Goal: Task Accomplishment & Management: Use online tool/utility

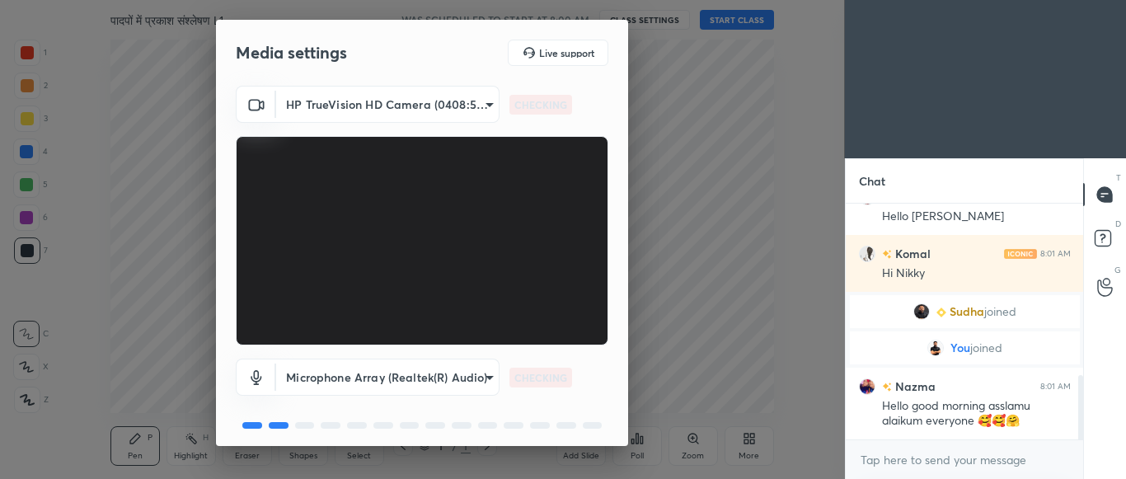
scroll to position [62, 0]
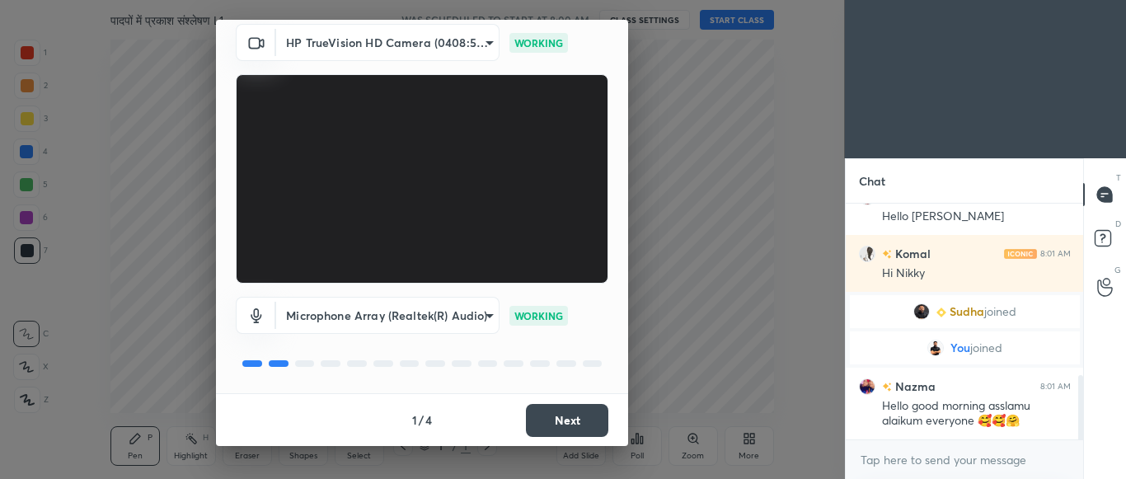
click at [578, 421] on button "Next" at bounding box center [567, 420] width 82 height 33
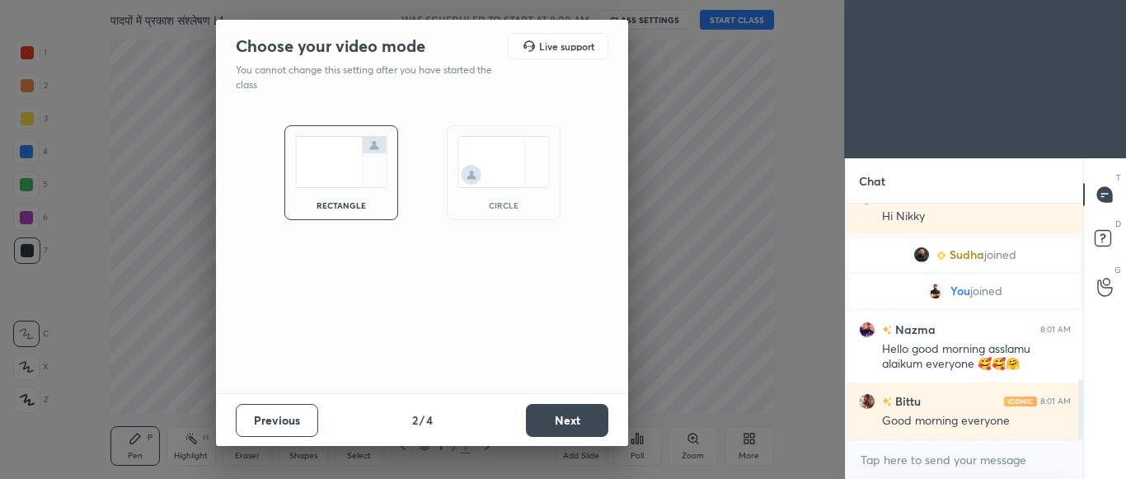
scroll to position [745, 0]
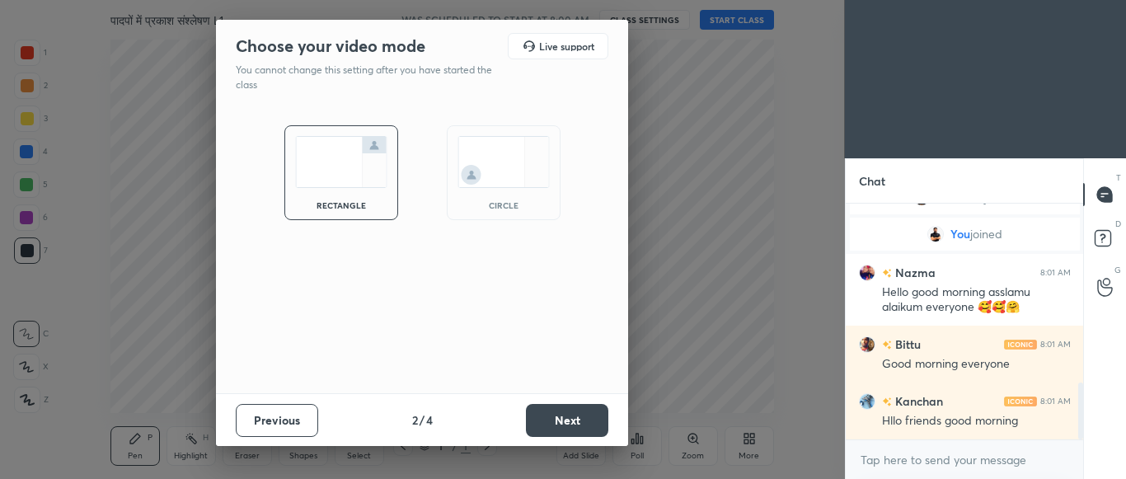
click at [580, 422] on button "Next" at bounding box center [567, 420] width 82 height 33
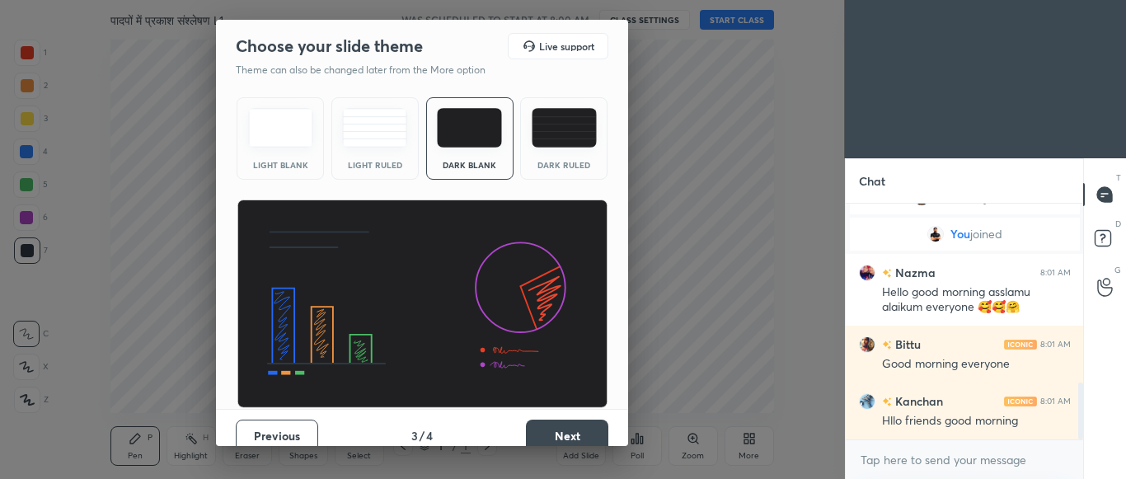
click at [571, 158] on div "Dark Ruled" at bounding box center [563, 138] width 87 height 82
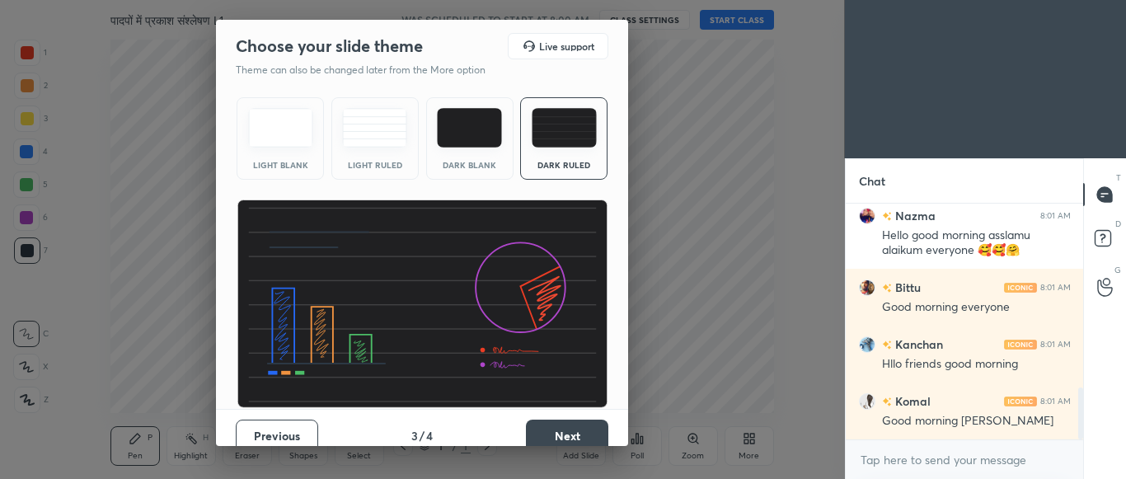
click at [576, 429] on button "Next" at bounding box center [567, 436] width 82 height 33
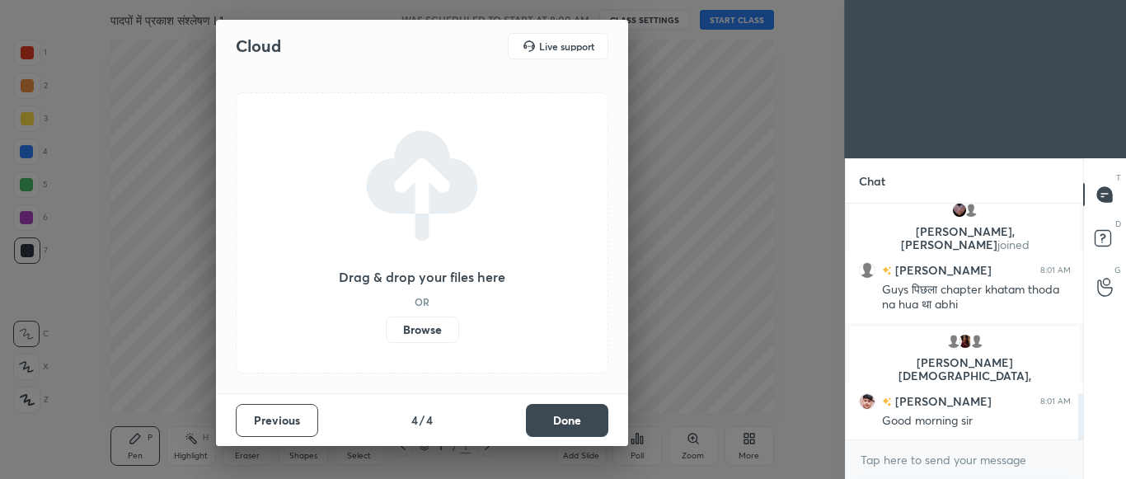
scroll to position [1027, 0]
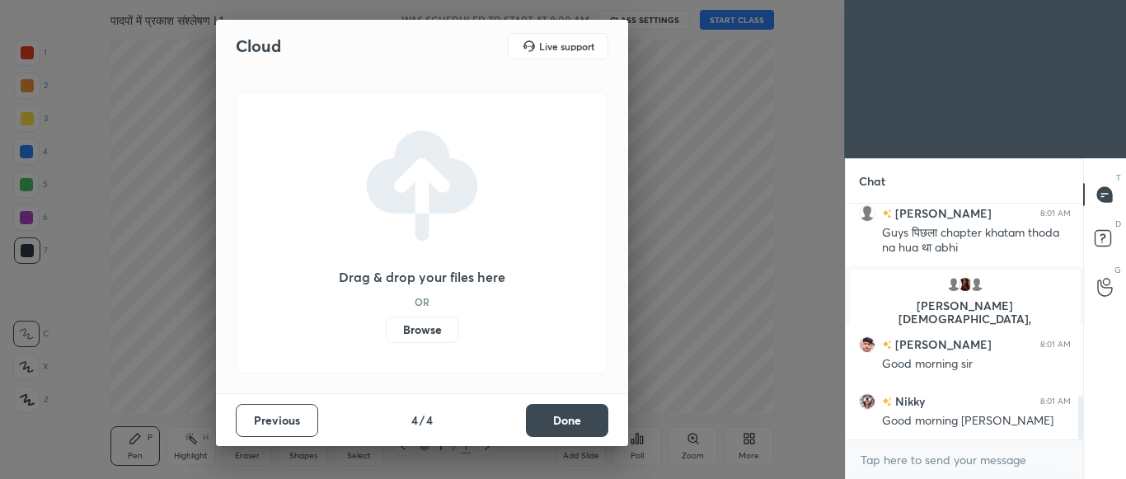
click at [576, 429] on button "Done" at bounding box center [567, 420] width 82 height 33
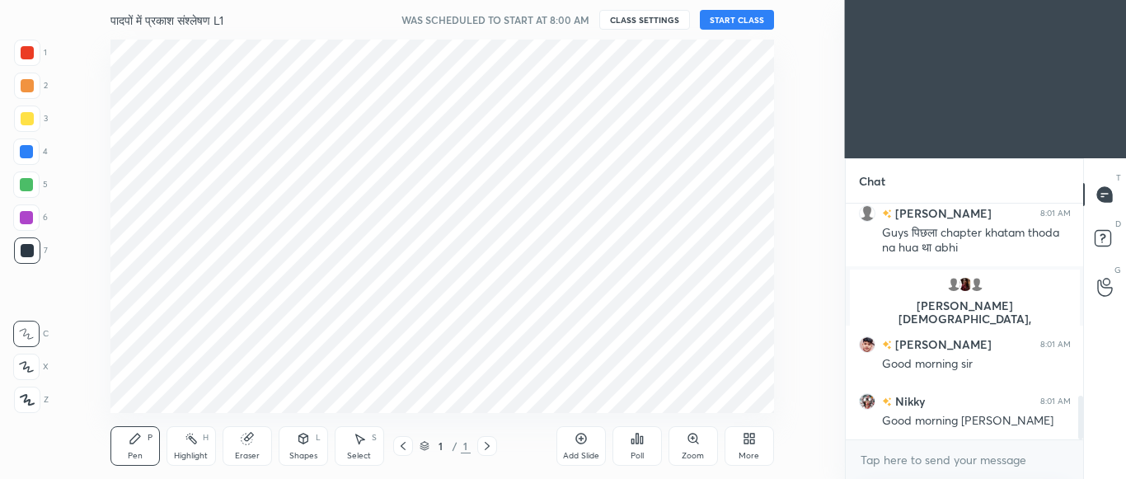
click at [742, 14] on button "START CLASS" at bounding box center [737, 20] width 74 height 20
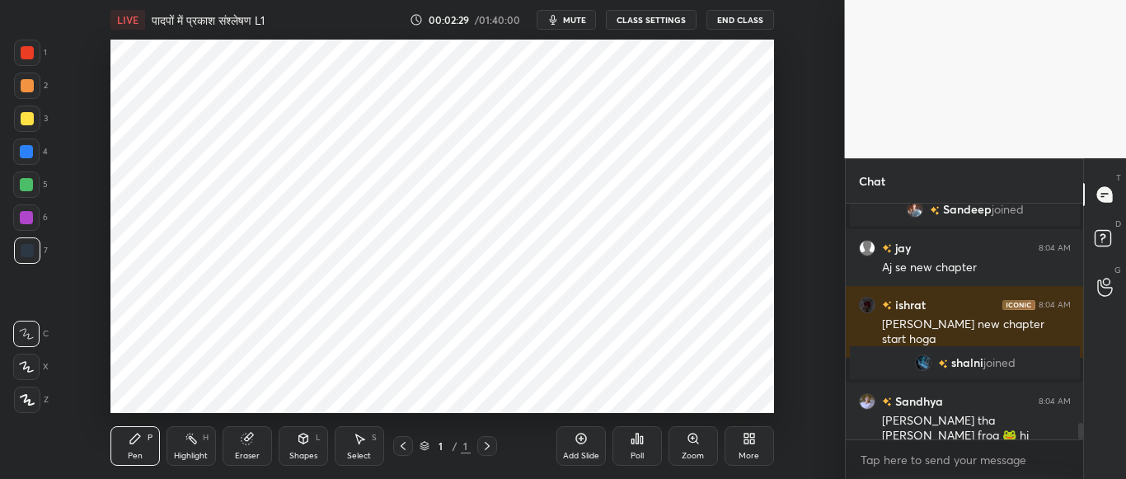
scroll to position [3078, 0]
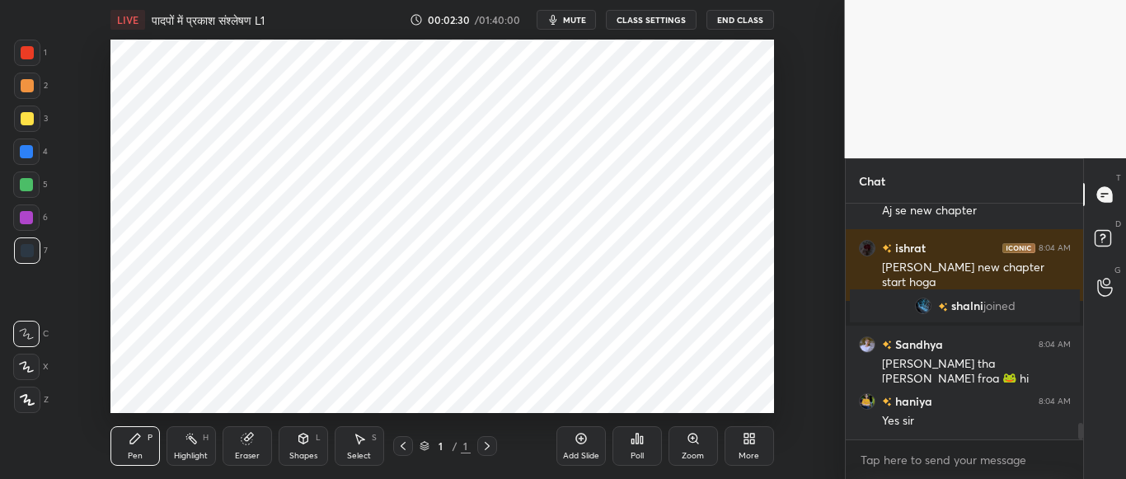
click at [568, 16] on span "mute" at bounding box center [574, 20] width 23 height 12
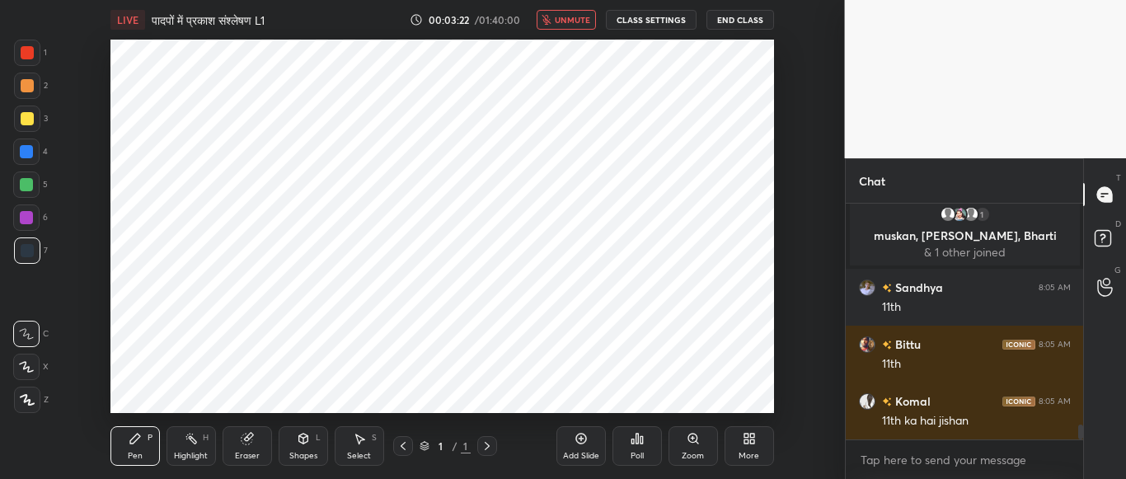
scroll to position [3536, 0]
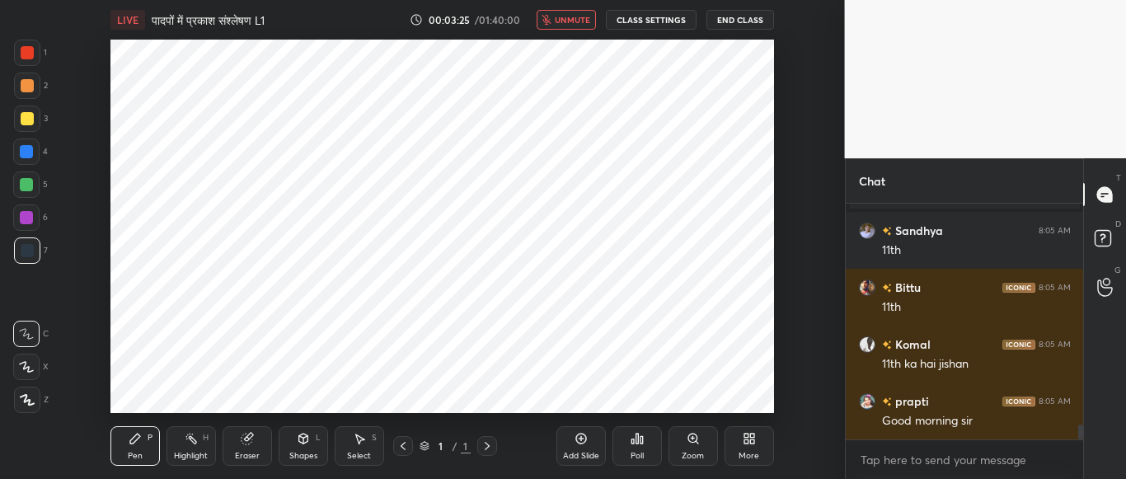
click at [568, 16] on span "unmute" at bounding box center [572, 20] width 35 height 12
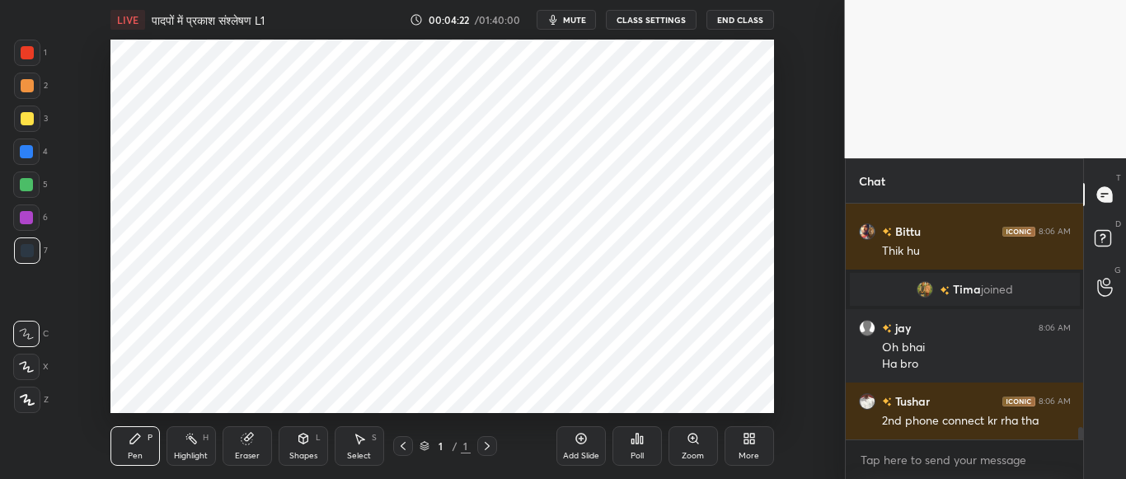
scroll to position [4122, 0]
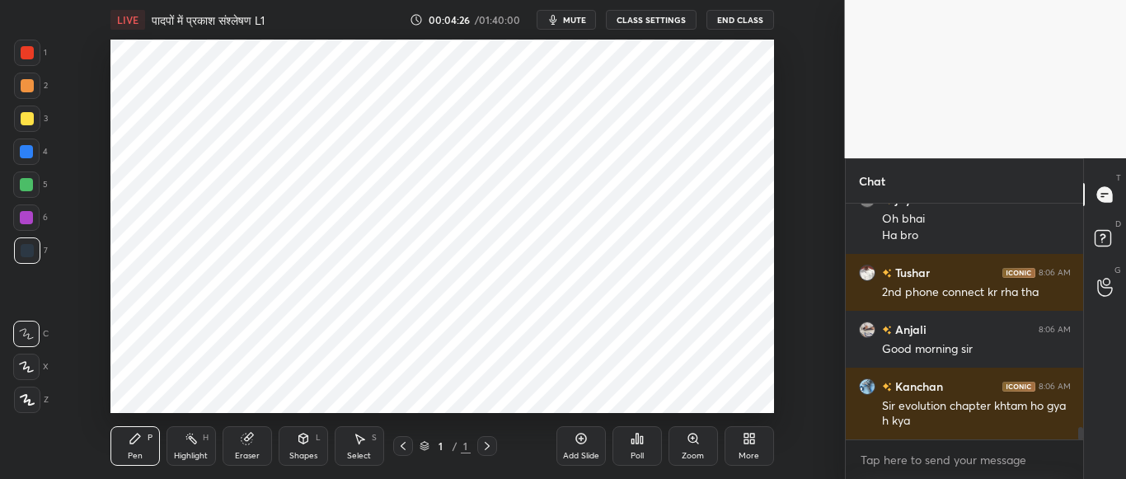
click at [753, 449] on div "More" at bounding box center [749, 446] width 49 height 40
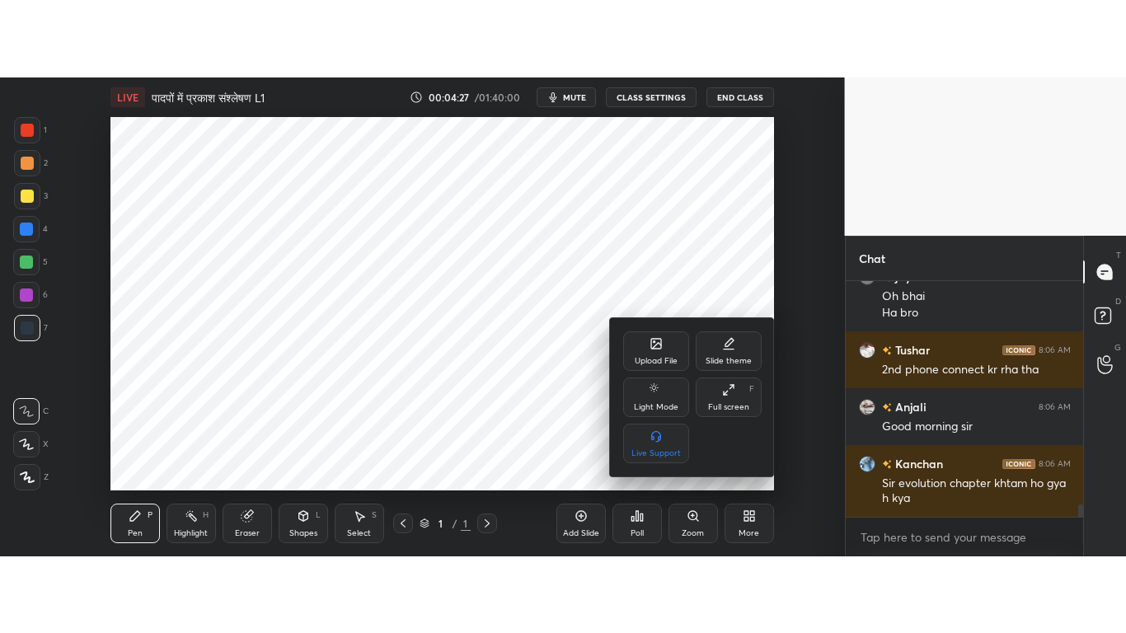
scroll to position [4251, 0]
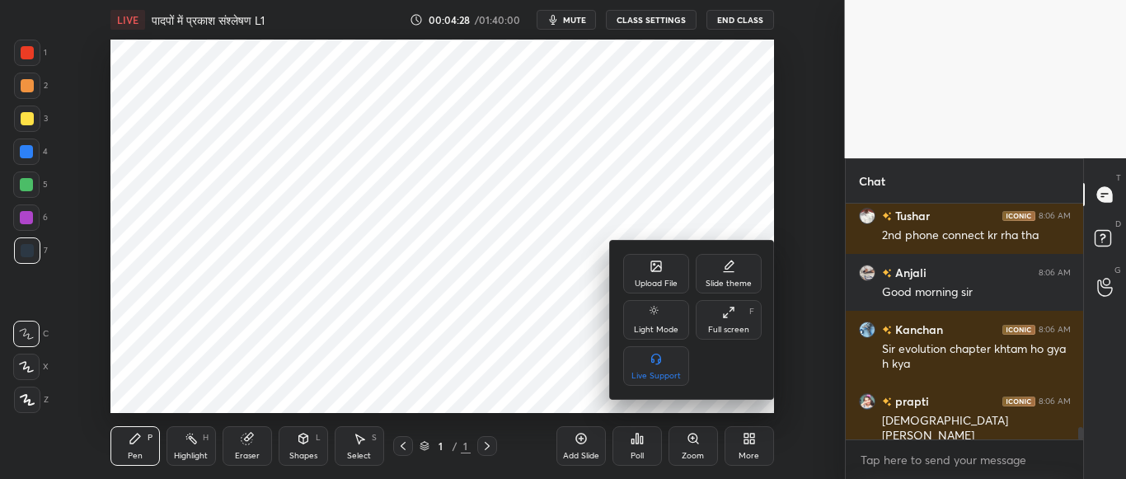
click at [721, 322] on div "Full screen F" at bounding box center [729, 320] width 66 height 40
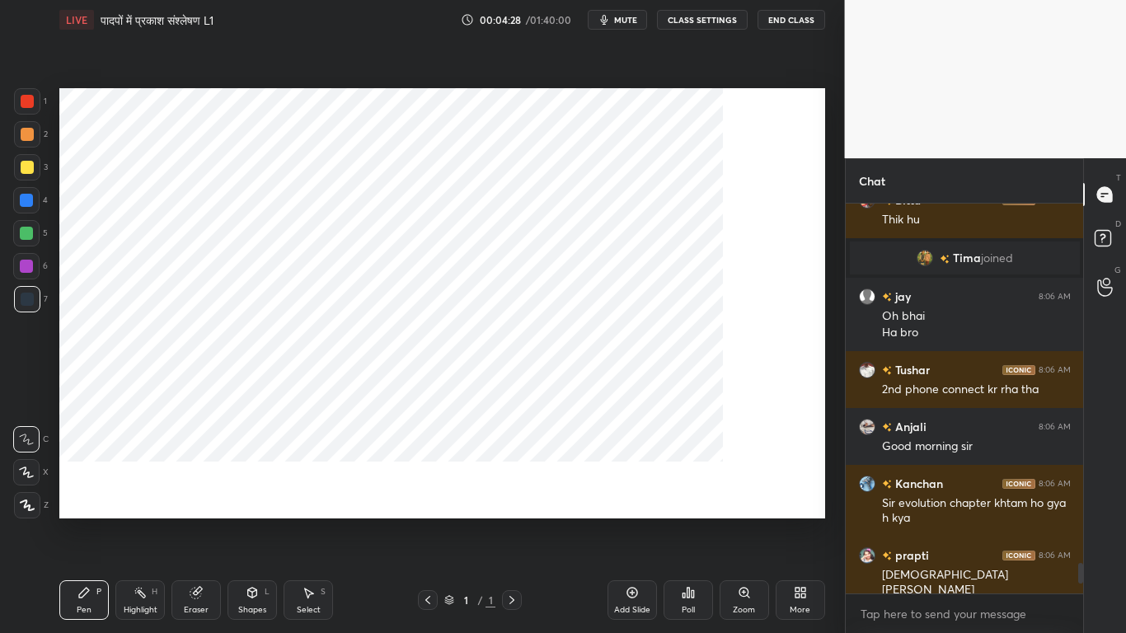
scroll to position [4097, 0]
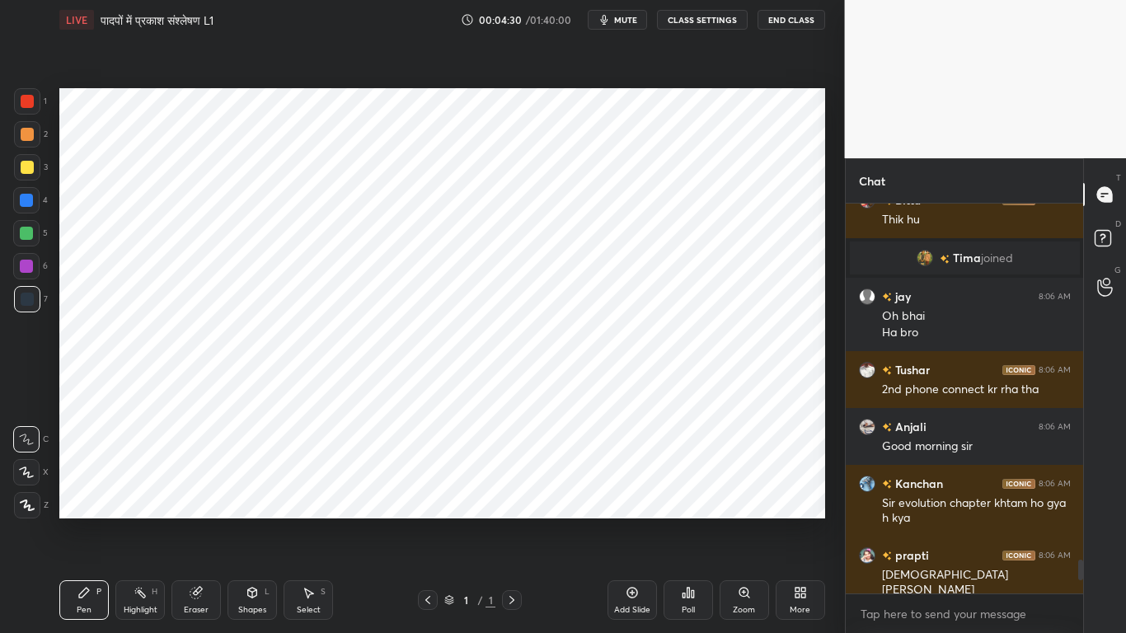
click at [634, 478] on div "Add Slide" at bounding box center [632, 600] width 49 height 40
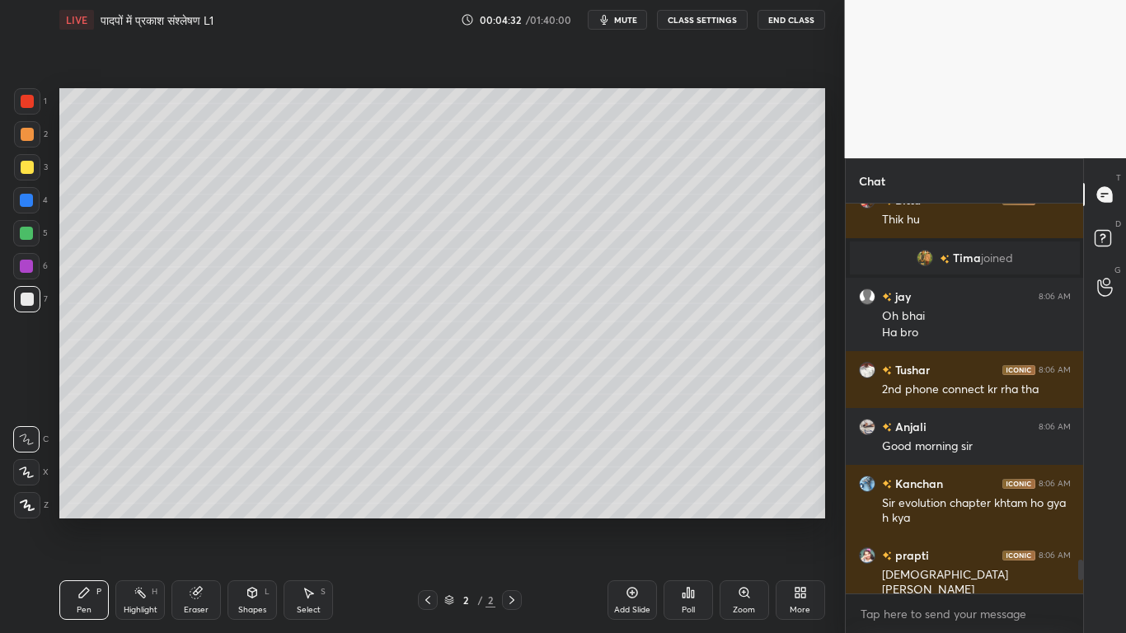
click at [24, 169] on div at bounding box center [27, 167] width 13 height 13
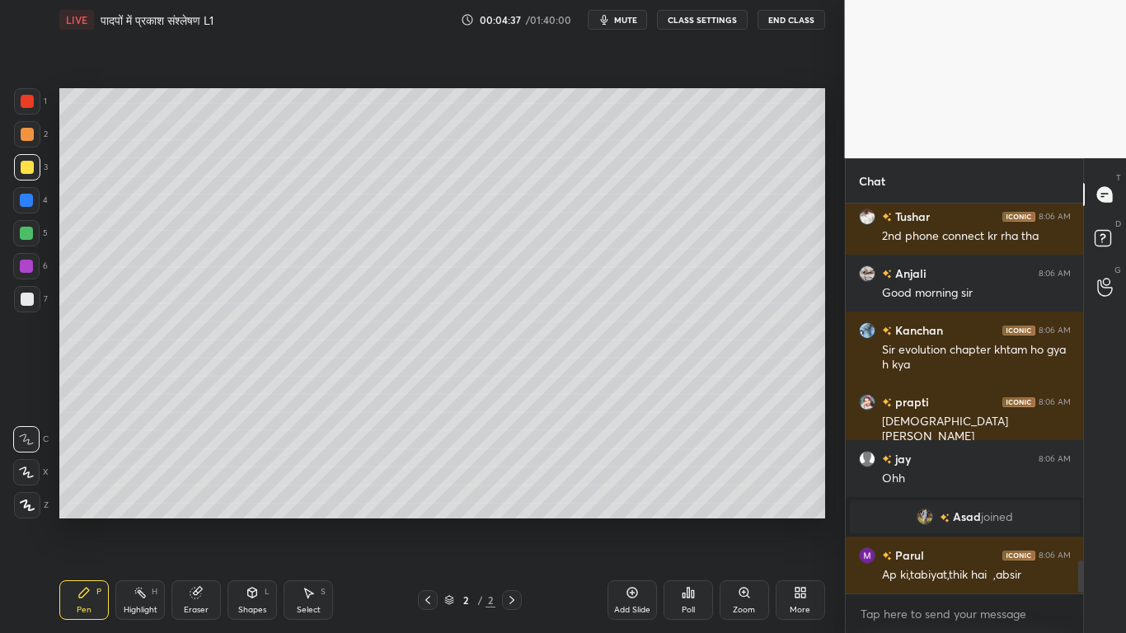
scroll to position [4245, 0]
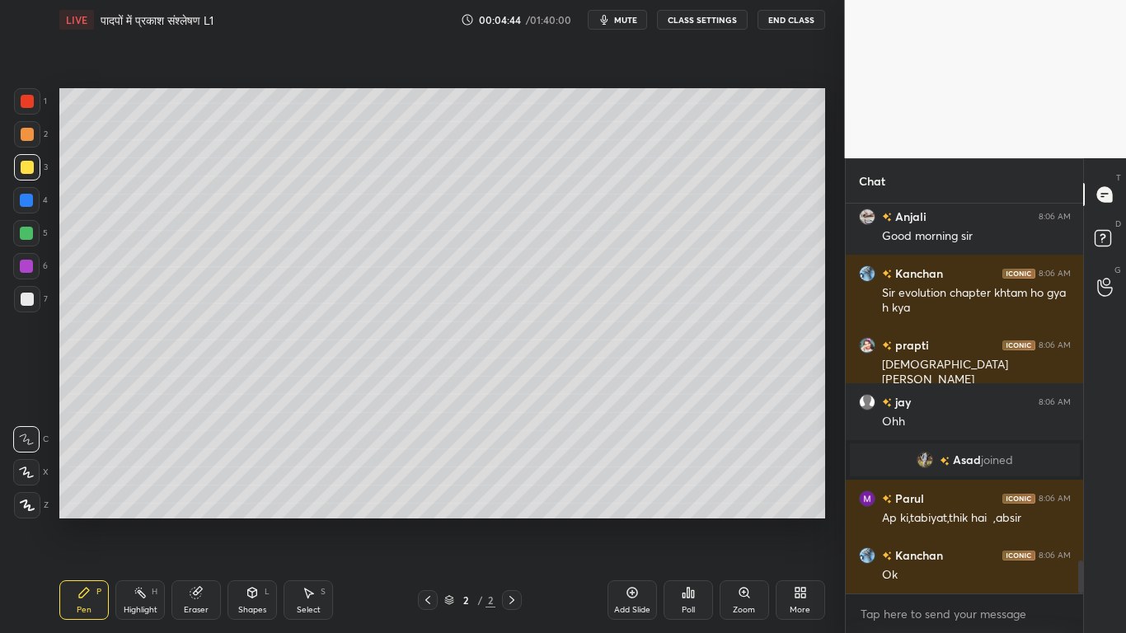
click at [23, 300] on div at bounding box center [27, 299] width 13 height 13
click at [30, 168] on div at bounding box center [27, 167] width 13 height 13
click at [26, 308] on div at bounding box center [27, 299] width 26 height 26
click at [26, 169] on div at bounding box center [27, 167] width 13 height 13
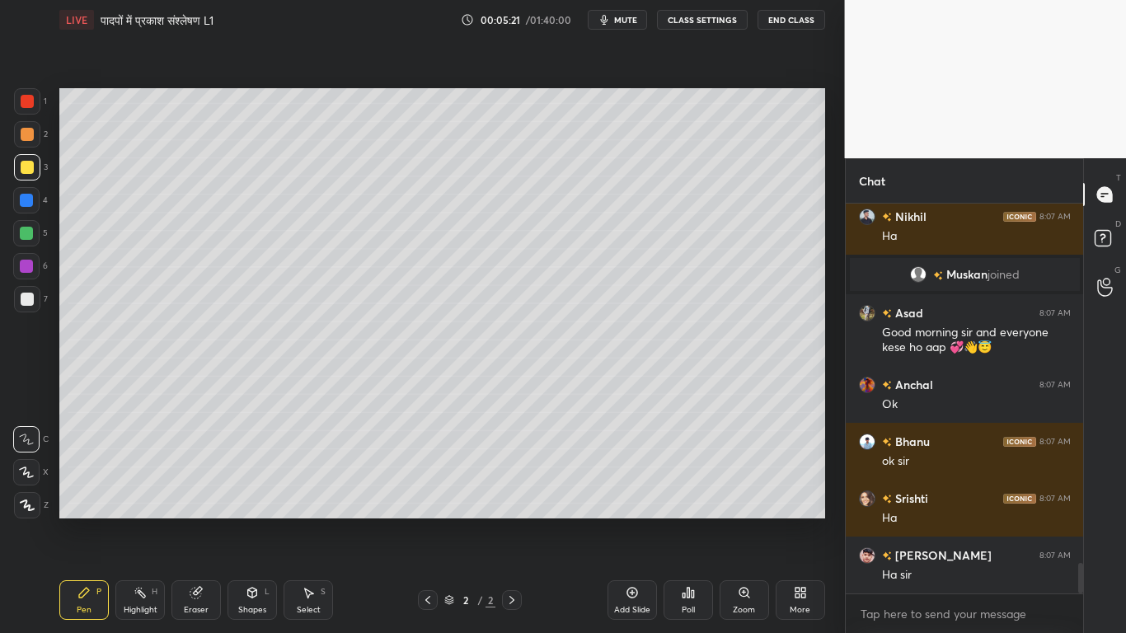
scroll to position [4693, 0]
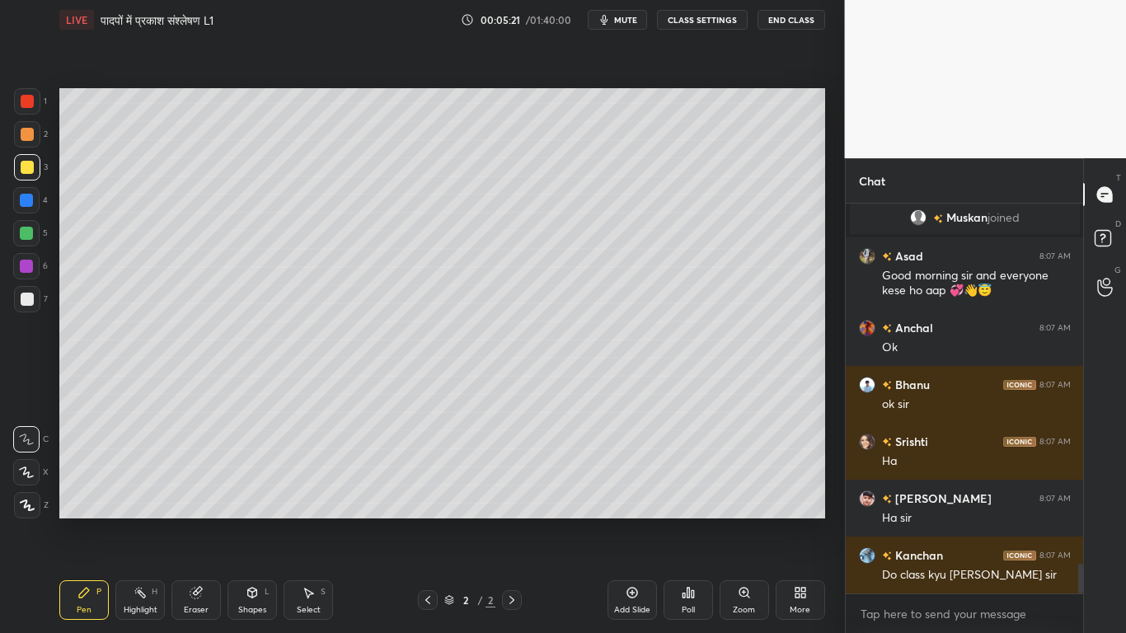
click at [22, 308] on div at bounding box center [27, 299] width 26 height 26
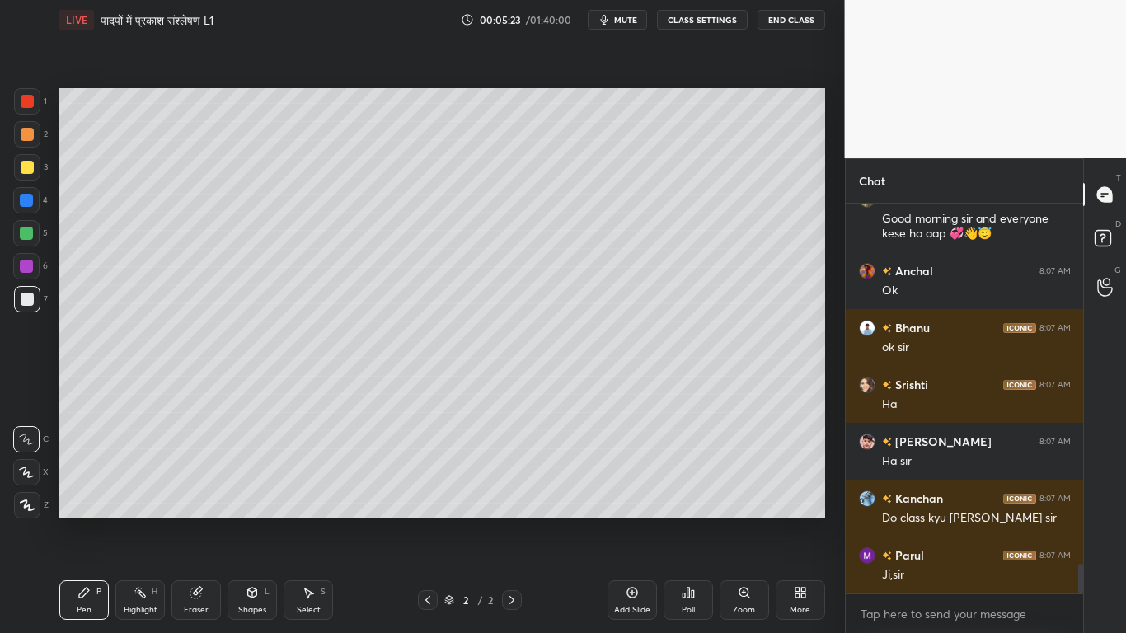
scroll to position [4790, 0]
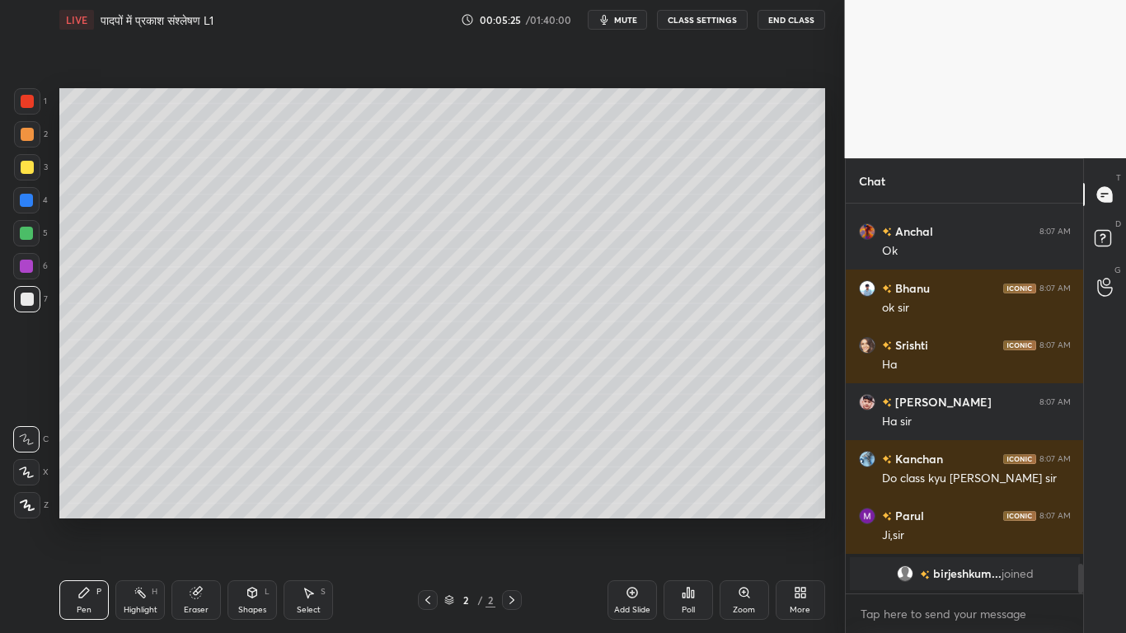
click at [23, 167] on div at bounding box center [27, 167] width 13 height 13
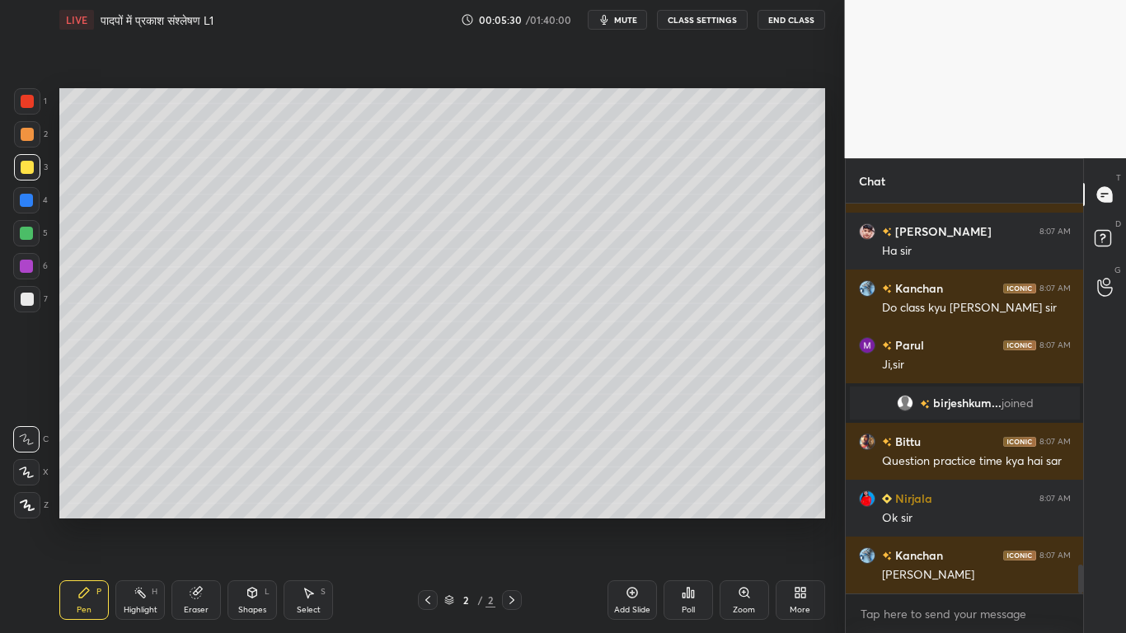
scroll to position [4895, 0]
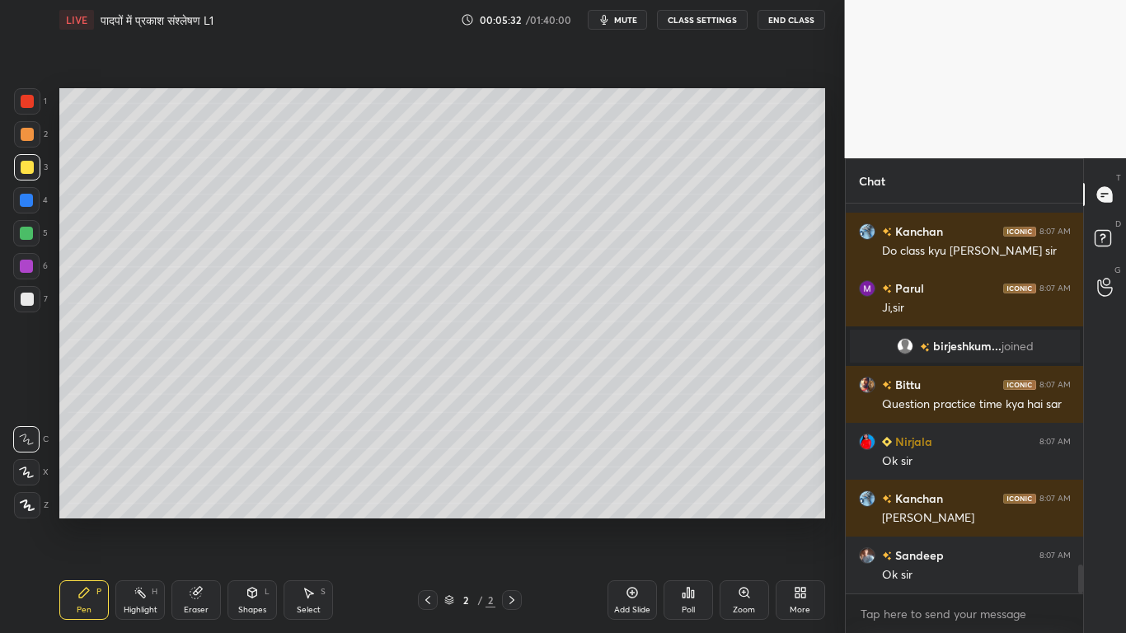
click at [16, 303] on div at bounding box center [27, 299] width 26 height 26
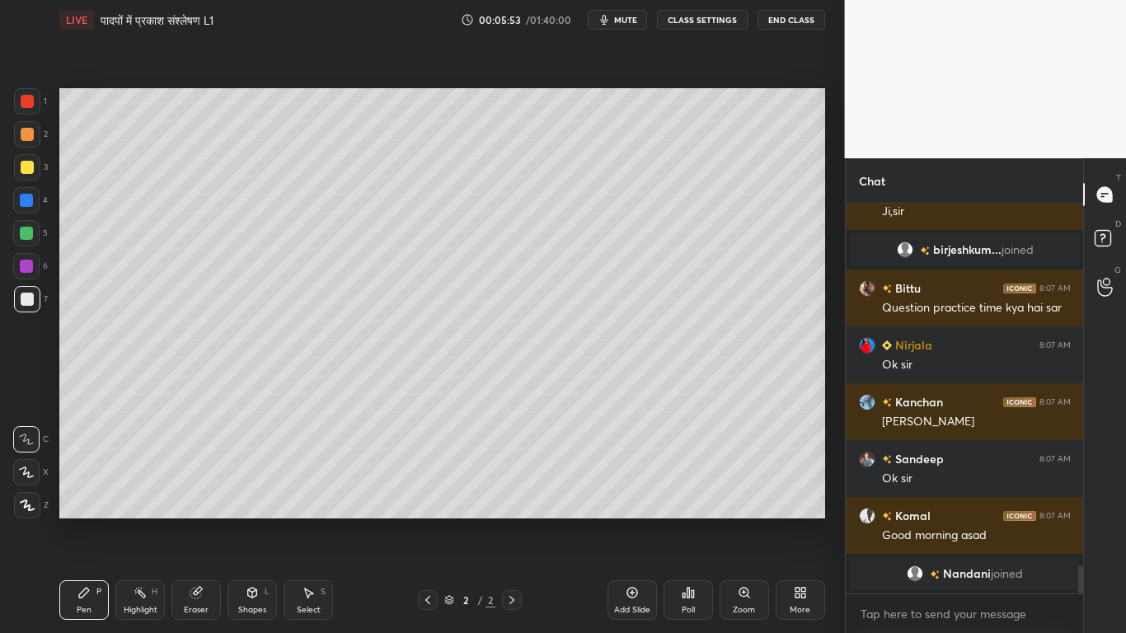
scroll to position [4957, 0]
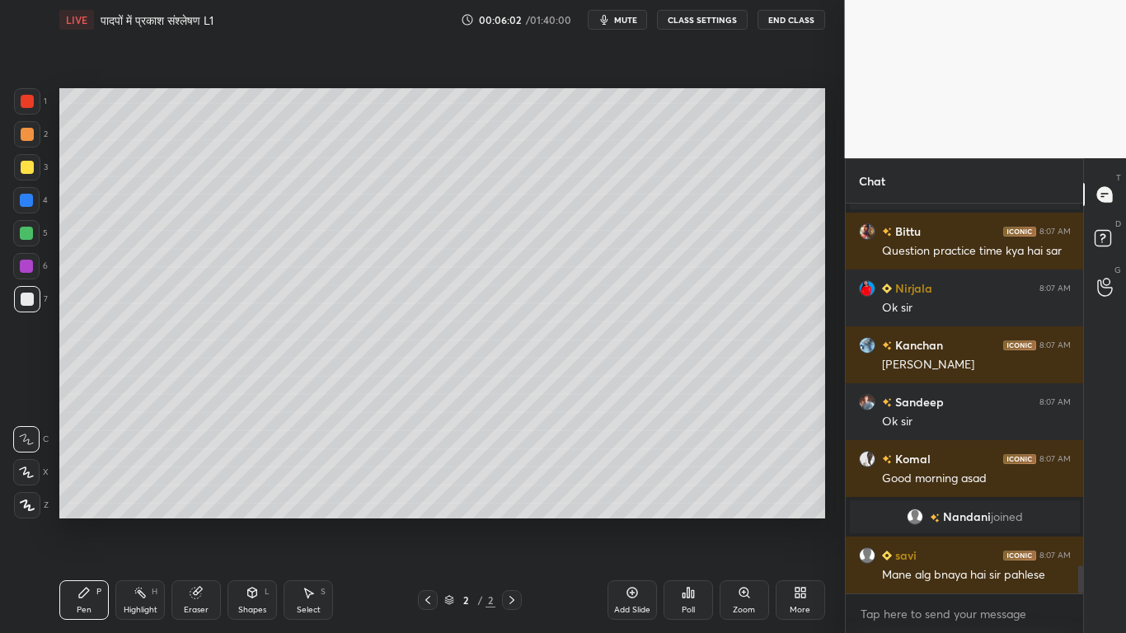
click at [30, 171] on div at bounding box center [27, 167] width 13 height 13
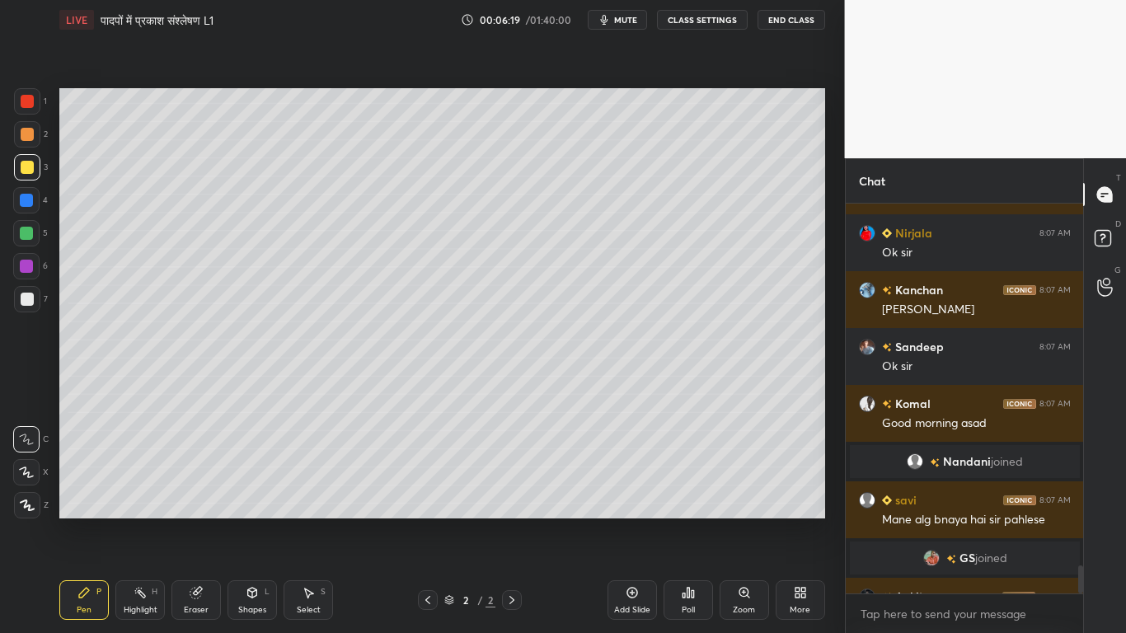
scroll to position [5038, 0]
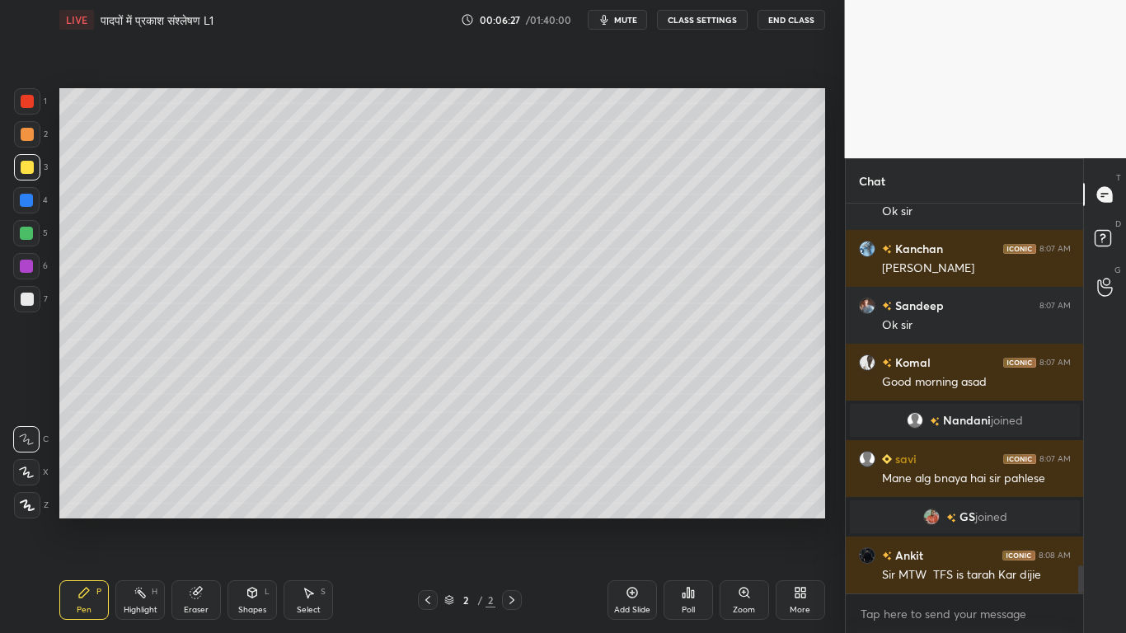
click at [25, 303] on div at bounding box center [27, 299] width 13 height 13
click at [21, 171] on div at bounding box center [27, 167] width 13 height 13
click at [19, 230] on div at bounding box center [26, 233] width 26 height 26
click at [23, 304] on div at bounding box center [27, 299] width 13 height 13
click at [21, 175] on div at bounding box center [27, 167] width 26 height 26
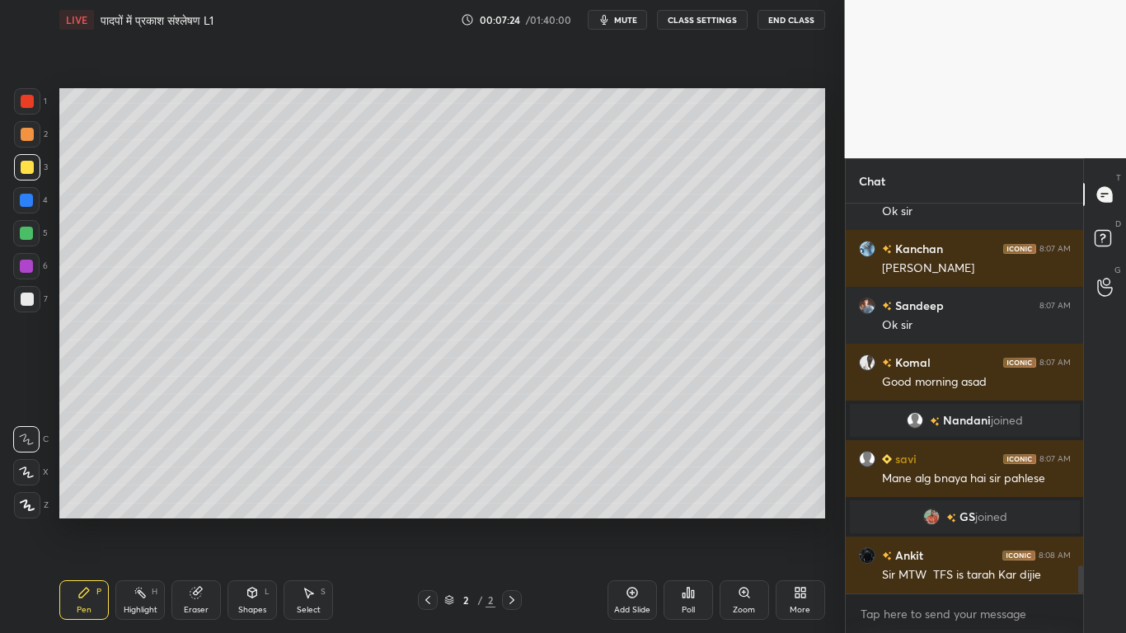
click at [25, 300] on div at bounding box center [27, 299] width 13 height 13
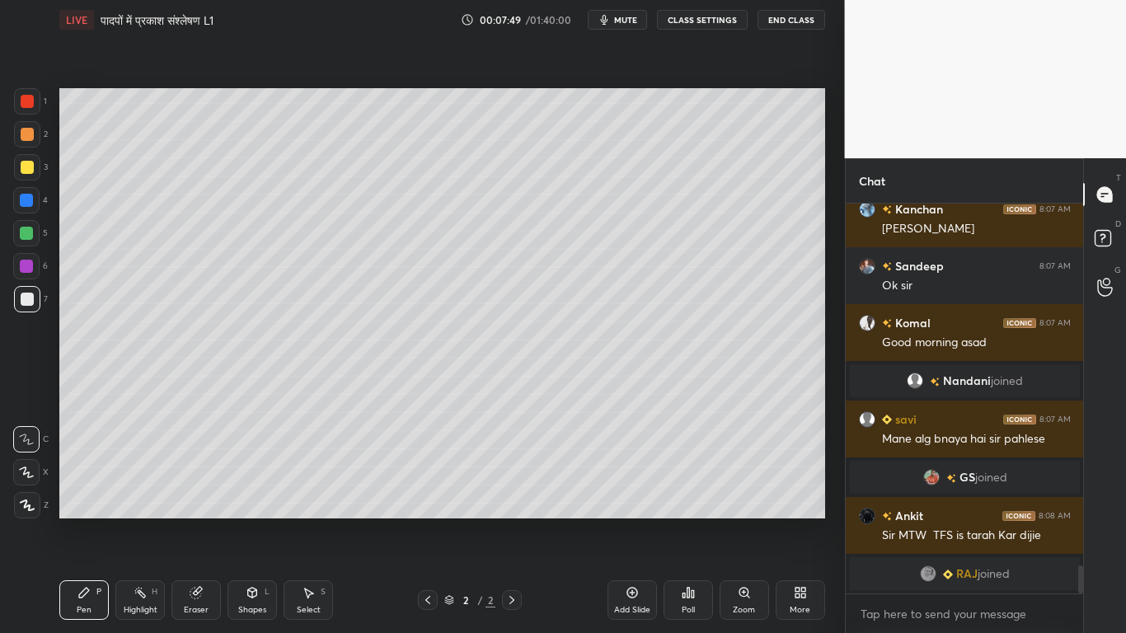
click at [18, 165] on div at bounding box center [27, 167] width 26 height 26
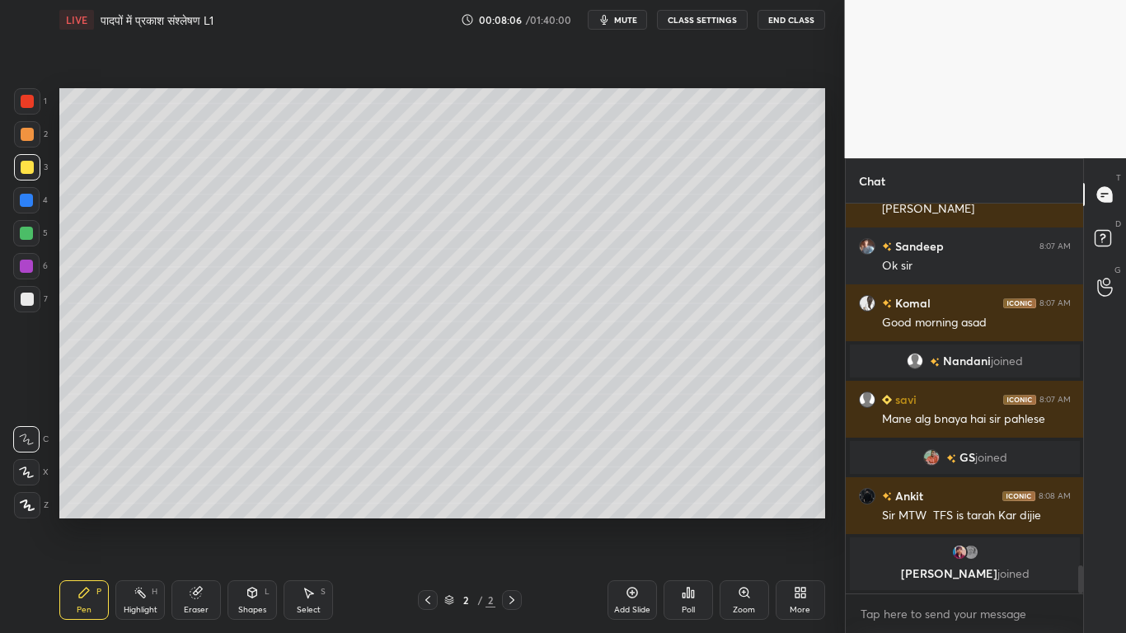
drag, startPoint x: 26, startPoint y: 300, endPoint x: 55, endPoint y: 317, distance: 33.7
click at [26, 302] on div at bounding box center [27, 299] width 13 height 13
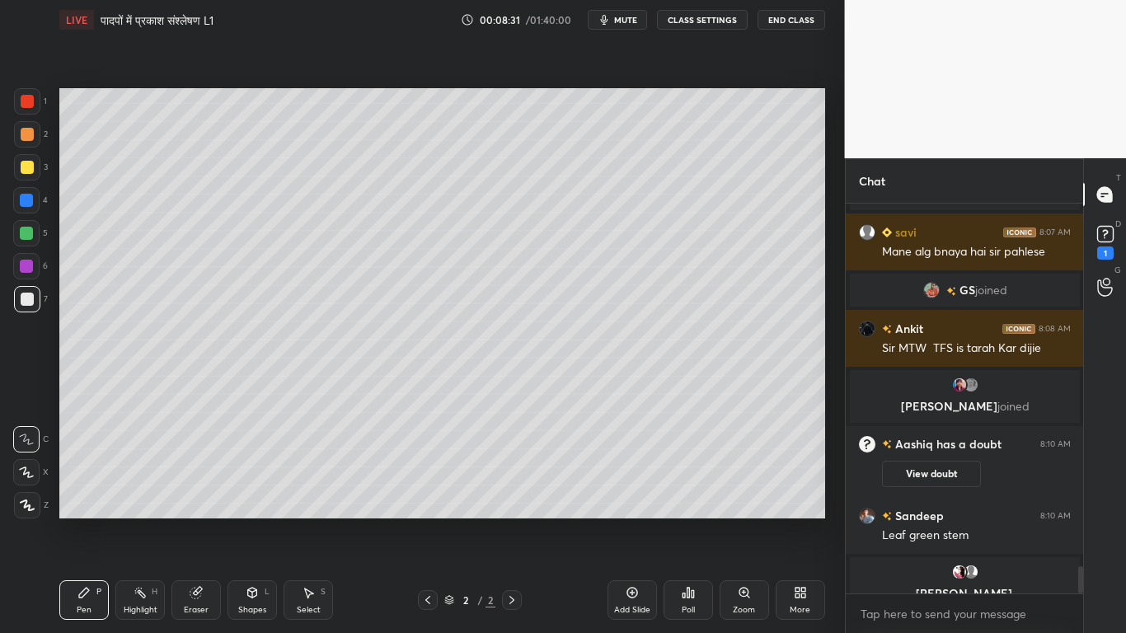
scroll to position [5237, 0]
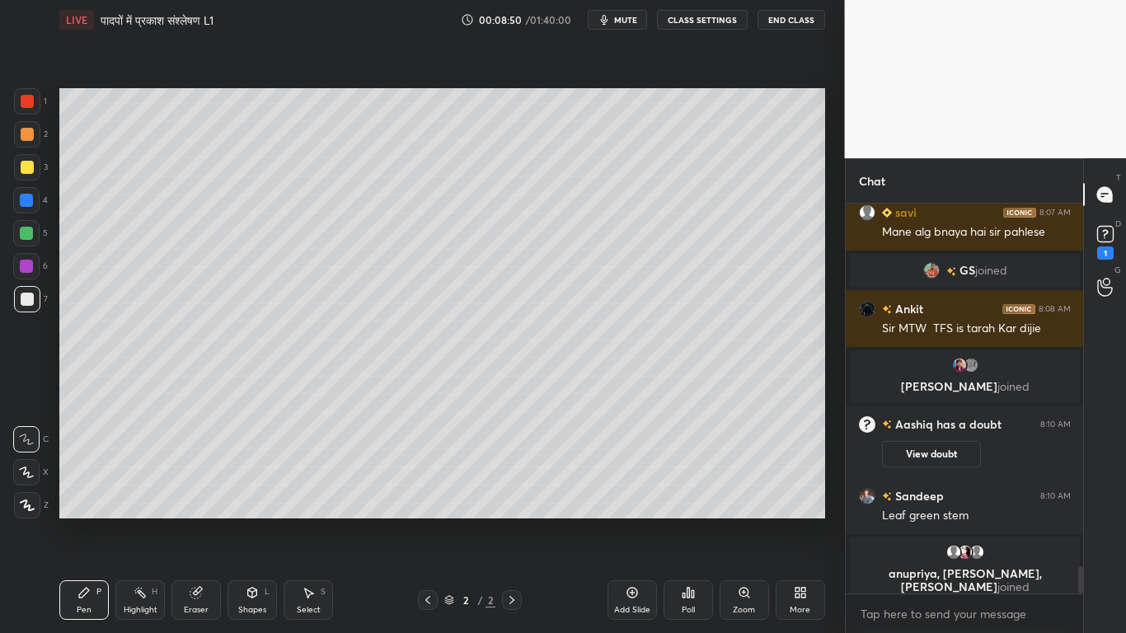
drag, startPoint x: 31, startPoint y: 298, endPoint x: 59, endPoint y: 301, distance: 28.2
click at [36, 296] on div at bounding box center [27, 299] width 26 height 26
click at [24, 168] on div at bounding box center [27, 167] width 13 height 13
click at [23, 298] on div at bounding box center [27, 299] width 13 height 13
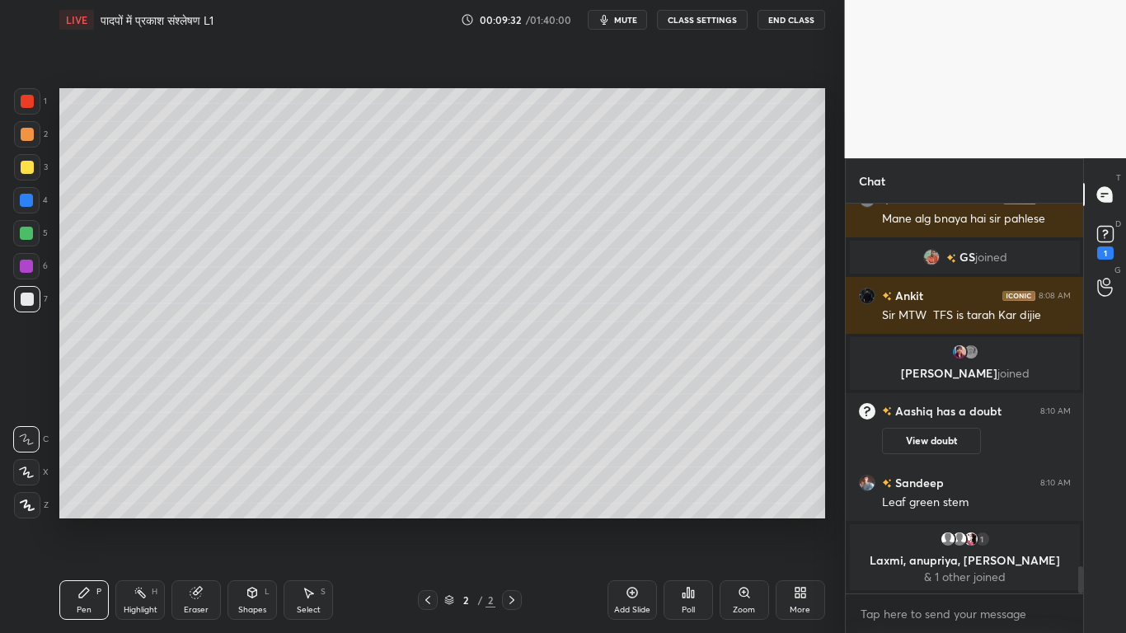
click at [194, 478] on icon at bounding box center [196, 592] width 13 height 13
click at [78, 478] on div "Pen" at bounding box center [84, 610] width 15 height 8
click at [20, 308] on div at bounding box center [27, 299] width 26 height 26
drag, startPoint x: 188, startPoint y: 585, endPoint x: 371, endPoint y: 549, distance: 186.6
click at [195, 478] on div "Eraser" at bounding box center [195, 600] width 49 height 40
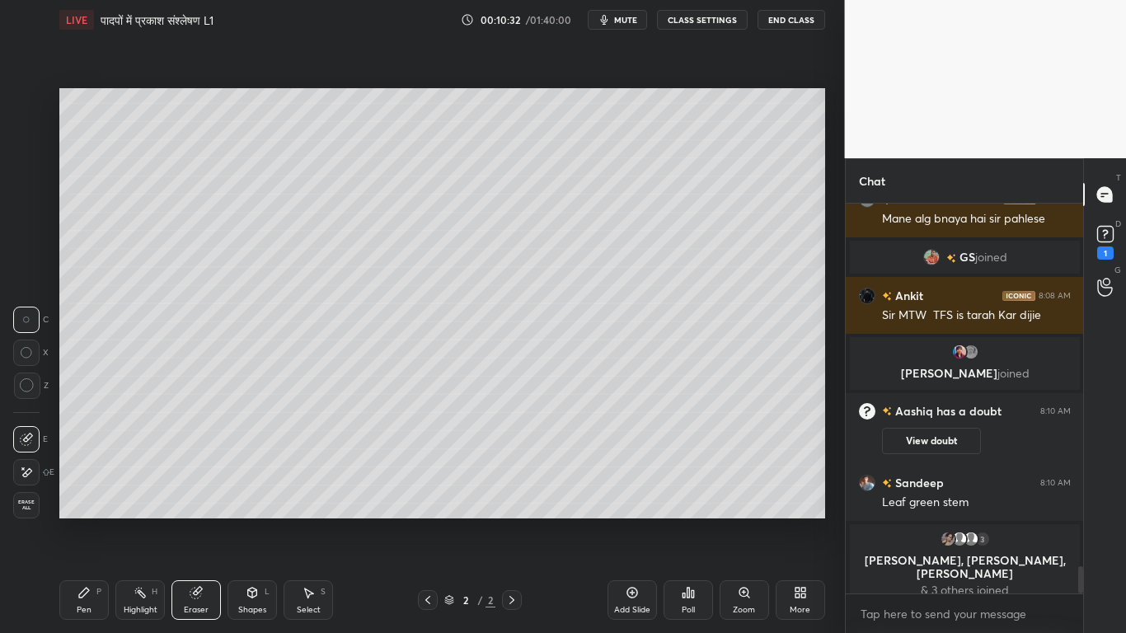
click at [66, 478] on div "Pen P" at bounding box center [83, 600] width 49 height 40
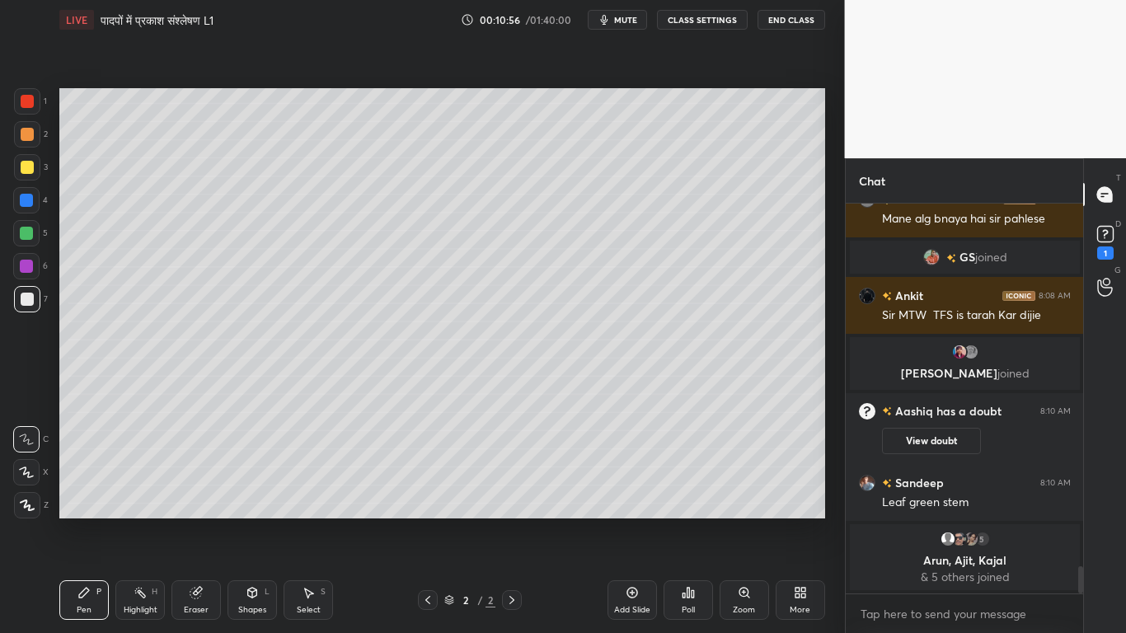
click at [31, 162] on div at bounding box center [27, 167] width 26 height 26
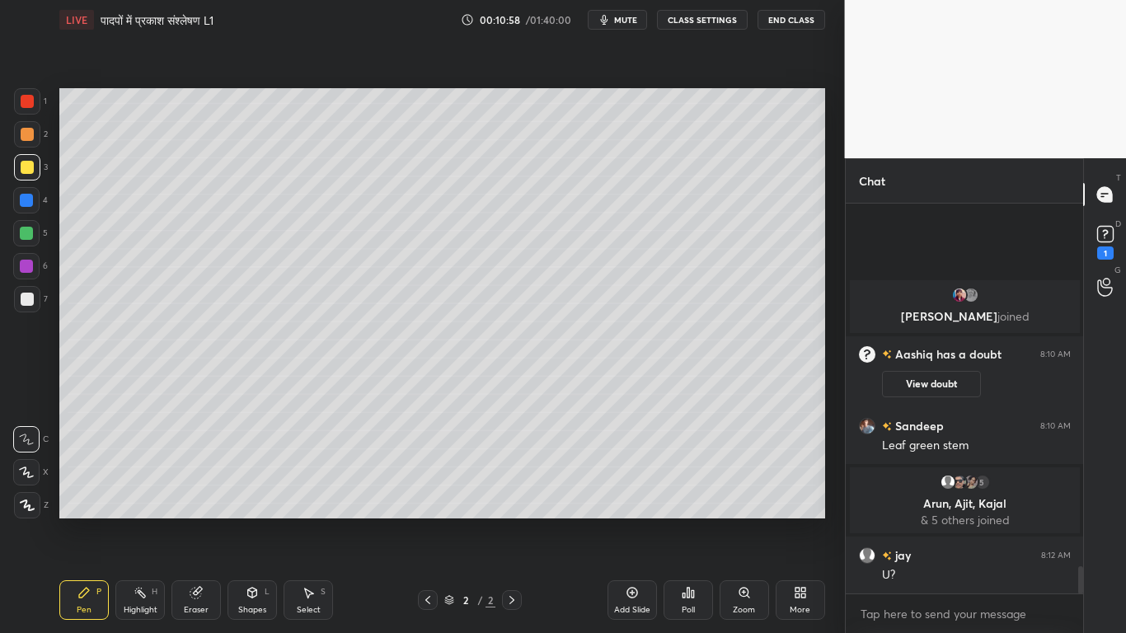
scroll to position [5263, 0]
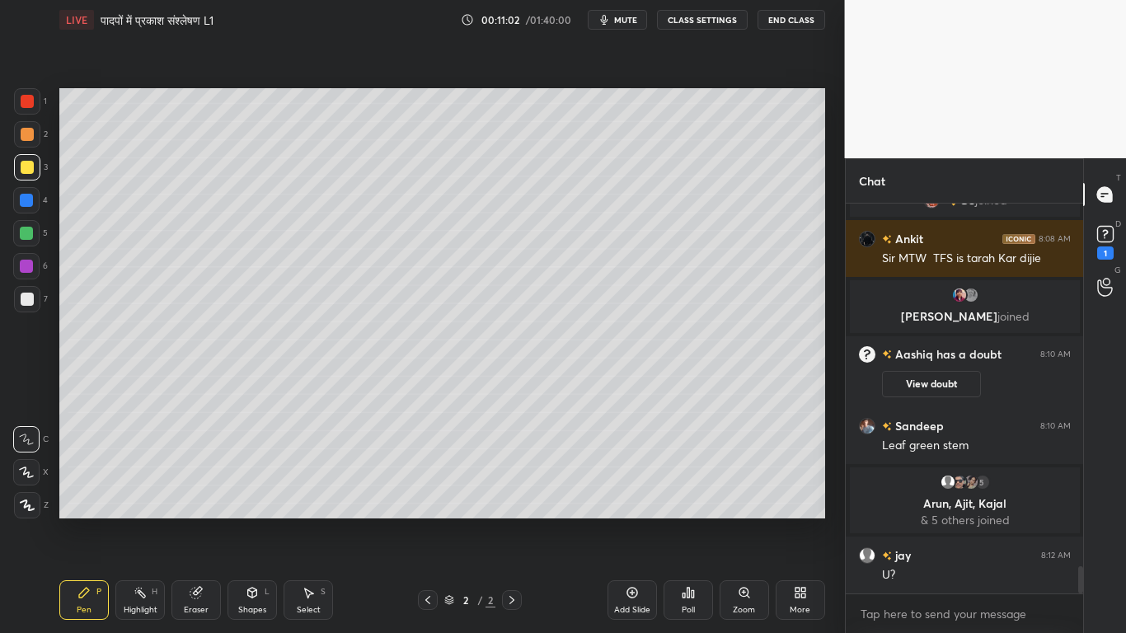
click at [195, 478] on icon at bounding box center [195, 593] width 11 height 11
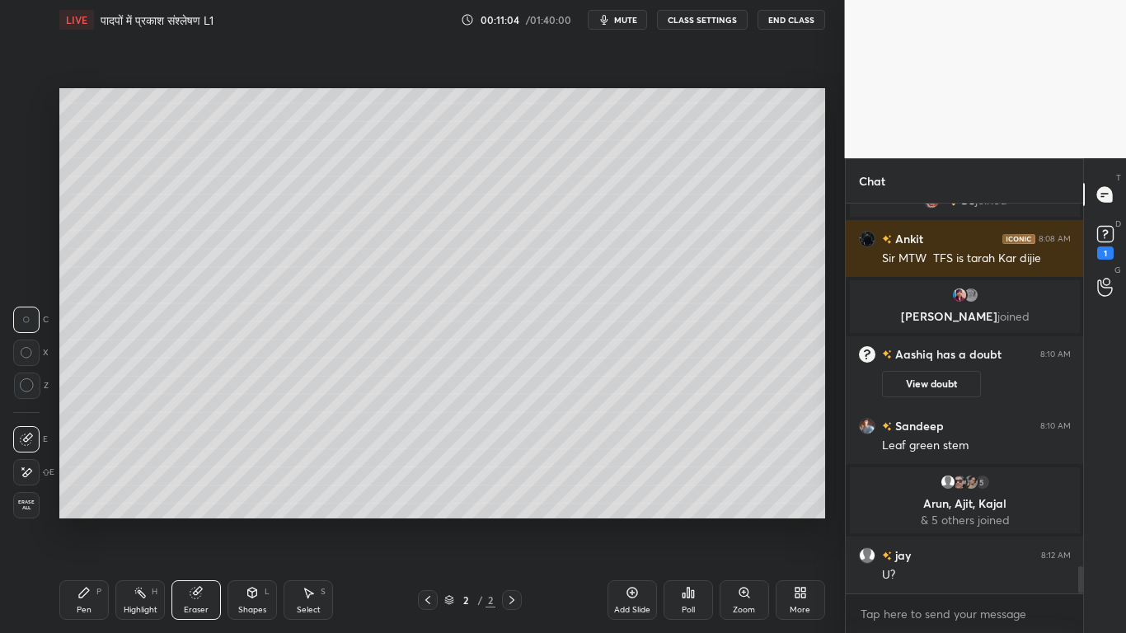
click at [78, 478] on div "Pen" at bounding box center [84, 610] width 15 height 8
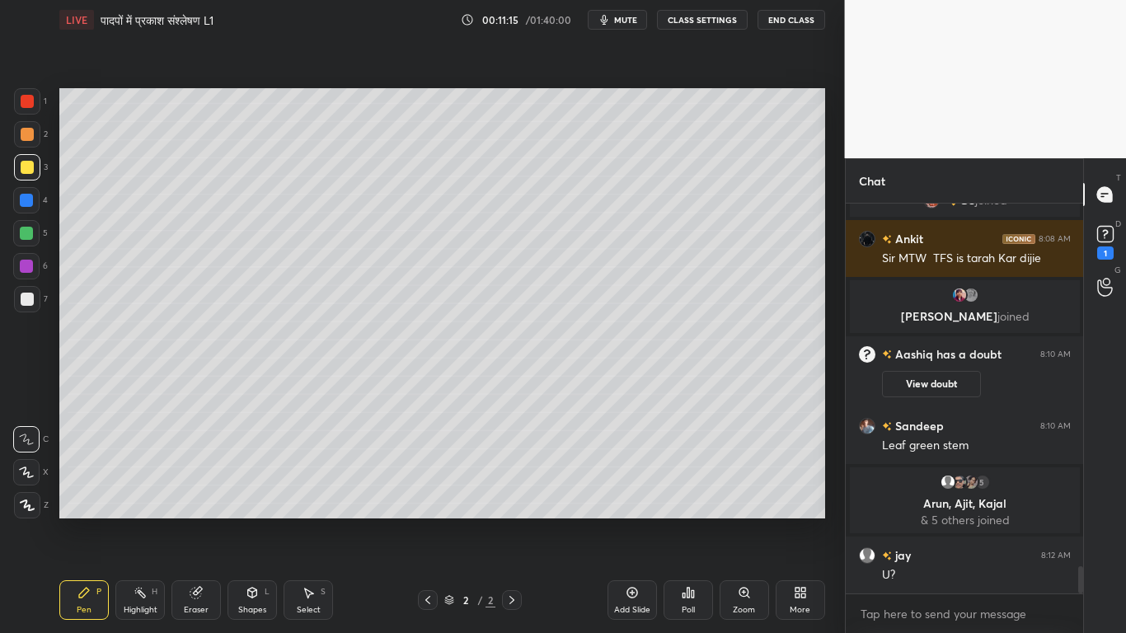
click at [185, 478] on div "Eraser" at bounding box center [195, 600] width 49 height 40
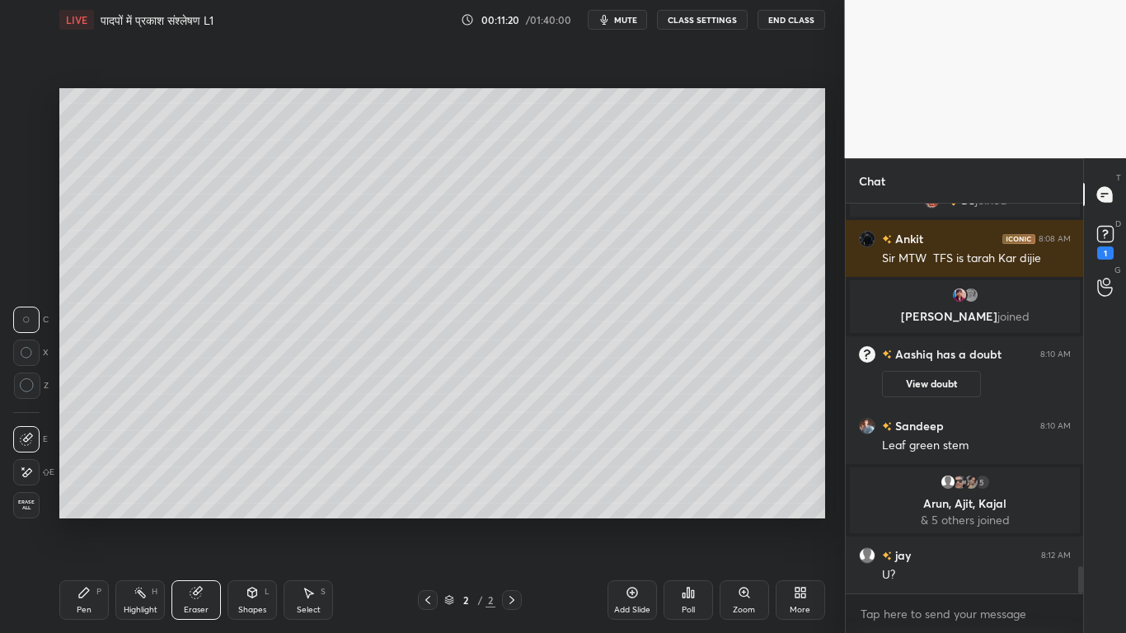
click at [74, 478] on div "Pen P" at bounding box center [83, 600] width 49 height 40
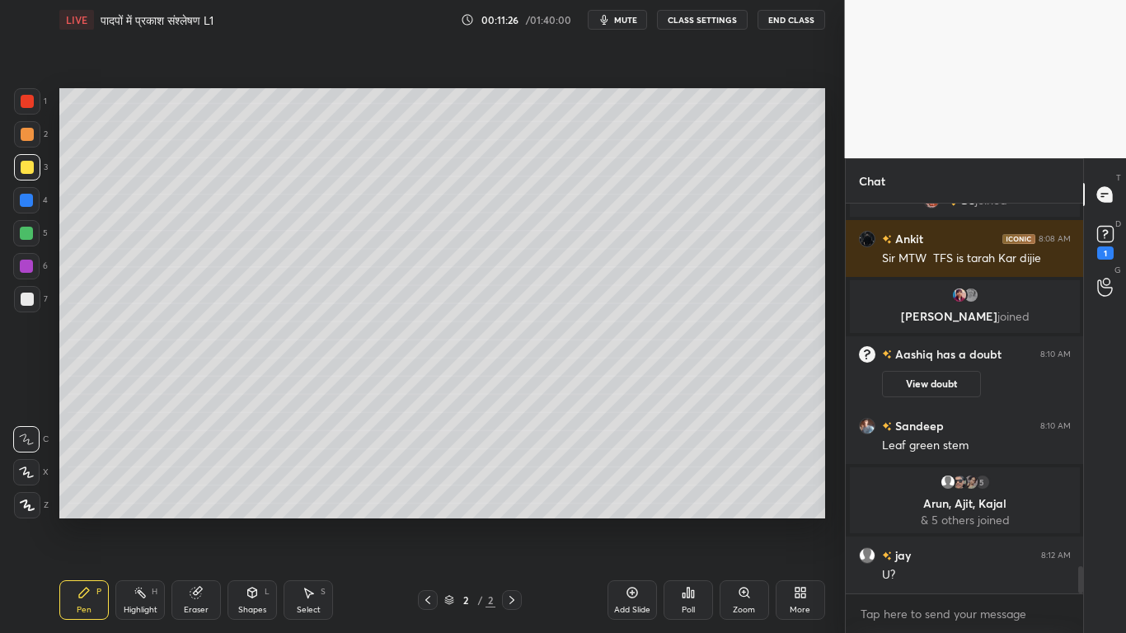
drag, startPoint x: 194, startPoint y: 597, endPoint x: 201, endPoint y: 593, distance: 8.5
click at [196, 478] on icon at bounding box center [195, 593] width 11 height 11
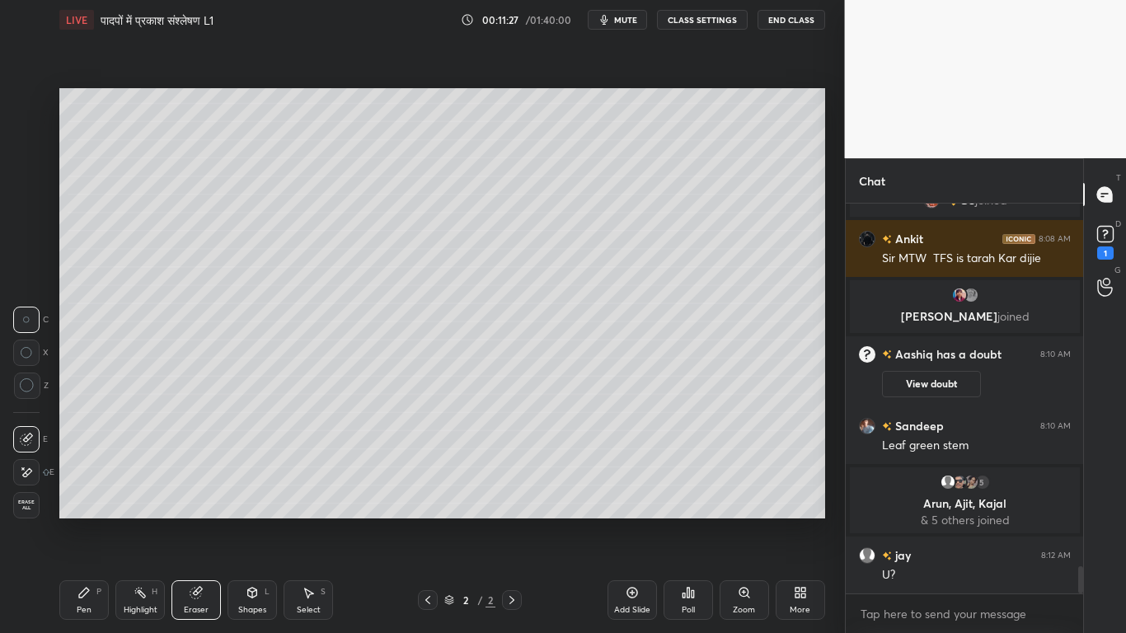
click at [21, 473] on icon at bounding box center [26, 473] width 13 height 14
click at [72, 478] on div "Pen P" at bounding box center [83, 600] width 49 height 40
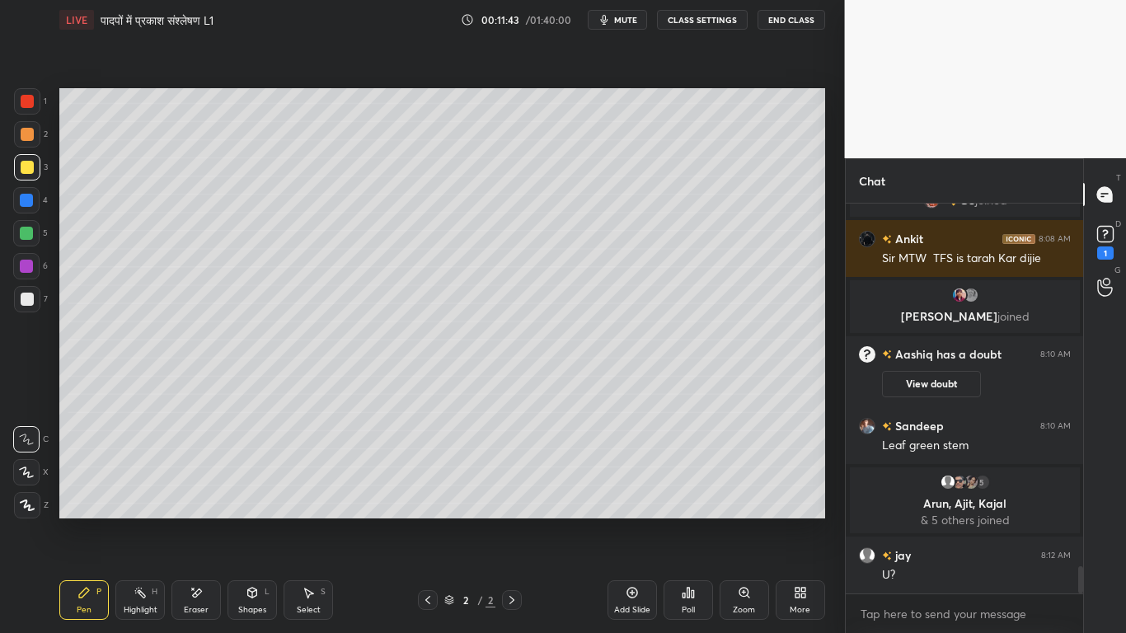
click at [22, 295] on div at bounding box center [27, 299] width 13 height 13
click at [26, 164] on div at bounding box center [27, 167] width 13 height 13
click at [21, 304] on div at bounding box center [27, 299] width 13 height 13
click at [21, 174] on div at bounding box center [27, 167] width 26 height 26
click at [26, 308] on div at bounding box center [27, 299] width 26 height 26
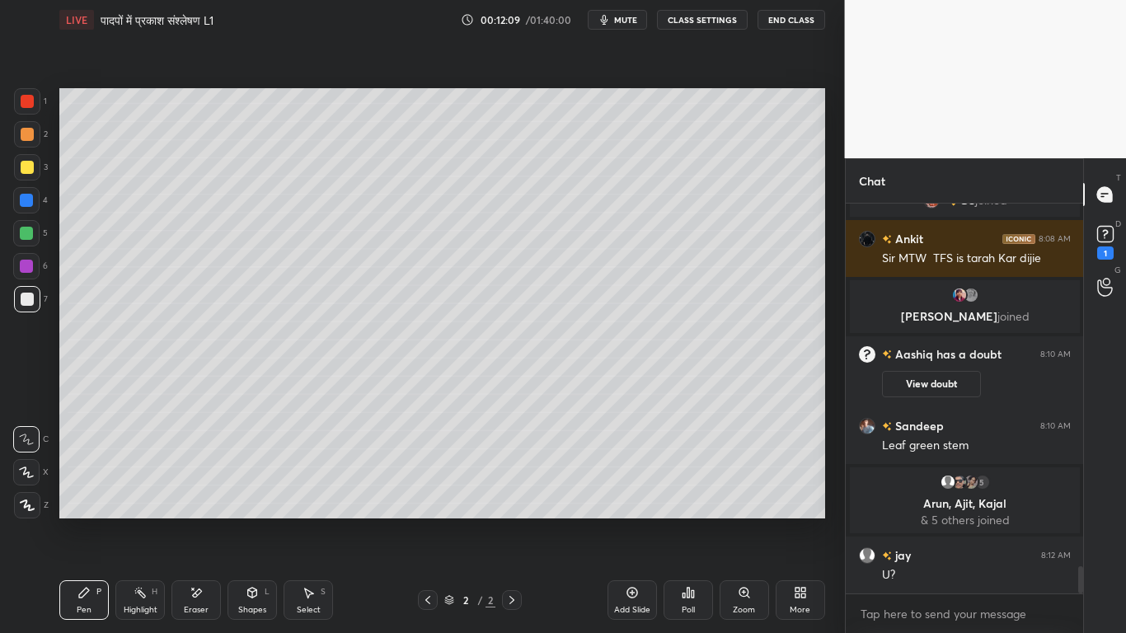
click at [186, 478] on div "Eraser" at bounding box center [196, 610] width 25 height 8
click at [91, 478] on div "Pen" at bounding box center [84, 610] width 15 height 8
click at [23, 164] on div at bounding box center [27, 167] width 13 height 13
click at [25, 200] on div at bounding box center [26, 200] width 13 height 13
click at [21, 298] on div at bounding box center [27, 299] width 13 height 13
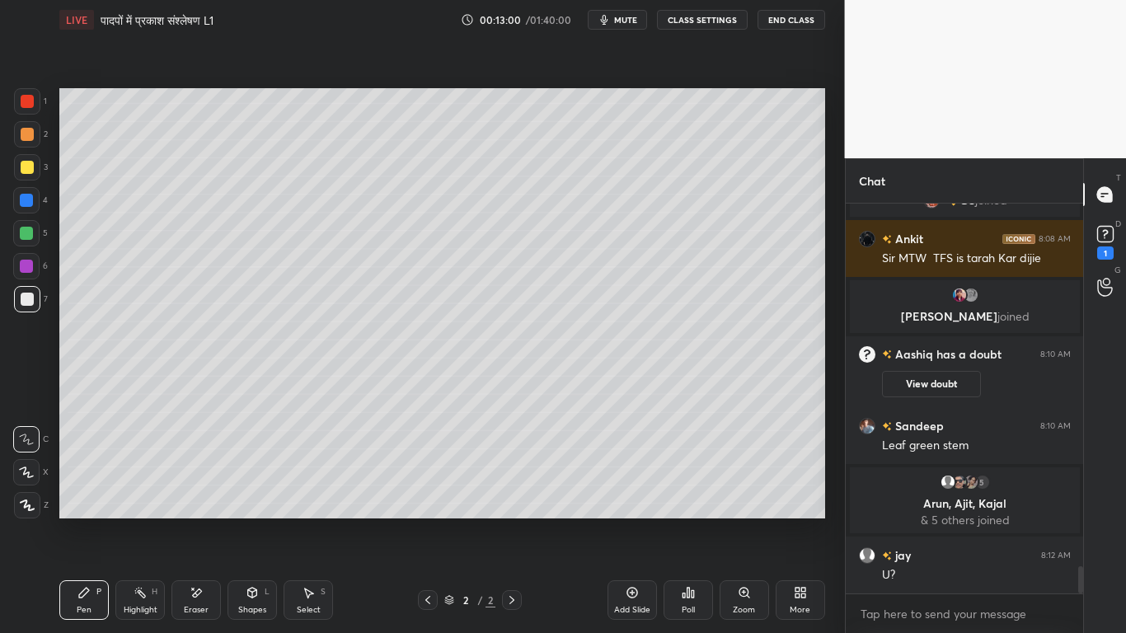
click at [627, 478] on div "Add Slide" at bounding box center [632, 600] width 49 height 40
click at [28, 151] on div "2" at bounding box center [31, 137] width 34 height 33
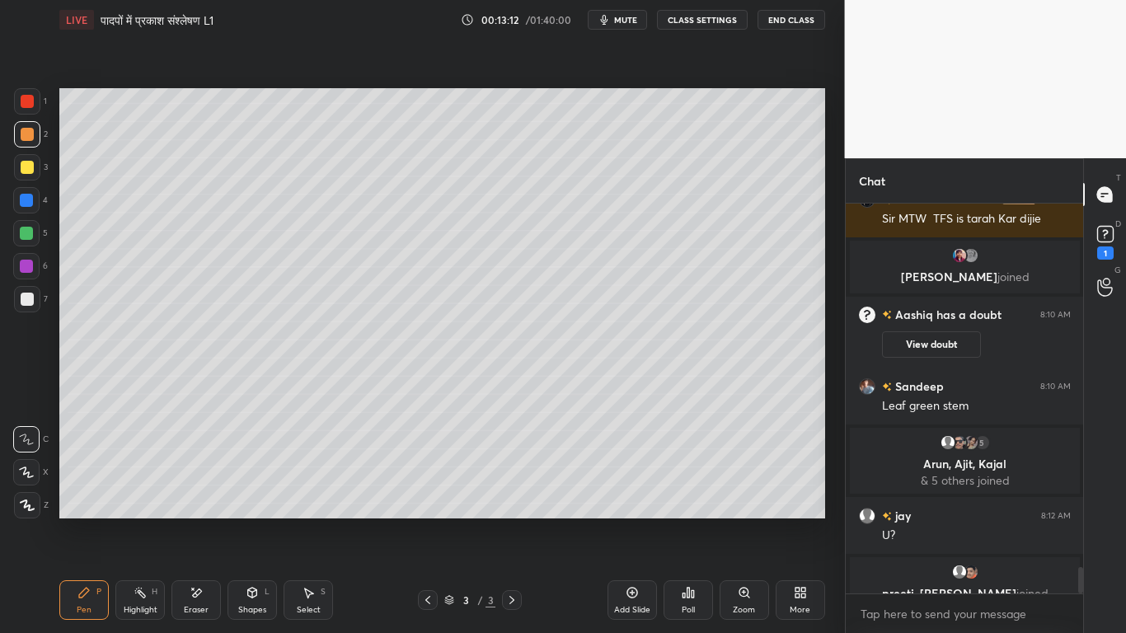
scroll to position [5306, 0]
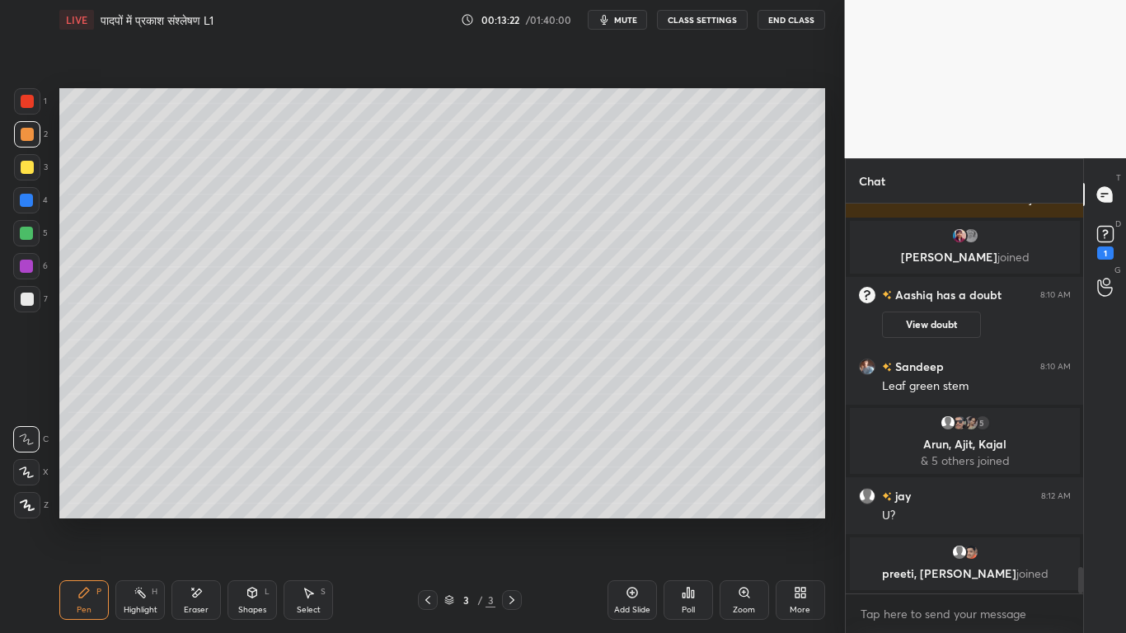
click at [25, 305] on div at bounding box center [27, 299] width 13 height 13
click at [189, 478] on div "Eraser" at bounding box center [196, 610] width 25 height 8
click at [94, 478] on div "Pen P" at bounding box center [83, 600] width 49 height 40
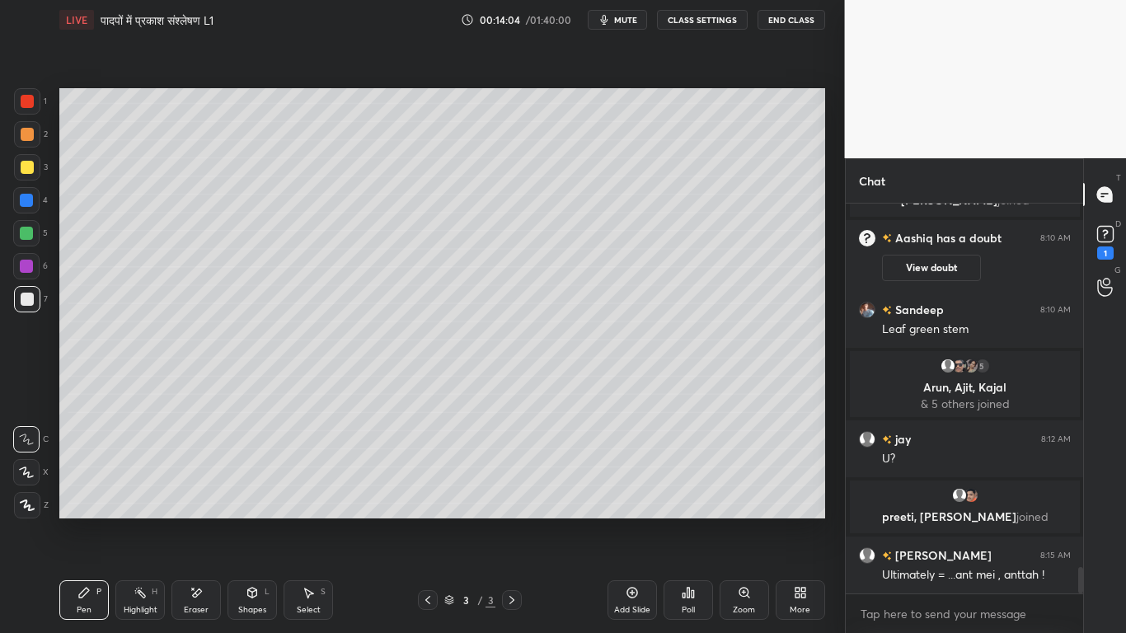
scroll to position [5389, 0]
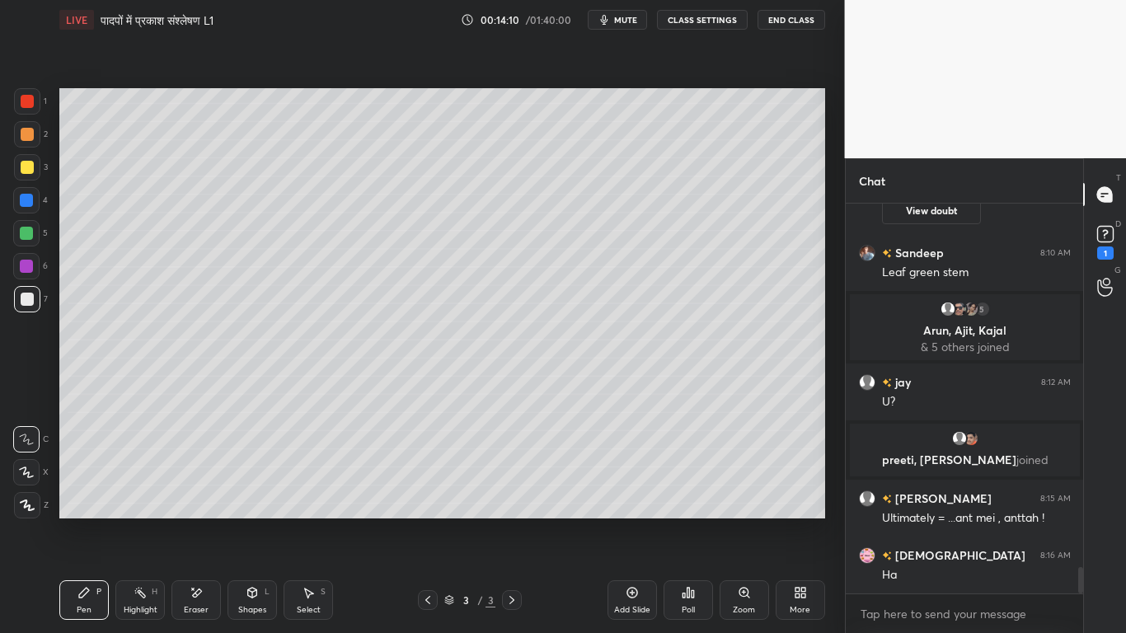
click at [18, 169] on div at bounding box center [27, 167] width 26 height 26
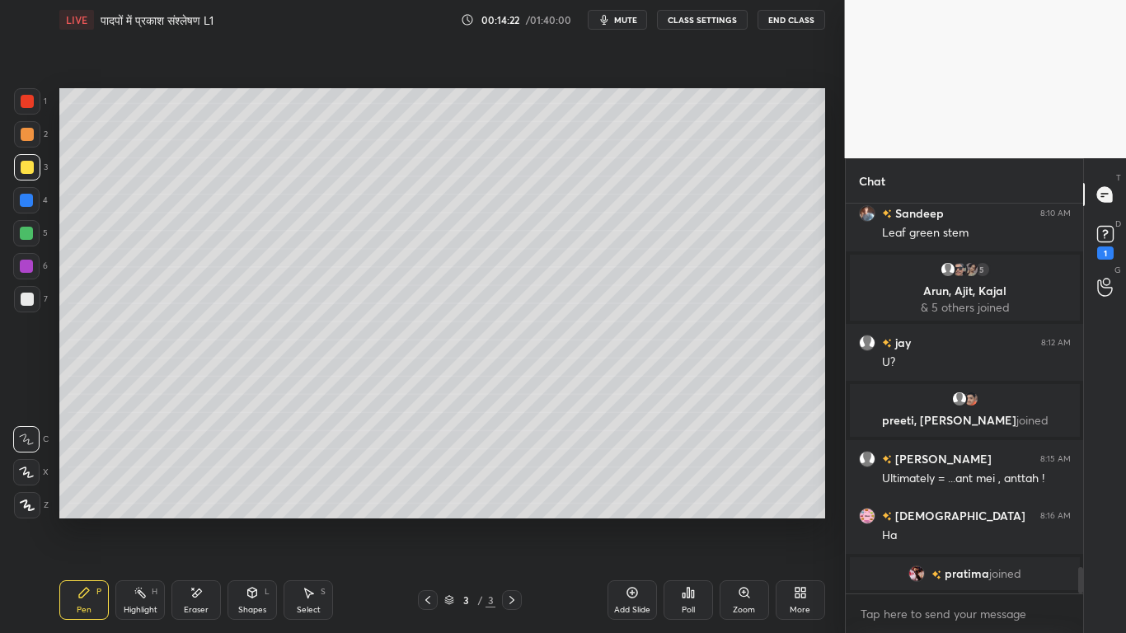
click at [29, 305] on div at bounding box center [27, 299] width 13 height 13
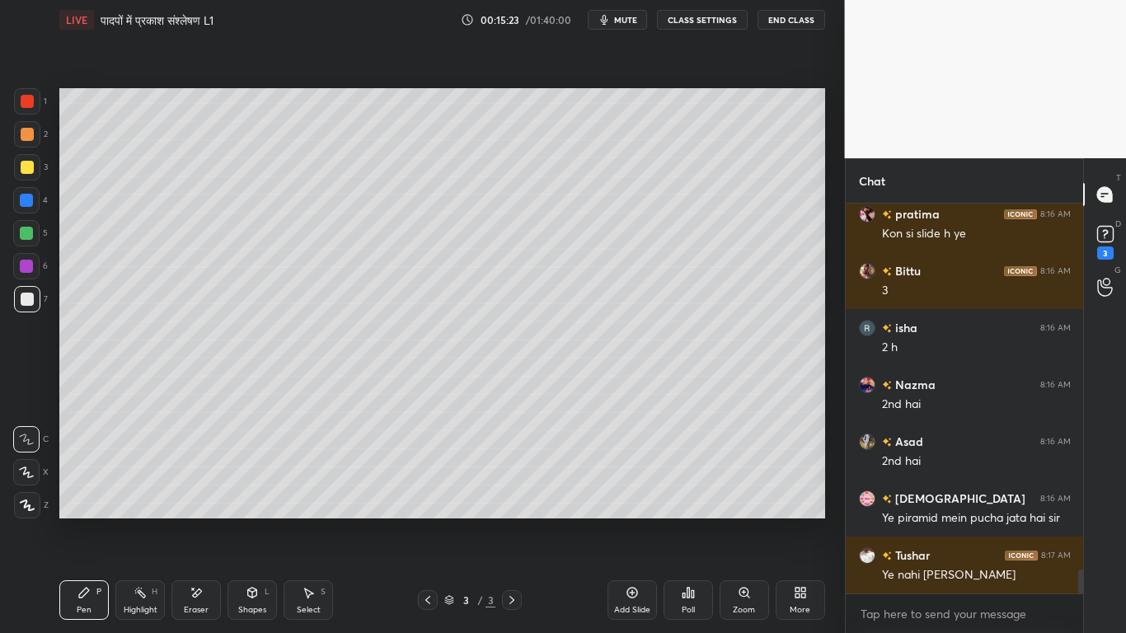
scroll to position [6021, 0]
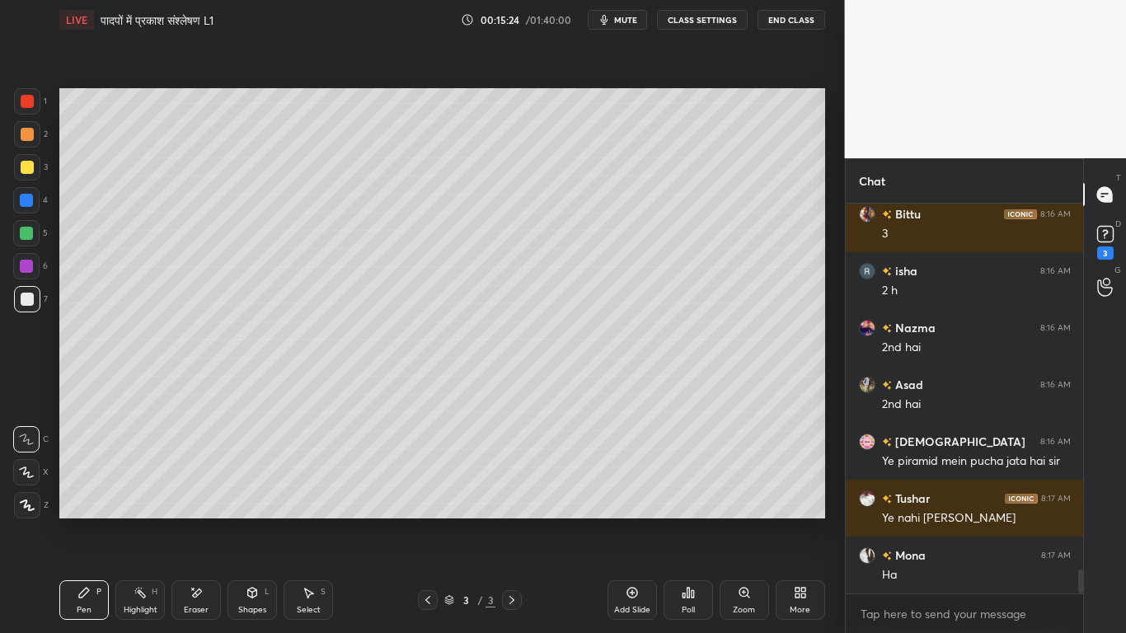
click at [22, 173] on div at bounding box center [27, 167] width 13 height 13
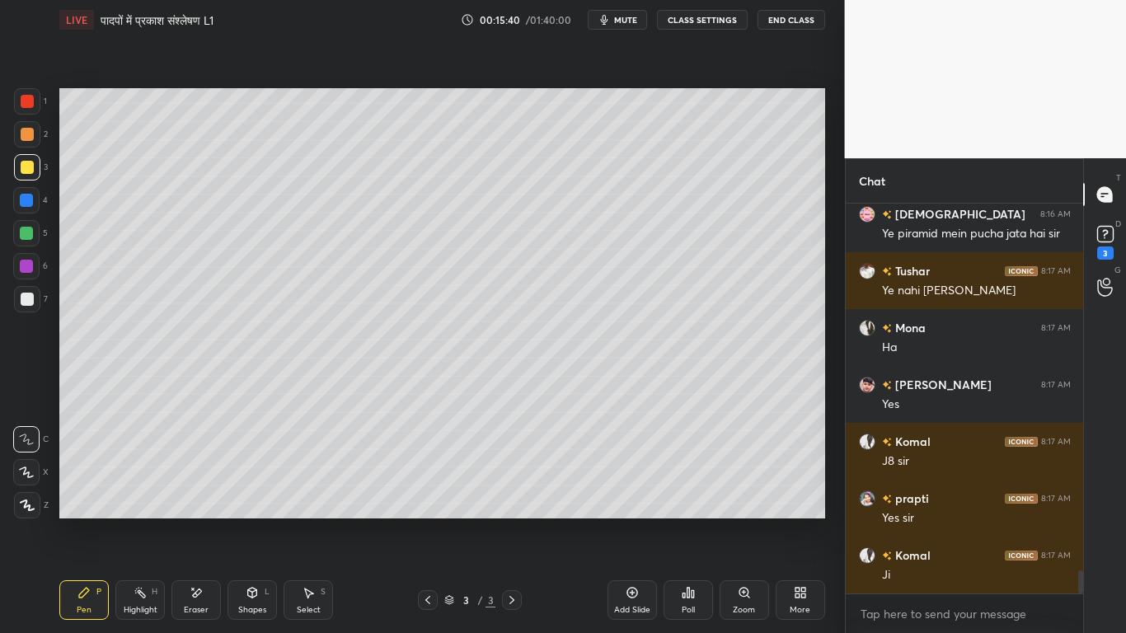
scroll to position [6321, 0]
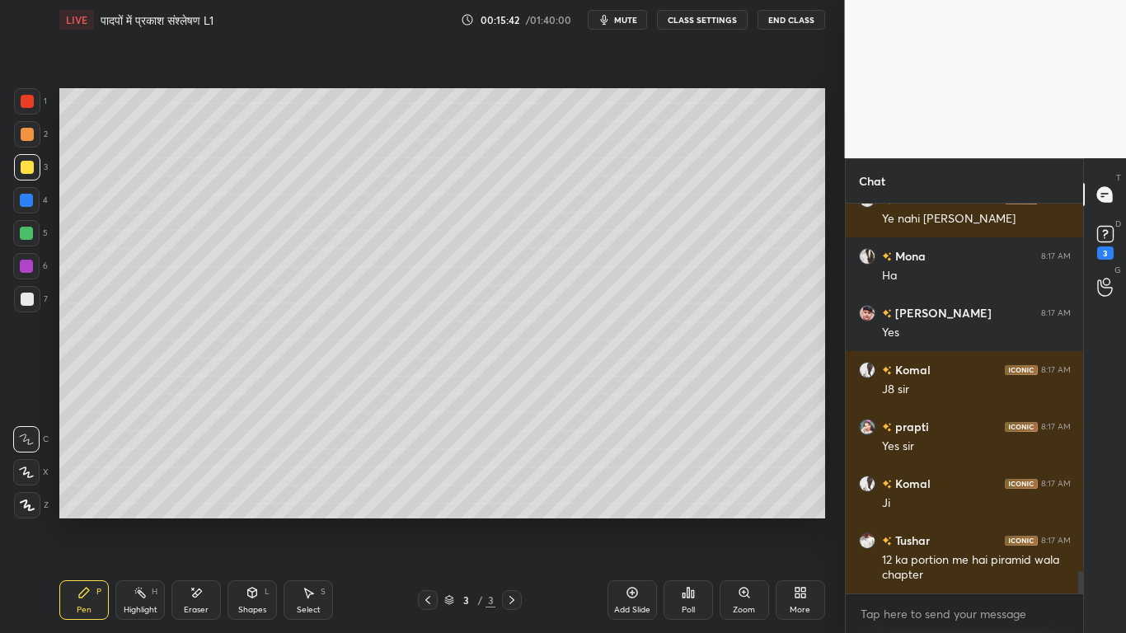
click at [31, 294] on div at bounding box center [27, 299] width 13 height 13
click at [627, 478] on div "Add Slide" at bounding box center [632, 600] width 49 height 40
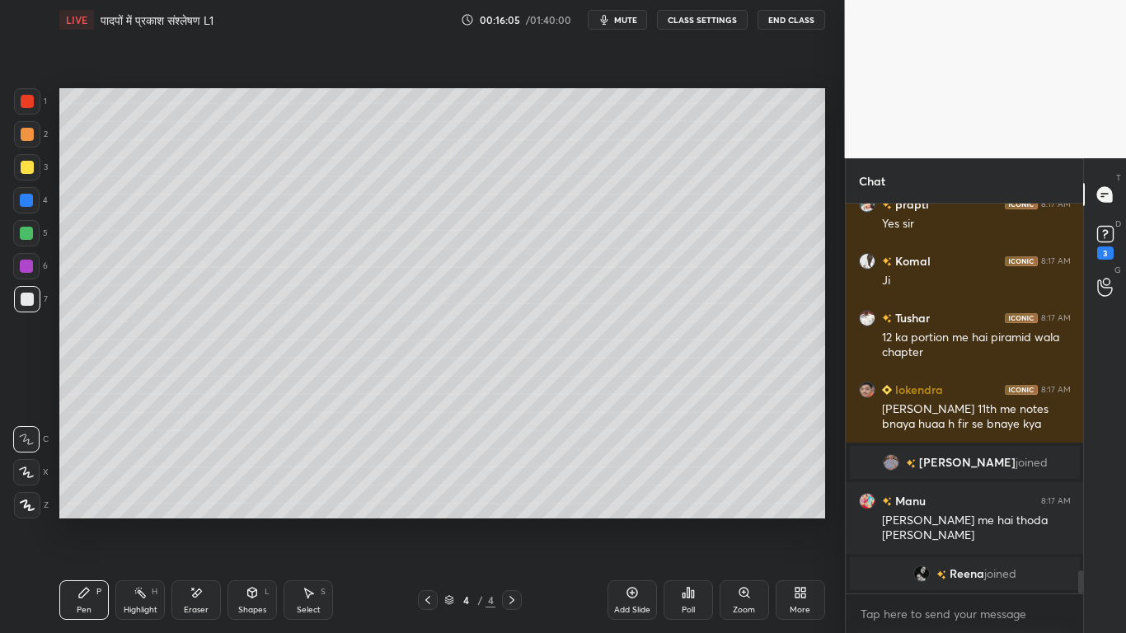
scroll to position [6328, 0]
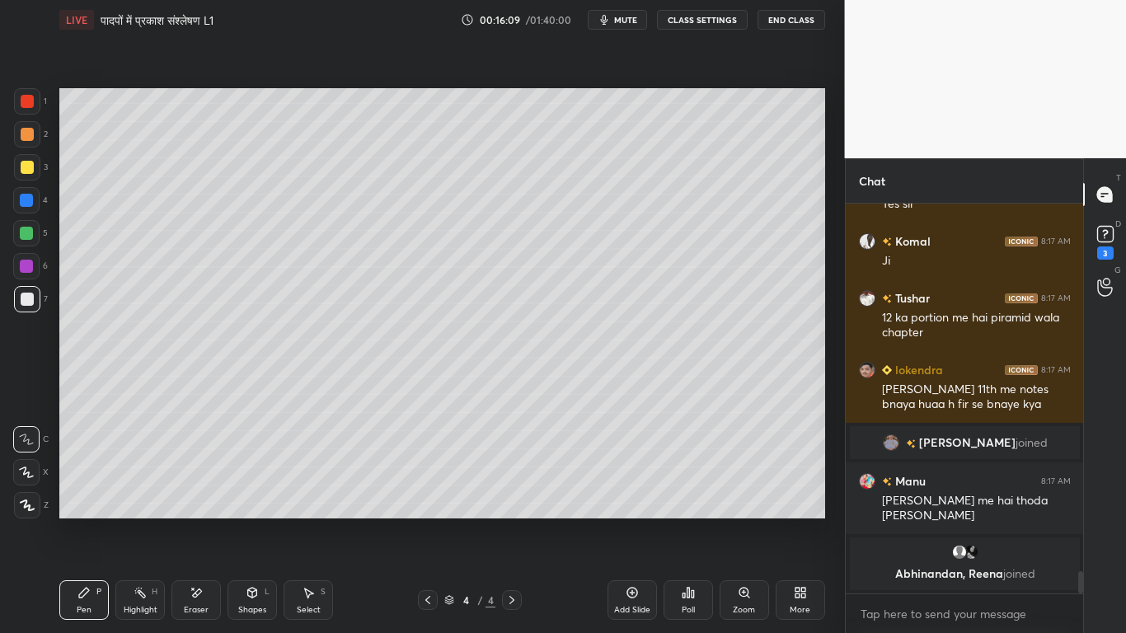
click at [28, 167] on div at bounding box center [27, 167] width 13 height 13
click at [29, 300] on div at bounding box center [27, 299] width 13 height 13
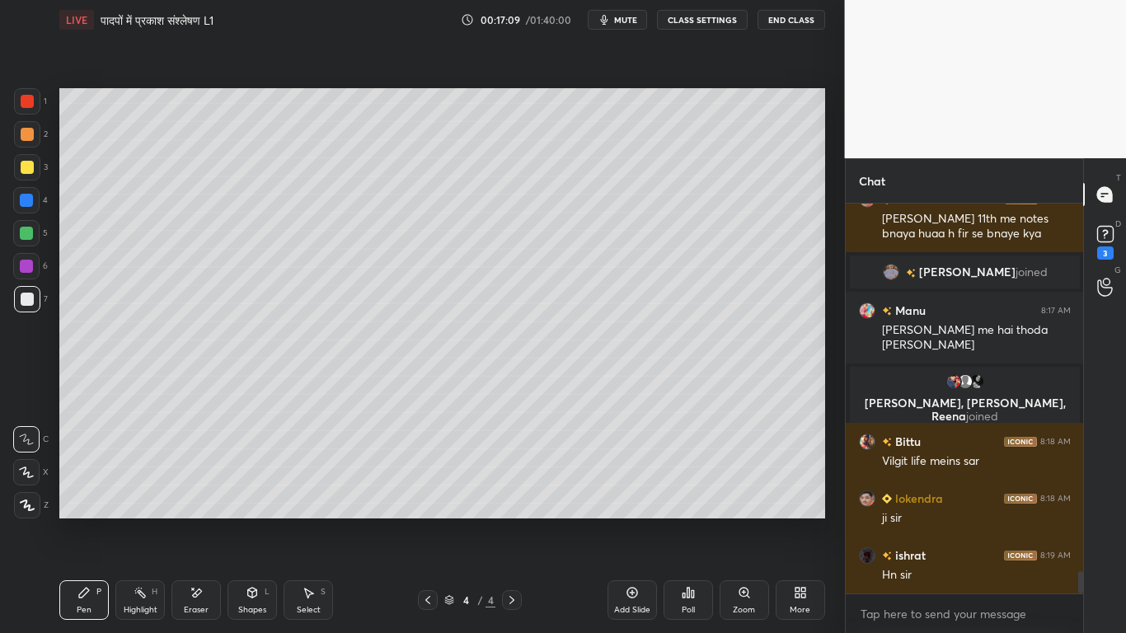
scroll to position [6542, 0]
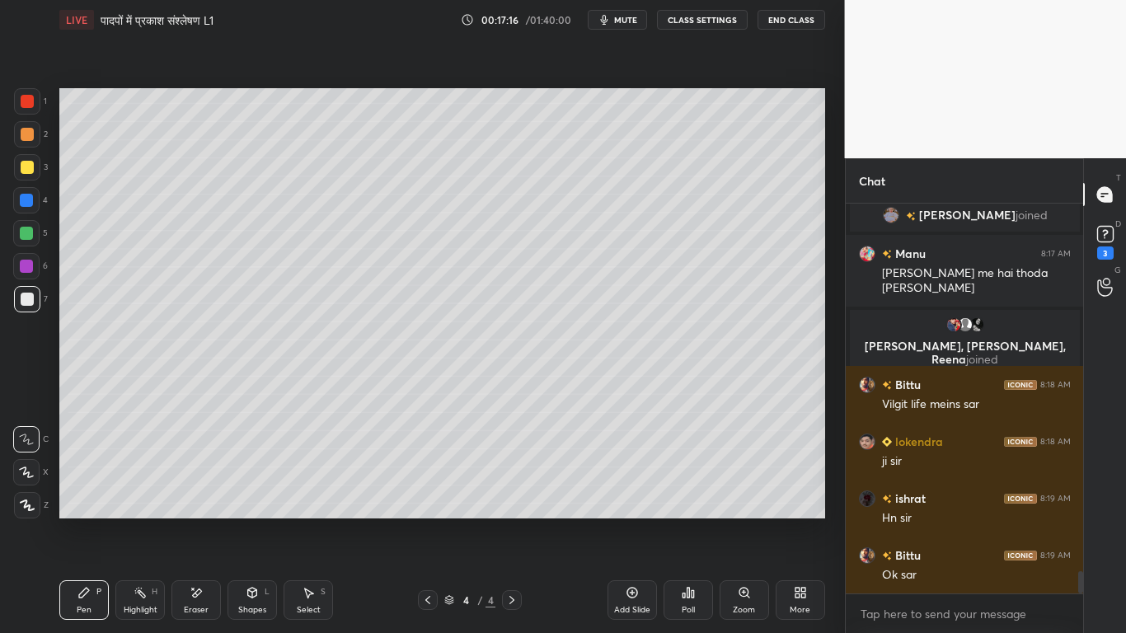
click at [184, 478] on div "Eraser" at bounding box center [195, 600] width 49 height 40
click at [65, 478] on div "Pen P" at bounding box center [83, 600] width 49 height 40
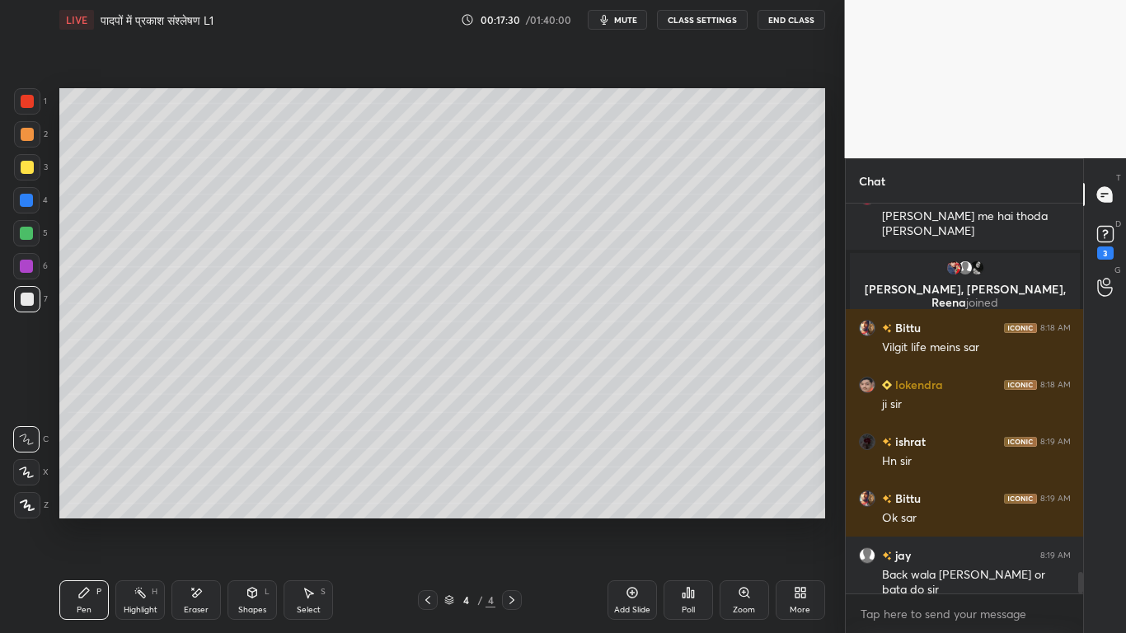
click at [37, 169] on div at bounding box center [27, 167] width 26 height 26
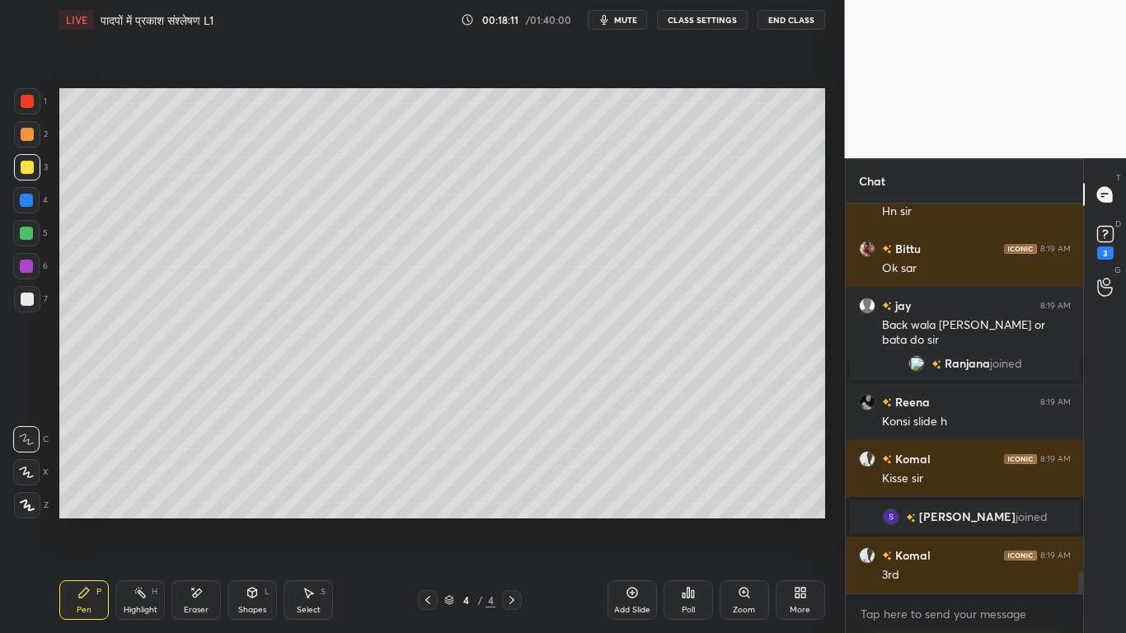
scroll to position [6752, 0]
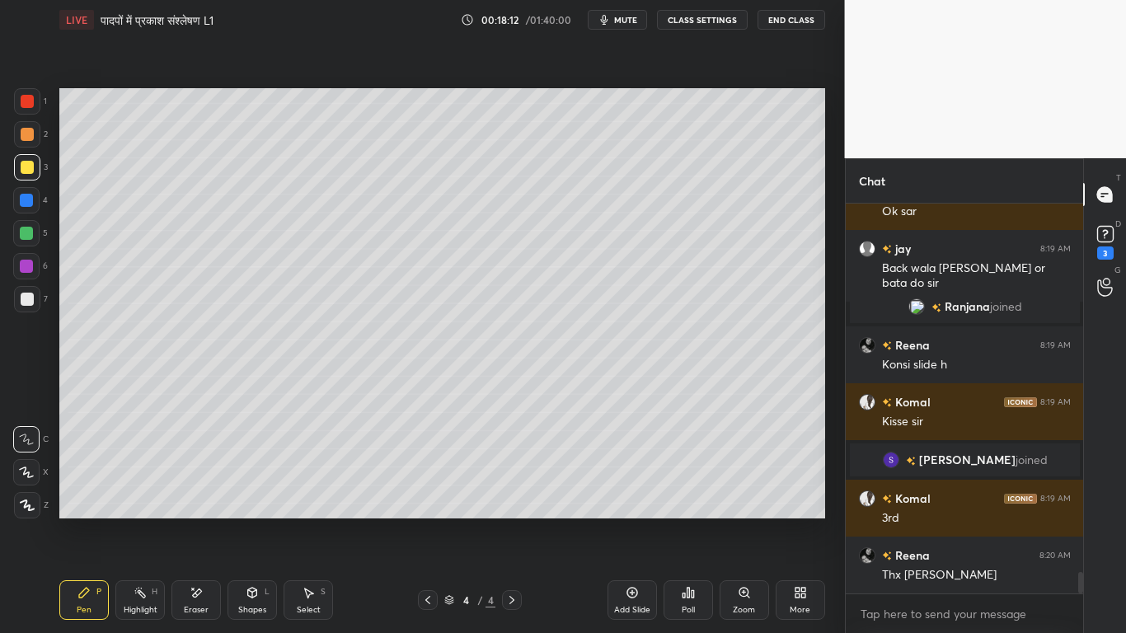
click at [24, 301] on div at bounding box center [27, 299] width 13 height 13
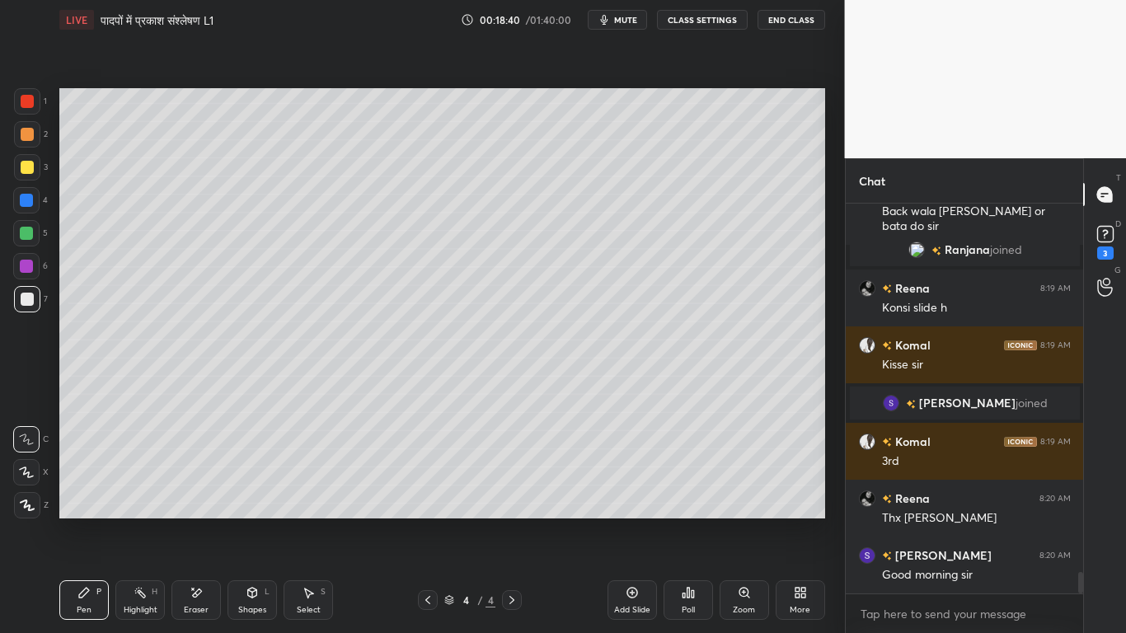
click at [23, 166] on div at bounding box center [27, 167] width 13 height 13
click at [23, 230] on div at bounding box center [26, 233] width 13 height 13
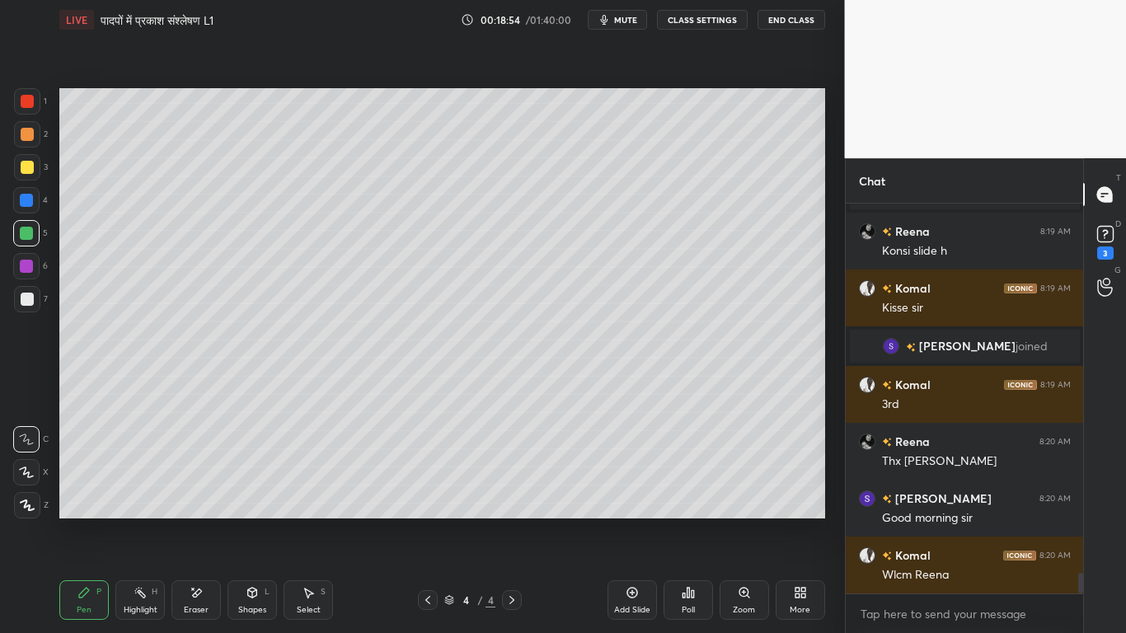
click at [26, 230] on div at bounding box center [26, 233] width 13 height 13
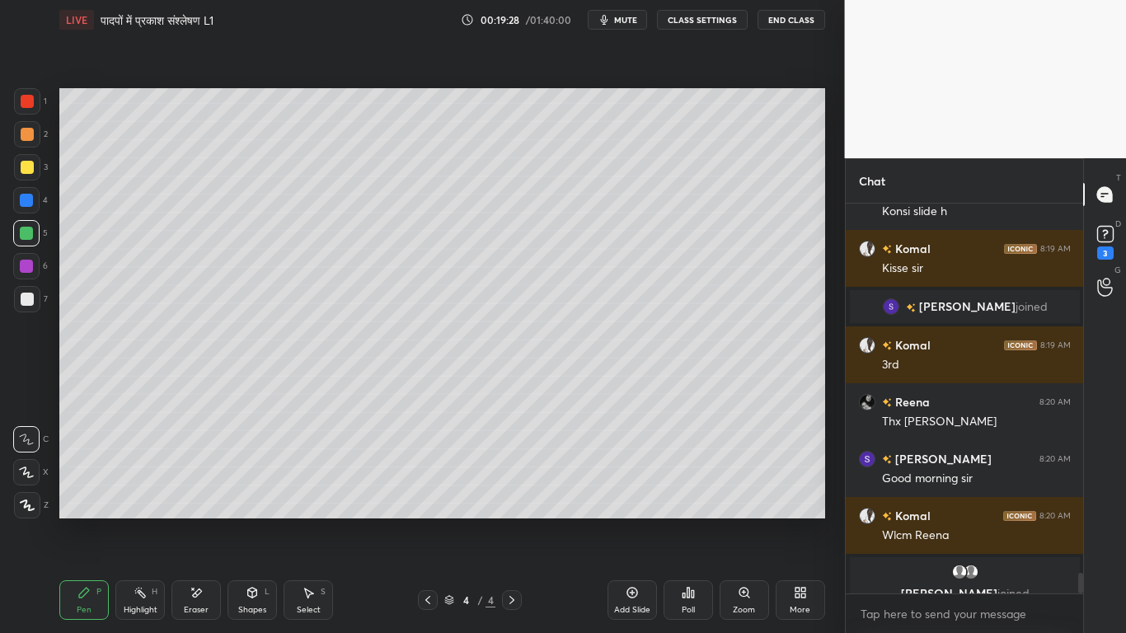
scroll to position [6925, 0]
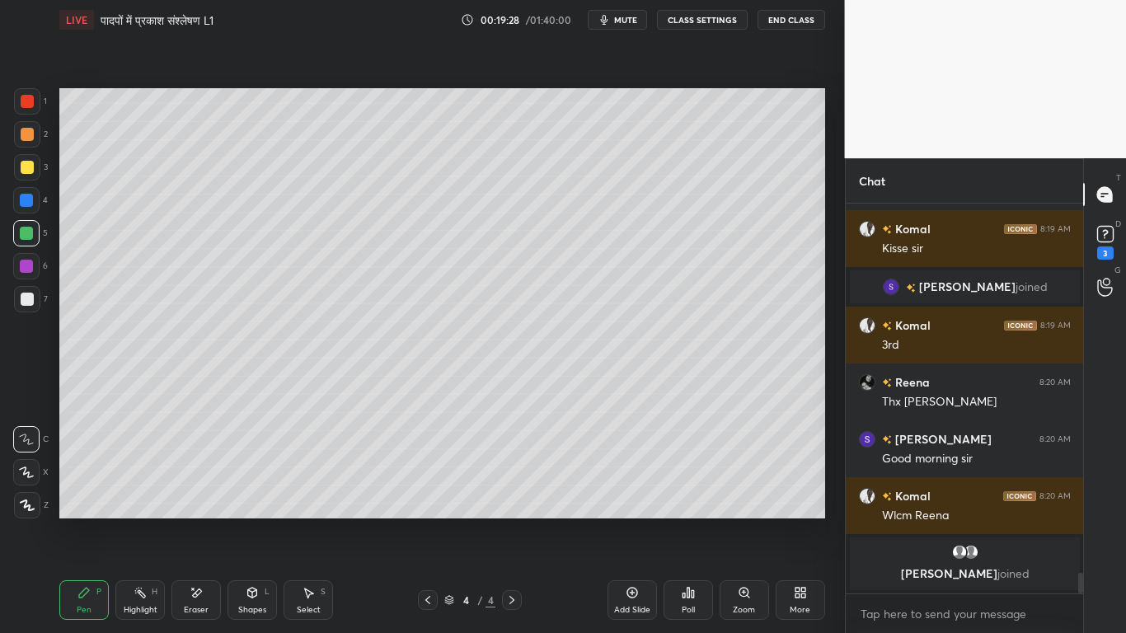
click at [23, 298] on div at bounding box center [27, 299] width 13 height 13
click at [206, 478] on div "Eraser" at bounding box center [195, 600] width 49 height 40
click at [87, 478] on div "Pen P" at bounding box center [83, 600] width 49 height 40
click at [29, 169] on div at bounding box center [27, 167] width 13 height 13
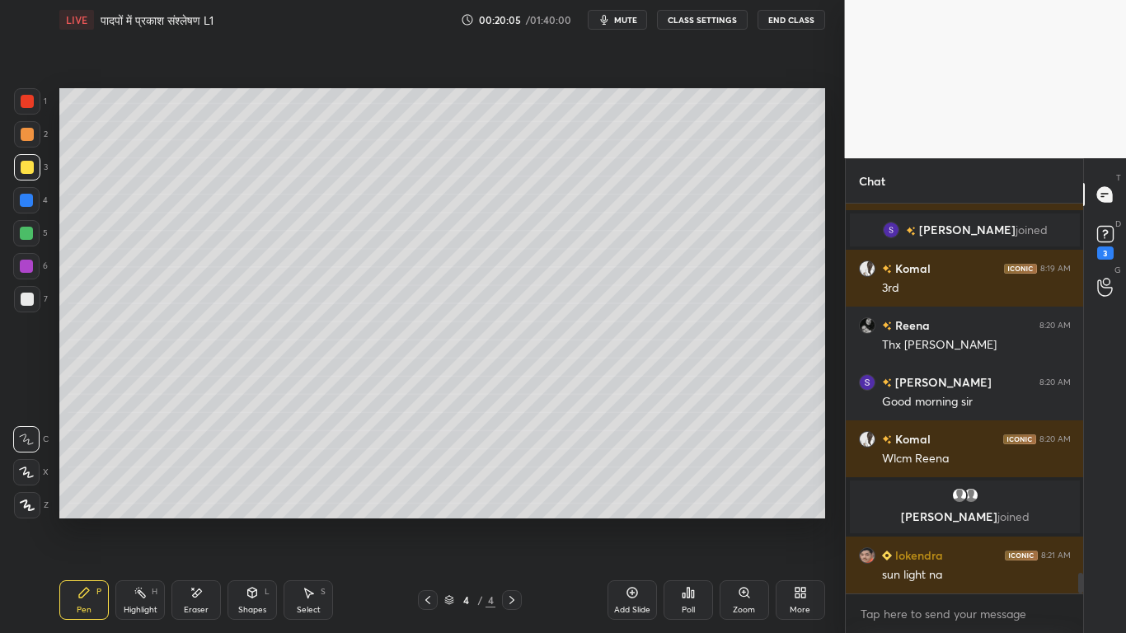
click at [25, 300] on div at bounding box center [27, 299] width 13 height 13
click at [35, 169] on div at bounding box center [27, 167] width 26 height 26
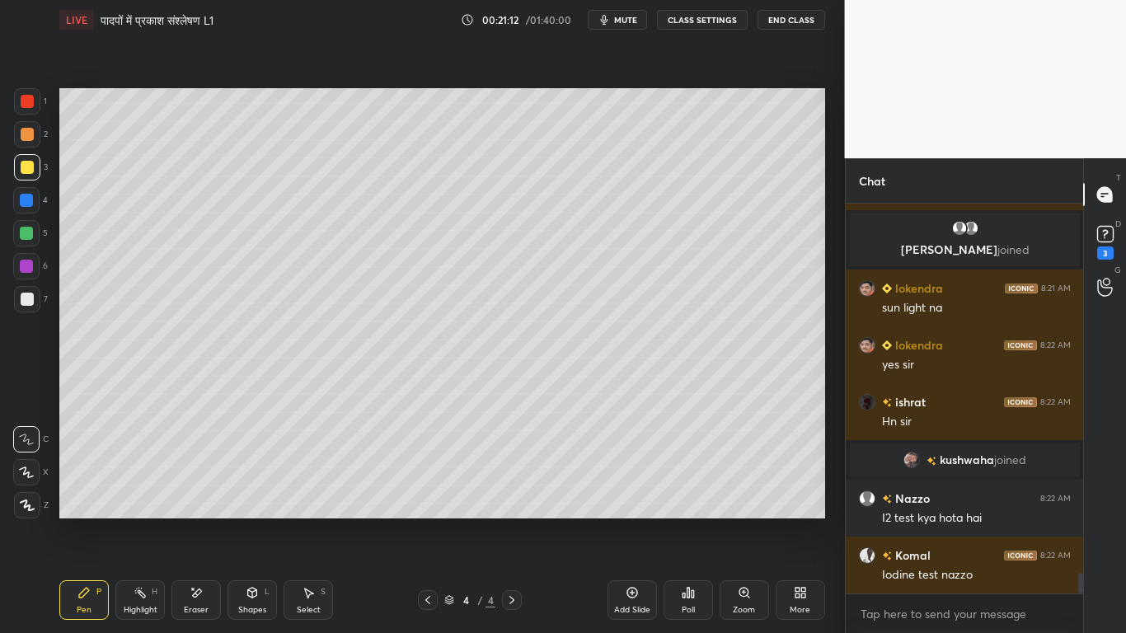
scroll to position [7104, 0]
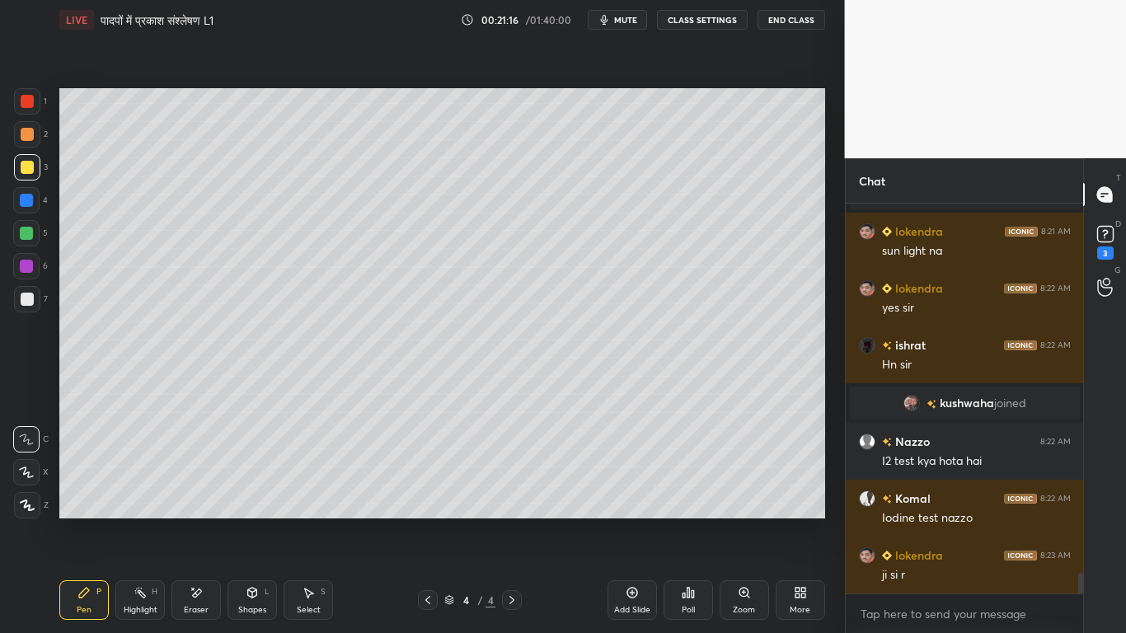
click at [30, 302] on div at bounding box center [27, 299] width 13 height 13
click at [21, 196] on div at bounding box center [26, 200] width 13 height 13
click at [21, 242] on div at bounding box center [26, 233] width 26 height 26
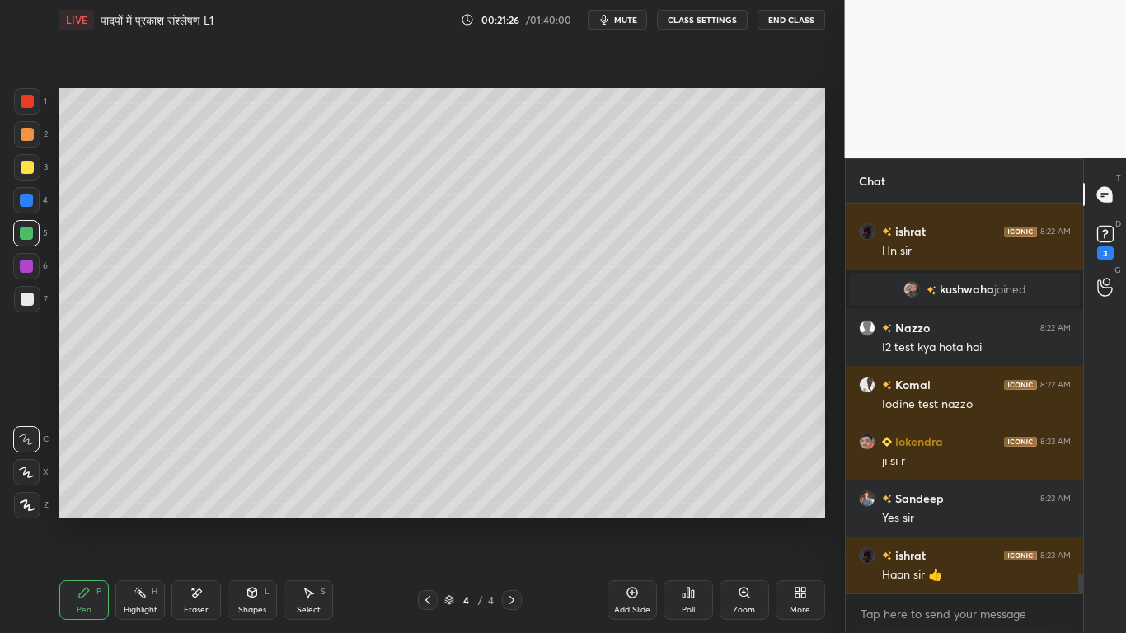
scroll to position [7275, 0]
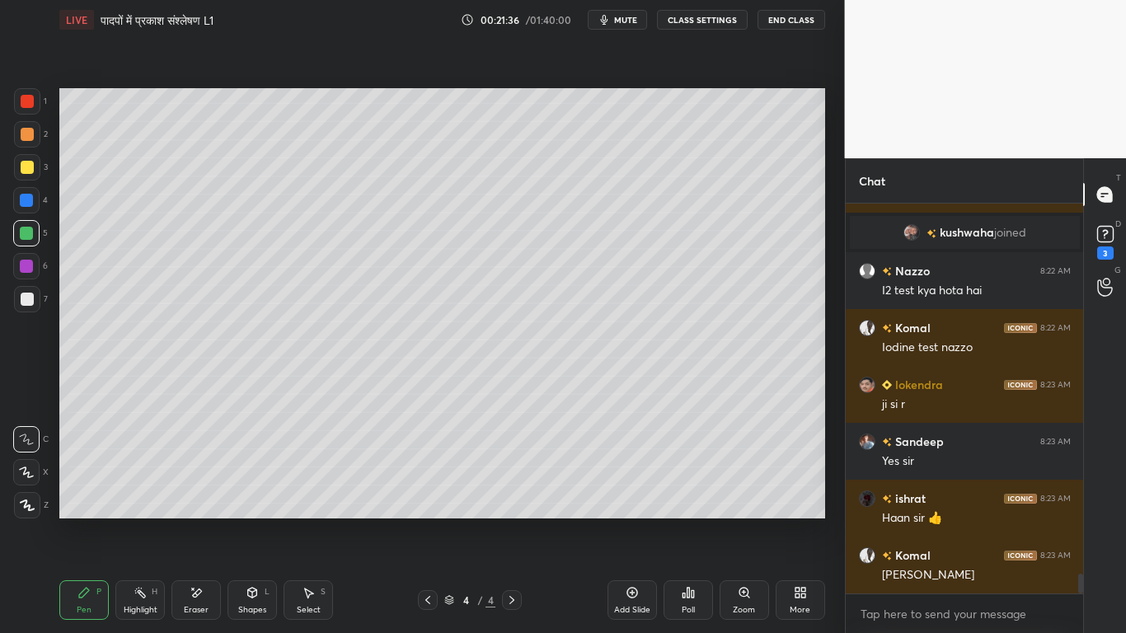
click at [12, 295] on div "1 2 3 4 5 6 7 C X Z E E Erase all H H" at bounding box center [26, 303] width 53 height 430
click at [30, 300] on div at bounding box center [27, 299] width 13 height 13
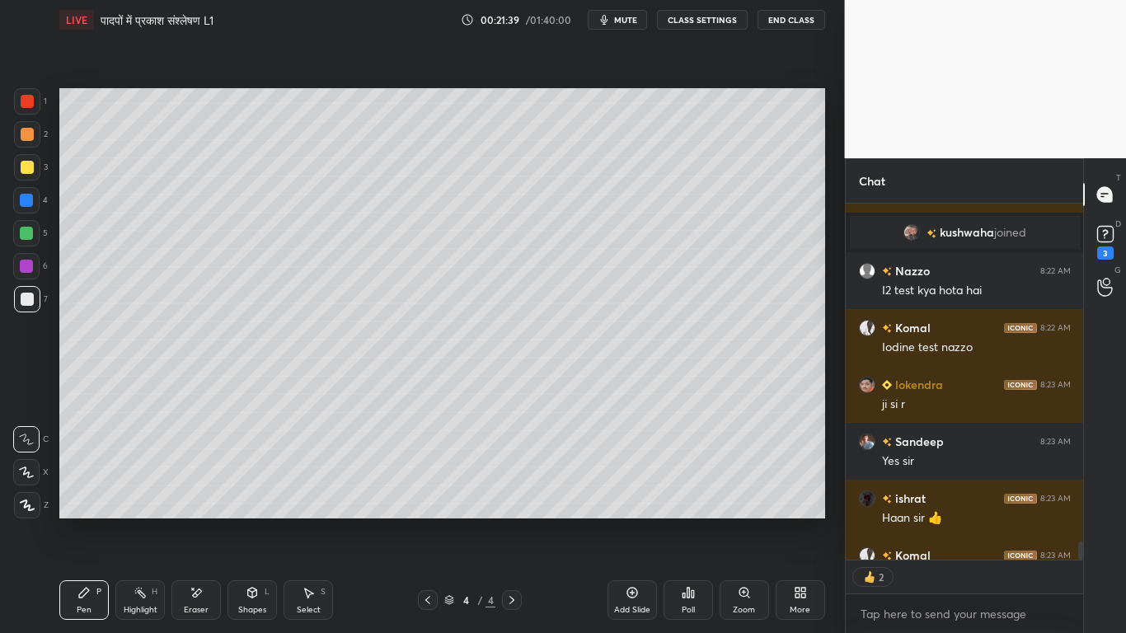
click at [614, 478] on div "Add Slide" at bounding box center [632, 600] width 49 height 40
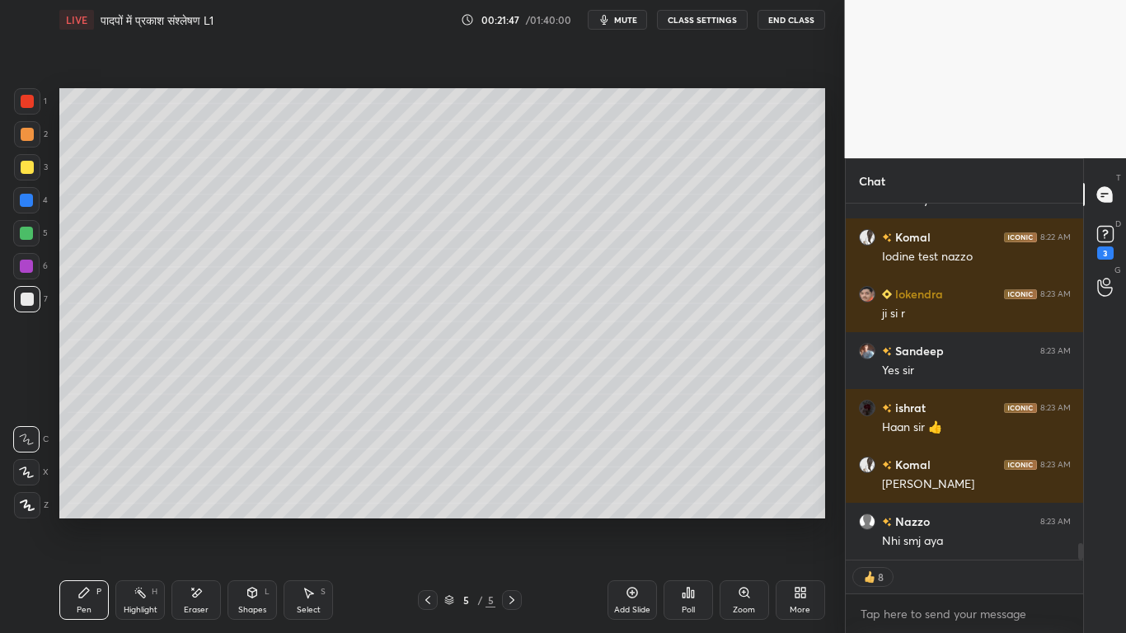
click at [189, 478] on div "Eraser" at bounding box center [196, 610] width 25 height 8
click at [86, 478] on div "Pen P" at bounding box center [83, 600] width 49 height 40
click at [24, 169] on div at bounding box center [27, 167] width 13 height 13
click at [24, 309] on div at bounding box center [27, 299] width 26 height 26
click at [24, 173] on div at bounding box center [27, 167] width 13 height 13
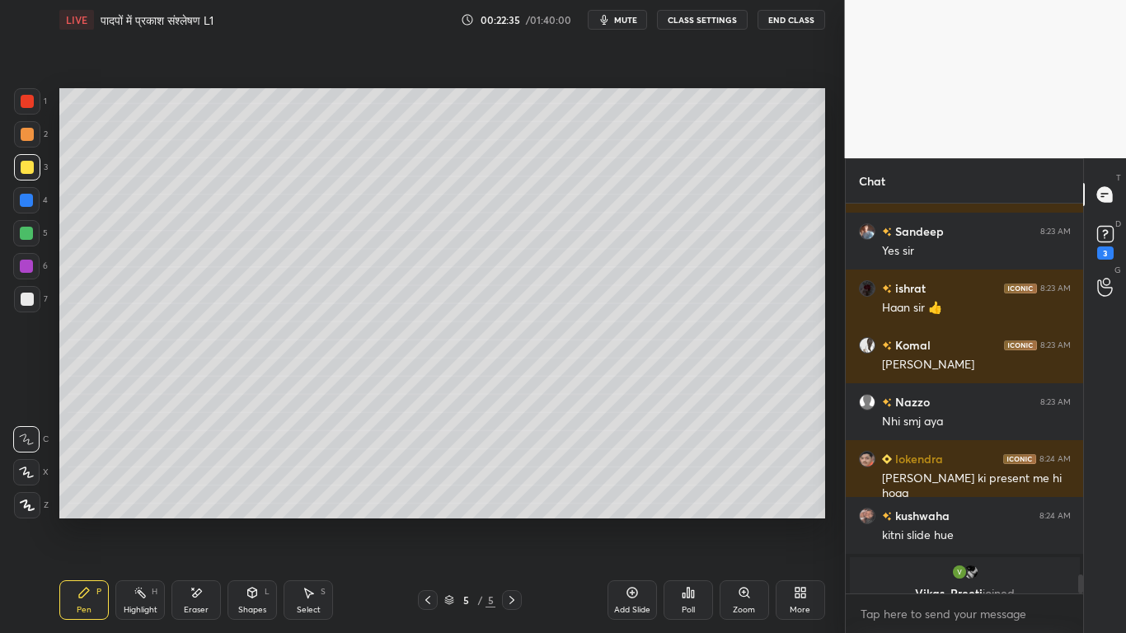
scroll to position [7505, 0]
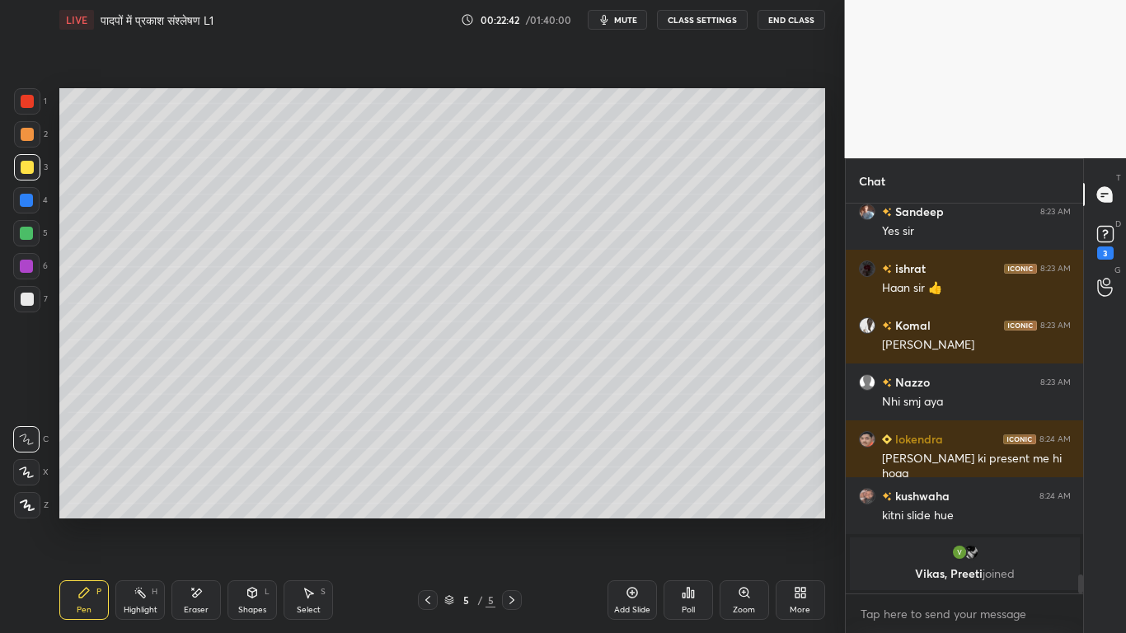
click at [26, 303] on div at bounding box center [27, 299] width 13 height 13
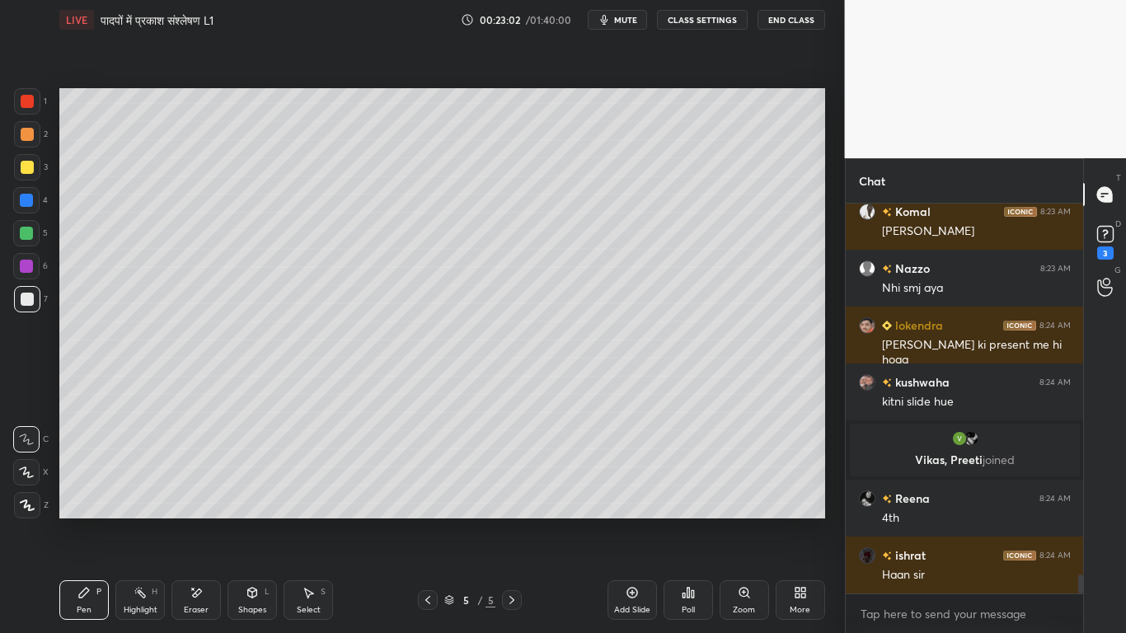
scroll to position [7569, 0]
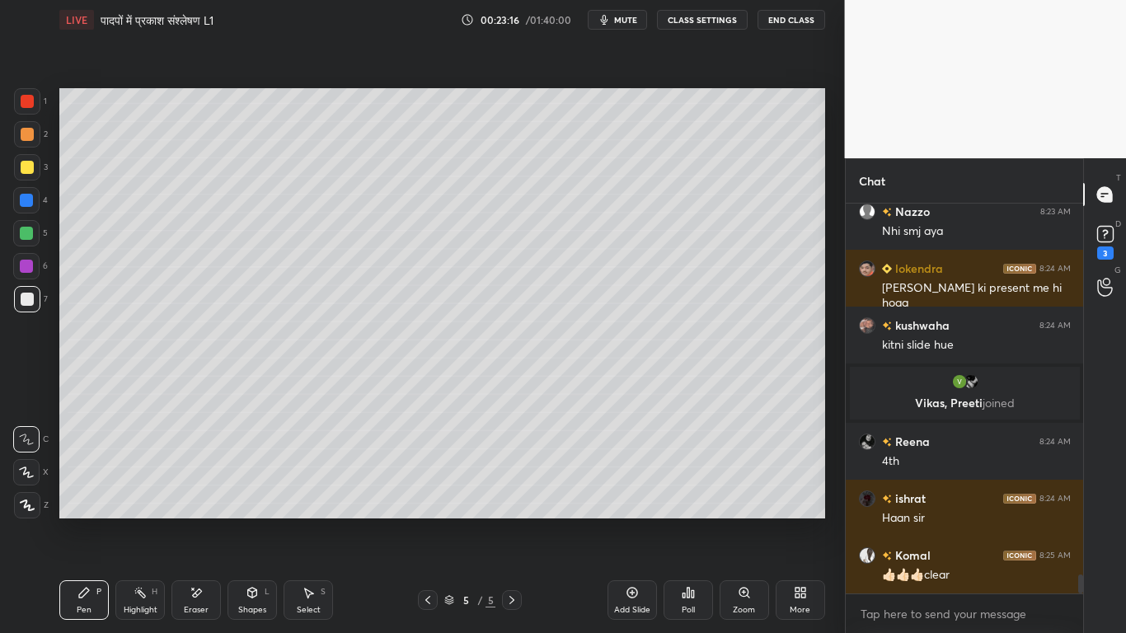
click at [26, 227] on div at bounding box center [26, 233] width 13 height 13
click at [26, 175] on div at bounding box center [27, 167] width 26 height 26
click at [250, 478] on icon at bounding box center [252, 593] width 9 height 10
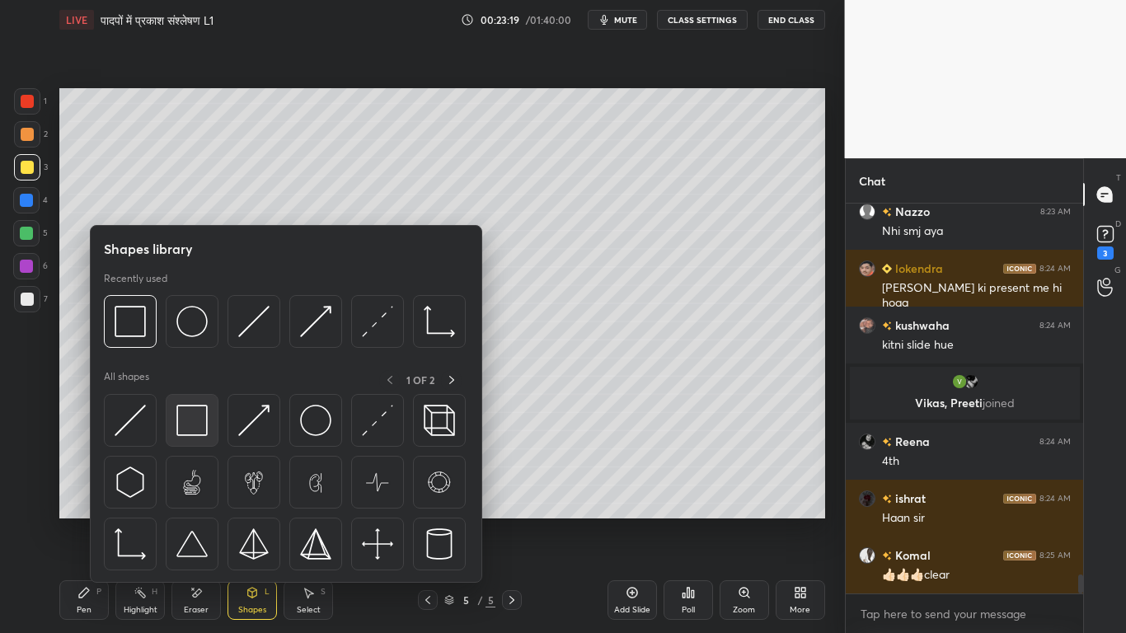
click at [188, 411] on img at bounding box center [191, 420] width 31 height 31
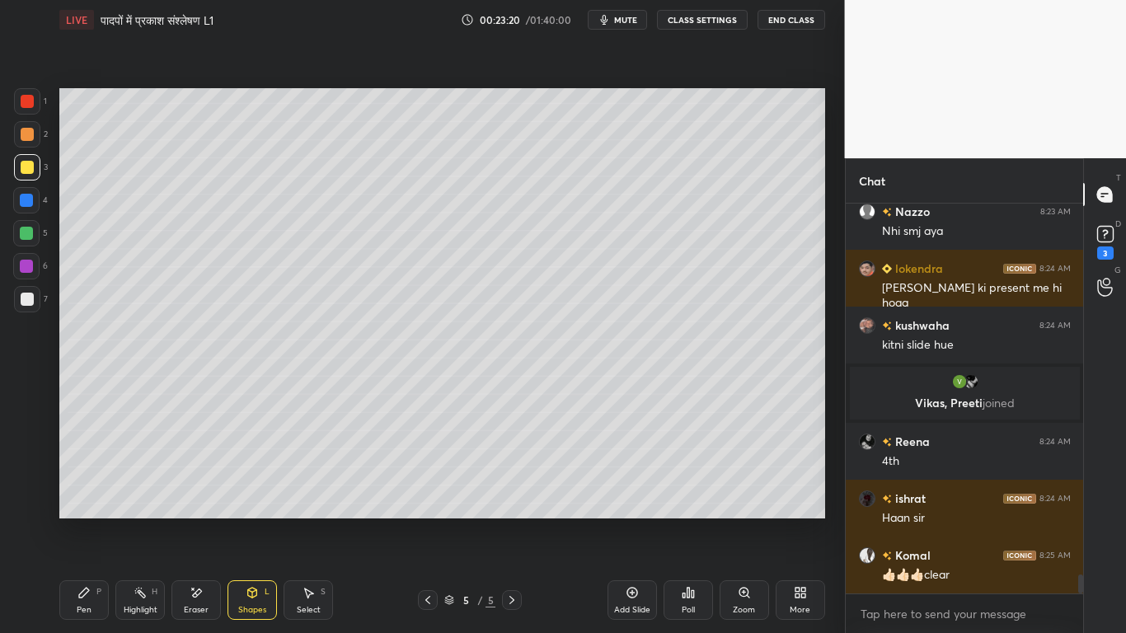
scroll to position [7626, 0]
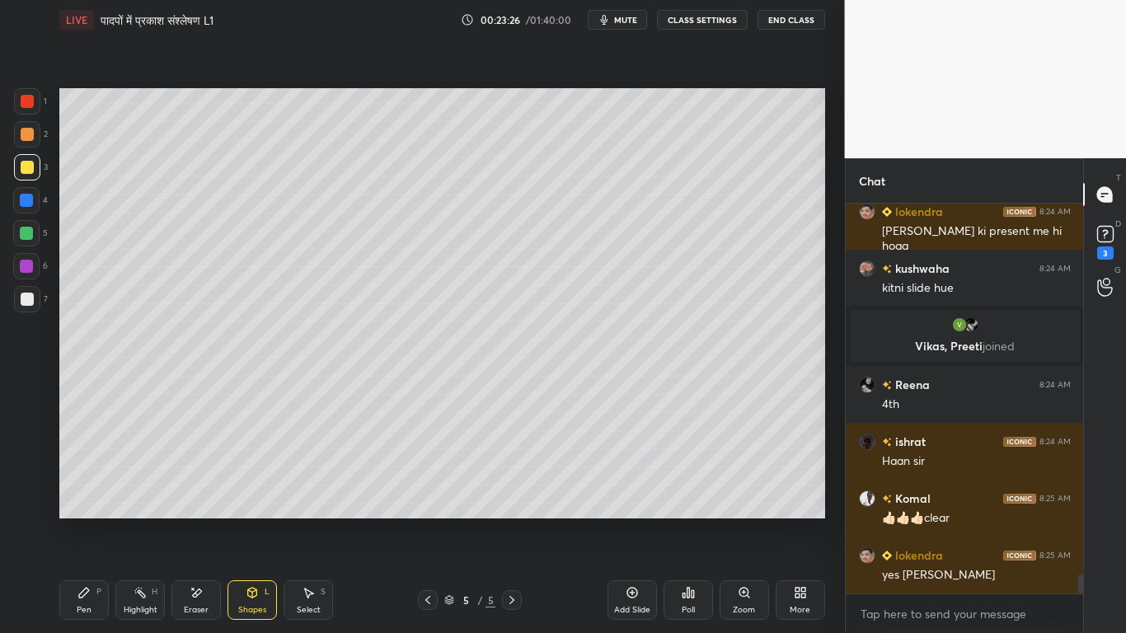
click at [31, 296] on div at bounding box center [27, 299] width 26 height 26
click at [31, 166] on div at bounding box center [27, 167] width 13 height 13
click at [26, 296] on div at bounding box center [27, 299] width 13 height 13
click at [76, 478] on div "Pen P" at bounding box center [83, 600] width 49 height 40
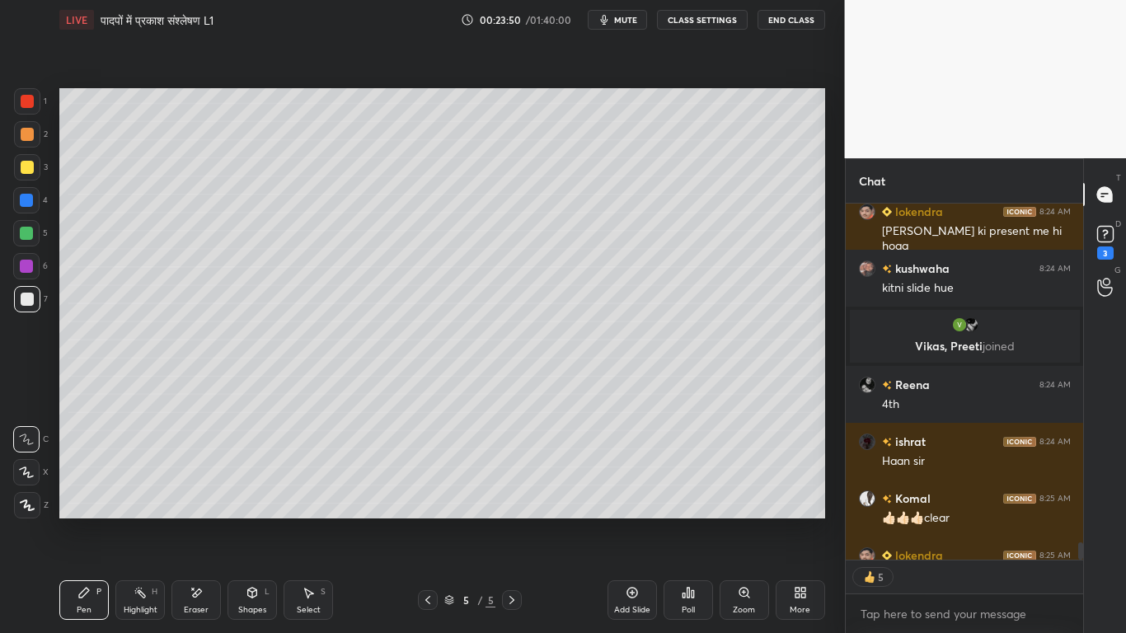
drag, startPoint x: 26, startPoint y: 298, endPoint x: 29, endPoint y: 277, distance: 21.6
click at [29, 298] on div at bounding box center [27, 299] width 13 height 13
click at [26, 161] on div at bounding box center [27, 167] width 13 height 13
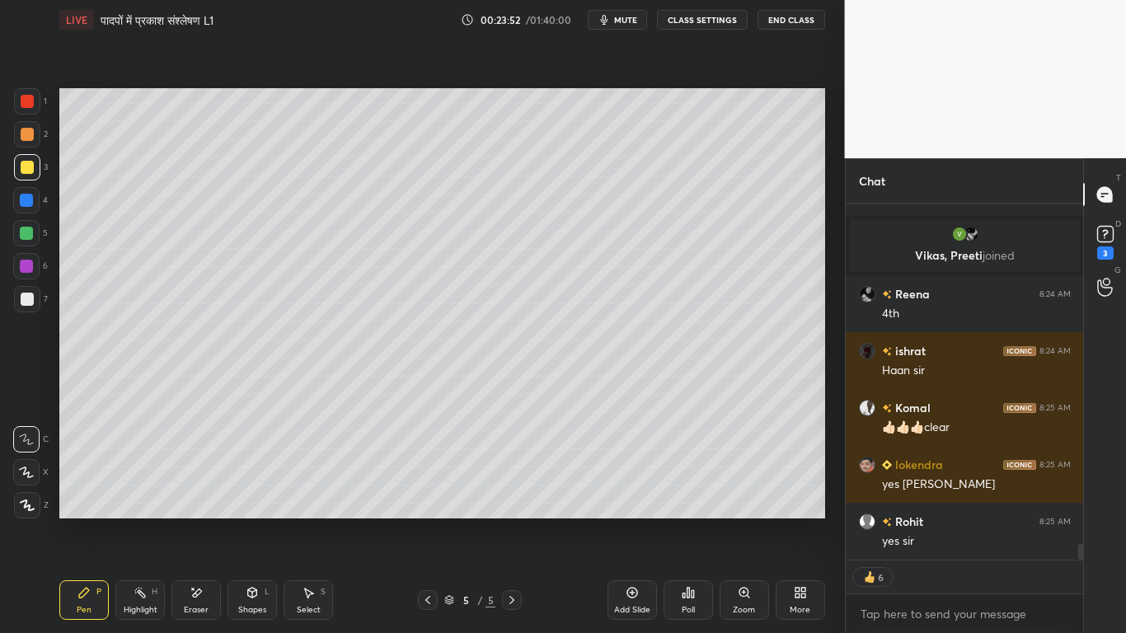
click at [23, 295] on div at bounding box center [27, 299] width 13 height 13
click at [21, 165] on div at bounding box center [27, 167] width 13 height 13
click at [19, 298] on div at bounding box center [27, 299] width 26 height 26
click at [21, 180] on div at bounding box center [27, 167] width 26 height 26
click at [27, 290] on div at bounding box center [27, 299] width 26 height 26
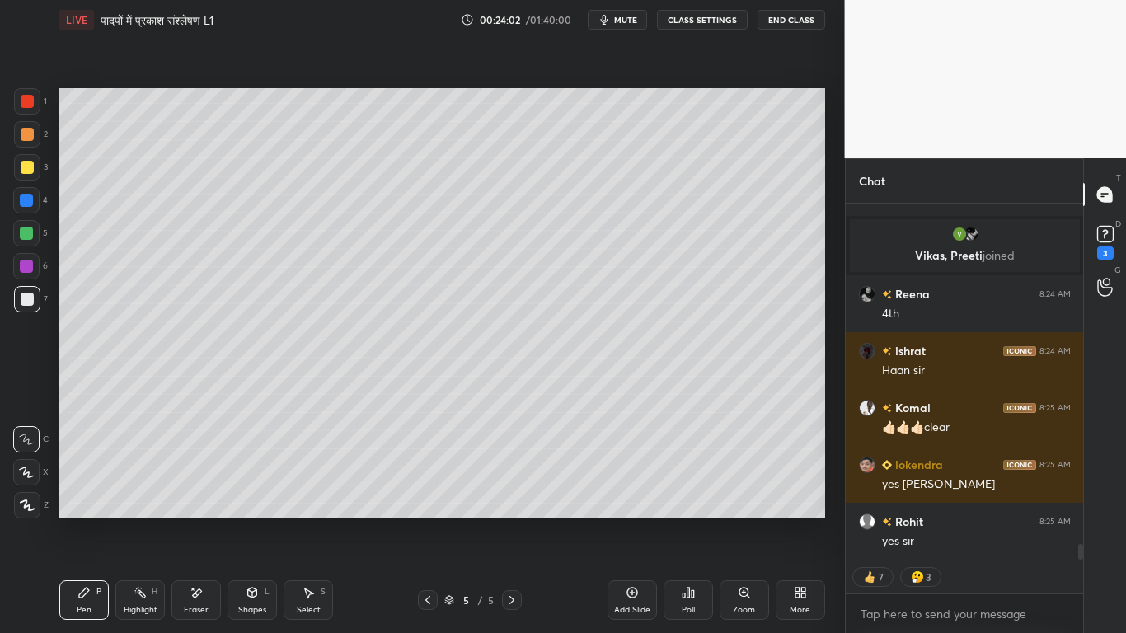
scroll to position [7773, 0]
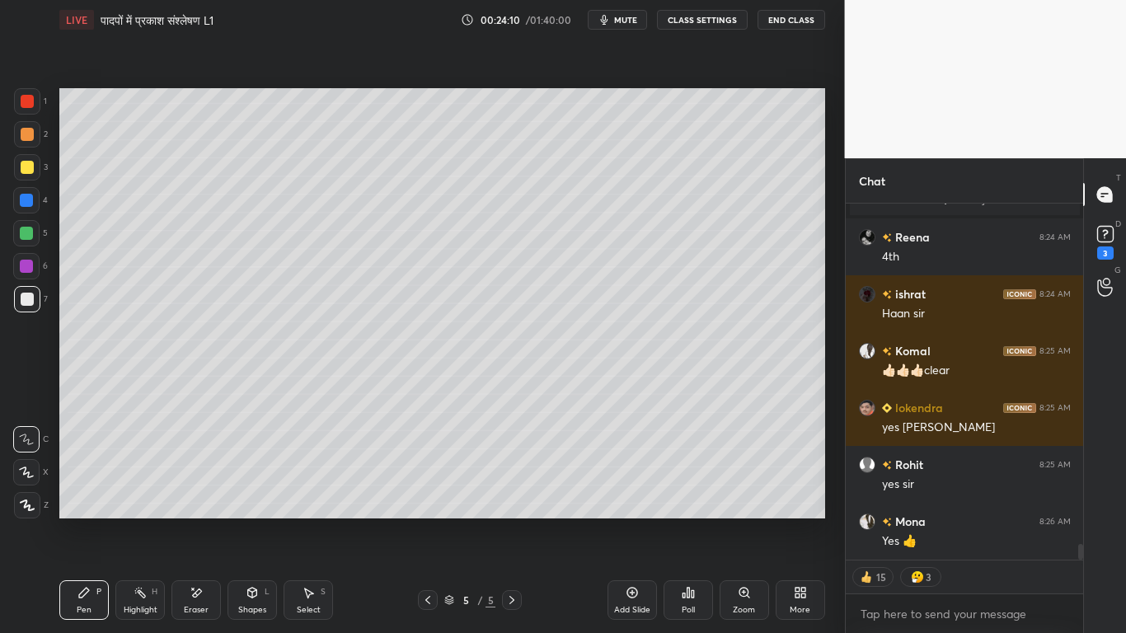
click at [26, 173] on div at bounding box center [27, 167] width 13 height 13
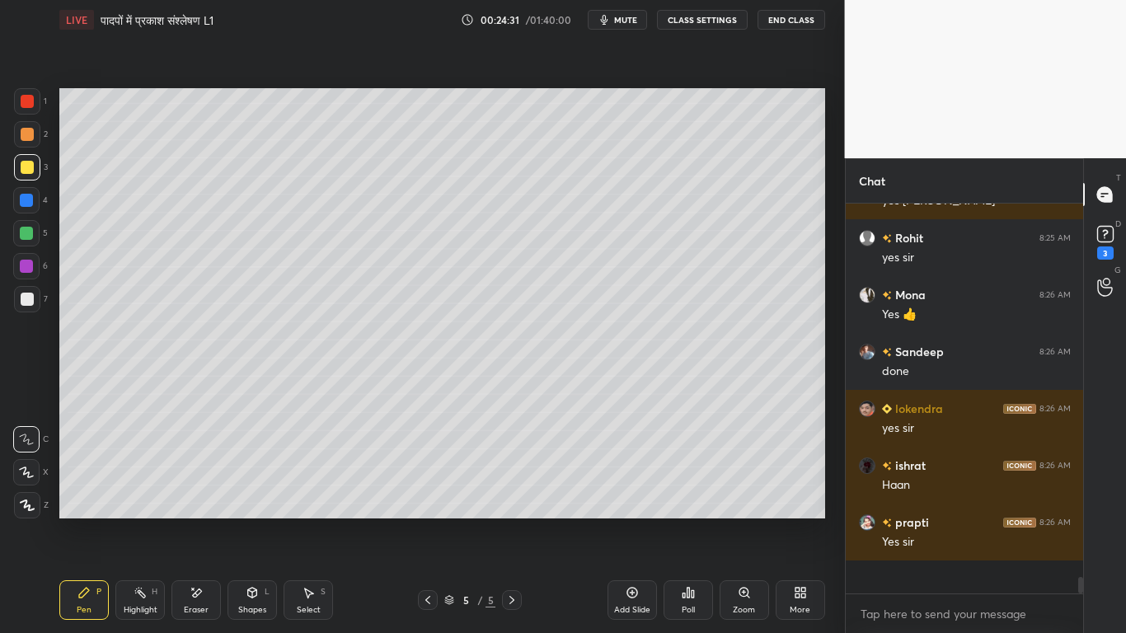
scroll to position [7967, 0]
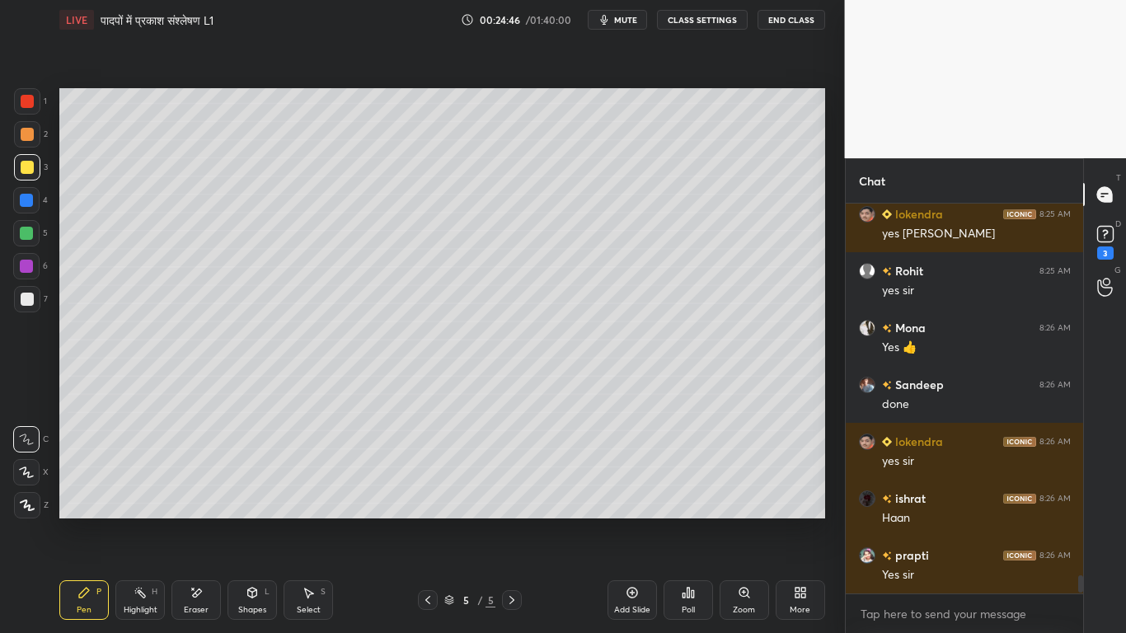
click at [26, 298] on div at bounding box center [27, 299] width 13 height 13
drag, startPoint x: 191, startPoint y: 598, endPoint x: 200, endPoint y: 566, distance: 32.4
click at [192, 478] on icon at bounding box center [196, 593] width 13 height 14
drag, startPoint x: 85, startPoint y: 604, endPoint x: 97, endPoint y: 588, distance: 20.6
click at [85, 478] on div "Pen" at bounding box center [84, 610] width 15 height 8
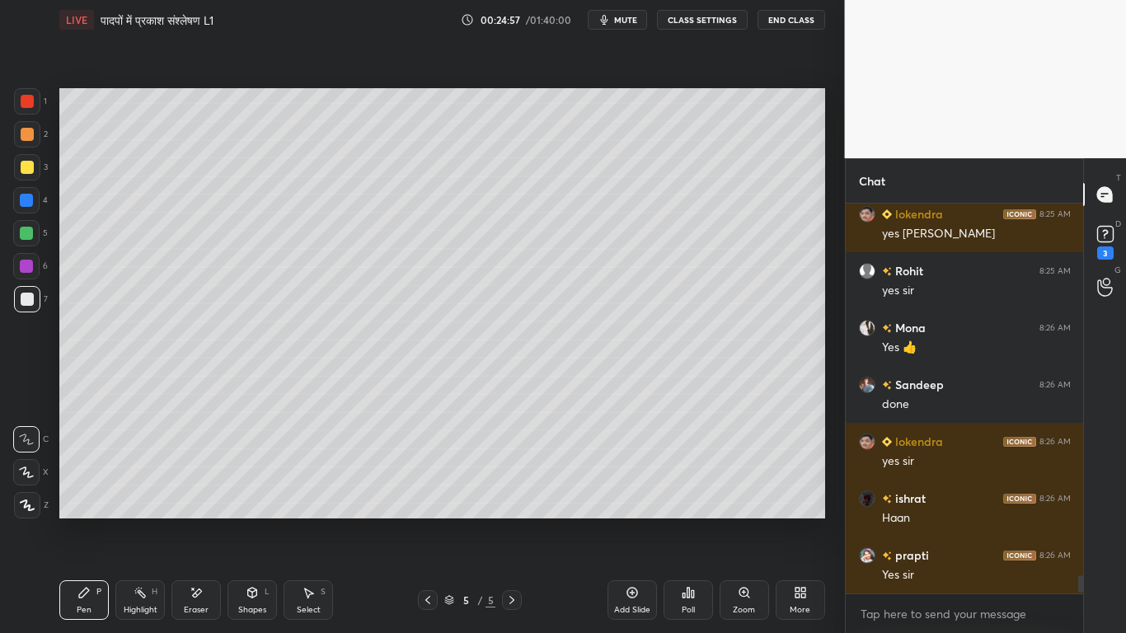
drag, startPoint x: 24, startPoint y: 163, endPoint x: 16, endPoint y: 164, distance: 8.3
click at [22, 163] on div at bounding box center [27, 167] width 13 height 13
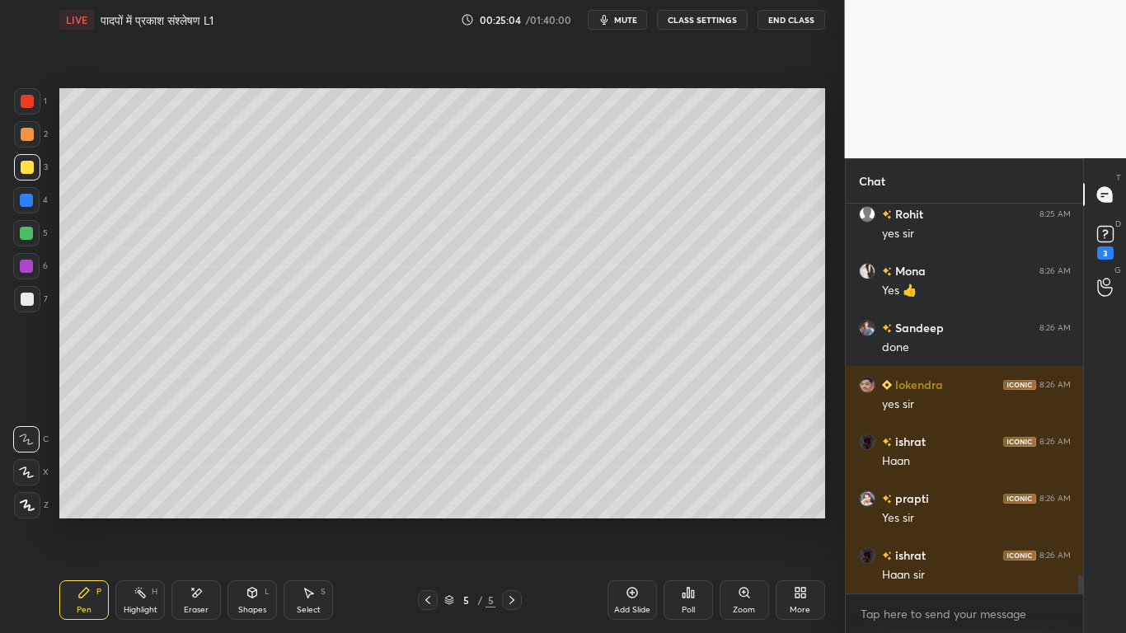
click at [24, 299] on div at bounding box center [27, 299] width 13 height 13
click at [28, 233] on div at bounding box center [26, 233] width 13 height 13
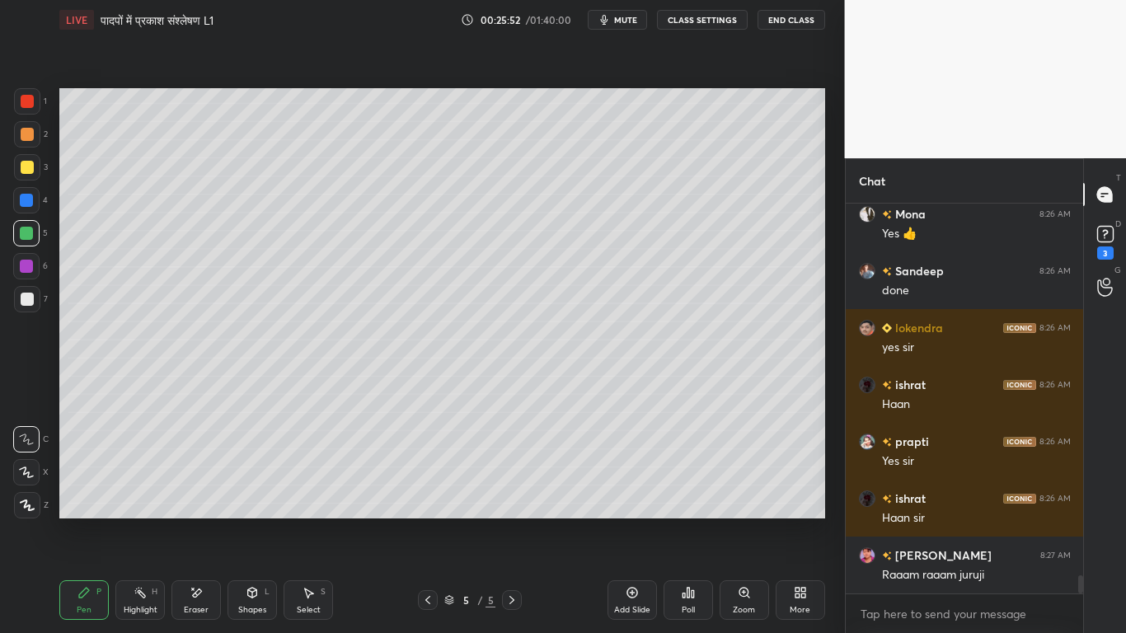
click at [24, 169] on div at bounding box center [27, 167] width 13 height 13
click at [25, 297] on div at bounding box center [27, 299] width 13 height 13
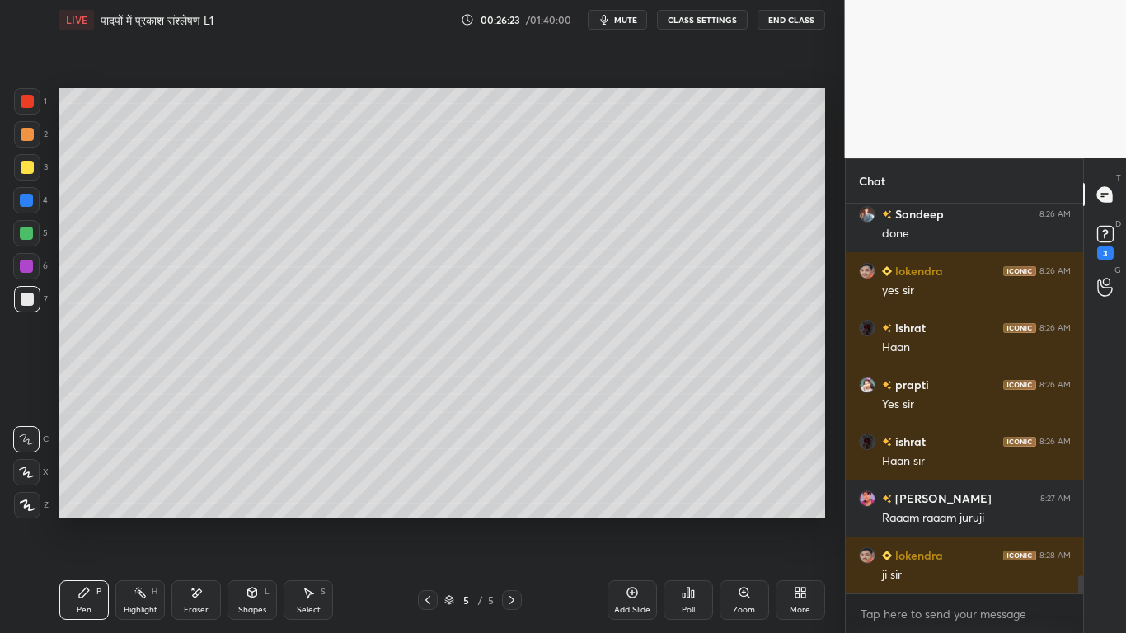
scroll to position [8177, 0]
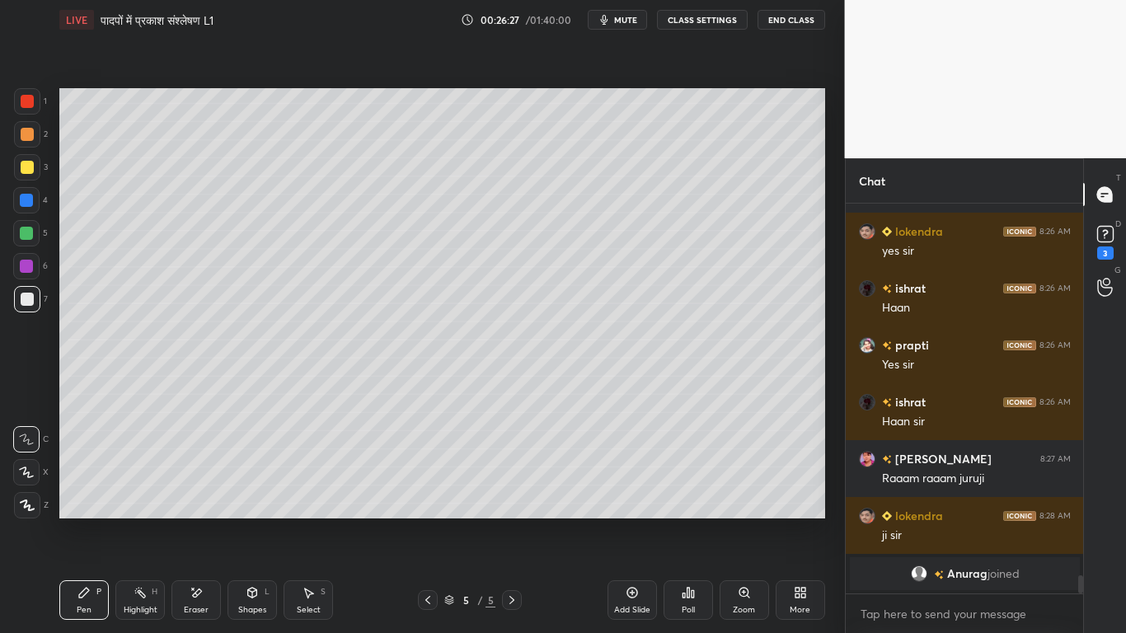
click at [202, 478] on div "Eraser" at bounding box center [195, 600] width 49 height 40
click at [89, 478] on div "Pen P" at bounding box center [83, 600] width 49 height 40
click at [25, 167] on div at bounding box center [27, 167] width 13 height 13
click at [20, 302] on div at bounding box center [27, 299] width 26 height 26
click at [29, 200] on div at bounding box center [26, 200] width 13 height 13
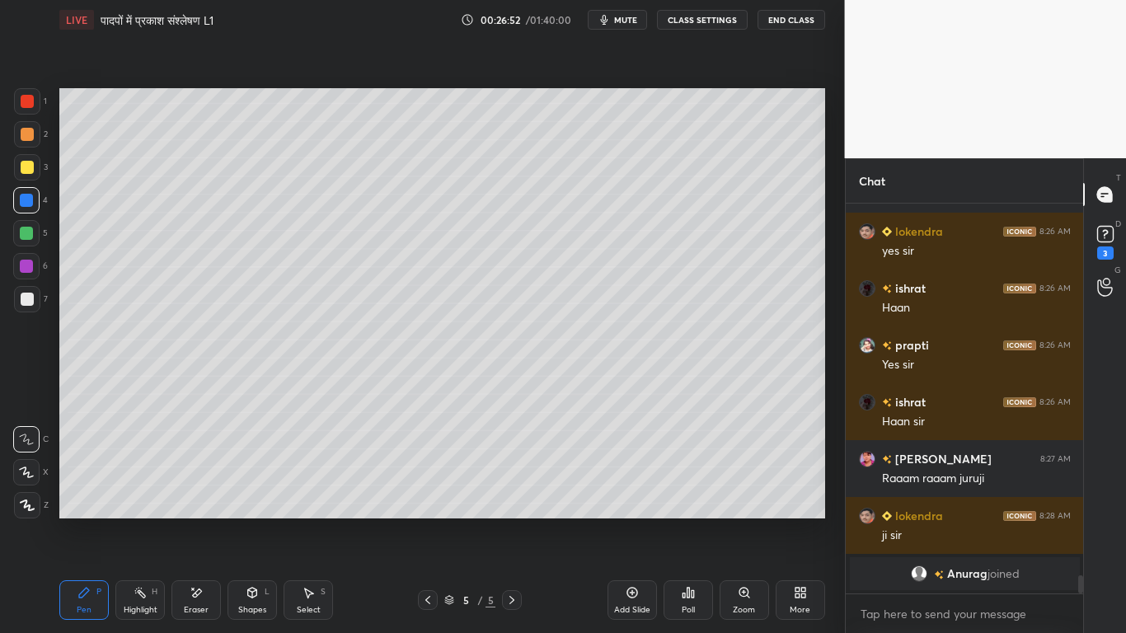
click at [20, 234] on div at bounding box center [26, 233] width 13 height 13
click at [24, 294] on div at bounding box center [27, 299] width 13 height 13
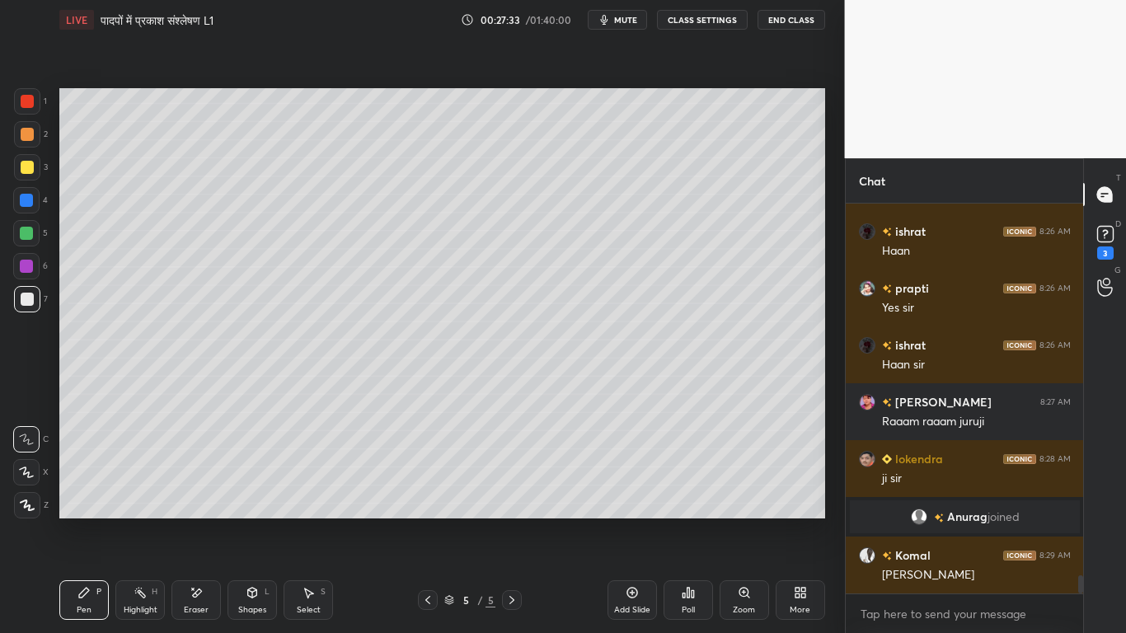
click at [27, 267] on div at bounding box center [26, 266] width 13 height 13
click at [36, 298] on div at bounding box center [27, 299] width 26 height 26
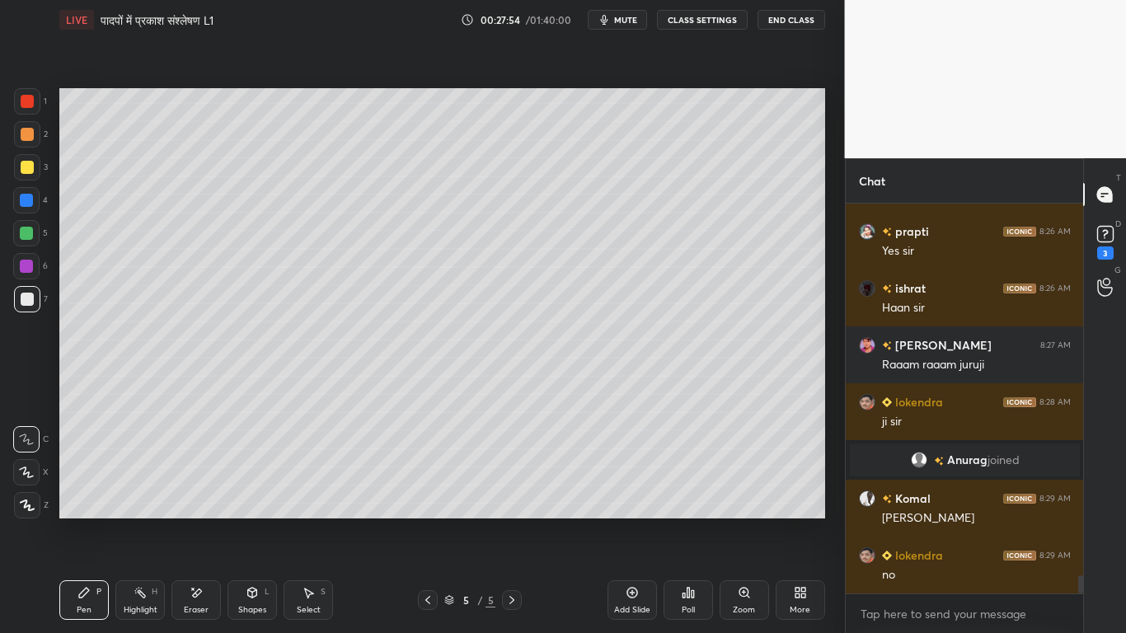
click at [27, 172] on div at bounding box center [27, 167] width 13 height 13
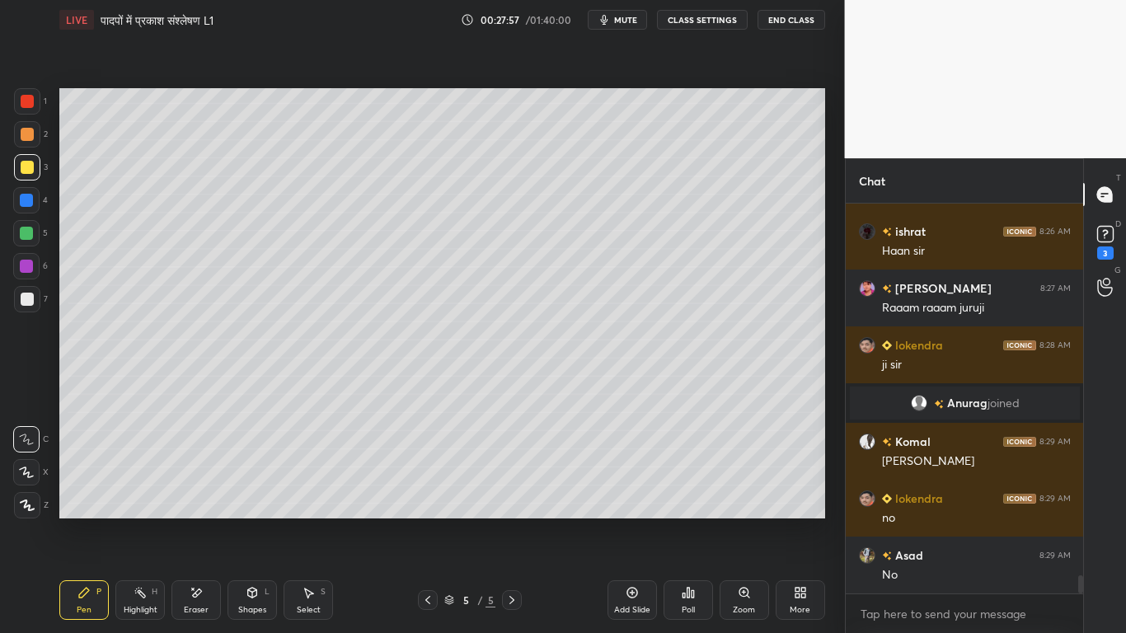
click at [25, 301] on div at bounding box center [27, 299] width 13 height 13
click at [26, 165] on div at bounding box center [27, 167] width 13 height 13
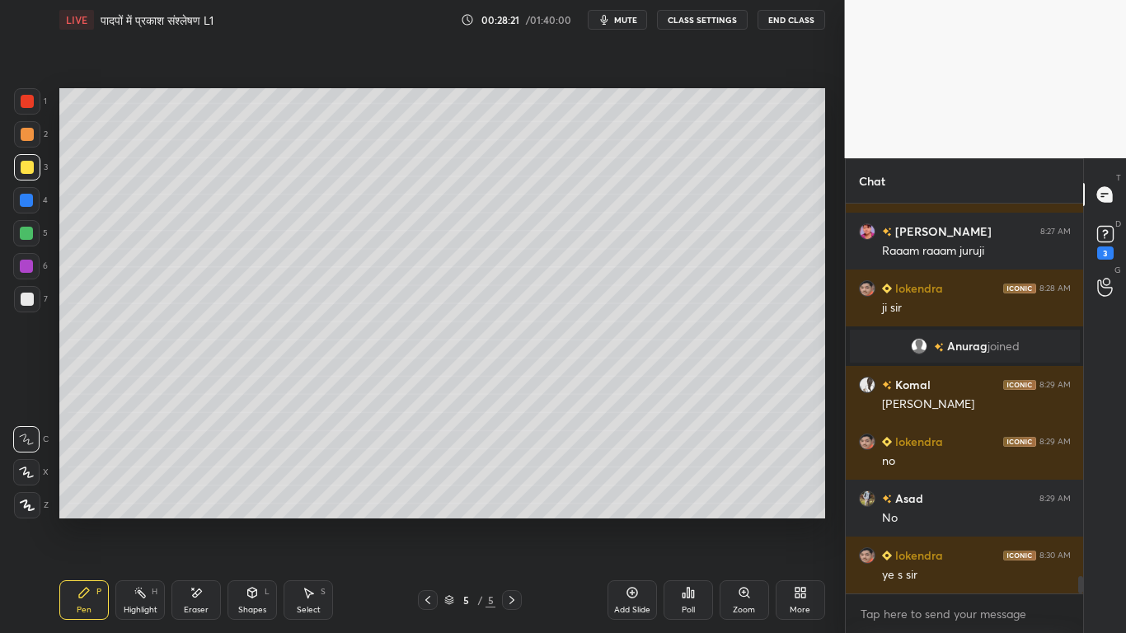
drag, startPoint x: 316, startPoint y: 601, endPoint x: 286, endPoint y: 540, distance: 67.8
click at [315, 478] on div "Select S" at bounding box center [308, 600] width 49 height 40
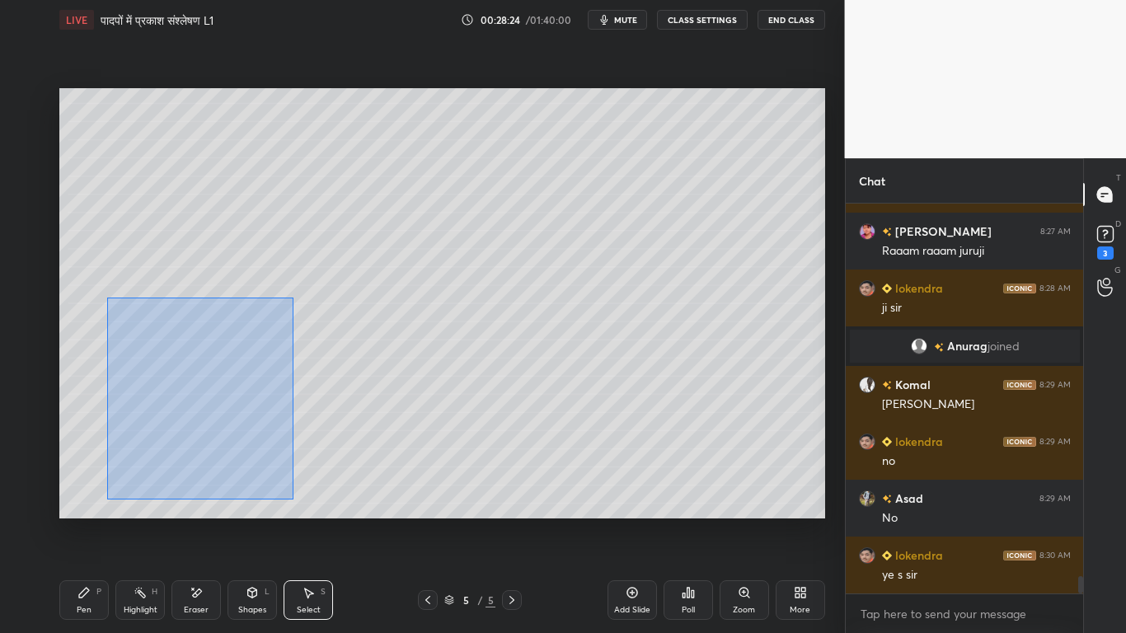
drag, startPoint x: 107, startPoint y: 298, endPoint x: 285, endPoint y: 490, distance: 262.0
click at [295, 478] on div "0 ° Undo Copy Duplicate Duplicate to new slide Delete" at bounding box center [442, 303] width 766 height 430
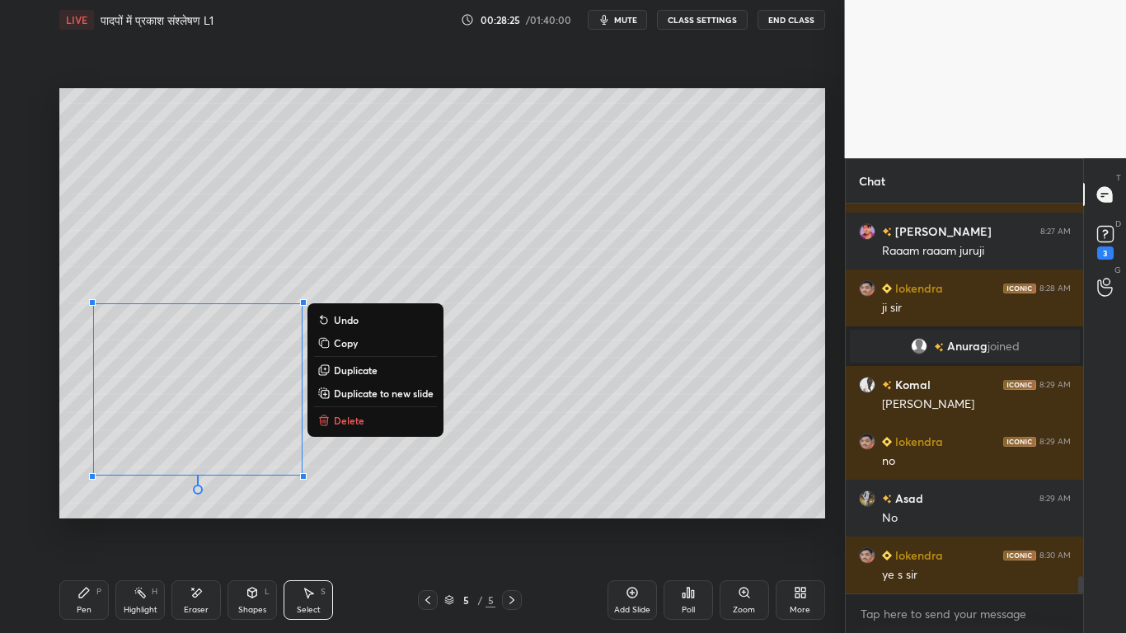
click at [340, 346] on p "Copy" at bounding box center [346, 342] width 24 height 13
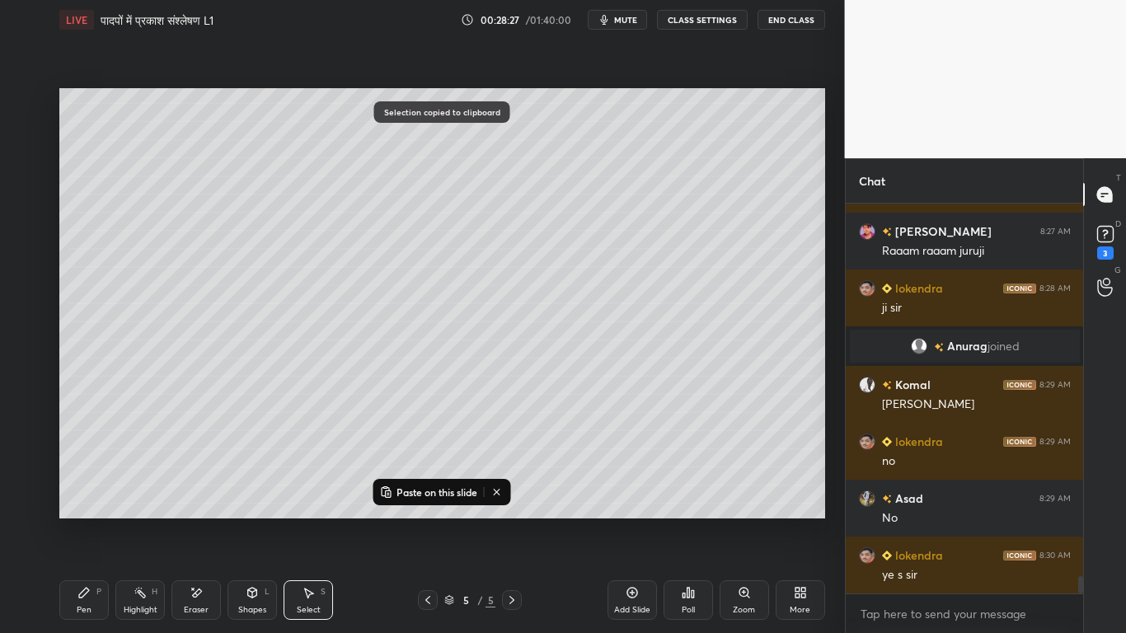
drag, startPoint x: 626, startPoint y: 594, endPoint x: 590, endPoint y: 596, distance: 36.4
click at [624, 478] on div "Add Slide" at bounding box center [632, 600] width 49 height 40
click at [454, 478] on p "Paste on this slide" at bounding box center [437, 492] width 81 height 13
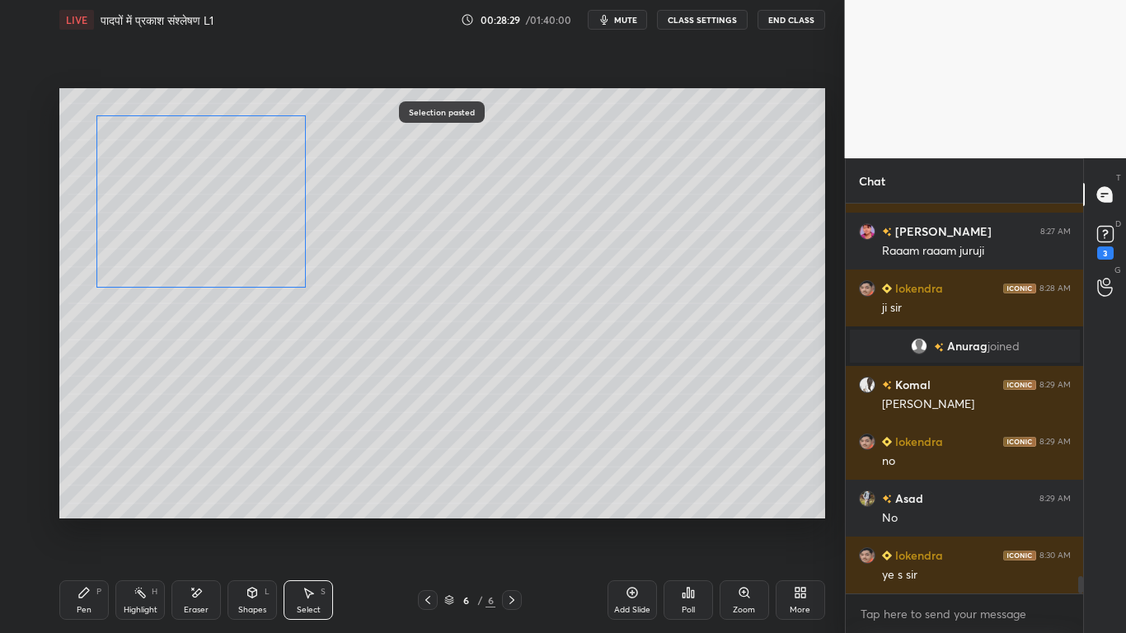
drag, startPoint x: 200, startPoint y: 379, endPoint x: 219, endPoint y: 277, distance: 104.0
click at [204, 196] on div "0 ° Undo Copy Paste here Duplicate Duplicate to new slide Delete" at bounding box center [442, 303] width 766 height 430
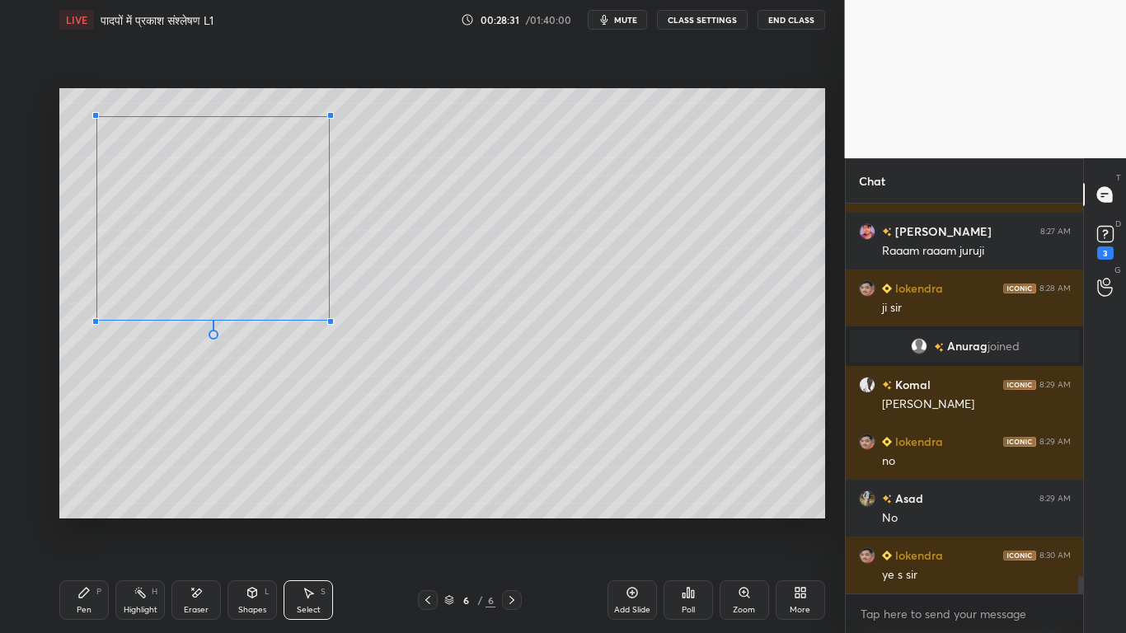
drag, startPoint x: 308, startPoint y: 290, endPoint x: 326, endPoint y: 324, distance: 38.4
click at [334, 322] on div at bounding box center [330, 321] width 7 height 7
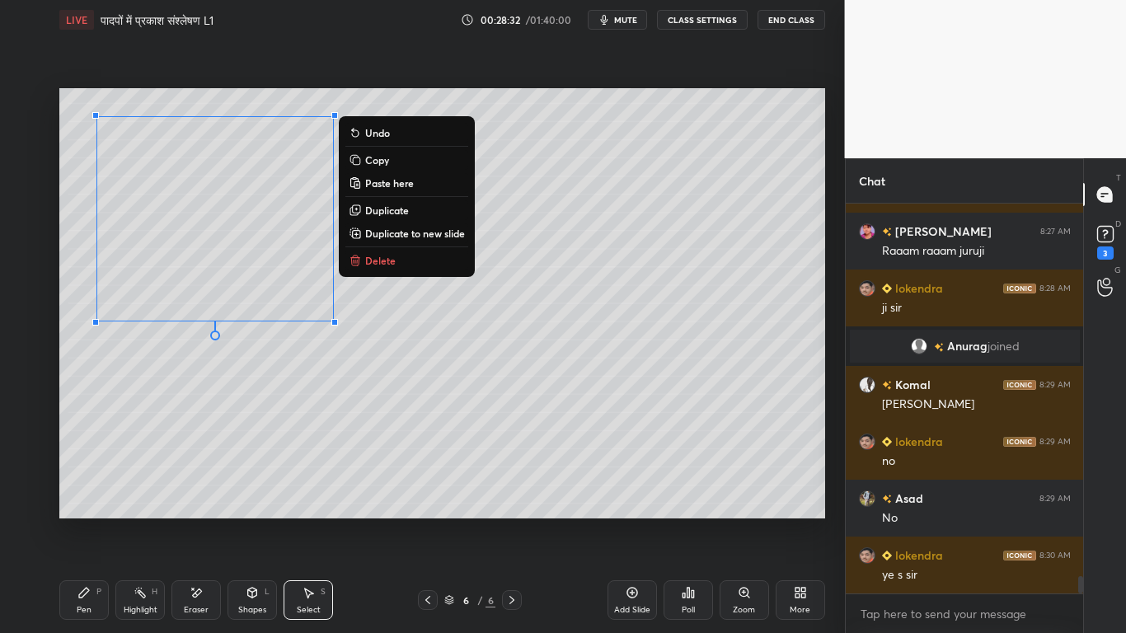
click at [254, 423] on div "0 ° Undo Copy Paste here Duplicate Duplicate to new slide Delete" at bounding box center [442, 303] width 766 height 430
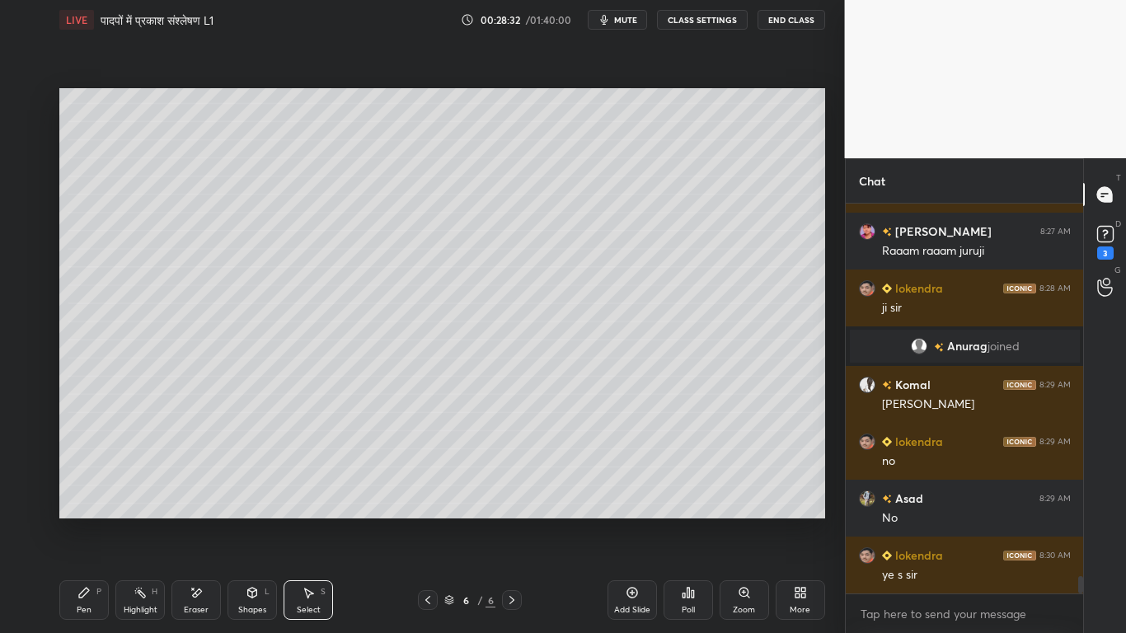
click at [195, 478] on icon at bounding box center [196, 593] width 13 height 14
click at [89, 478] on icon at bounding box center [84, 592] width 13 height 13
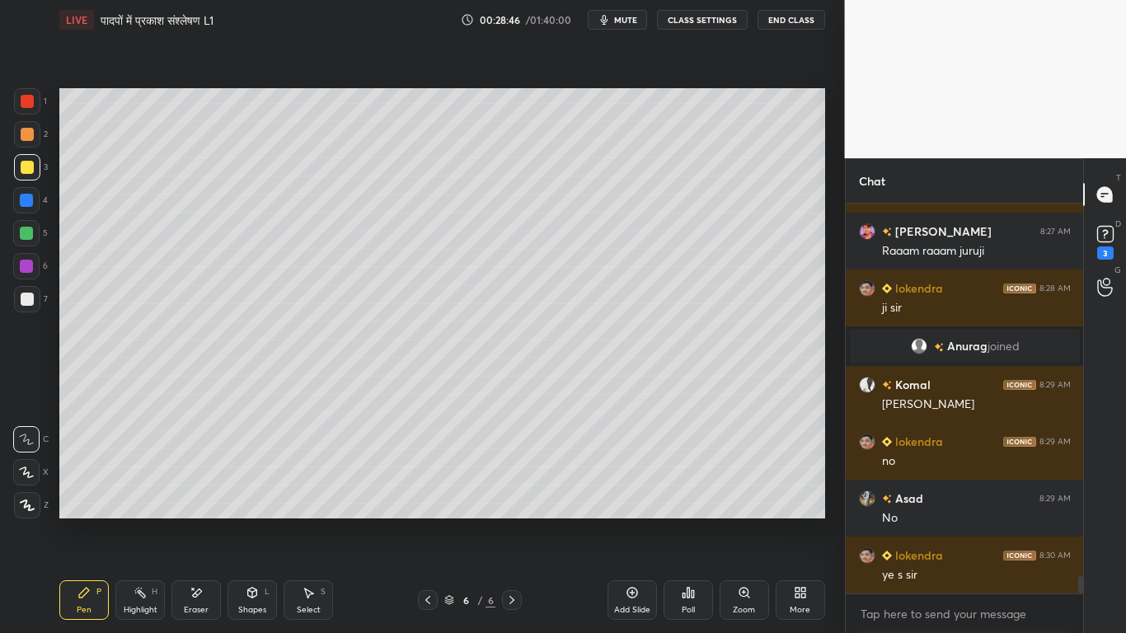
click at [24, 304] on div at bounding box center [27, 299] width 13 height 13
click at [26, 164] on div at bounding box center [27, 167] width 13 height 13
click at [19, 230] on div at bounding box center [26, 233] width 26 height 26
click at [21, 206] on div at bounding box center [26, 200] width 13 height 13
click at [25, 267] on div at bounding box center [26, 266] width 13 height 13
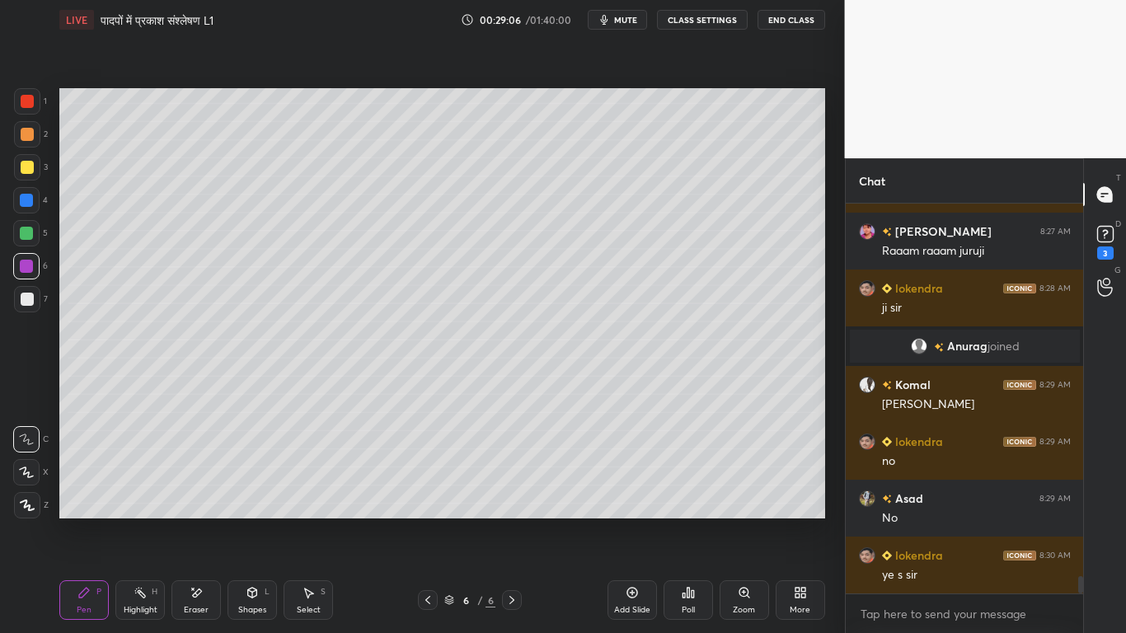
scroll to position [8193, 0]
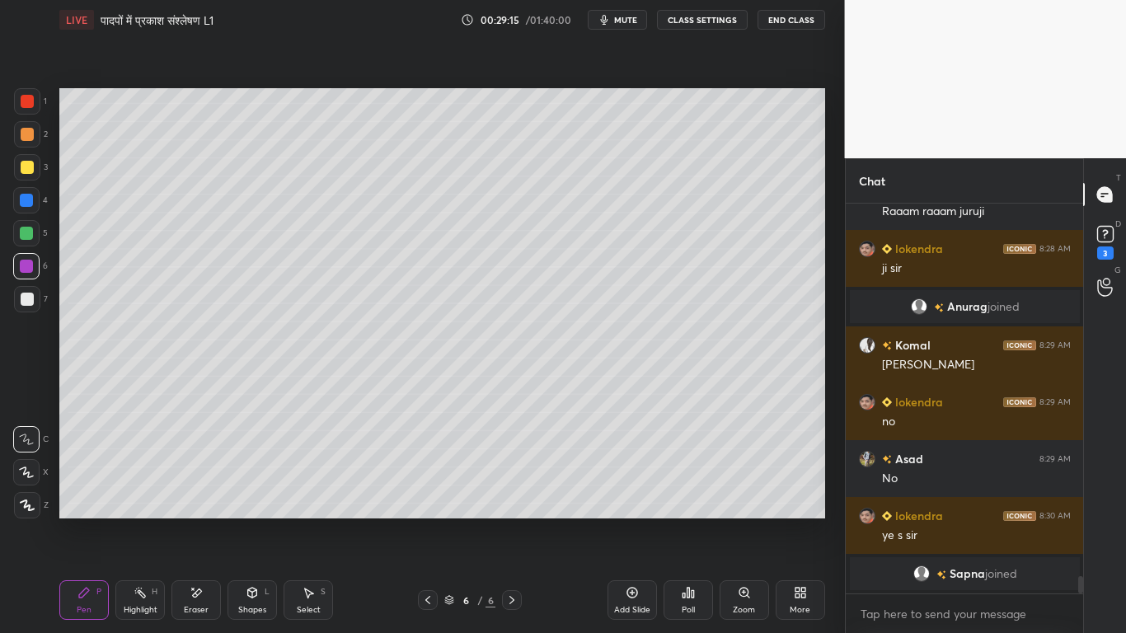
click at [31, 299] on div at bounding box center [27, 299] width 13 height 13
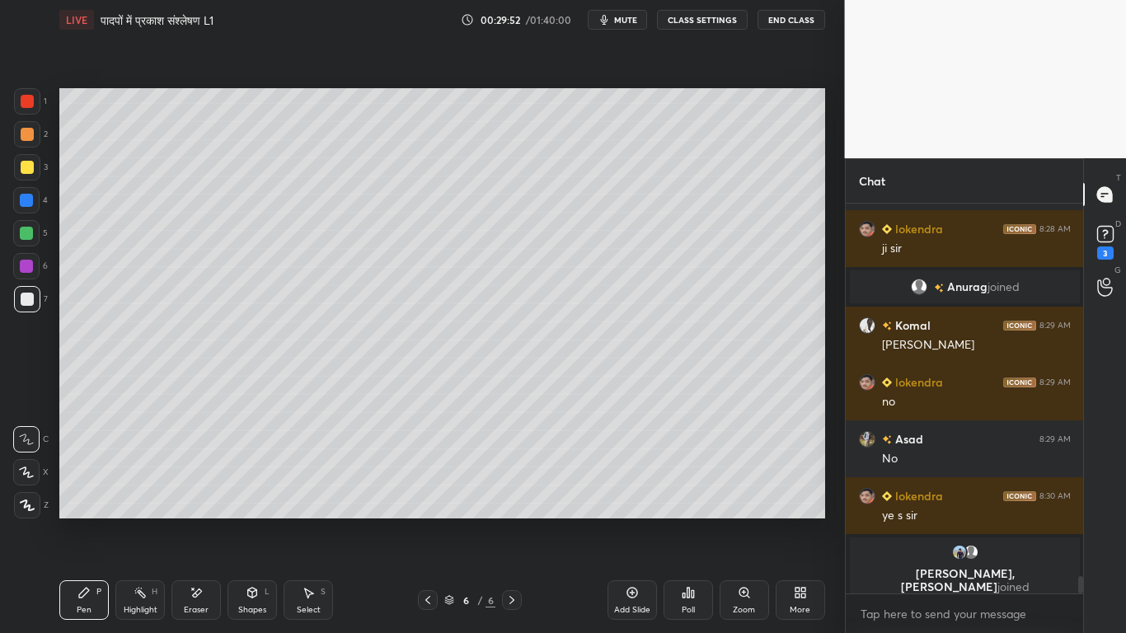
click at [26, 159] on div at bounding box center [27, 167] width 26 height 26
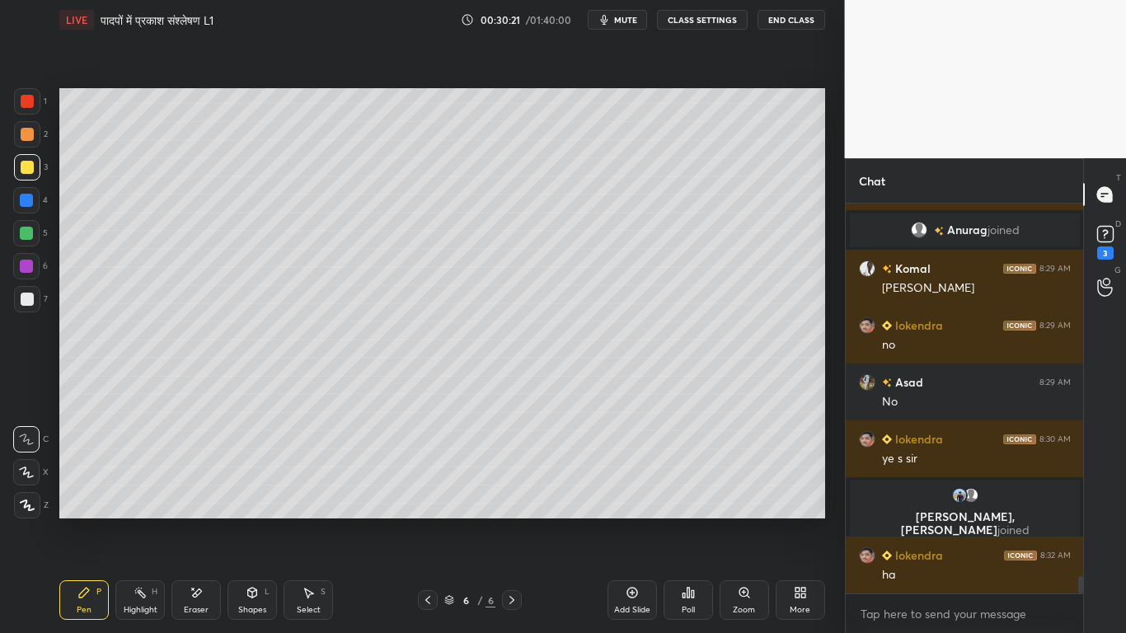
click at [19, 290] on div at bounding box center [27, 299] width 26 height 26
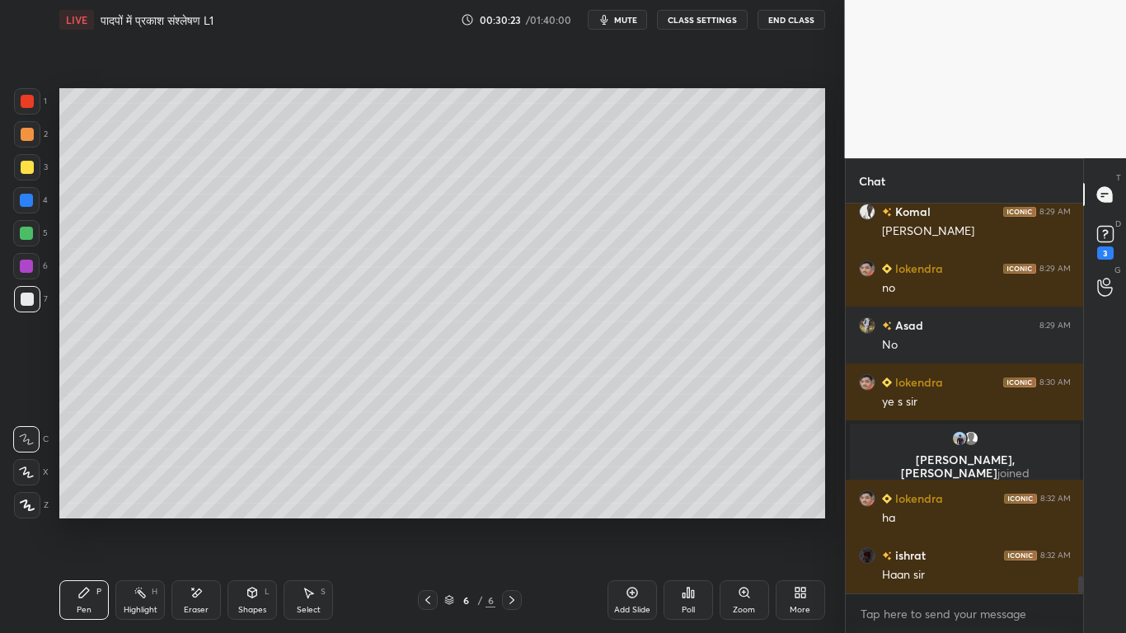
click at [16, 170] on div at bounding box center [27, 167] width 26 height 26
click at [30, 297] on div at bounding box center [27, 299] width 13 height 13
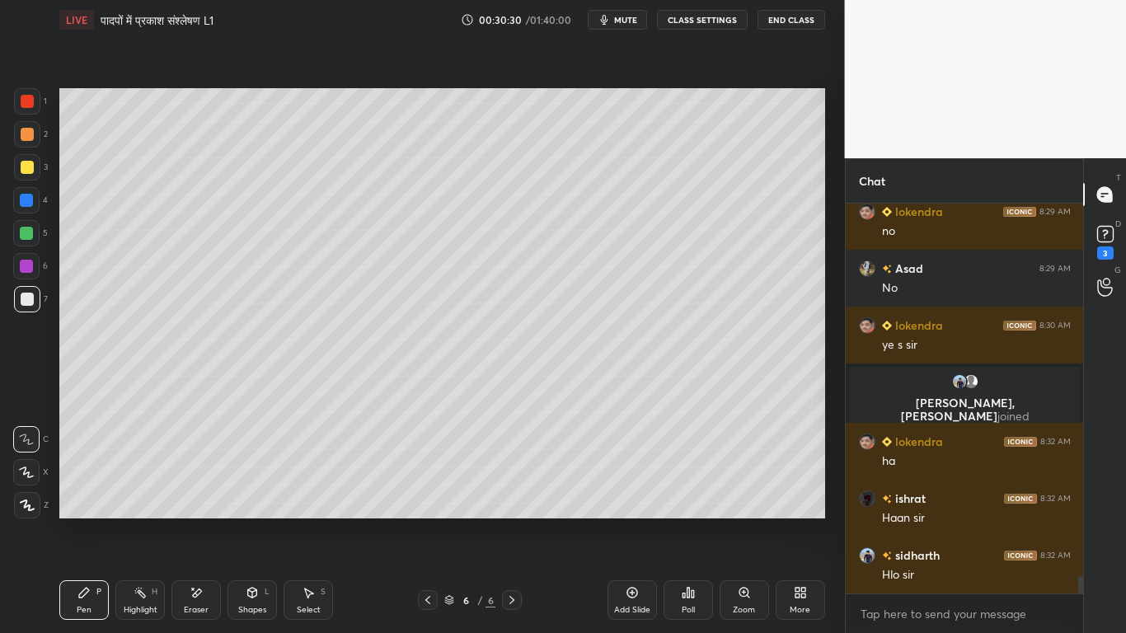
click at [19, 173] on div at bounding box center [27, 167] width 26 height 26
click at [12, 305] on div "1 2 3 4 5 6 7 C X Z E E Erase all H H" at bounding box center [26, 303] width 53 height 430
click at [23, 298] on div at bounding box center [27, 299] width 13 height 13
click at [22, 308] on div at bounding box center [27, 299] width 26 height 26
click at [21, 172] on div at bounding box center [27, 167] width 13 height 13
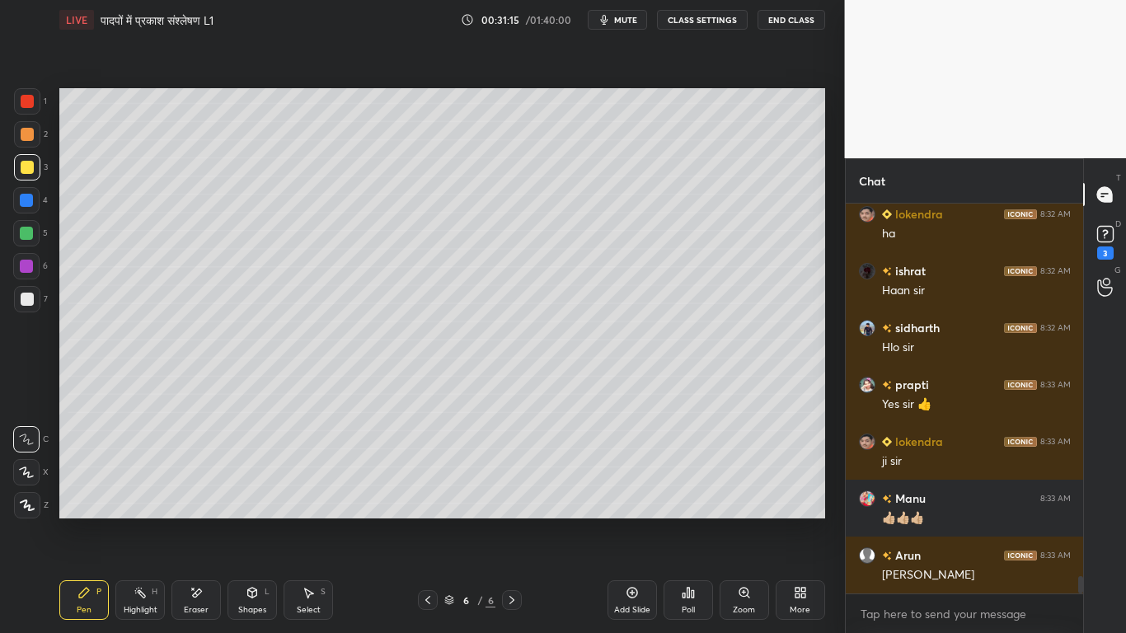
scroll to position [8634, 0]
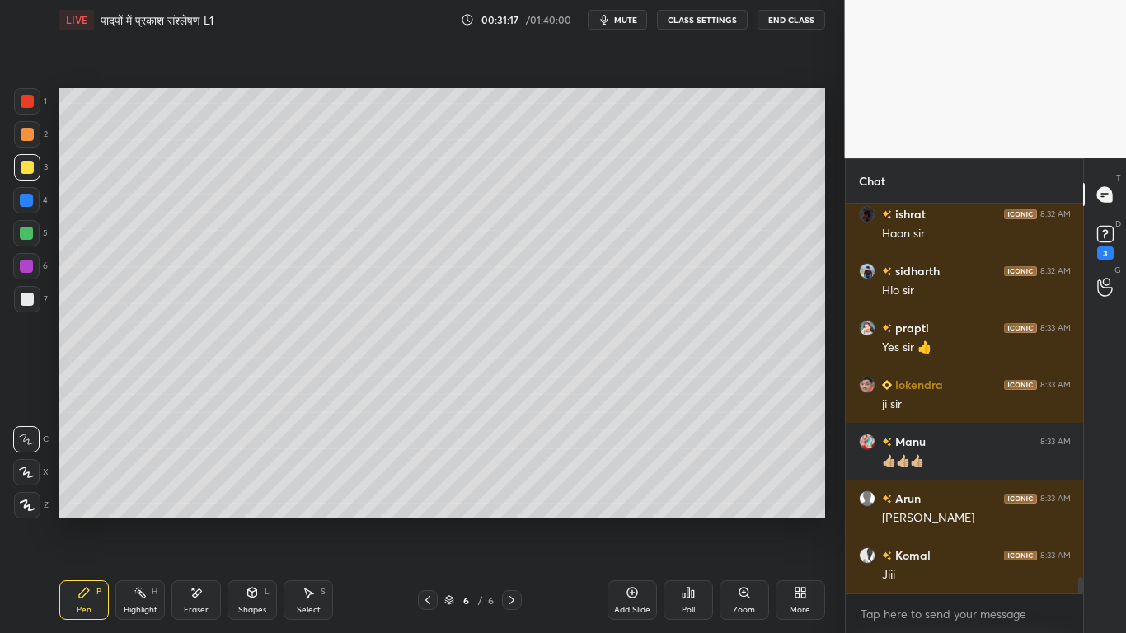
click at [31, 306] on div at bounding box center [27, 299] width 26 height 26
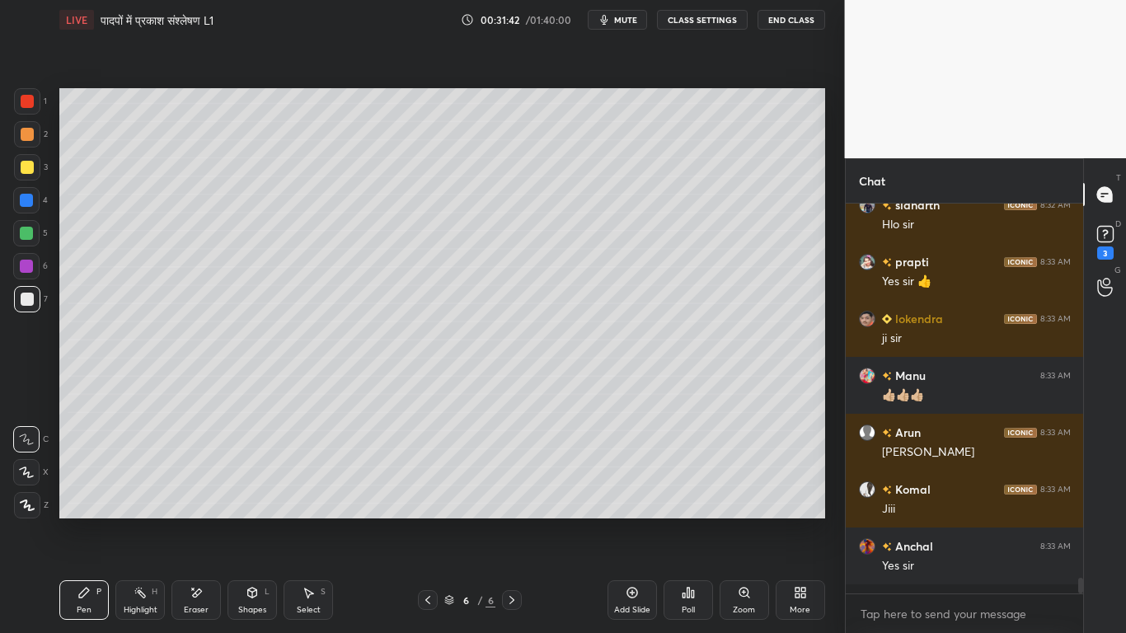
scroll to position [8691, 0]
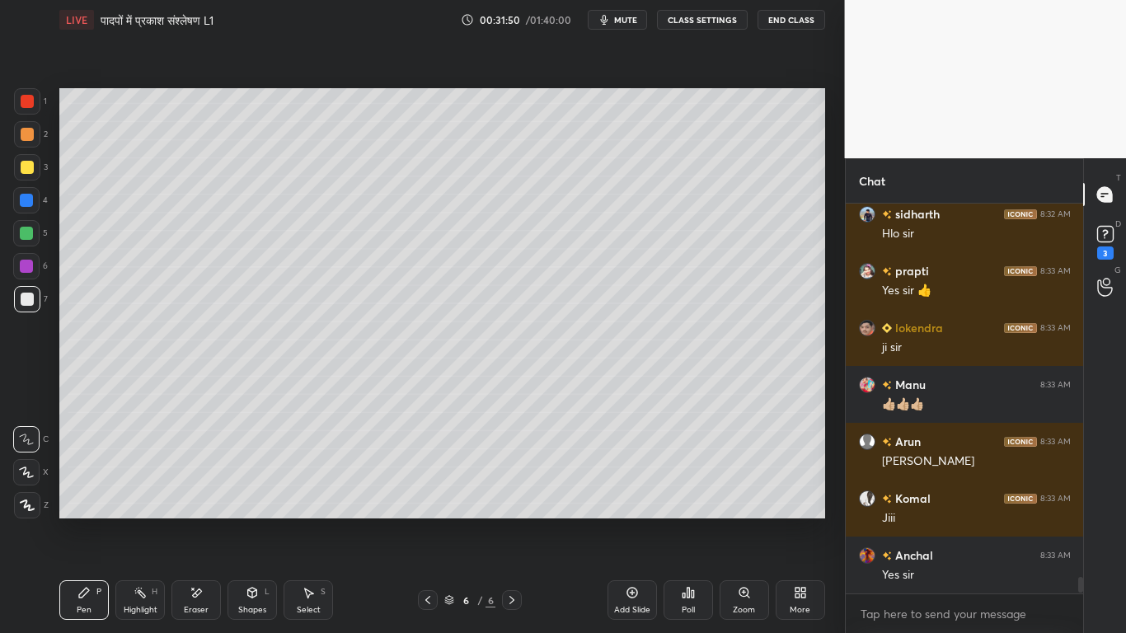
click at [28, 308] on div at bounding box center [27, 299] width 26 height 26
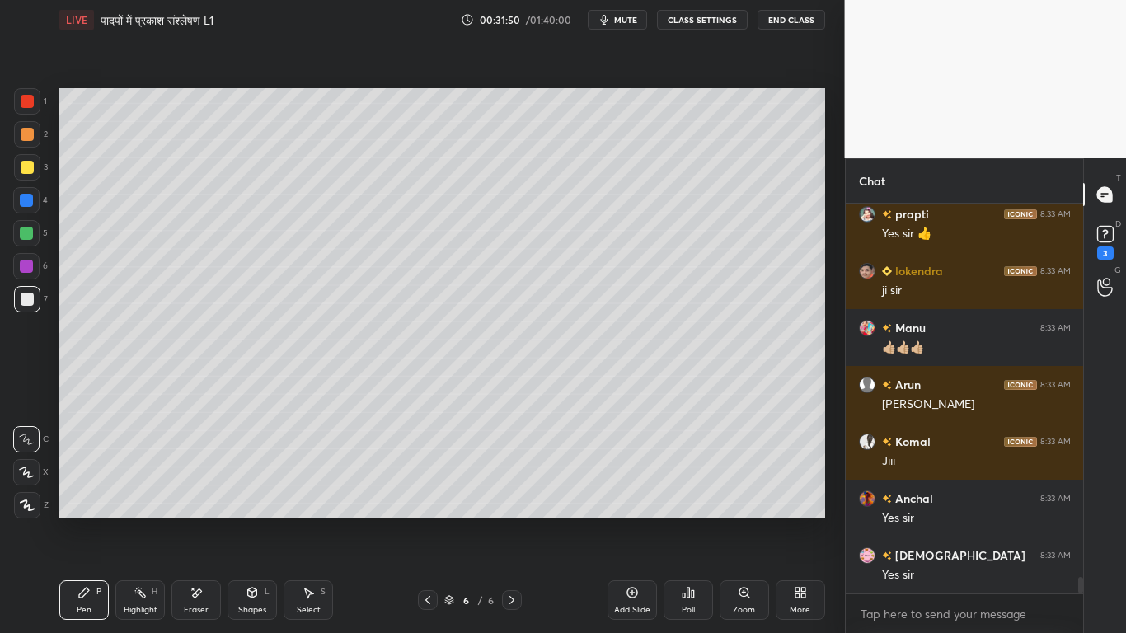
click at [25, 169] on div at bounding box center [27, 167] width 13 height 13
click at [23, 321] on div "1 2 3 4 5 6 7 C X Z E E Erase all H H" at bounding box center [26, 303] width 53 height 430
click at [25, 308] on div at bounding box center [27, 299] width 26 height 26
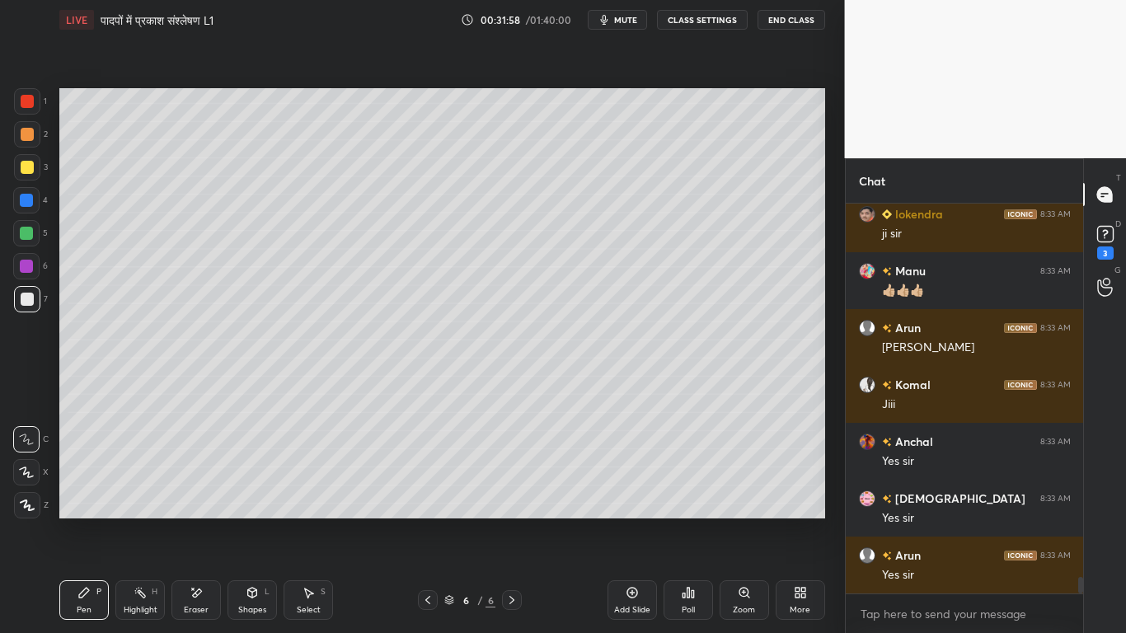
click at [26, 162] on div at bounding box center [27, 167] width 13 height 13
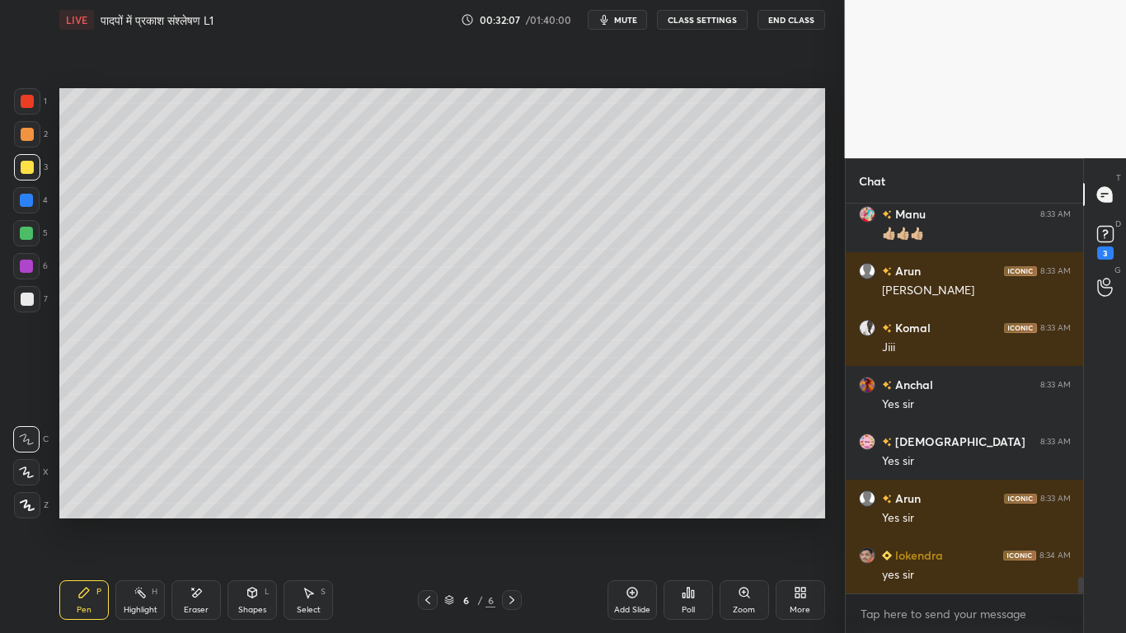
scroll to position [8919, 0]
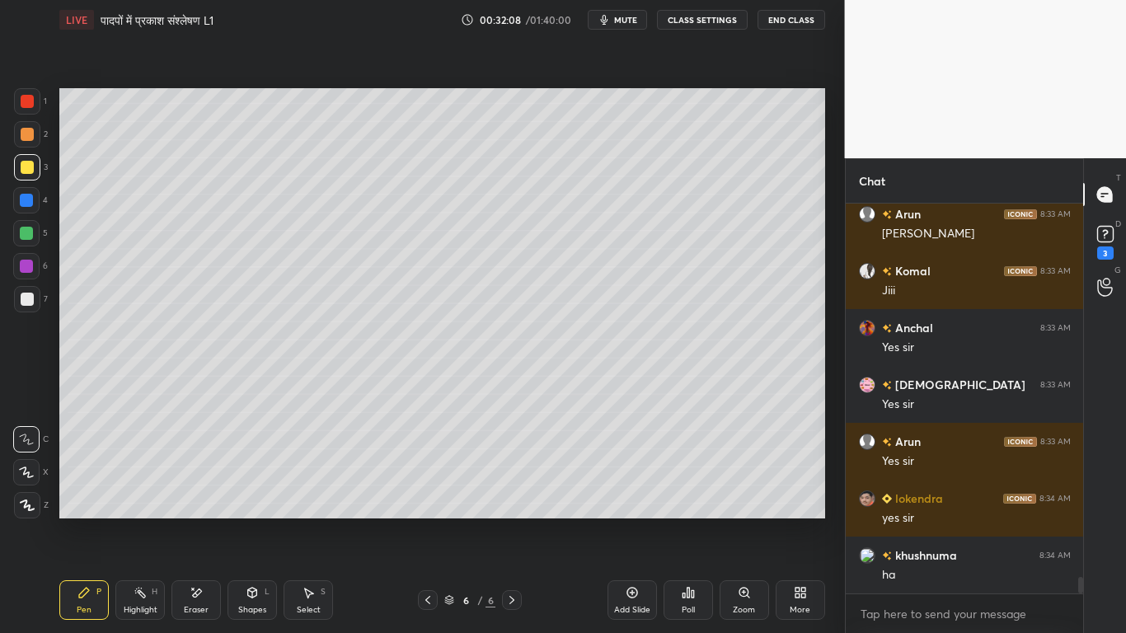
drag, startPoint x: 23, startPoint y: 299, endPoint x: 15, endPoint y: 297, distance: 8.6
click at [23, 301] on div at bounding box center [27, 299] width 13 height 13
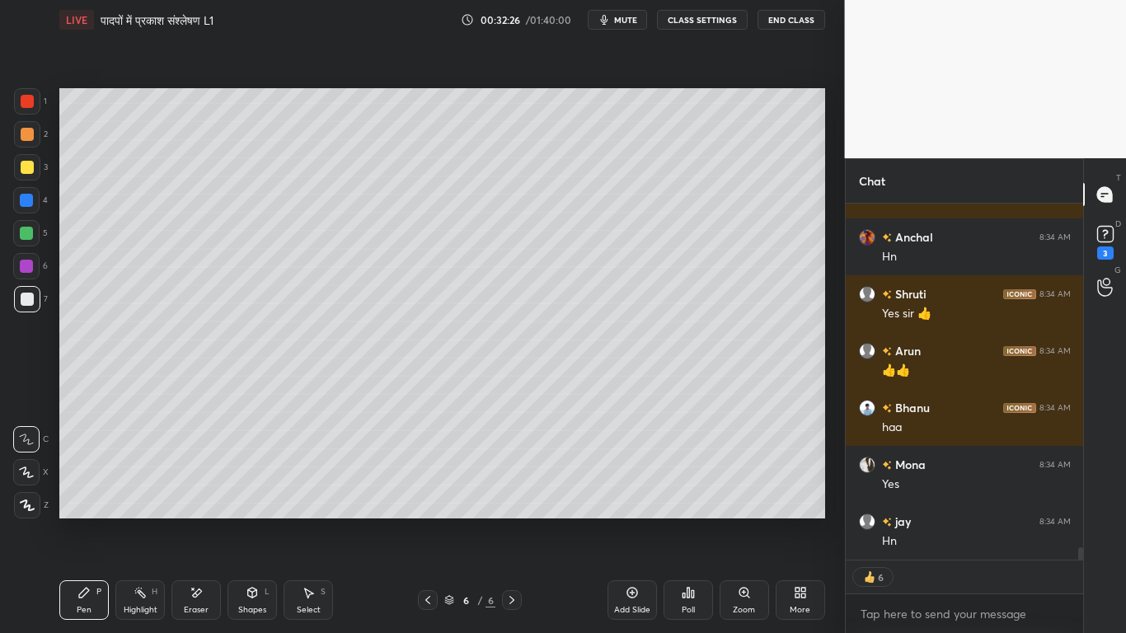
scroll to position [9806, 0]
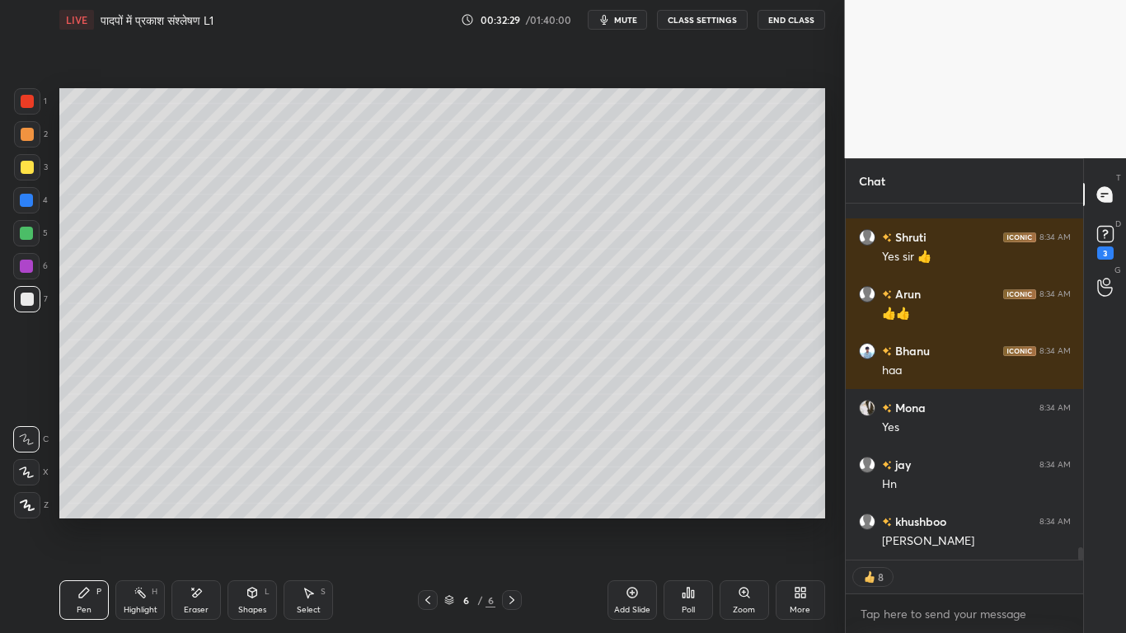
click at [635, 478] on icon at bounding box center [632, 592] width 13 height 13
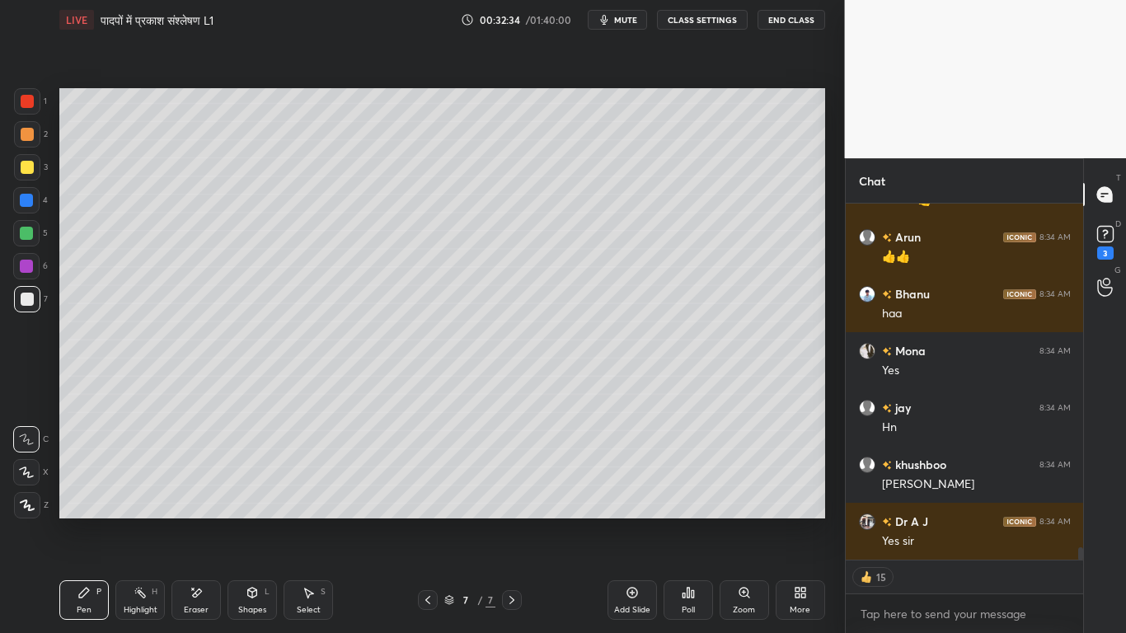
scroll to position [9976, 0]
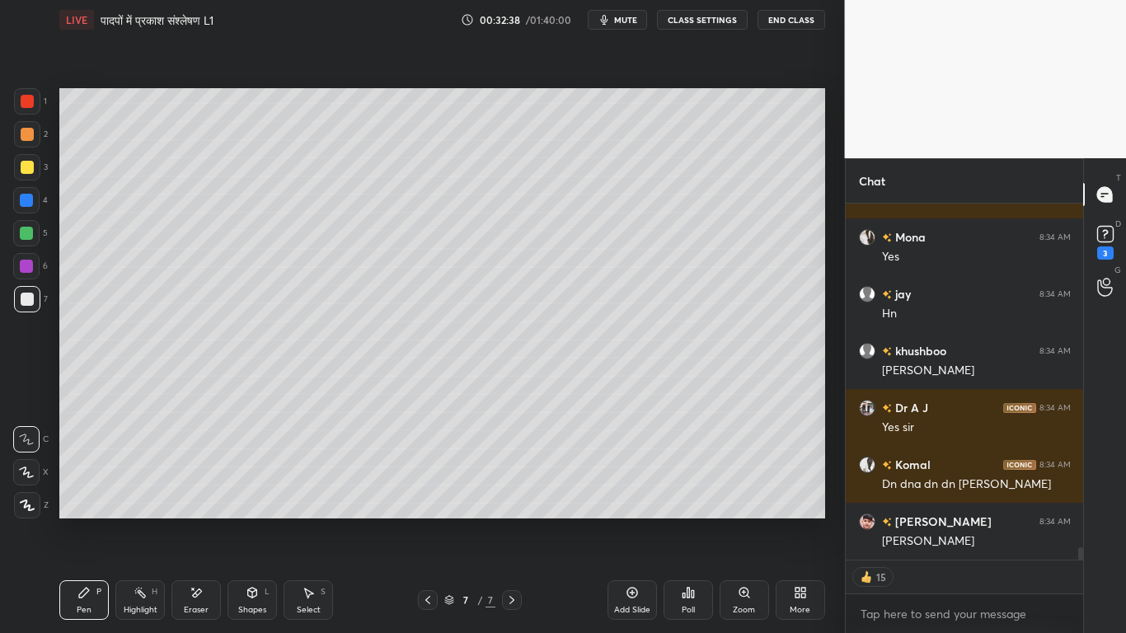
click at [27, 300] on div at bounding box center [27, 299] width 13 height 13
click at [23, 171] on div at bounding box center [27, 167] width 13 height 13
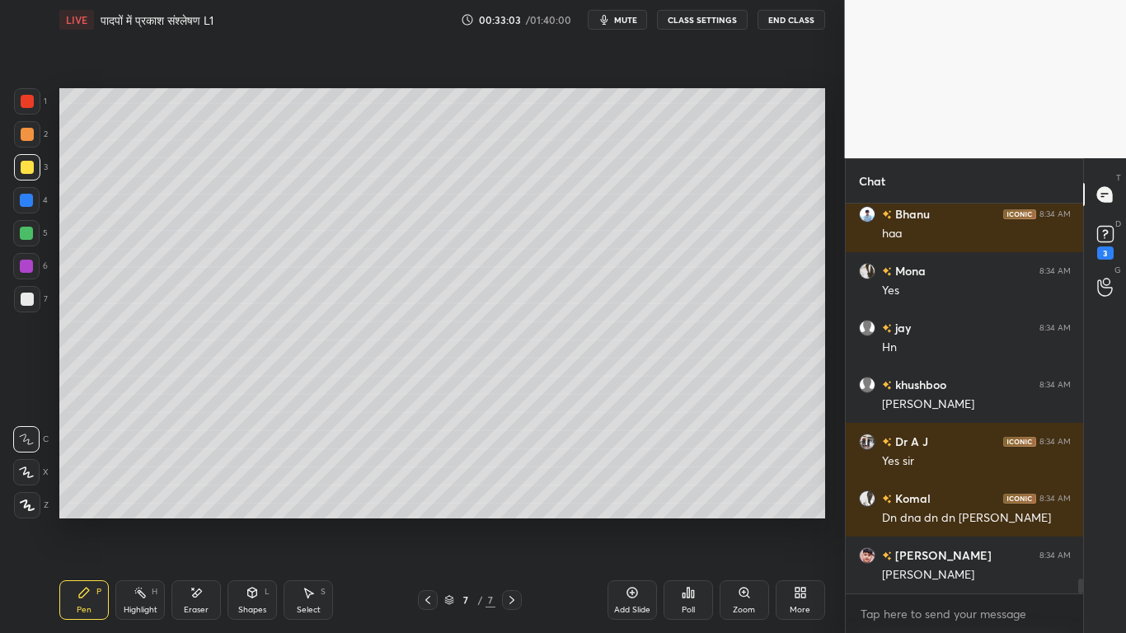
scroll to position [9982, 0]
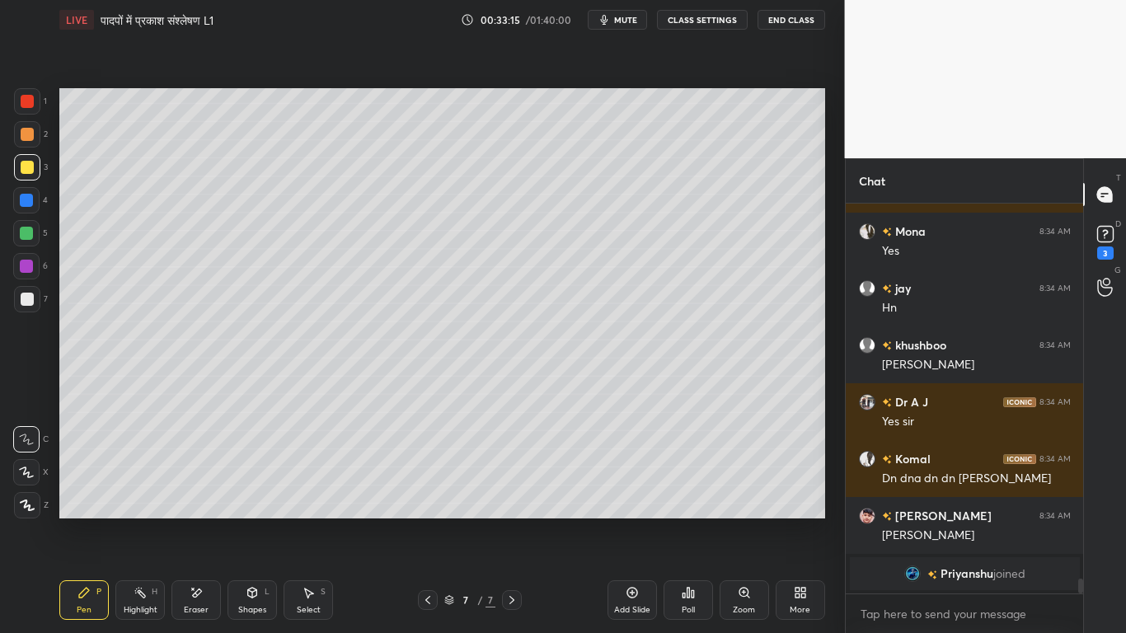
click at [26, 297] on div at bounding box center [27, 299] width 13 height 13
drag, startPoint x: 195, startPoint y: 590, endPoint x: 223, endPoint y: 526, distance: 69.4
click at [200, 478] on div "Eraser" at bounding box center [195, 600] width 49 height 40
click at [76, 478] on div "Pen P Highlight H Eraser Shapes L Select S 7 / 7 Add Slide Poll Zoom More" at bounding box center [442, 600] width 766 height 66
drag, startPoint x: 83, startPoint y: 592, endPoint x: 117, endPoint y: 576, distance: 37.3
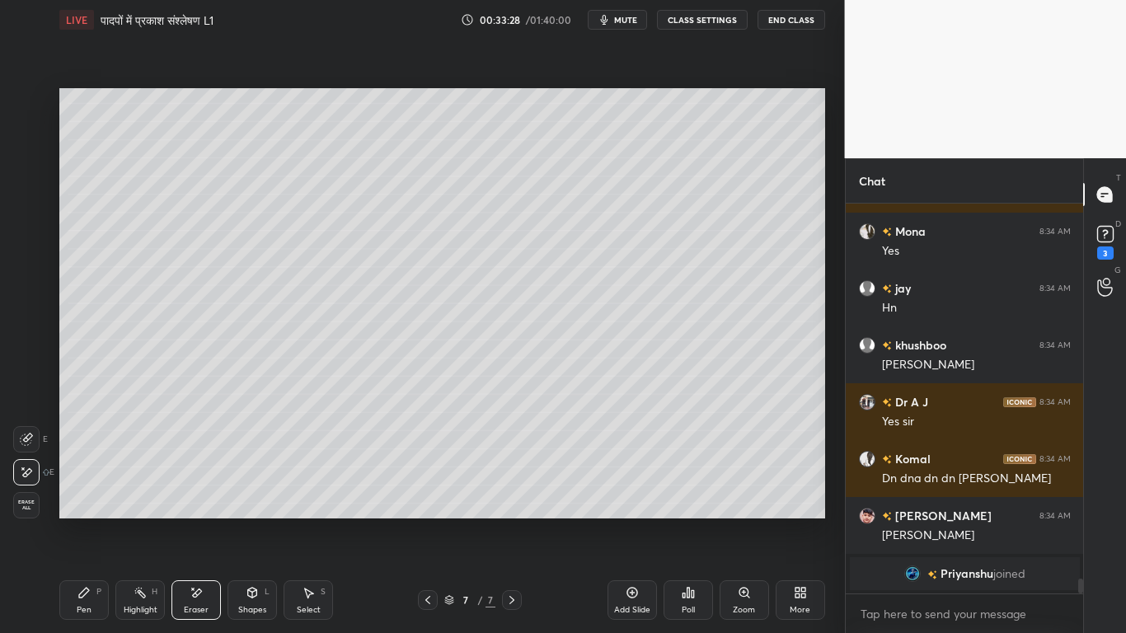
click at [88, 478] on icon at bounding box center [84, 593] width 10 height 10
click at [37, 263] on div at bounding box center [26, 266] width 26 height 26
click at [29, 302] on div at bounding box center [27, 299] width 13 height 13
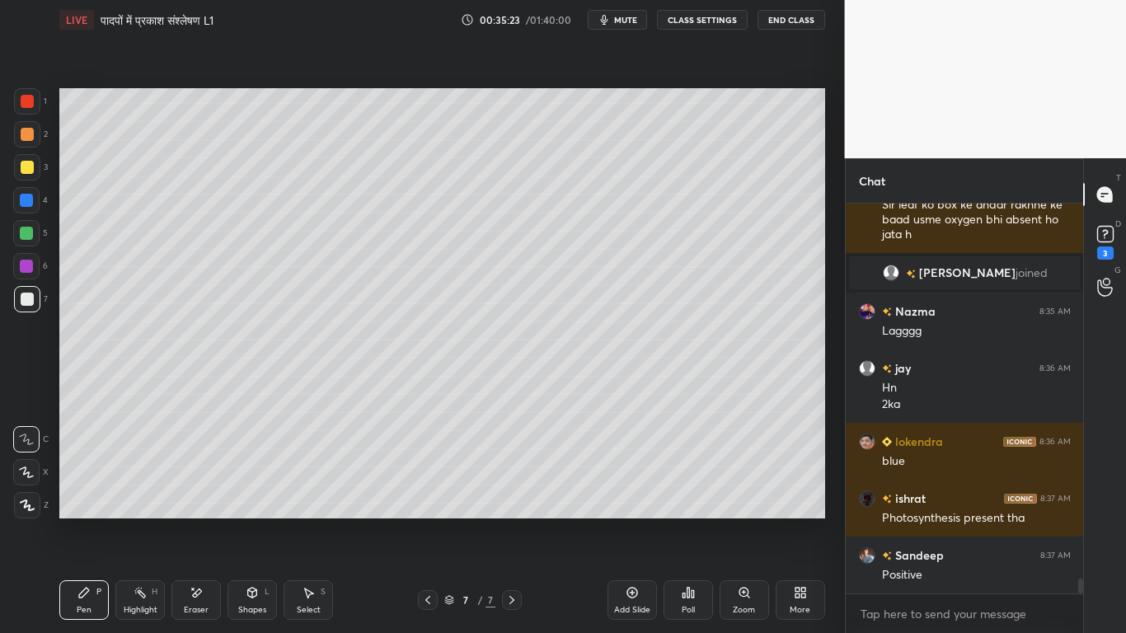
scroll to position [9933, 0]
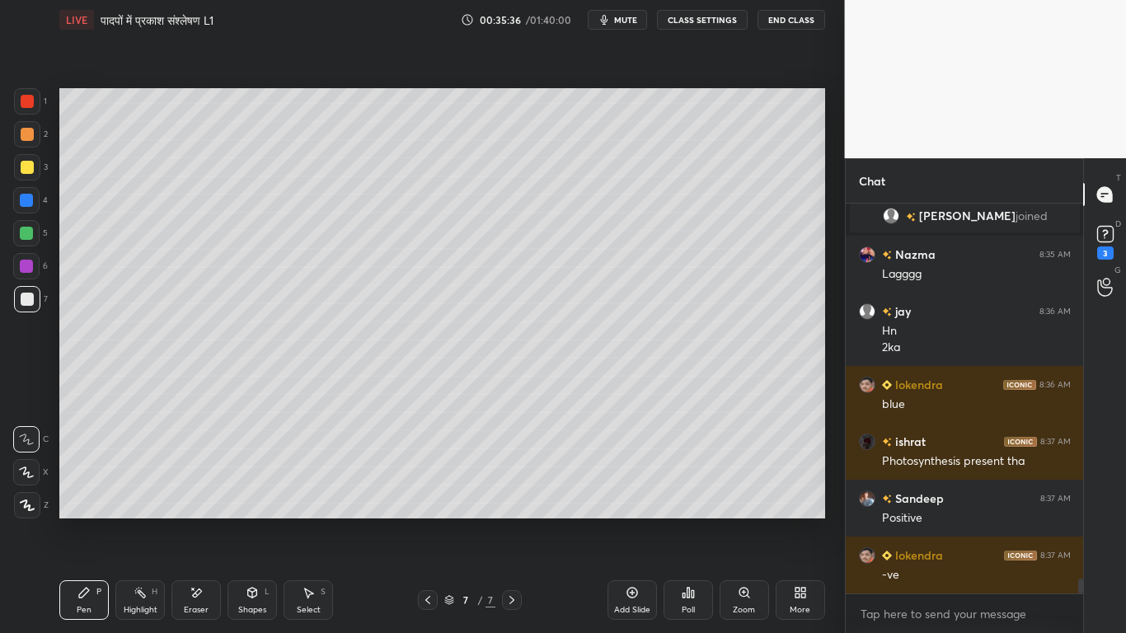
click at [24, 167] on div at bounding box center [27, 167] width 13 height 13
click at [26, 294] on div at bounding box center [27, 299] width 13 height 13
click at [27, 172] on div at bounding box center [27, 167] width 13 height 13
click at [24, 295] on div at bounding box center [27, 299] width 13 height 13
click at [24, 170] on div at bounding box center [27, 167] width 13 height 13
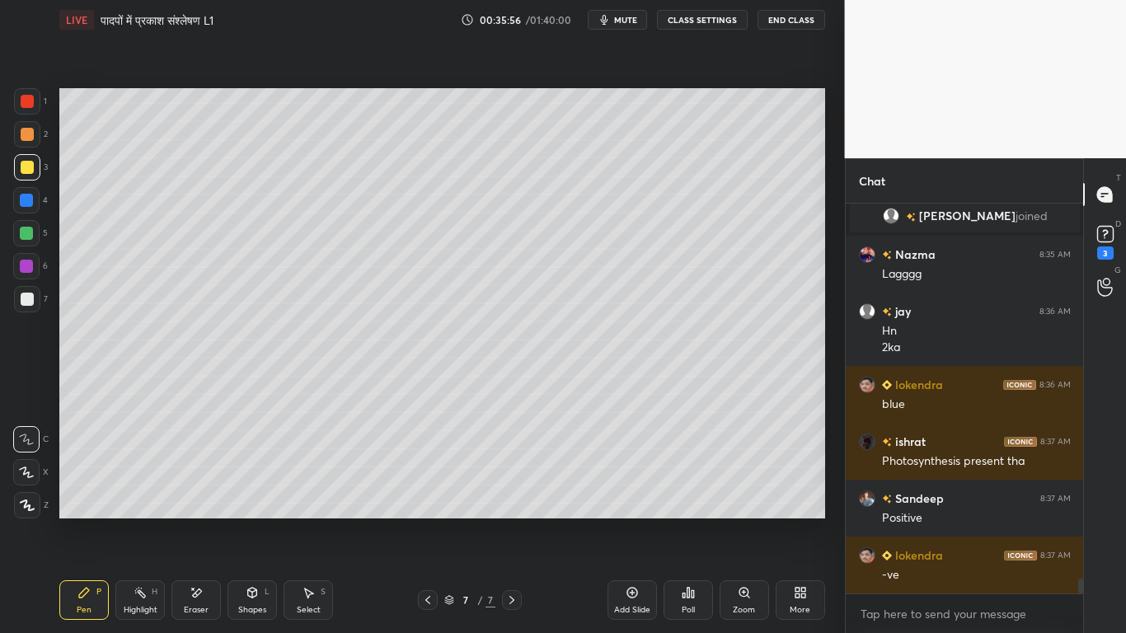
click at [21, 225] on div at bounding box center [26, 233] width 26 height 26
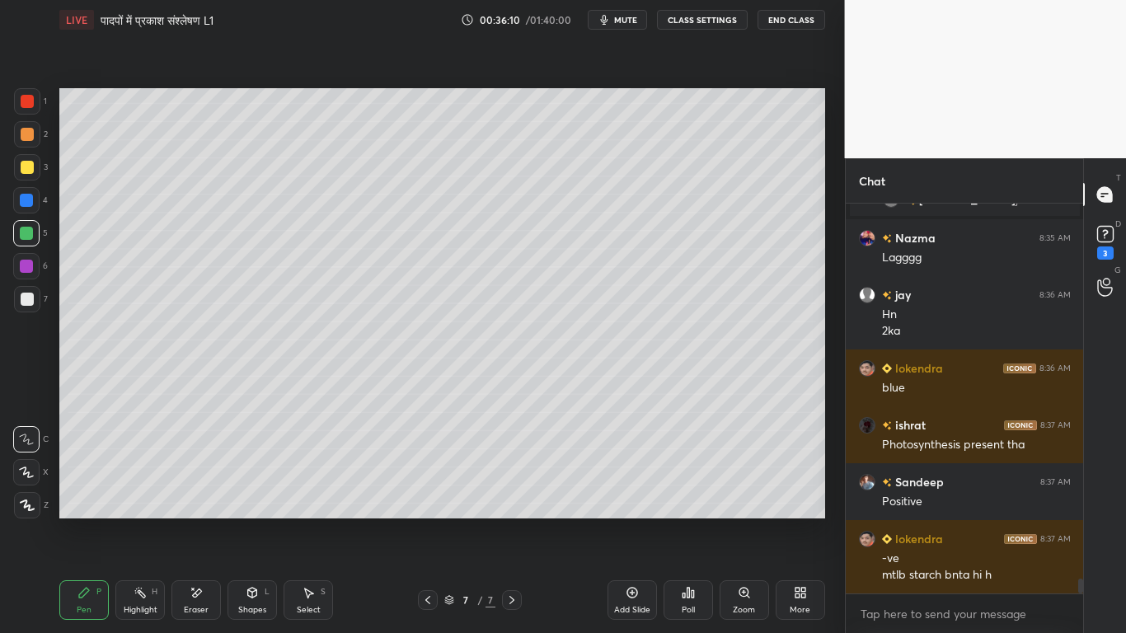
click at [31, 298] on div at bounding box center [27, 299] width 13 height 13
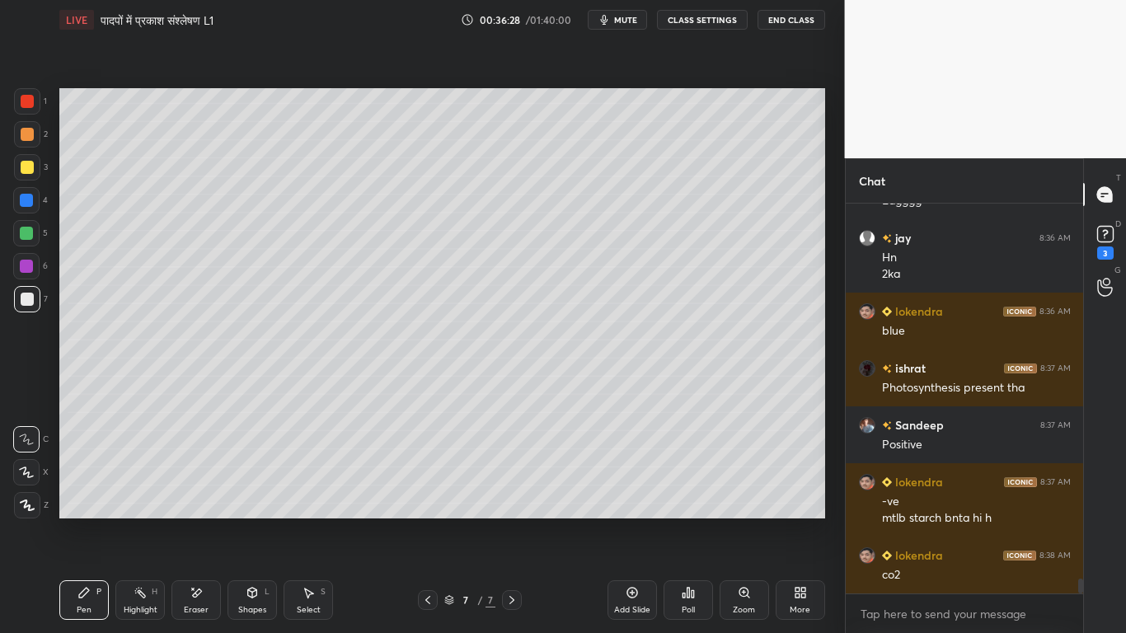
scroll to position [10063, 0]
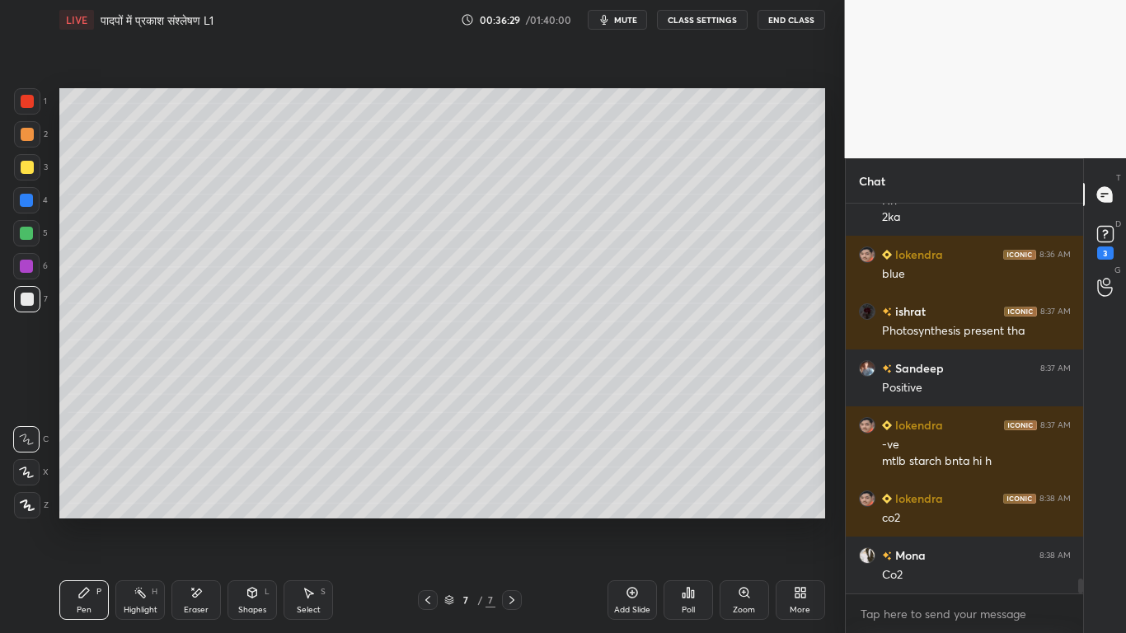
click at [23, 171] on div at bounding box center [27, 167] width 13 height 13
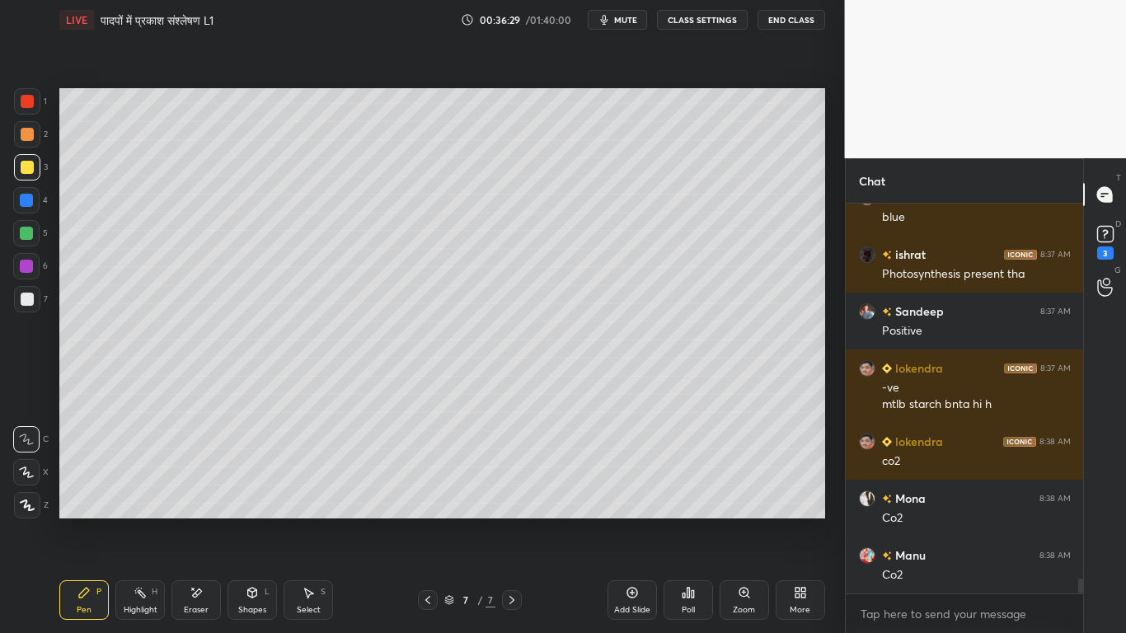
click at [29, 303] on div at bounding box center [27, 299] width 13 height 13
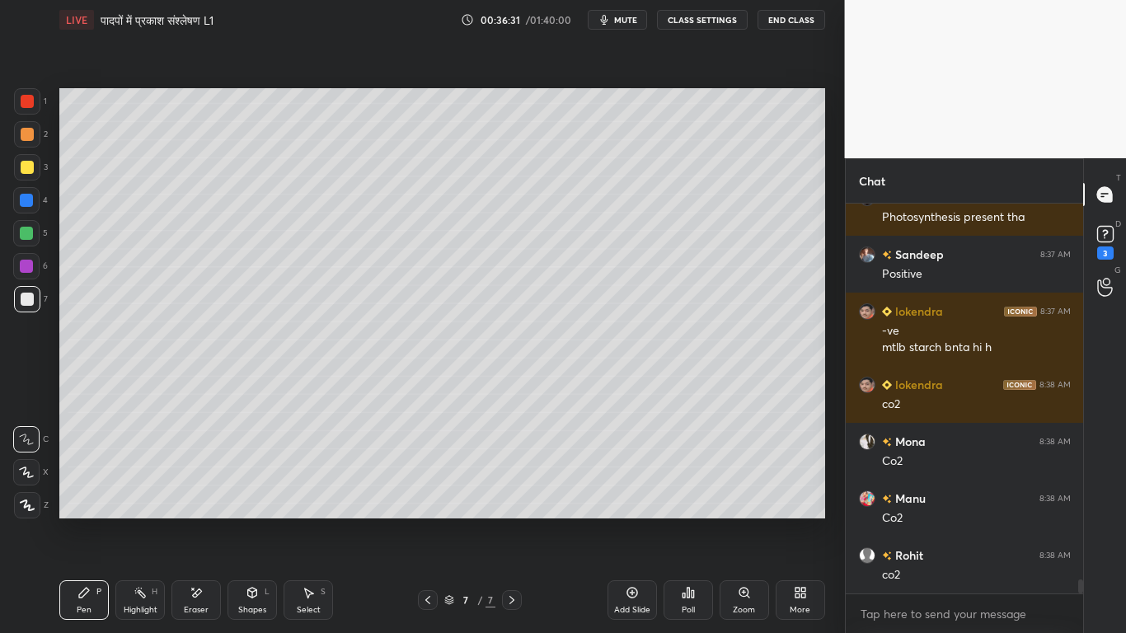
click at [5, 460] on div "1 2 3 4 5 6 7 C X Z E E Erase all H H" at bounding box center [26, 303] width 53 height 430
click at [23, 471] on icon at bounding box center [26, 473] width 15 height 12
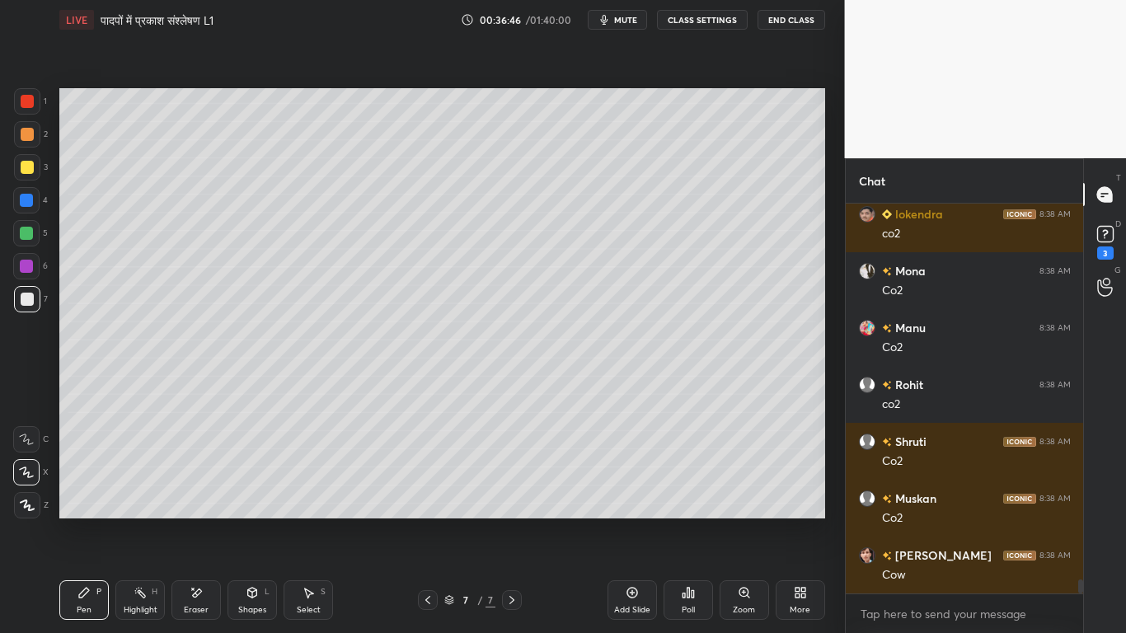
scroll to position [10364, 0]
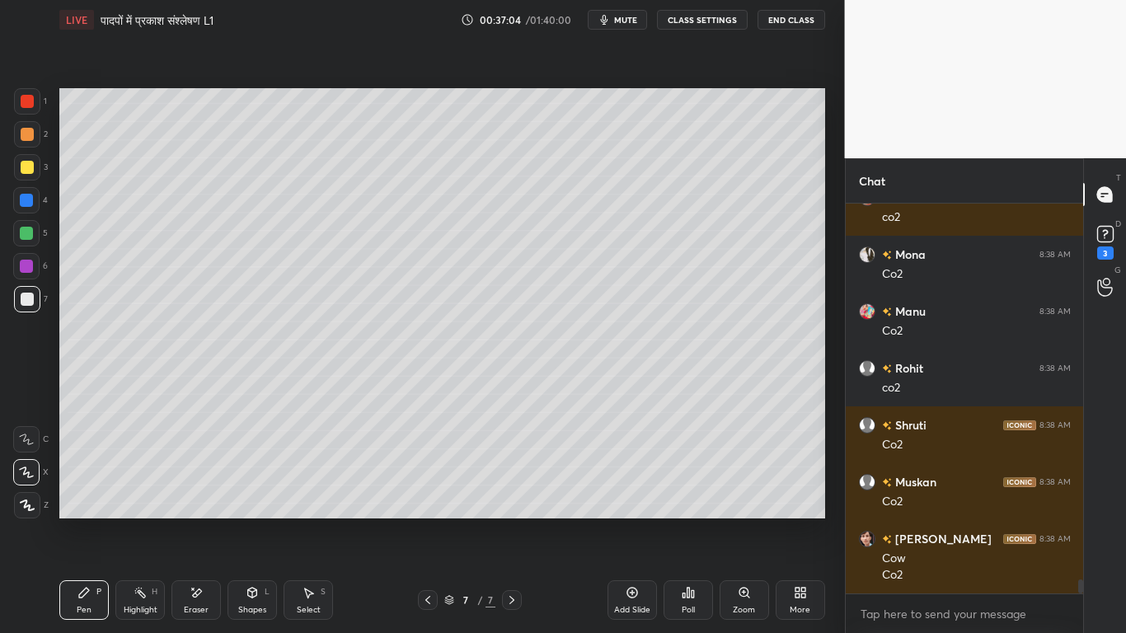
click at [26, 229] on div at bounding box center [26, 233] width 13 height 13
click at [24, 304] on div at bounding box center [27, 299] width 13 height 13
click at [21, 300] on div at bounding box center [27, 299] width 13 height 13
click at [22, 156] on div at bounding box center [27, 167] width 26 height 26
click at [251, 478] on icon at bounding box center [252, 593] width 9 height 10
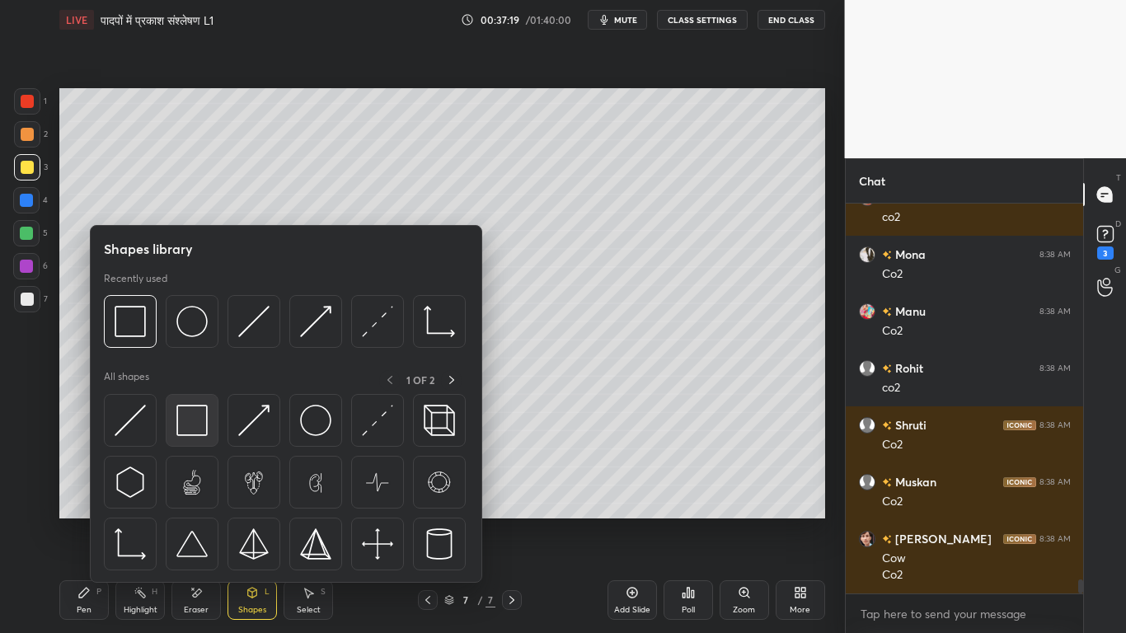
click at [190, 433] on img at bounding box center [191, 420] width 31 height 31
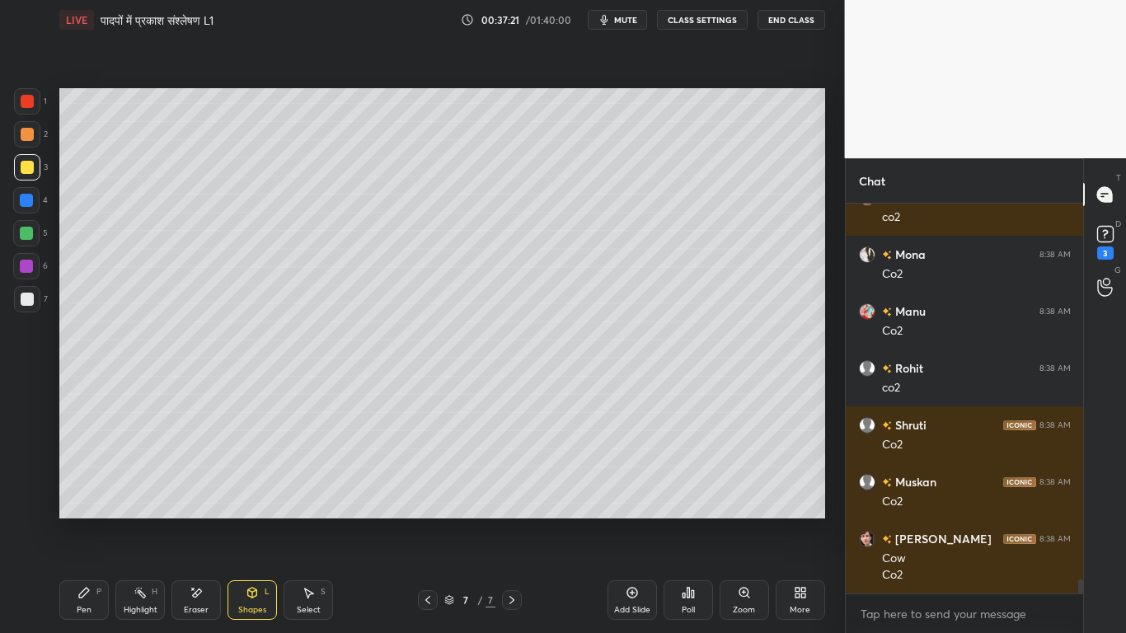
scroll to position [10421, 0]
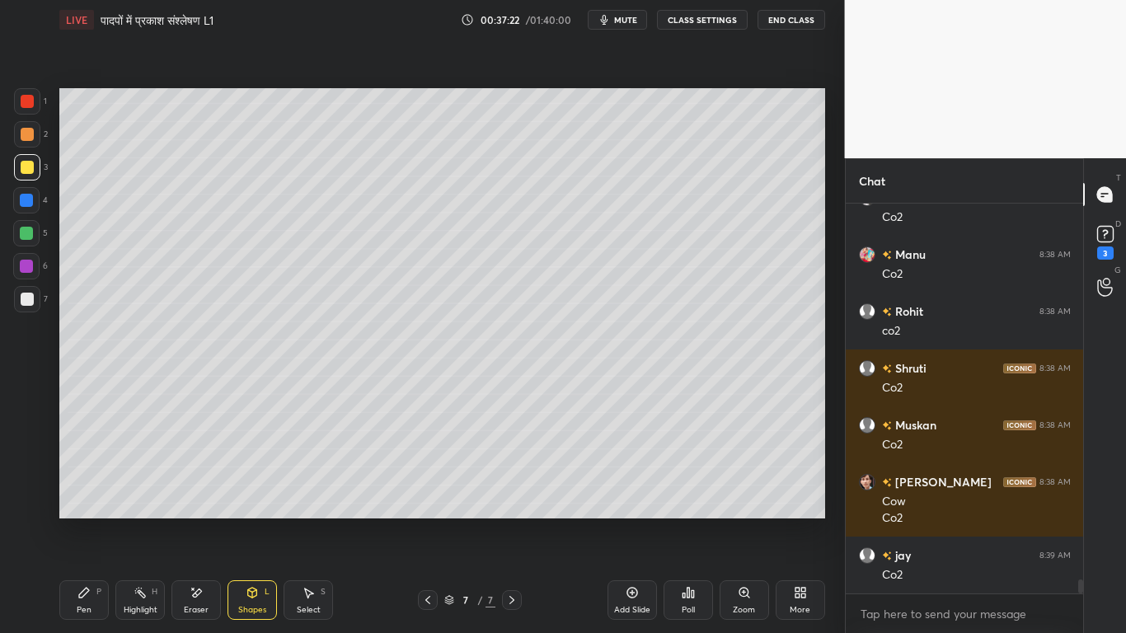
click at [33, 289] on div at bounding box center [27, 299] width 26 height 26
click at [77, 478] on div "Pen P" at bounding box center [83, 600] width 49 height 40
click at [25, 449] on div at bounding box center [26, 439] width 26 height 26
click at [26, 163] on div at bounding box center [27, 167] width 13 height 13
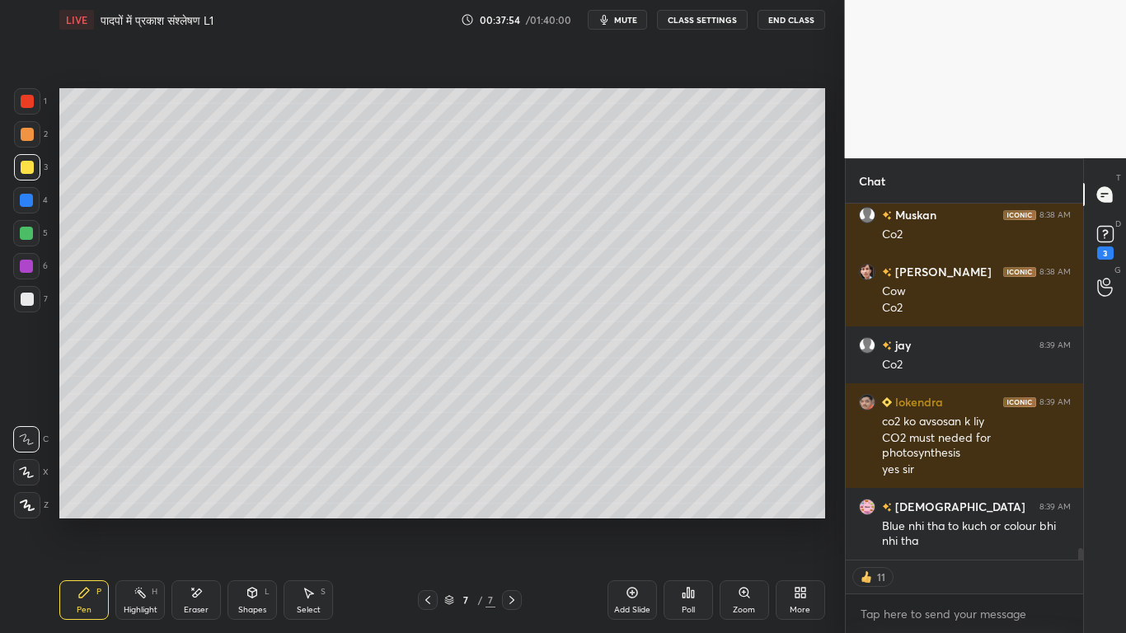
scroll to position [10396, 0]
click at [32, 294] on div at bounding box center [27, 299] width 13 height 13
click at [27, 167] on div at bounding box center [27, 167] width 13 height 13
click at [26, 298] on div at bounding box center [27, 299] width 13 height 13
click at [24, 163] on div at bounding box center [27, 167] width 13 height 13
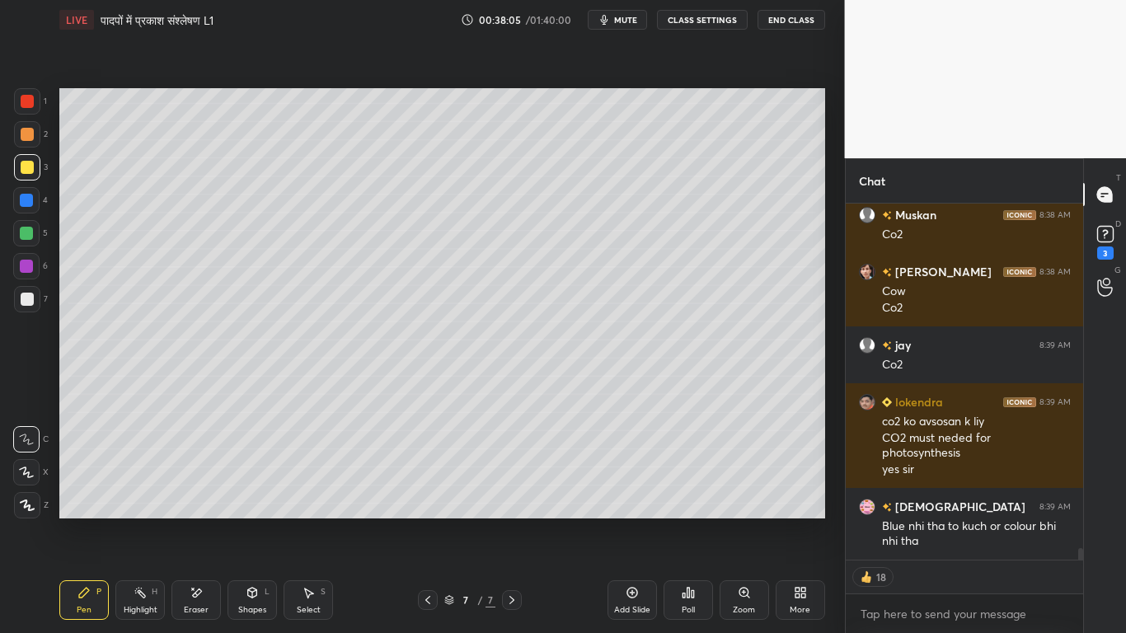
click at [25, 300] on div at bounding box center [27, 299] width 13 height 13
click at [28, 154] on div at bounding box center [27, 167] width 26 height 26
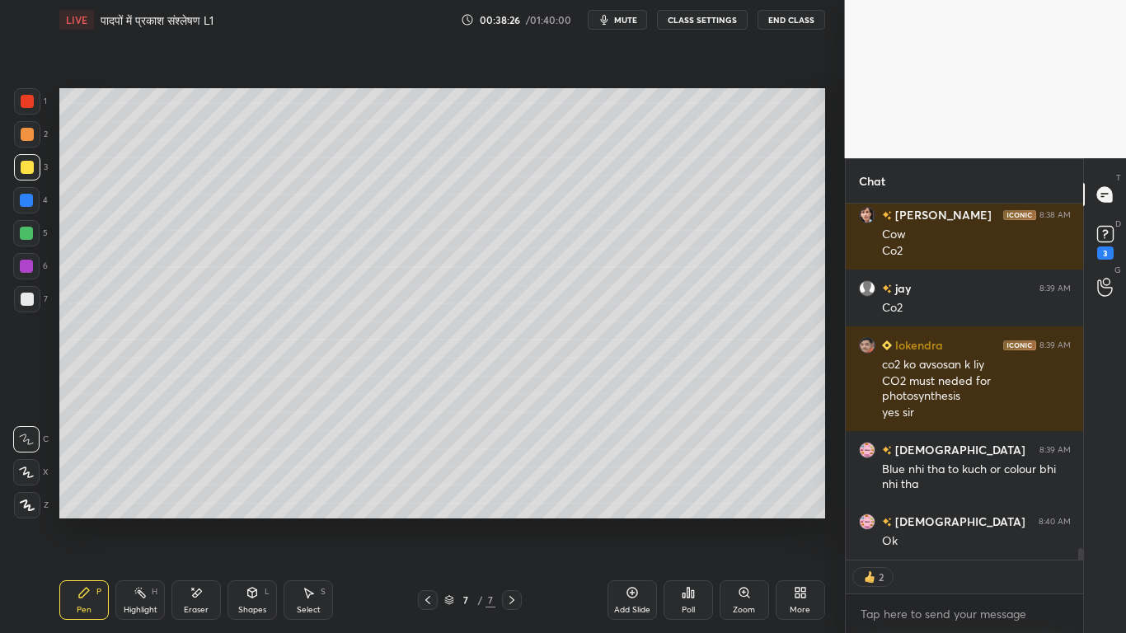
scroll to position [10510, 0]
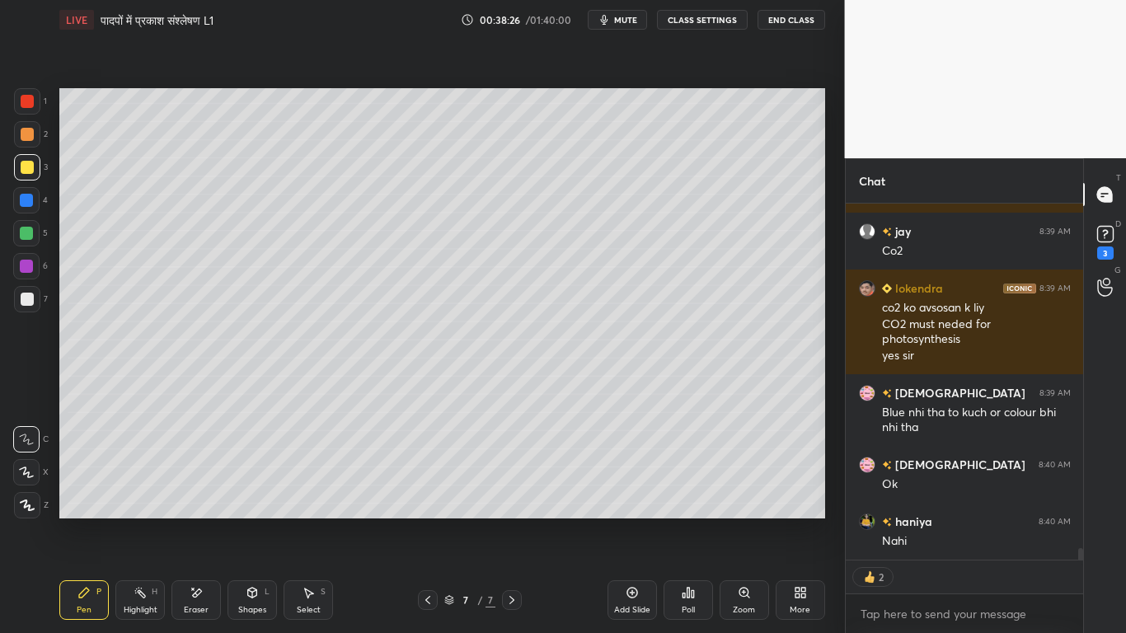
click at [625, 478] on div "Add Slide" at bounding box center [632, 600] width 49 height 40
click at [24, 305] on div at bounding box center [27, 299] width 13 height 13
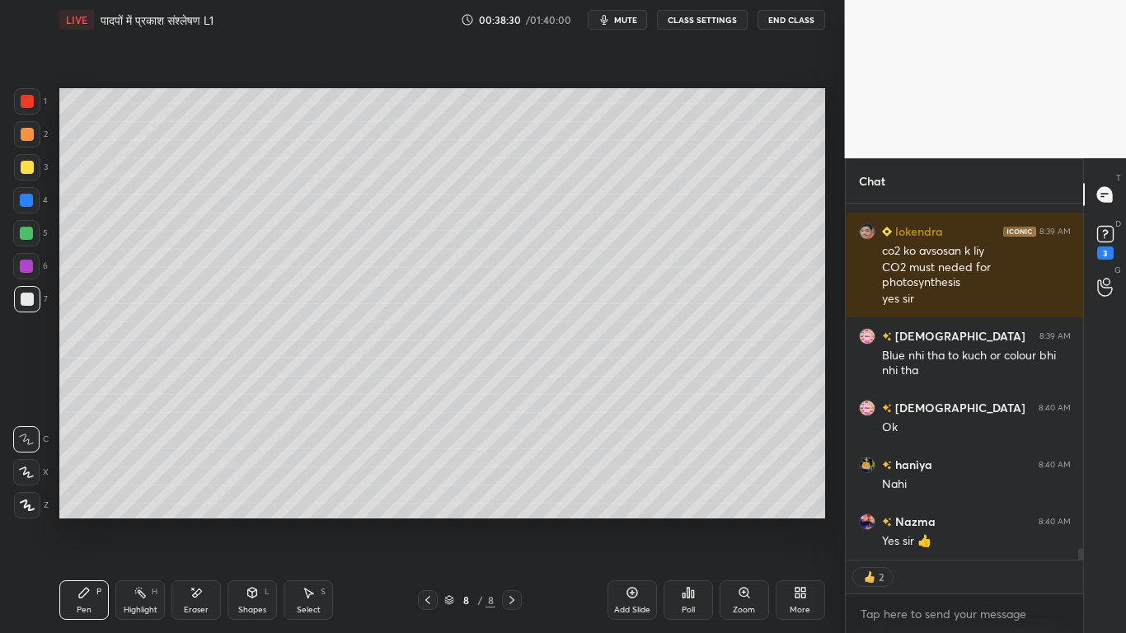
click at [16, 166] on div at bounding box center [27, 167] width 26 height 26
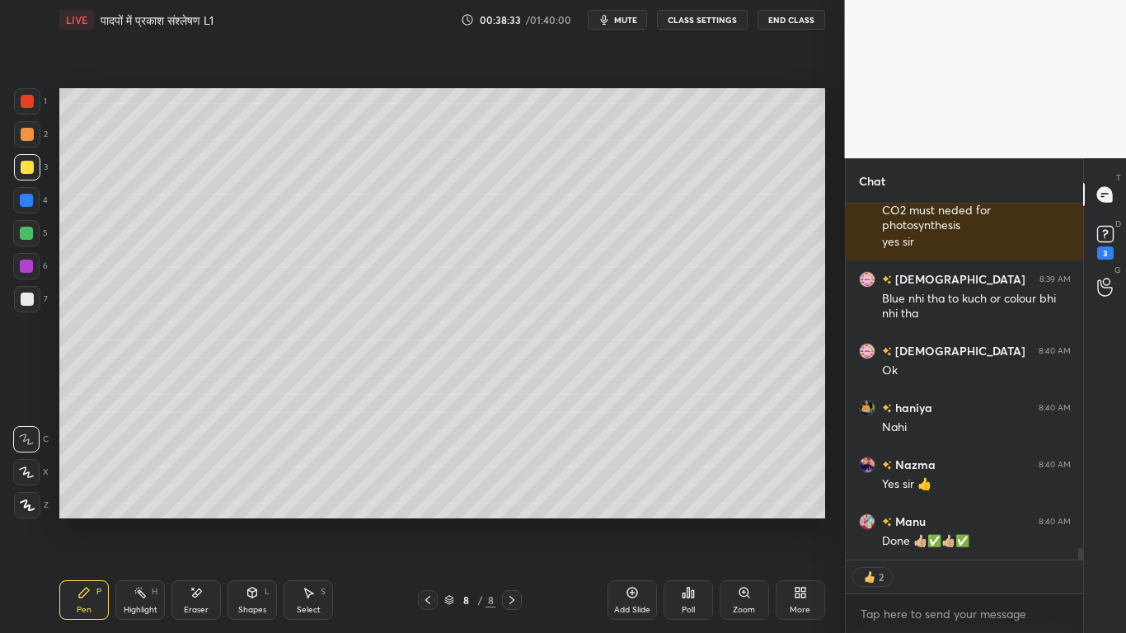
scroll to position [10681, 0]
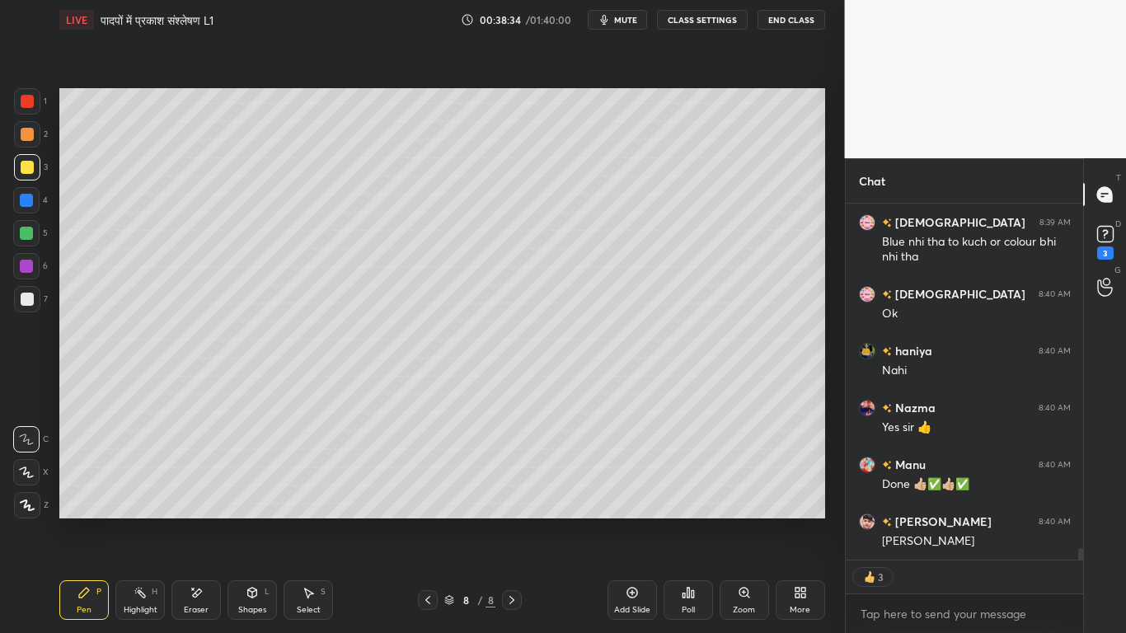
click at [21, 298] on div at bounding box center [27, 299] width 13 height 13
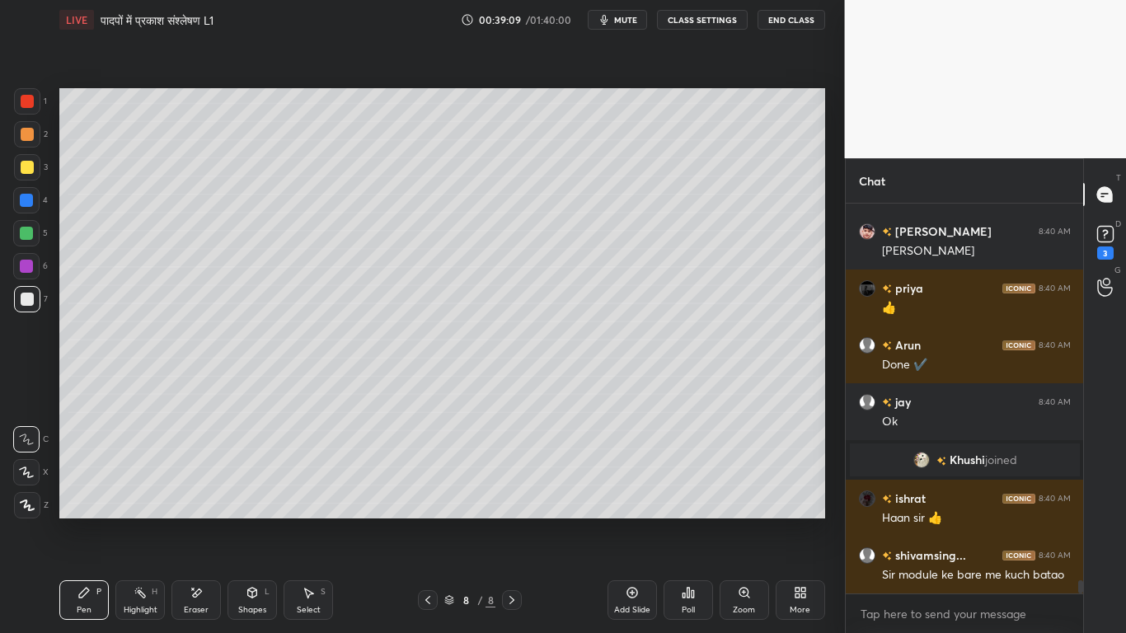
scroll to position [10906, 0]
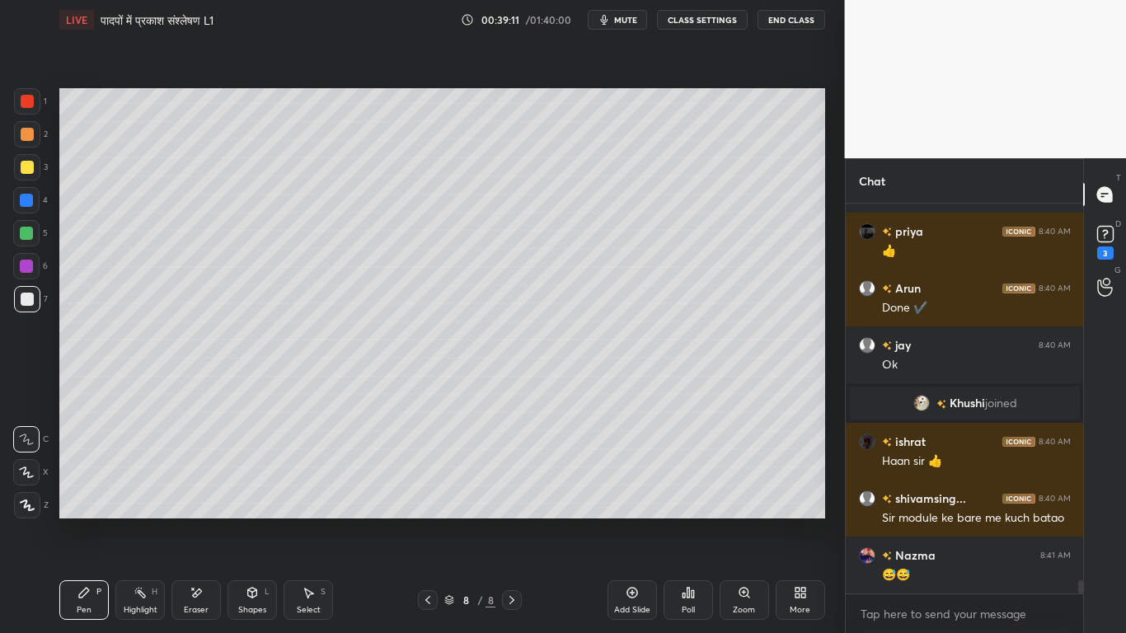
click at [19, 160] on div at bounding box center [27, 167] width 26 height 26
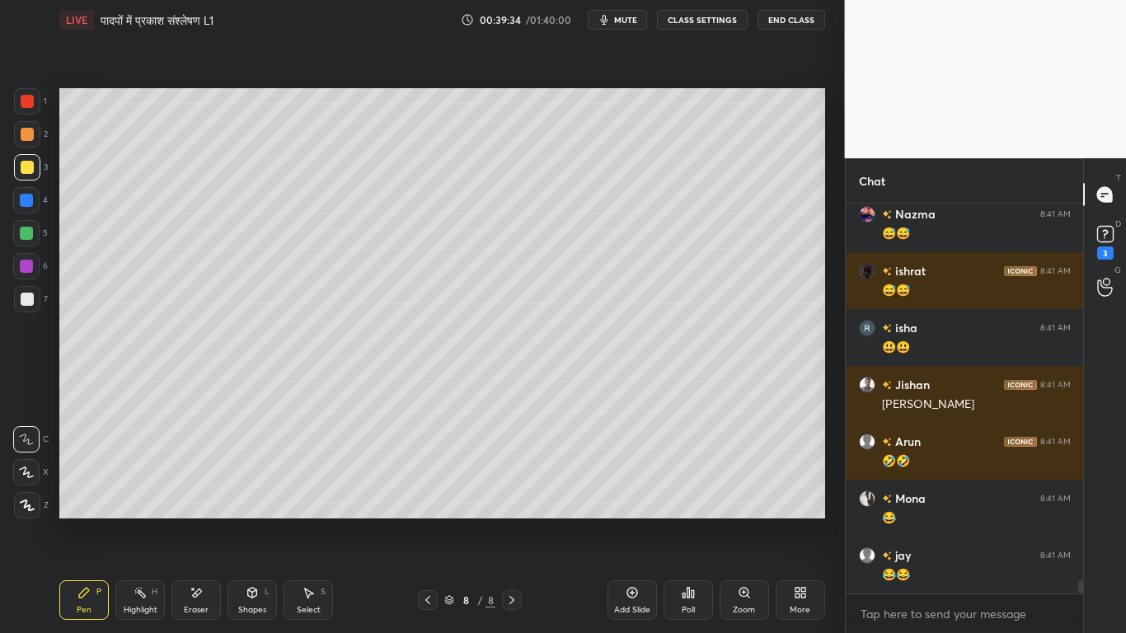
scroll to position [11305, 0]
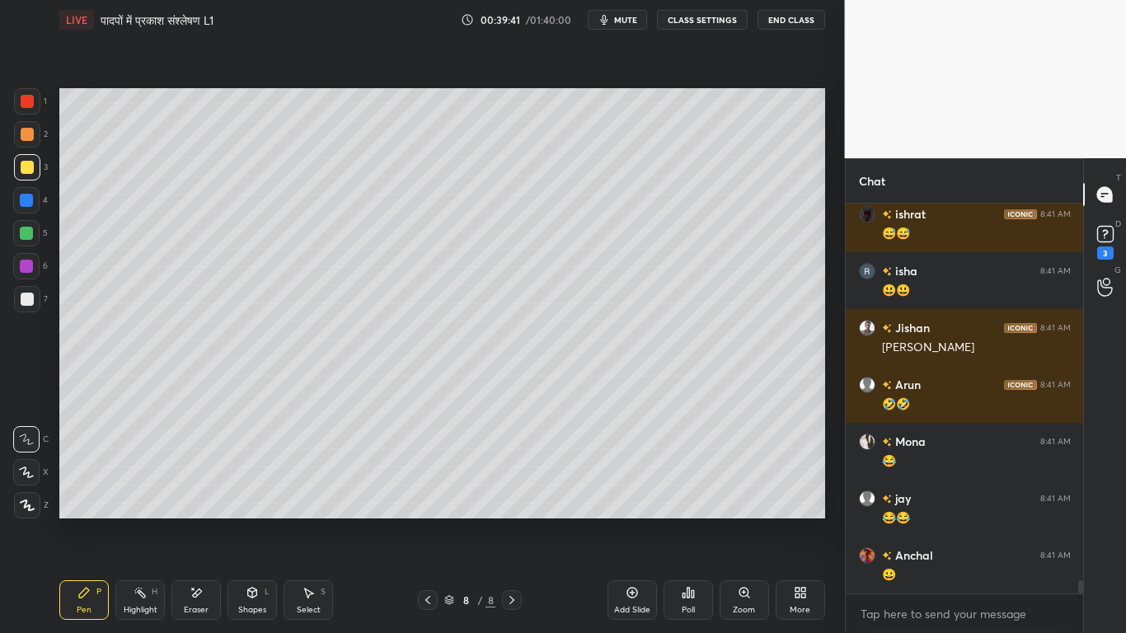
click at [26, 307] on div at bounding box center [27, 299] width 26 height 26
click at [21, 167] on div at bounding box center [27, 167] width 13 height 13
click at [19, 303] on div at bounding box center [27, 299] width 26 height 26
click at [23, 167] on div at bounding box center [27, 167] width 13 height 13
click at [21, 299] on div at bounding box center [27, 299] width 13 height 13
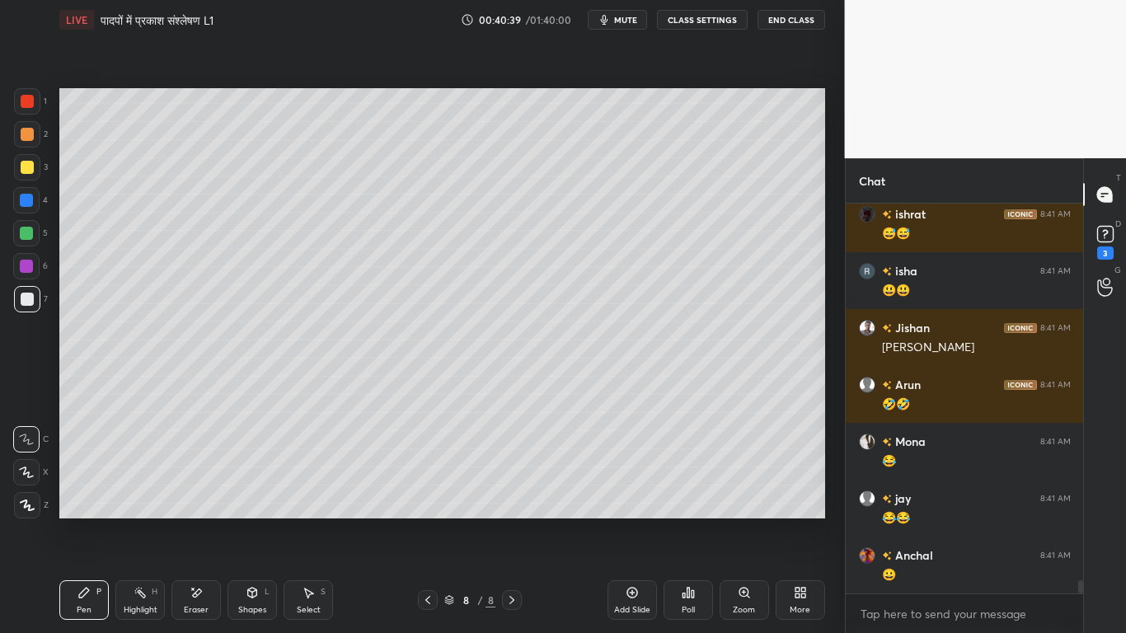
click at [24, 158] on div at bounding box center [27, 167] width 26 height 26
click at [25, 284] on div "6" at bounding box center [30, 269] width 35 height 33
click at [26, 302] on div at bounding box center [27, 299] width 13 height 13
click at [31, 178] on div at bounding box center [27, 167] width 26 height 26
click at [21, 310] on div at bounding box center [27, 299] width 26 height 26
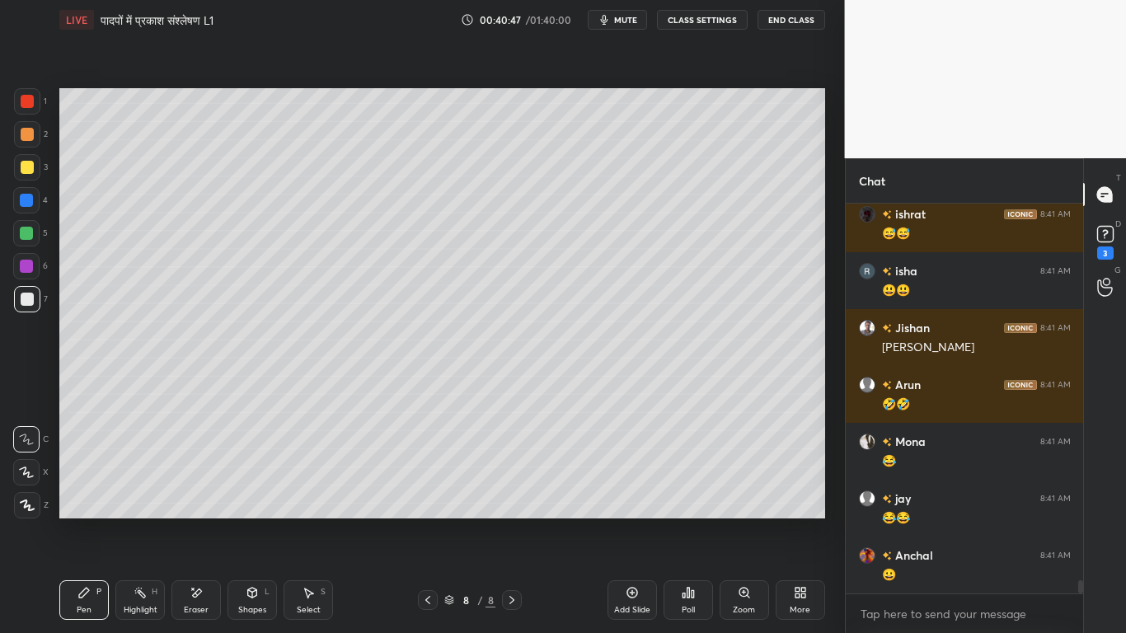
click at [30, 171] on div at bounding box center [27, 167] width 13 height 13
click at [21, 304] on div at bounding box center [27, 299] width 13 height 13
click at [25, 171] on div at bounding box center [27, 167] width 13 height 13
click at [28, 294] on div at bounding box center [27, 299] width 13 height 13
click at [26, 167] on div at bounding box center [27, 167] width 13 height 13
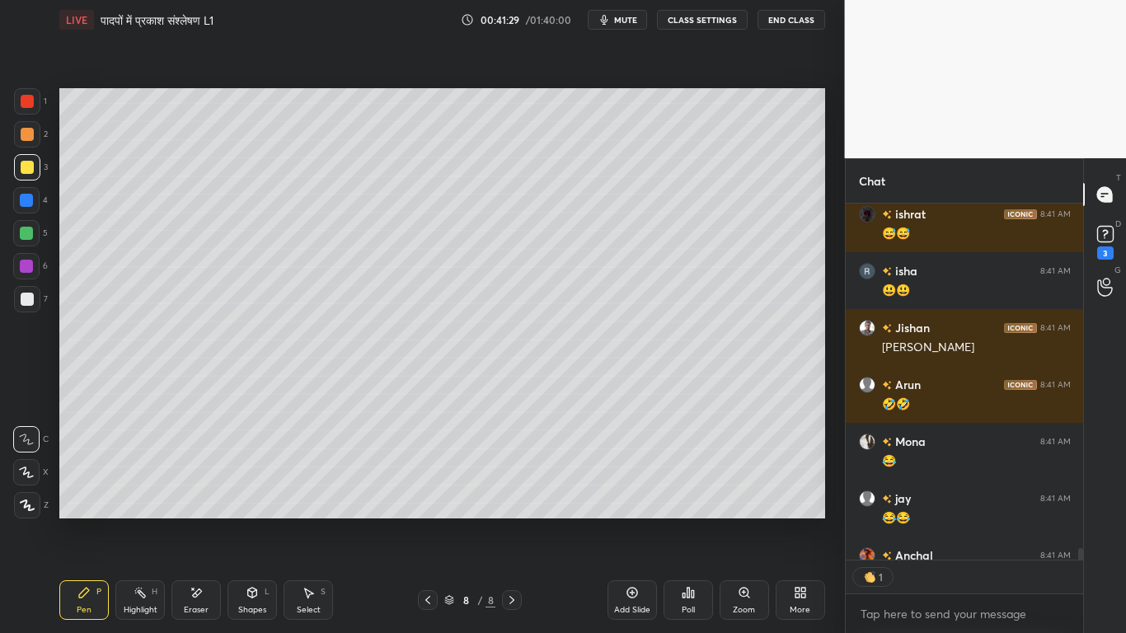
scroll to position [351, 233]
click at [25, 302] on div at bounding box center [27, 299] width 13 height 13
click at [630, 478] on icon at bounding box center [632, 592] width 13 height 13
click at [17, 301] on div at bounding box center [27, 299] width 26 height 26
click at [29, 166] on div at bounding box center [27, 167] width 13 height 13
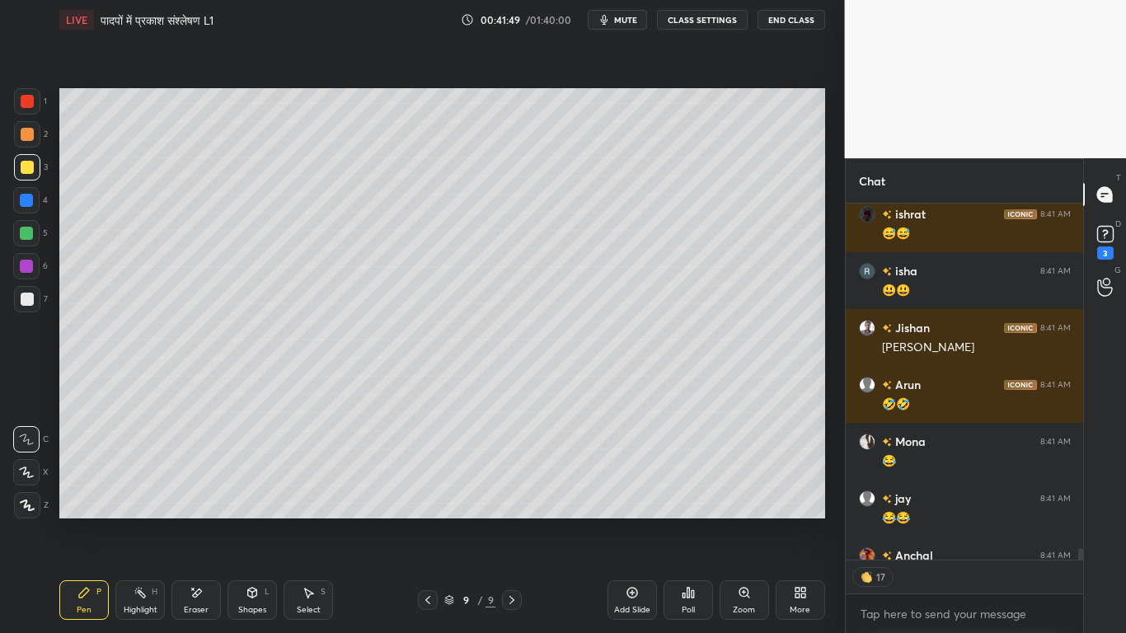
click at [20, 303] on div at bounding box center [27, 299] width 26 height 26
click at [257, 478] on div "Shapes L" at bounding box center [252, 600] width 49 height 40
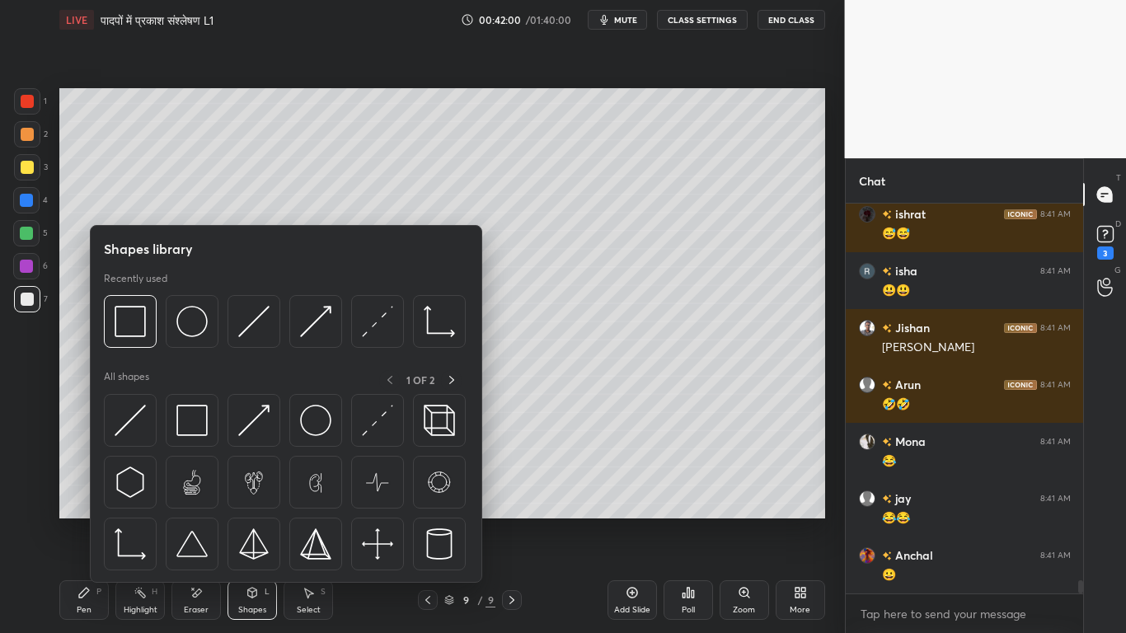
click at [305, 478] on div "Select" at bounding box center [309, 610] width 24 height 8
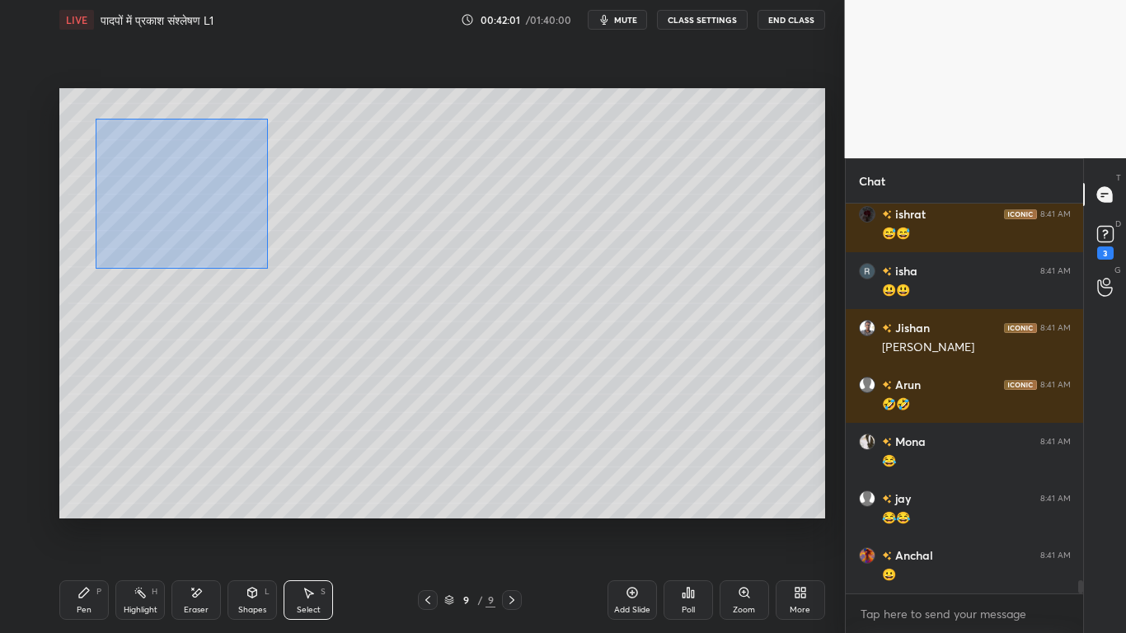
drag, startPoint x: 101, startPoint y: 195, endPoint x: 261, endPoint y: 268, distance: 175.6
click at [266, 270] on div "0 ° Undo Copy Paste here Duplicate Duplicate to new slide Delete" at bounding box center [442, 303] width 766 height 430
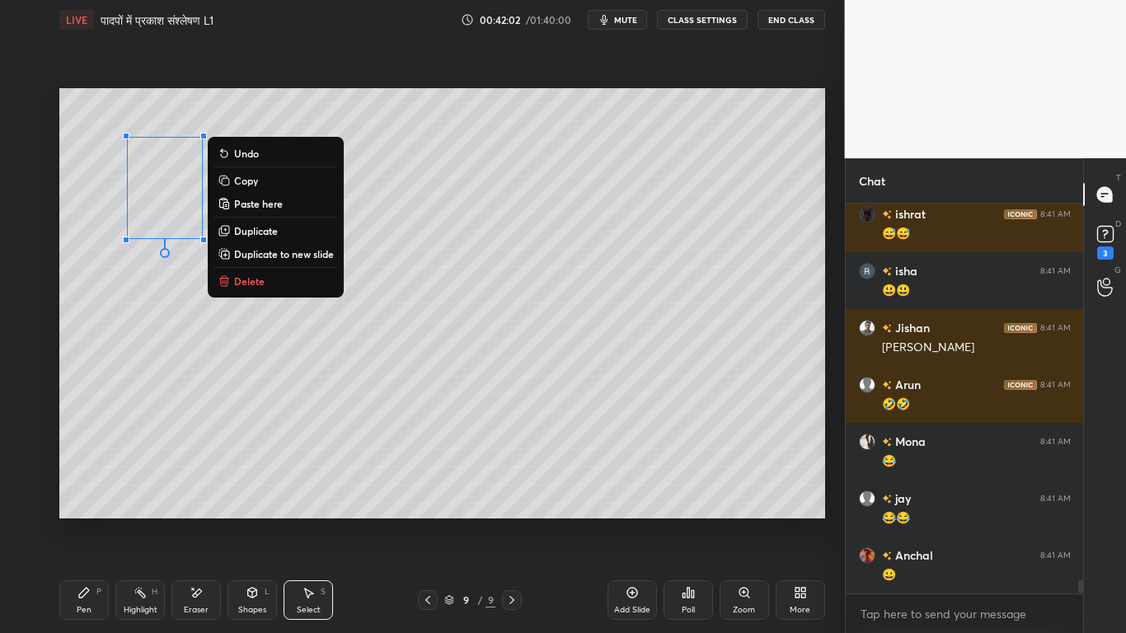
click at [255, 179] on p "Copy" at bounding box center [246, 180] width 24 height 13
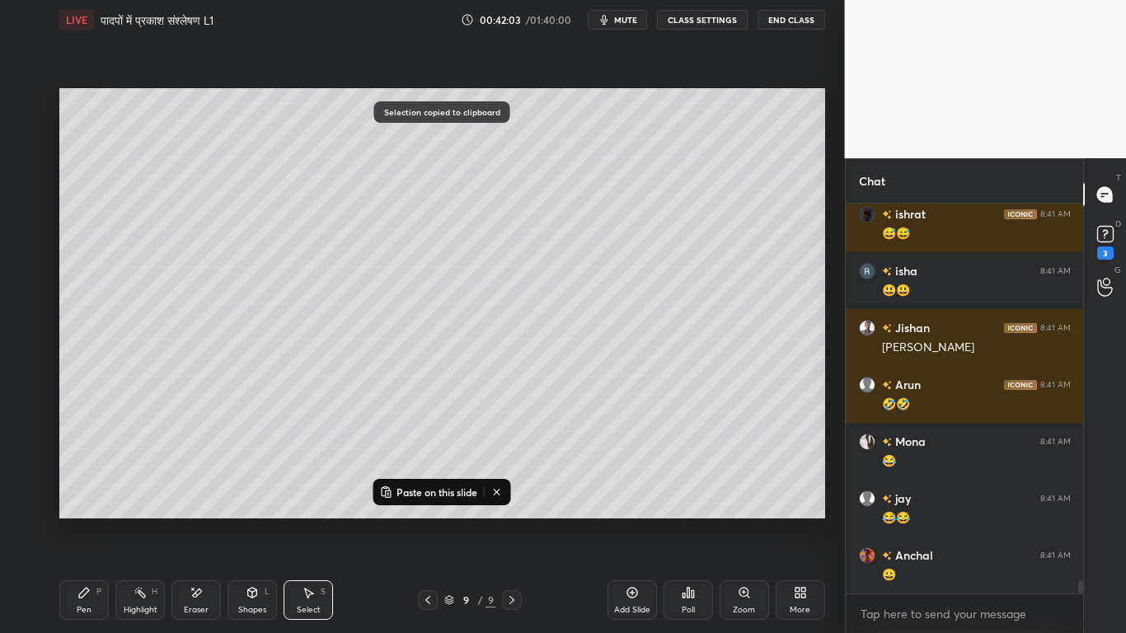
click at [424, 478] on p "Paste on this slide" at bounding box center [437, 492] width 81 height 13
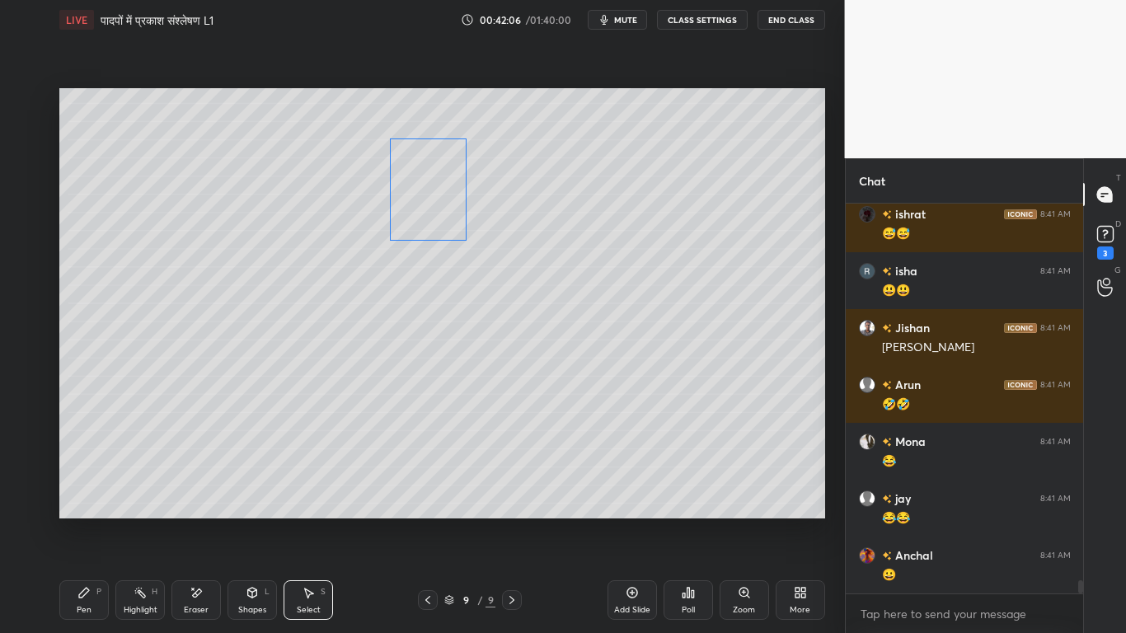
drag, startPoint x: 194, startPoint y: 237, endPoint x: 430, endPoint y: 221, distance: 236.3
click at [430, 221] on div "0 ° Undo Copy Paste here Duplicate Duplicate to new slide Delete" at bounding box center [442, 303] width 766 height 430
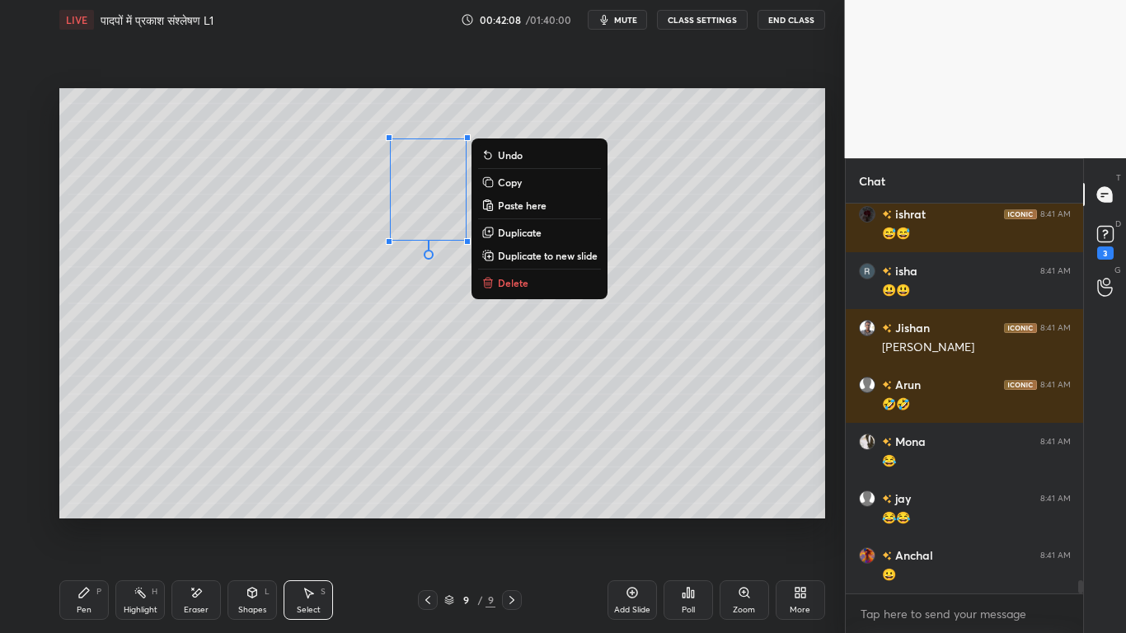
click at [514, 202] on p "Paste here" at bounding box center [522, 205] width 49 height 13
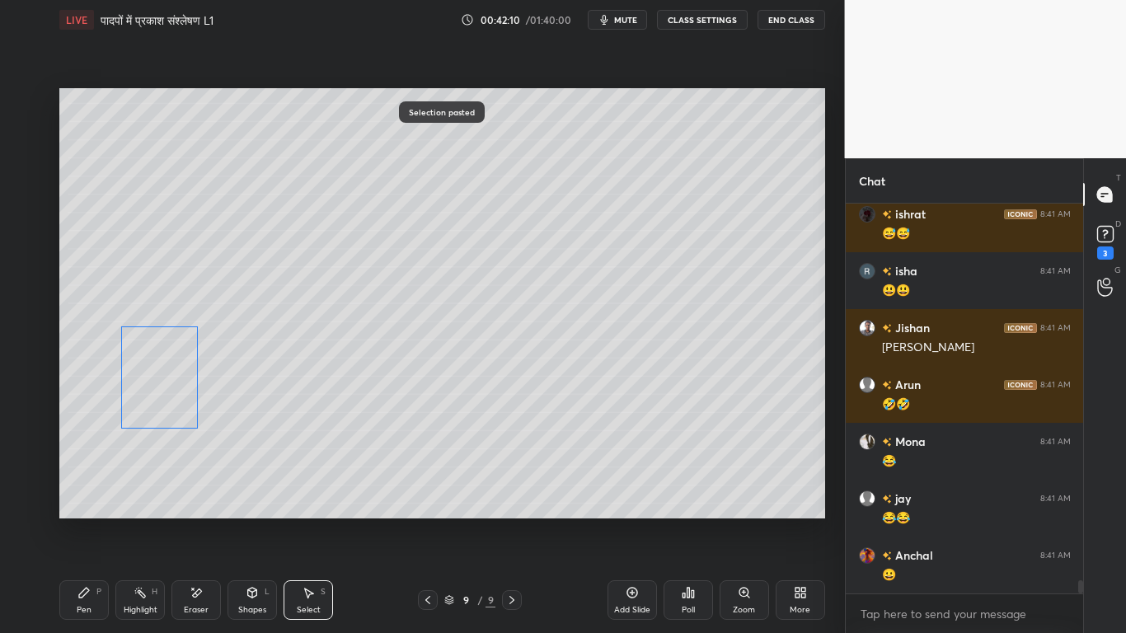
drag, startPoint x: 452, startPoint y: 229, endPoint x: 166, endPoint y: 400, distance: 333.1
click at [166, 400] on div "0 ° Undo Copy Paste here Duplicate Duplicate to new slide Delete" at bounding box center [442, 303] width 766 height 430
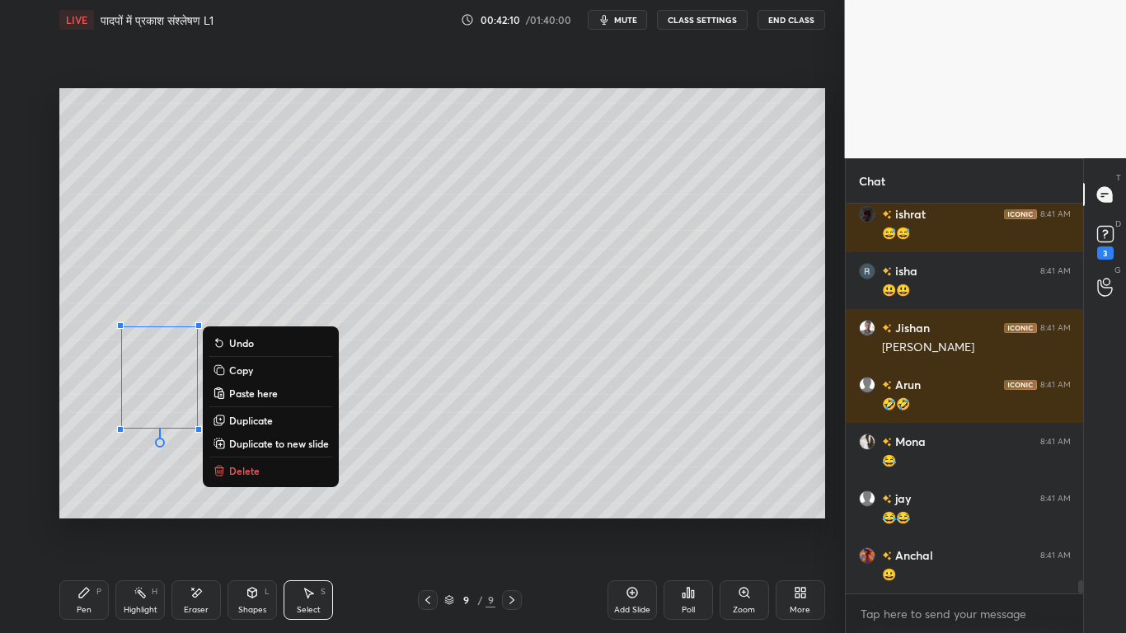
click at [248, 389] on p "Paste here" at bounding box center [253, 393] width 49 height 13
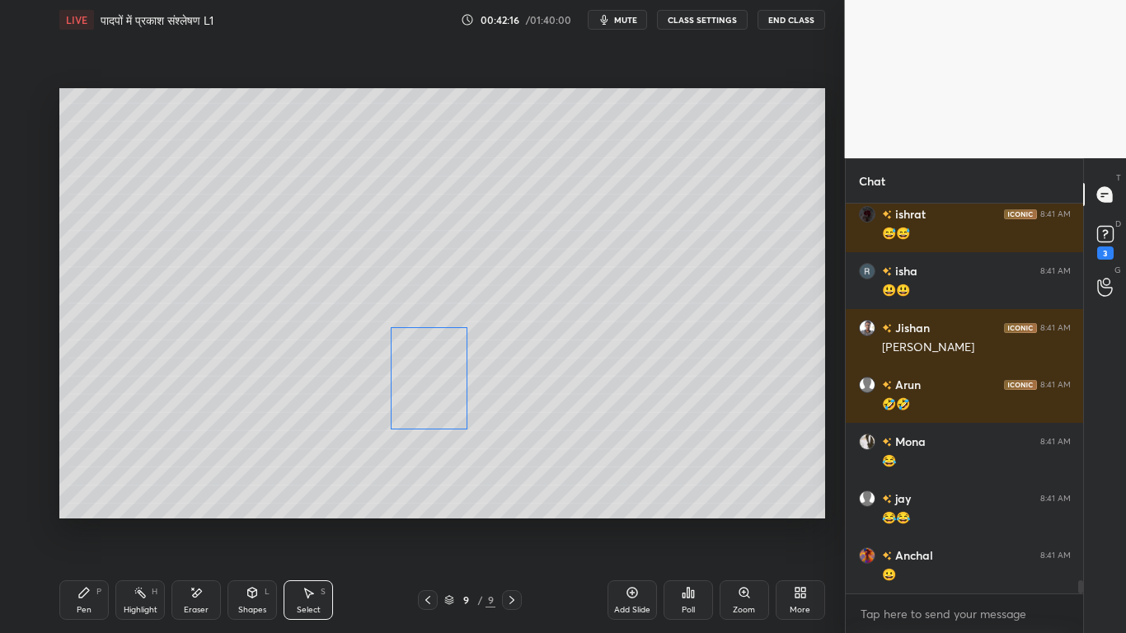
drag, startPoint x: 186, startPoint y: 397, endPoint x: 439, endPoint y: 380, distance: 252.8
click at [439, 380] on div "0 ° Undo Copy Paste here Duplicate Duplicate to new slide Delete" at bounding box center [442, 303] width 766 height 430
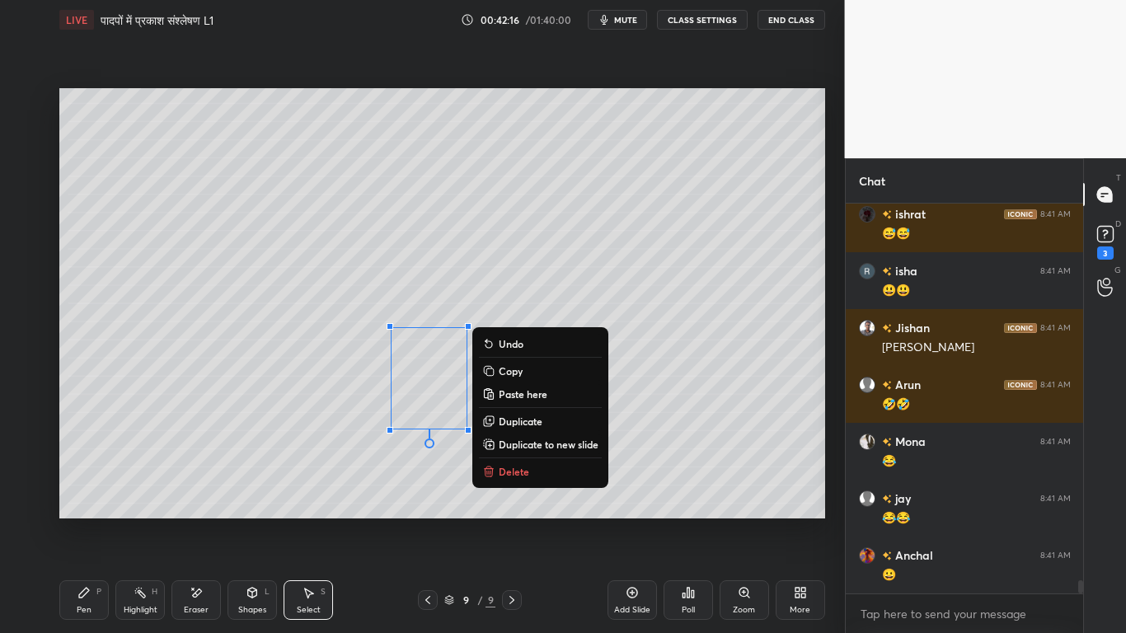
click at [328, 438] on div "0 ° Undo Copy Paste here Duplicate Duplicate to new slide Delete" at bounding box center [442, 303] width 766 height 430
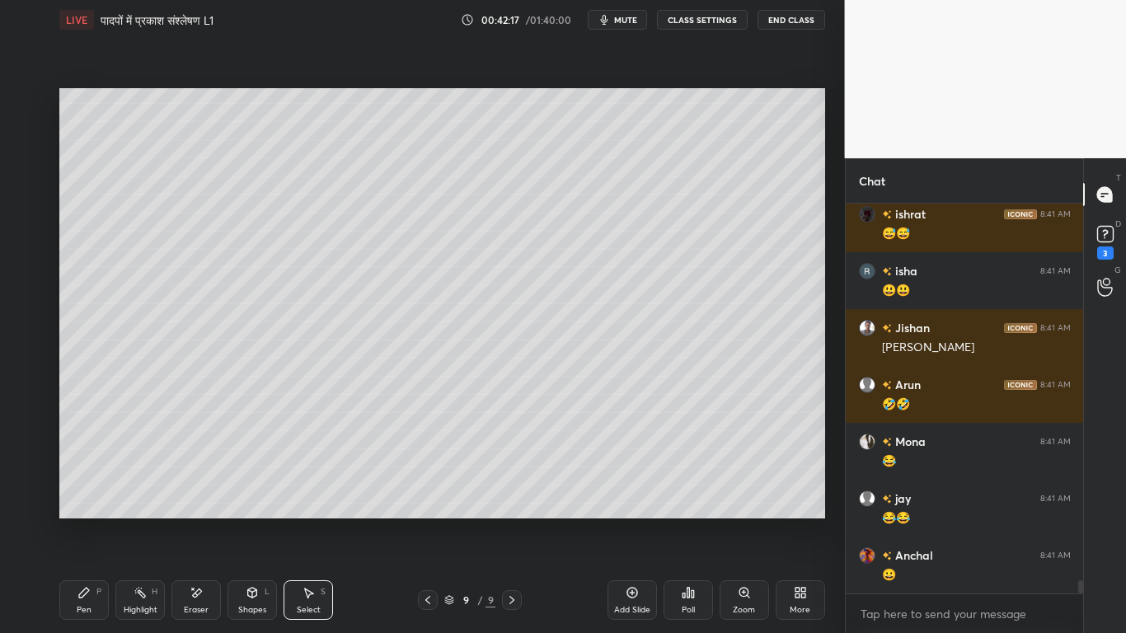
click at [82, 478] on div "Pen" at bounding box center [84, 610] width 15 height 8
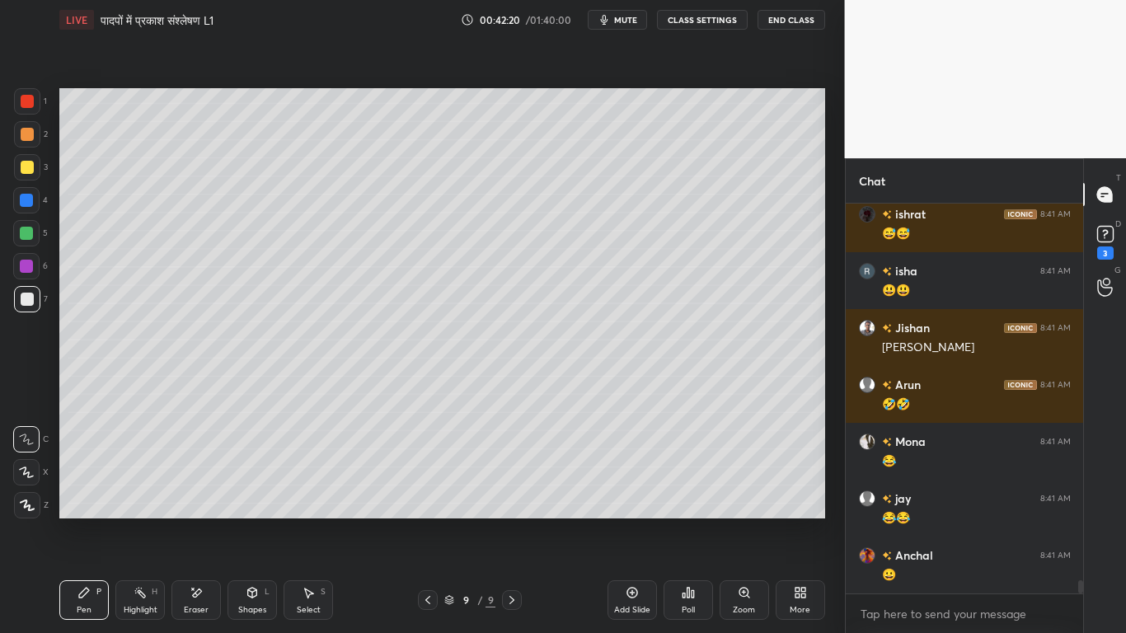
click at [26, 167] on div at bounding box center [27, 167] width 13 height 13
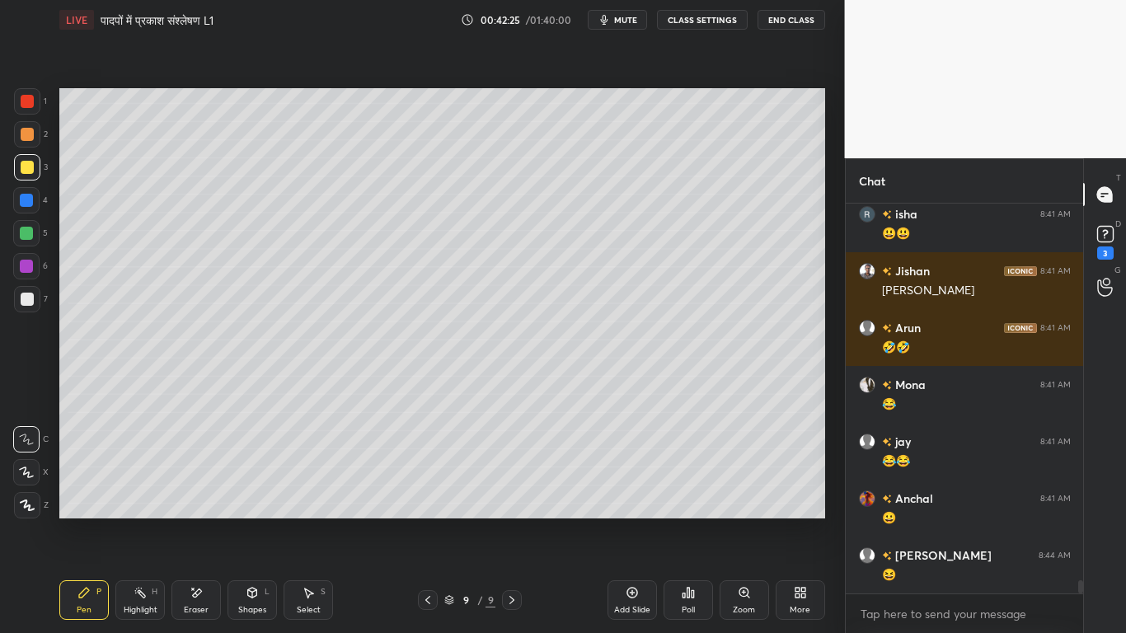
click at [34, 297] on div at bounding box center [27, 299] width 26 height 26
click at [25, 173] on div at bounding box center [27, 167] width 13 height 13
click at [23, 134] on div at bounding box center [27, 134] width 13 height 13
click at [27, 234] on div at bounding box center [26, 233] width 13 height 13
click at [195, 478] on icon at bounding box center [197, 593] width 9 height 8
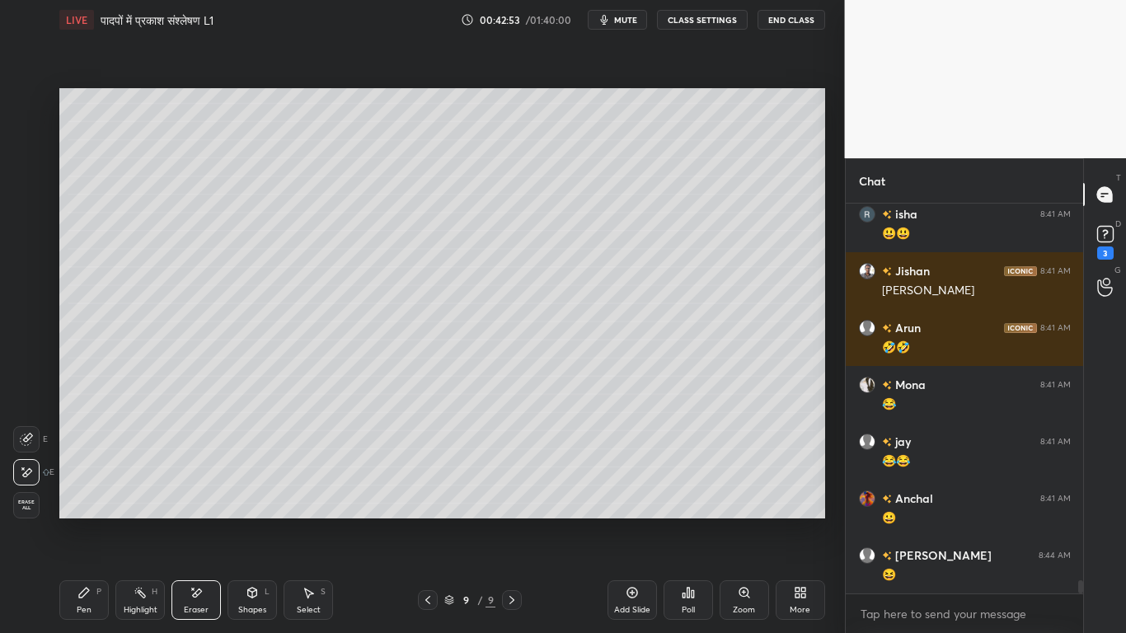
click at [26, 438] on icon at bounding box center [27, 438] width 9 height 8
drag, startPoint x: 83, startPoint y: 596, endPoint x: 95, endPoint y: 545, distance: 52.4
click at [83, 478] on icon at bounding box center [84, 592] width 13 height 13
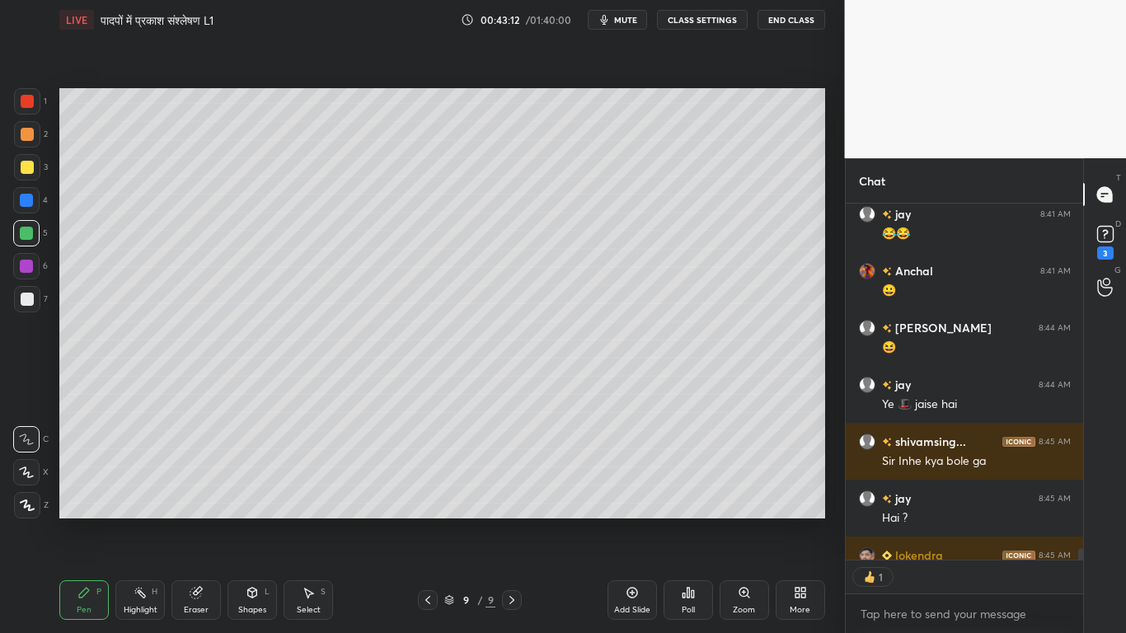
scroll to position [351, 233]
drag, startPoint x: 192, startPoint y: 601, endPoint x: 192, endPoint y: 557, distance: 43.7
click at [192, 478] on div "Eraser" at bounding box center [195, 600] width 49 height 40
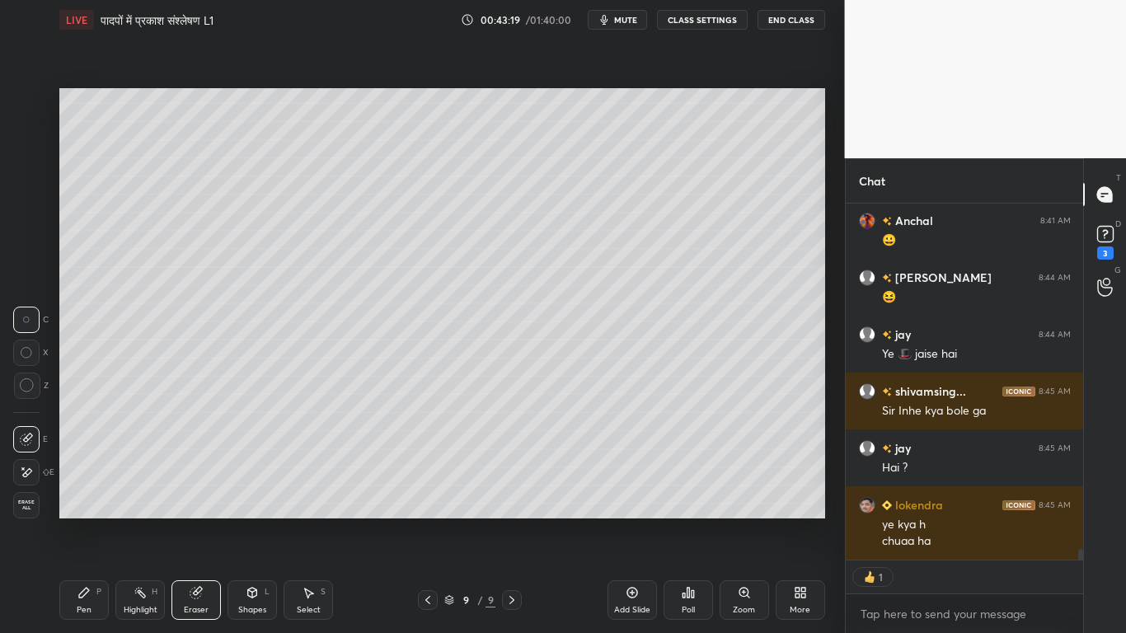
drag, startPoint x: 78, startPoint y: 604, endPoint x: 82, endPoint y: 594, distance: 10.0
click at [78, 478] on div "Pen P" at bounding box center [83, 600] width 49 height 40
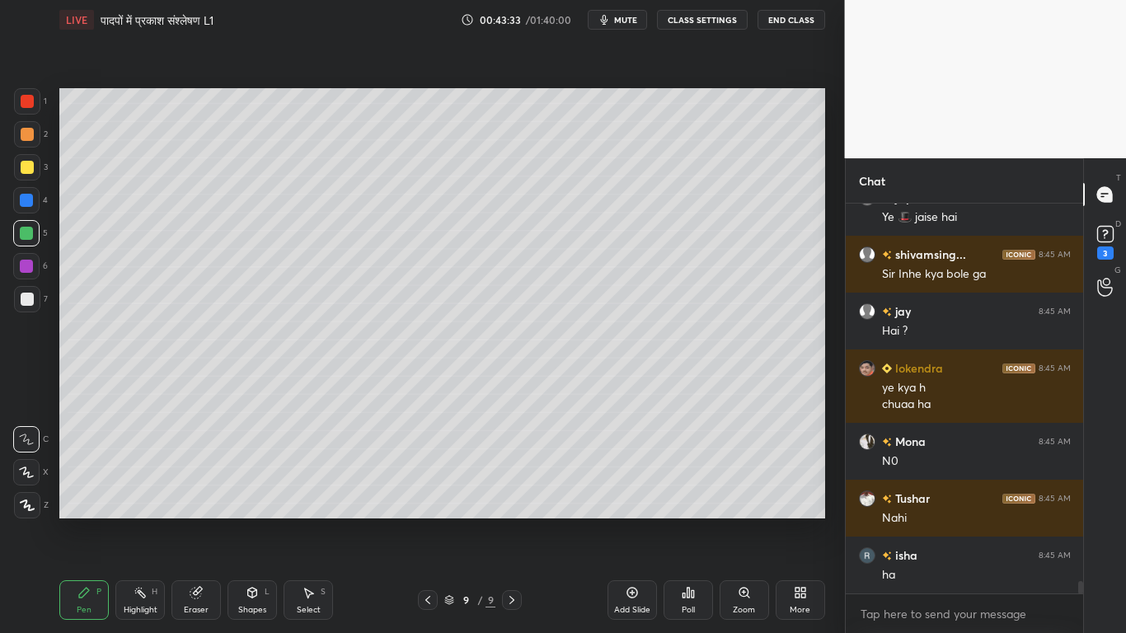
scroll to position [11833, 0]
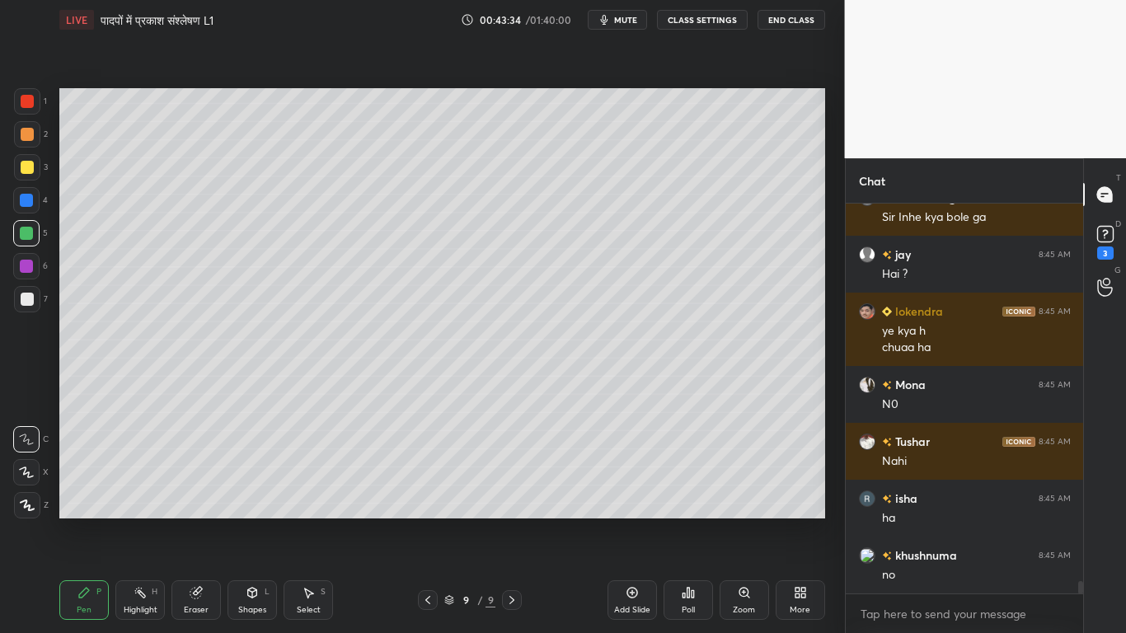
click at [26, 306] on div at bounding box center [27, 299] width 26 height 26
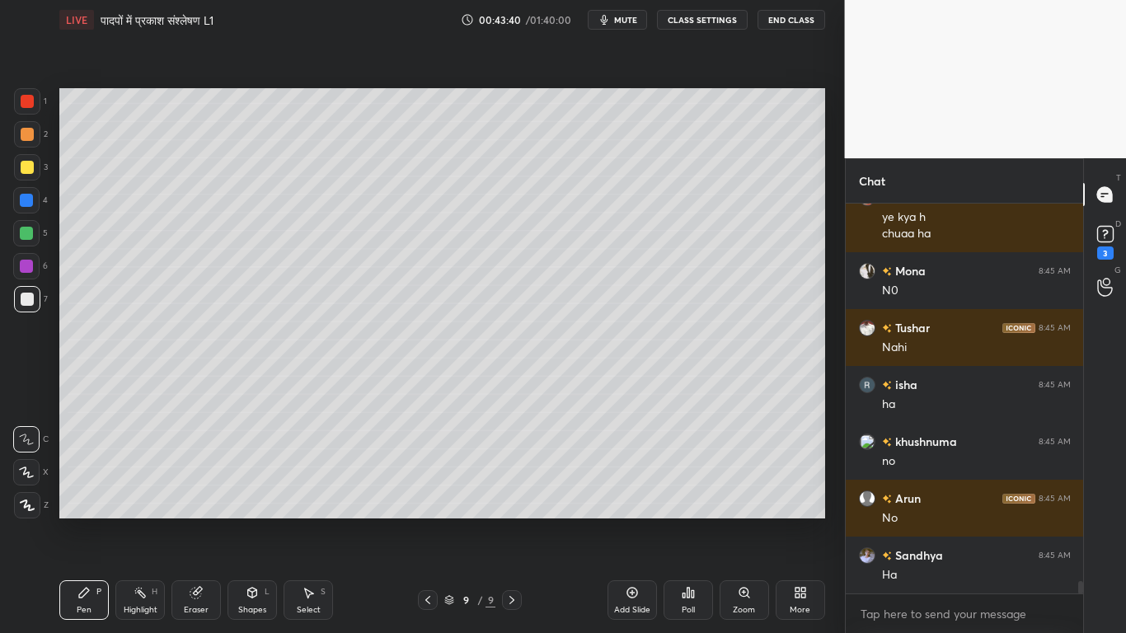
scroll to position [12004, 0]
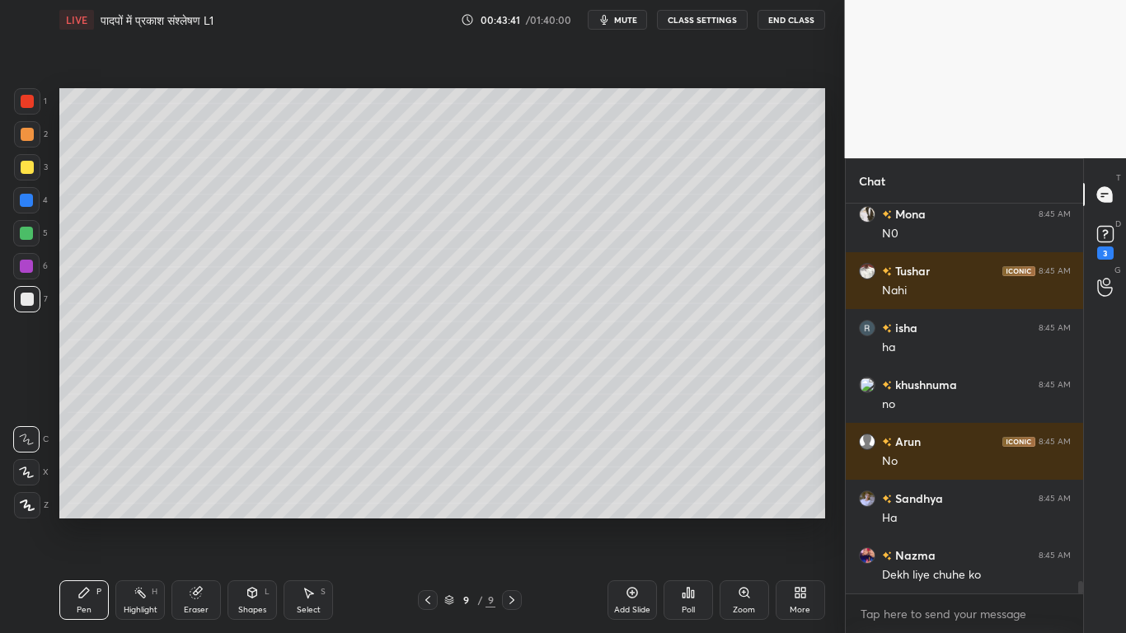
click at [26, 165] on div at bounding box center [27, 167] width 13 height 13
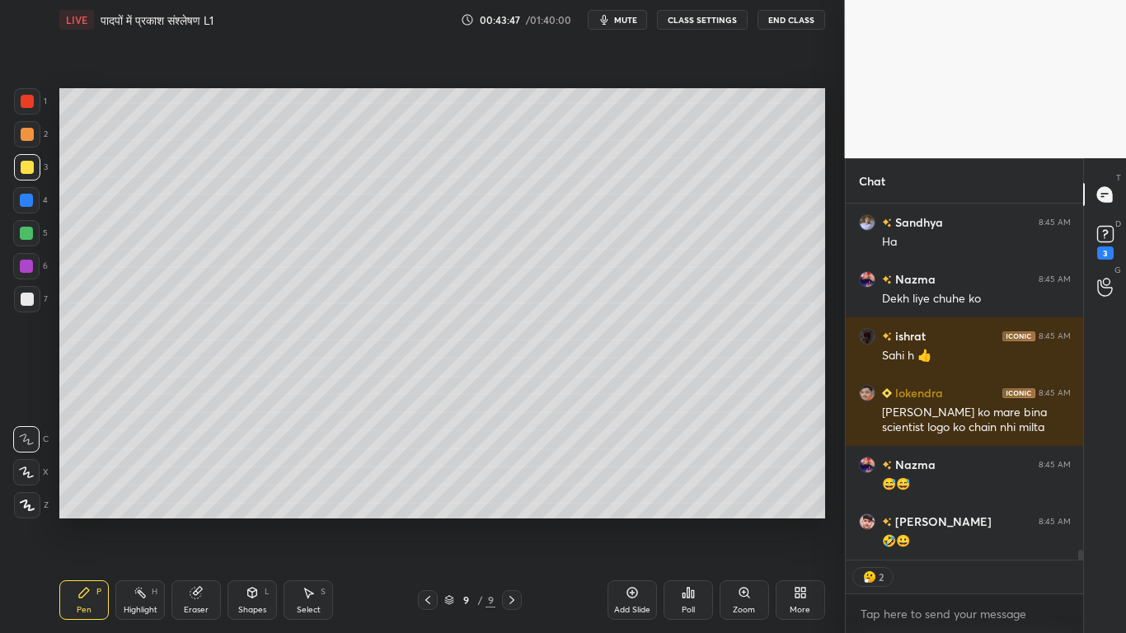
scroll to position [12337, 0]
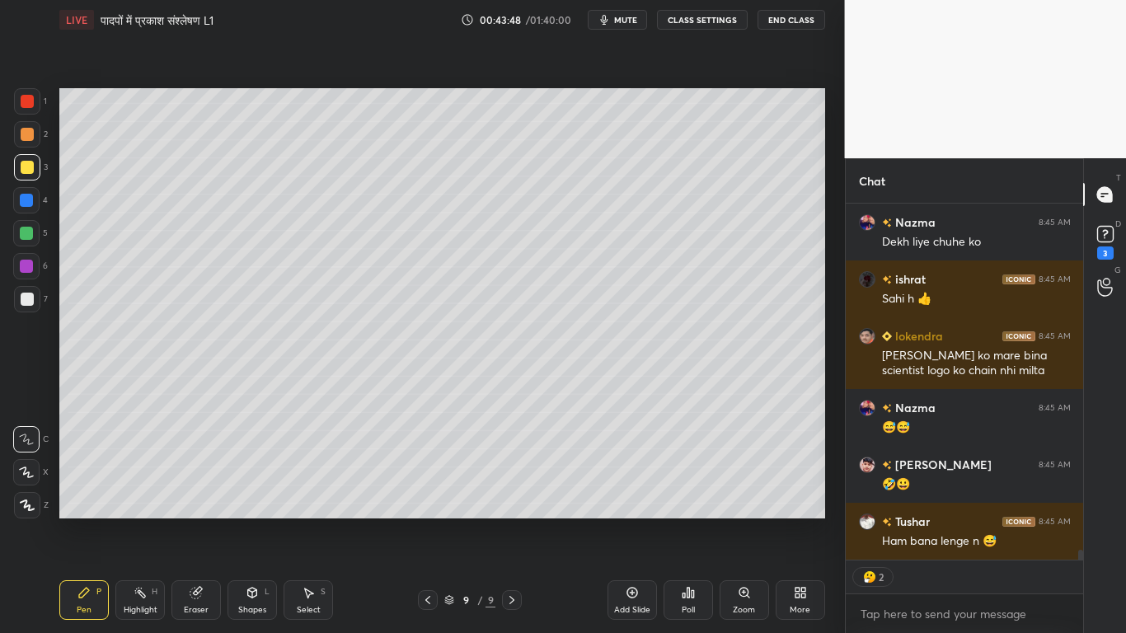
click at [23, 301] on div at bounding box center [27, 299] width 13 height 13
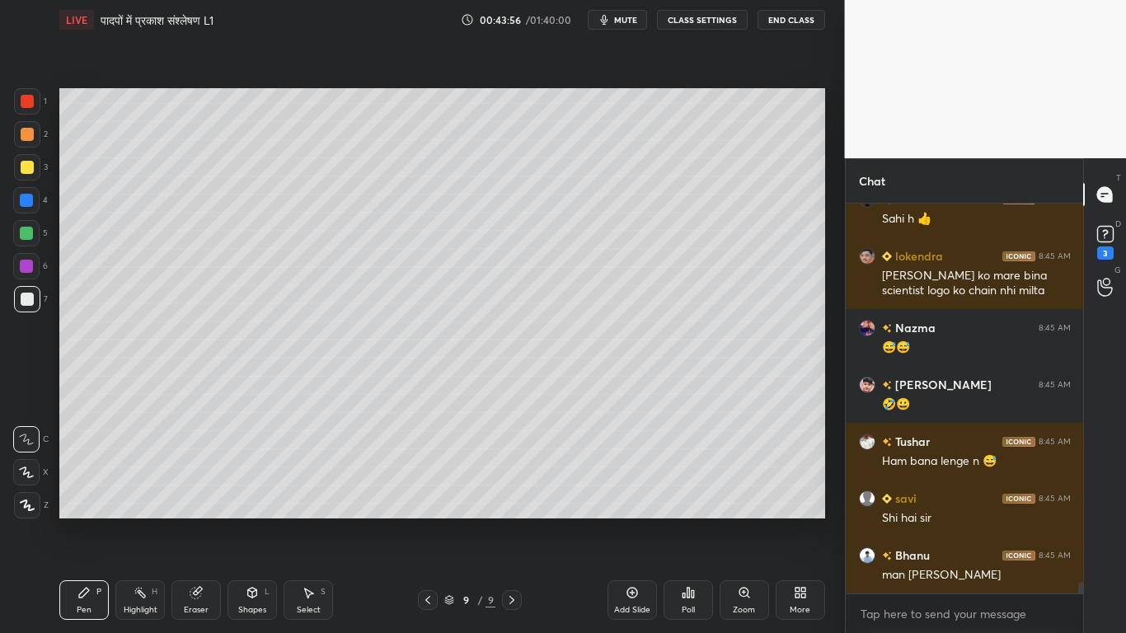
scroll to position [12474, 0]
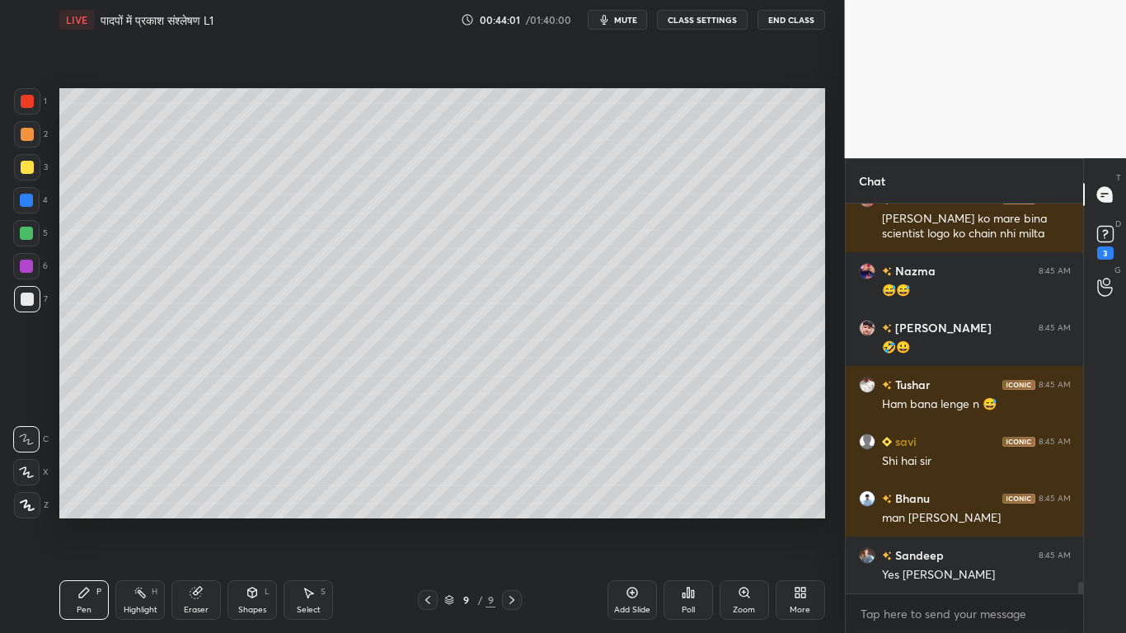
click at [23, 168] on div at bounding box center [27, 167] width 13 height 13
click at [193, 478] on div "Eraser" at bounding box center [195, 600] width 49 height 40
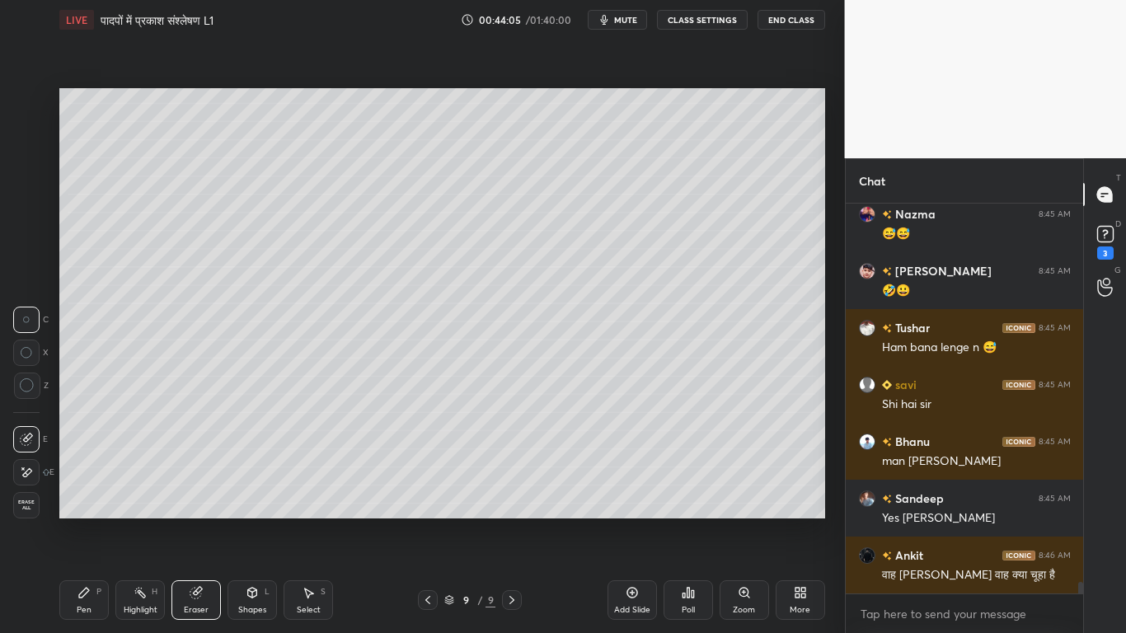
drag, startPoint x: 84, startPoint y: 600, endPoint x: 87, endPoint y: 590, distance: 10.4
click at [84, 478] on div "Pen P" at bounding box center [83, 600] width 49 height 40
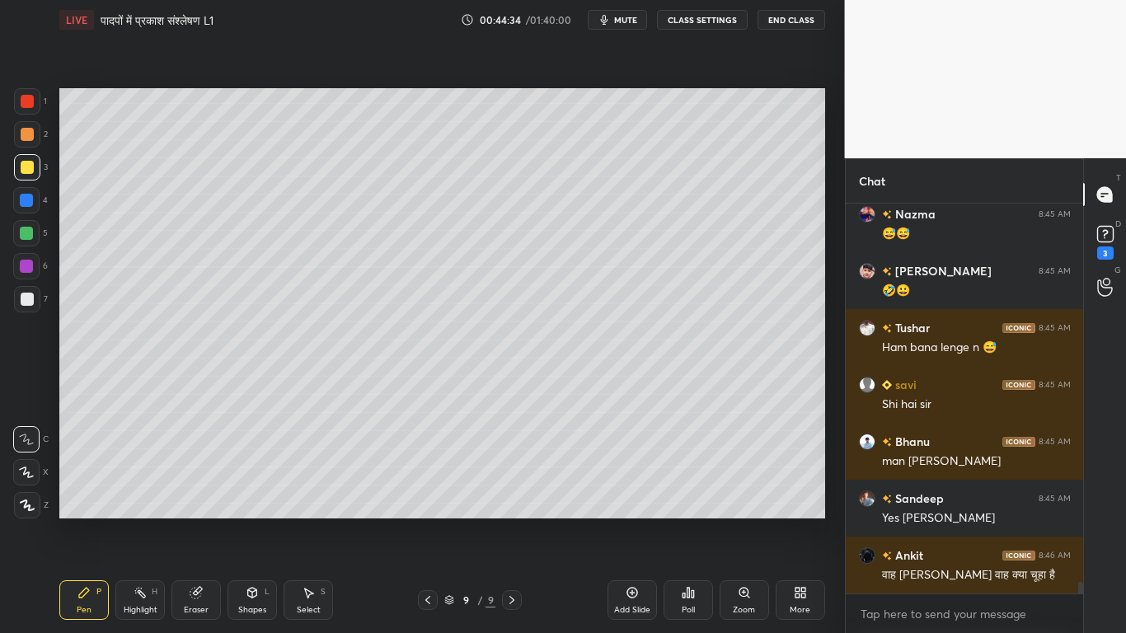
click at [28, 228] on div at bounding box center [26, 233] width 13 height 13
drag, startPoint x: 197, startPoint y: 600, endPoint x: 263, endPoint y: 519, distance: 104.3
click at [198, 478] on div "Eraser" at bounding box center [195, 600] width 49 height 40
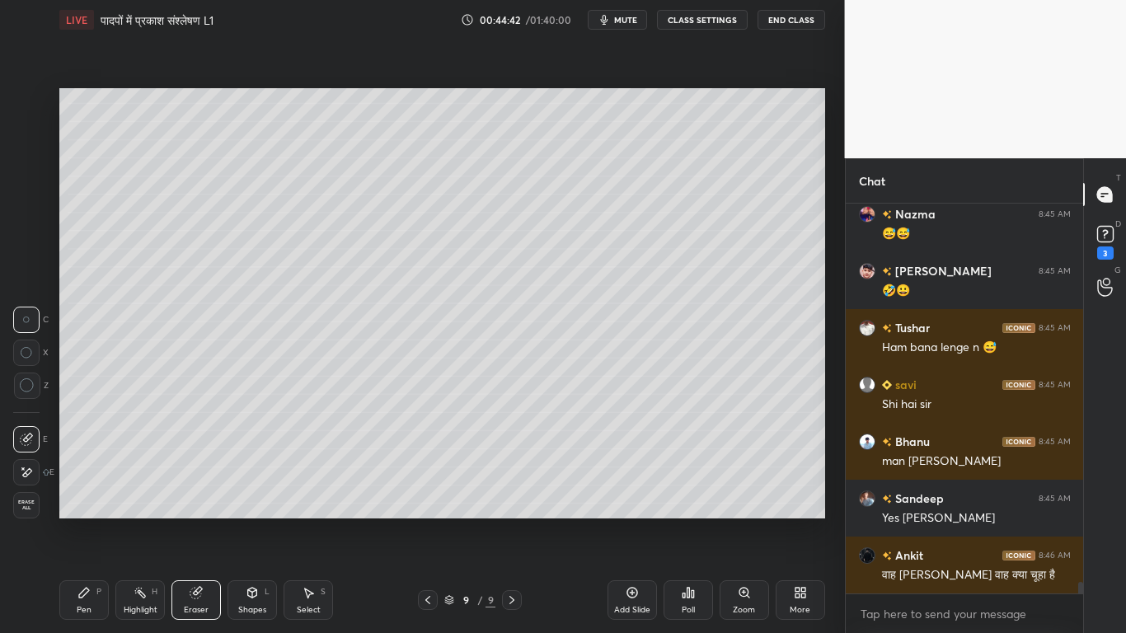
scroll to position [12588, 0]
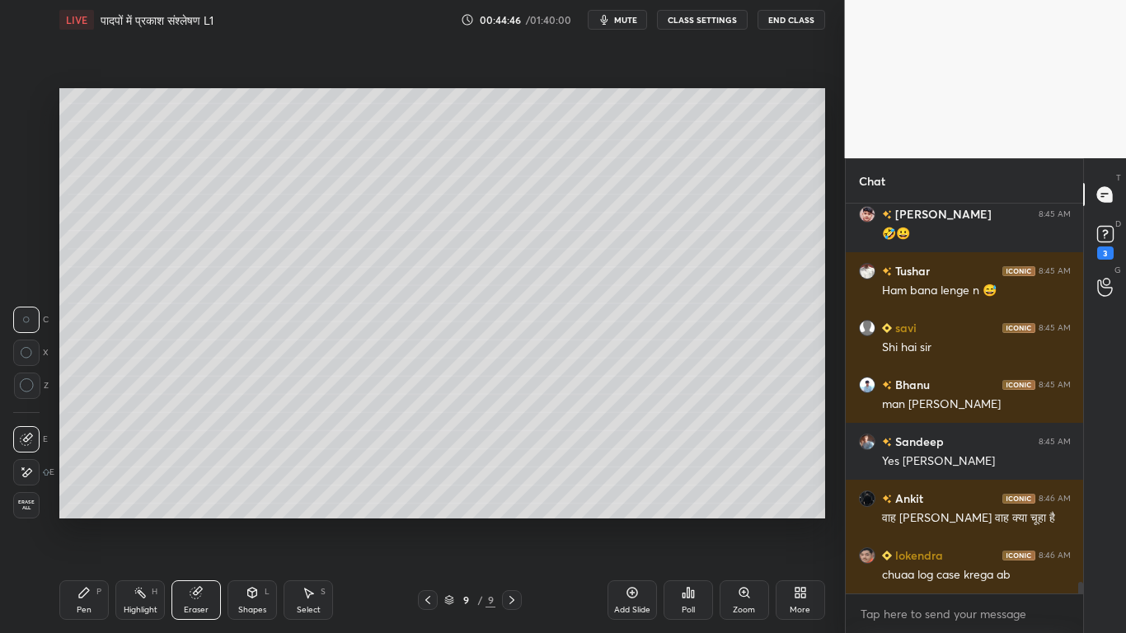
click at [90, 478] on div "Pen P" at bounding box center [83, 600] width 49 height 40
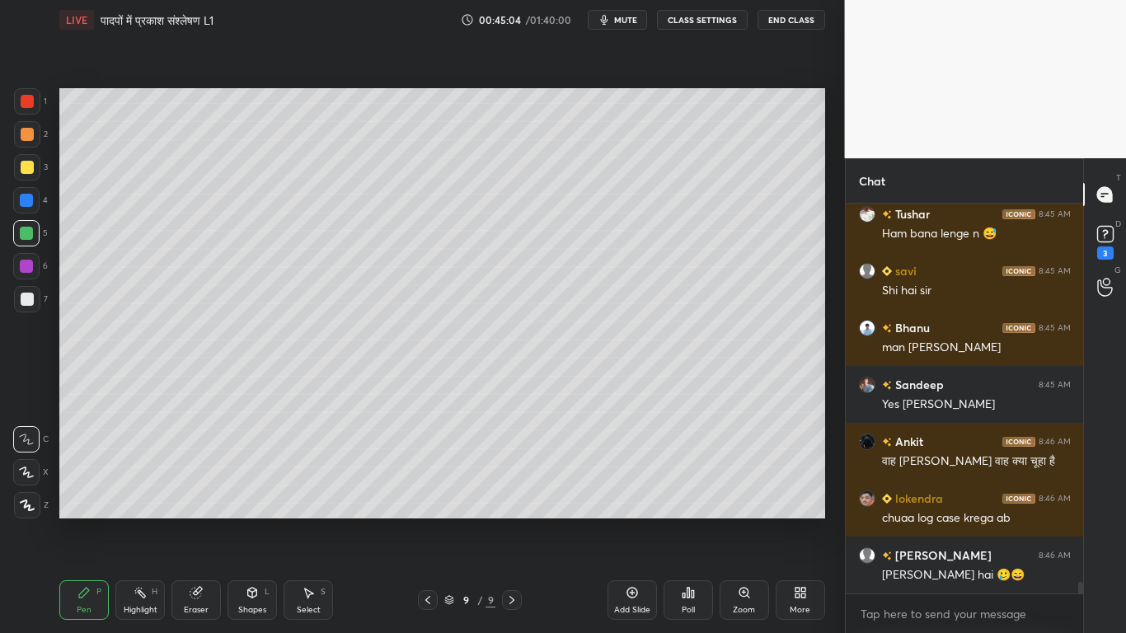
click at [33, 305] on div at bounding box center [27, 299] width 26 height 26
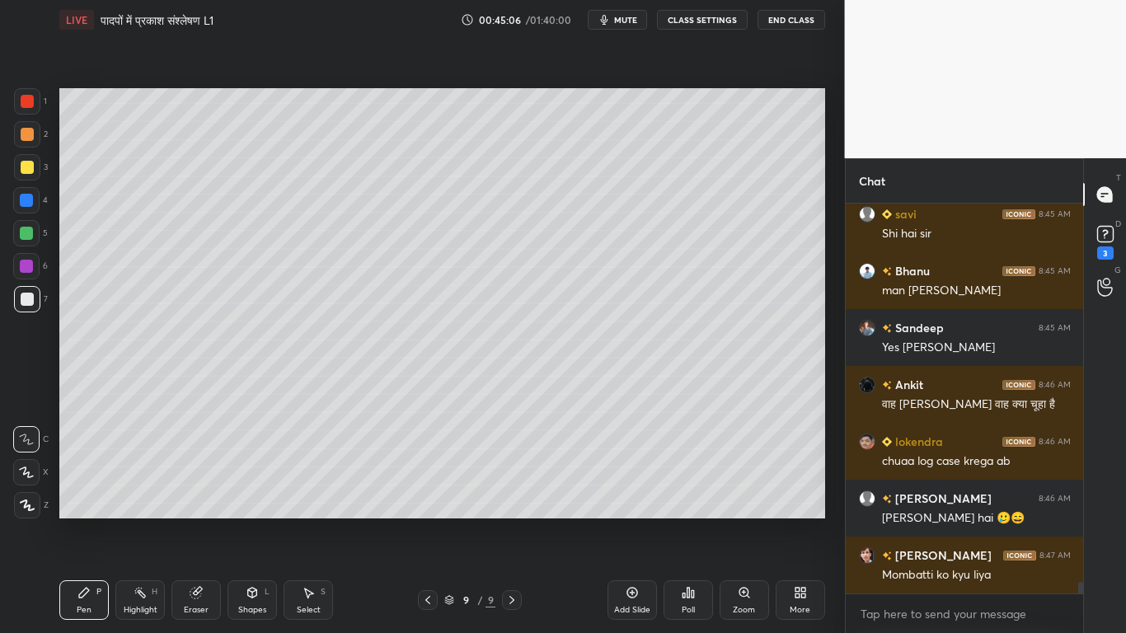
click at [26, 161] on div at bounding box center [27, 167] width 13 height 13
click at [27, 303] on div at bounding box center [27, 299] width 13 height 13
click at [26, 166] on div at bounding box center [27, 167] width 13 height 13
click at [27, 230] on div at bounding box center [26, 233] width 13 height 13
click at [17, 137] on div at bounding box center [27, 134] width 26 height 26
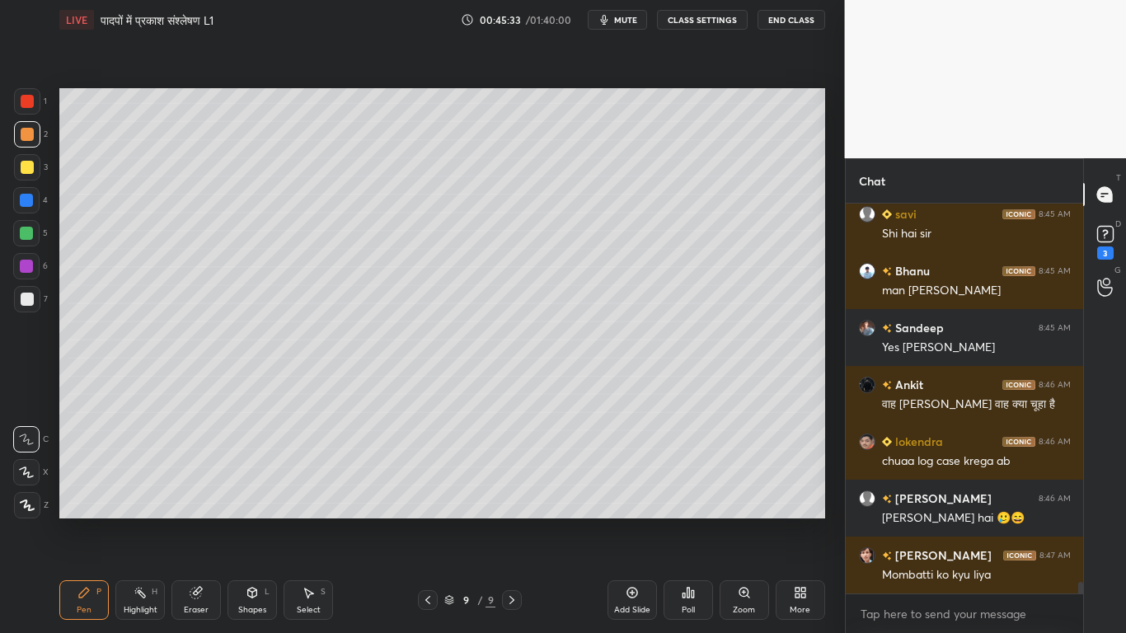
click at [193, 478] on icon at bounding box center [195, 593] width 11 height 11
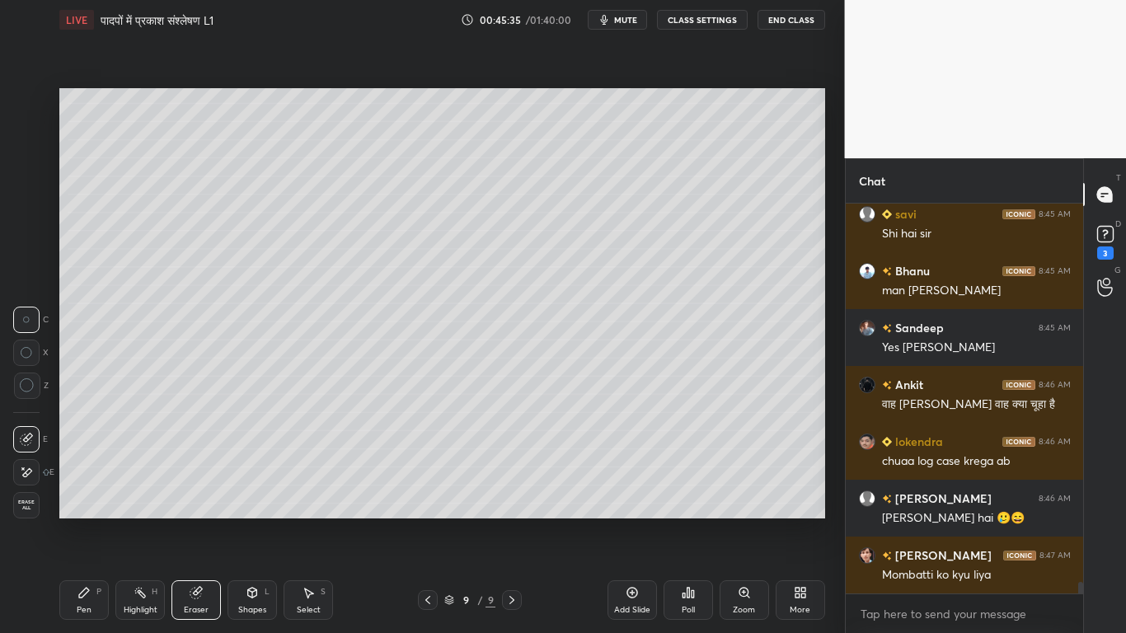
click at [83, 478] on div "Pen P" at bounding box center [83, 600] width 49 height 40
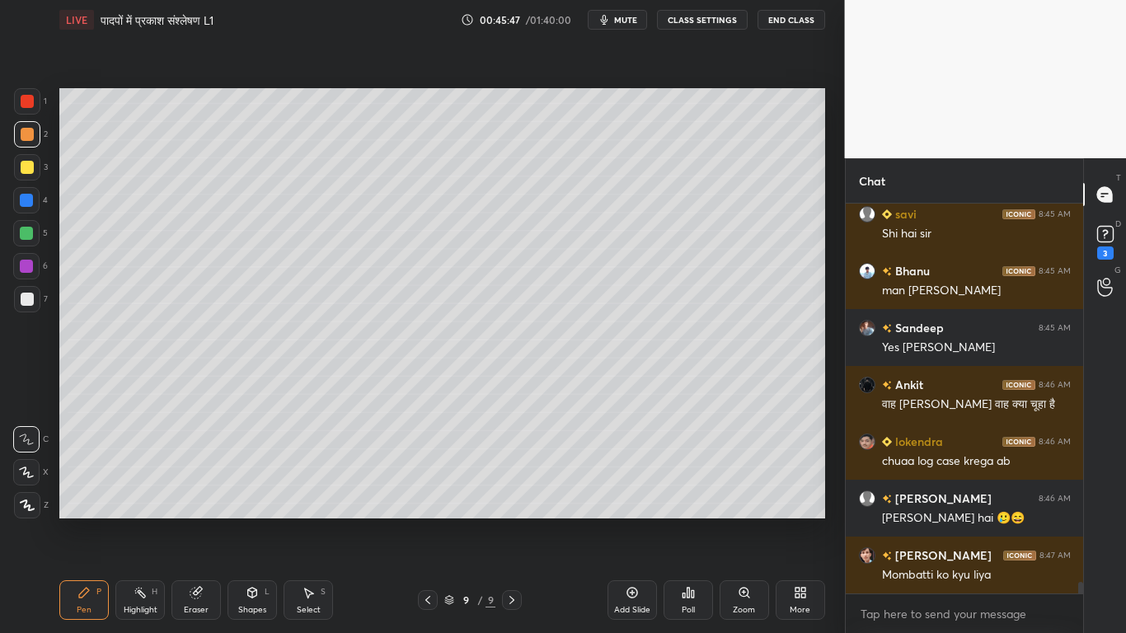
click at [25, 297] on div at bounding box center [27, 299] width 13 height 13
click at [28, 224] on div at bounding box center [26, 233] width 26 height 26
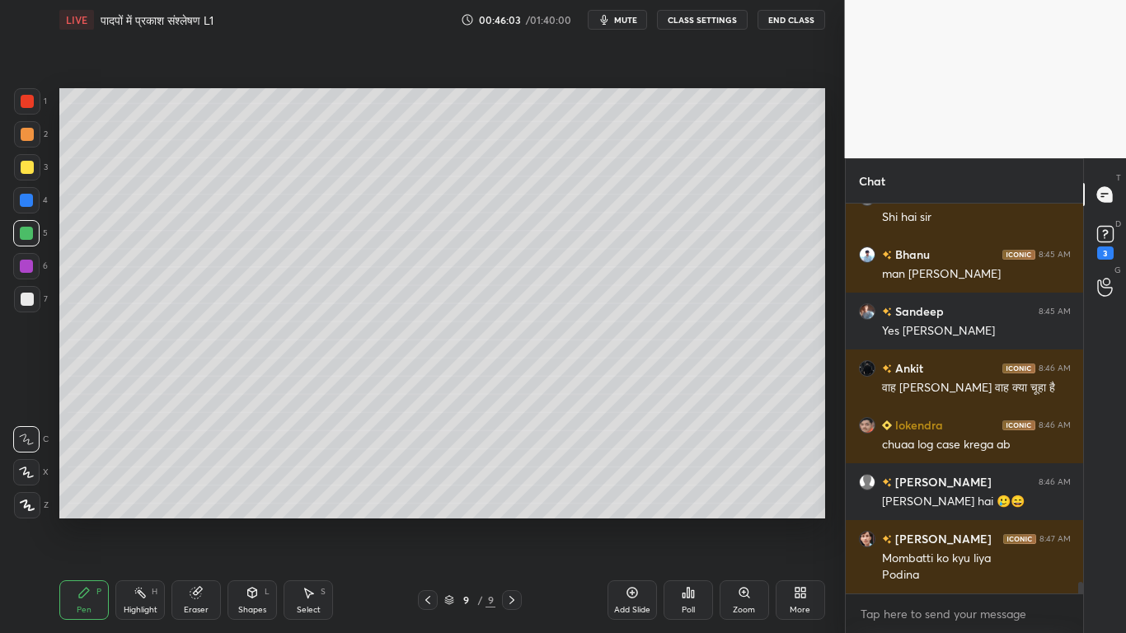
click at [22, 304] on div at bounding box center [27, 299] width 13 height 13
click at [296, 478] on div "Select S" at bounding box center [308, 600] width 49 height 40
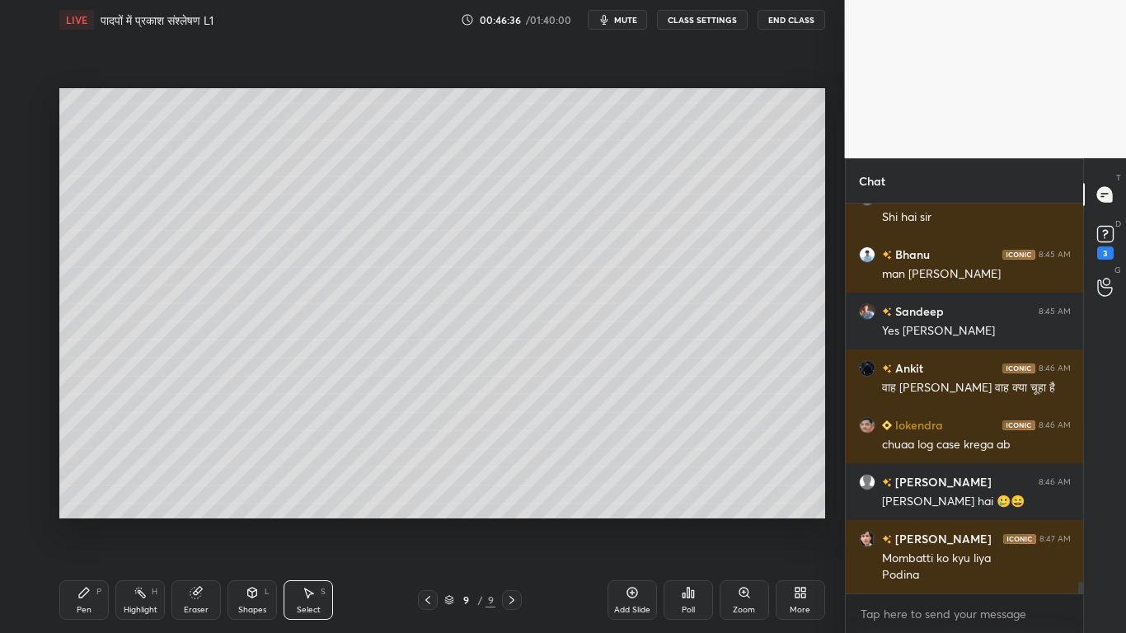
click at [203, 478] on div "Eraser" at bounding box center [196, 610] width 25 height 8
click at [23, 469] on icon at bounding box center [26, 473] width 13 height 14
click at [309, 478] on div "Select S" at bounding box center [308, 600] width 49 height 40
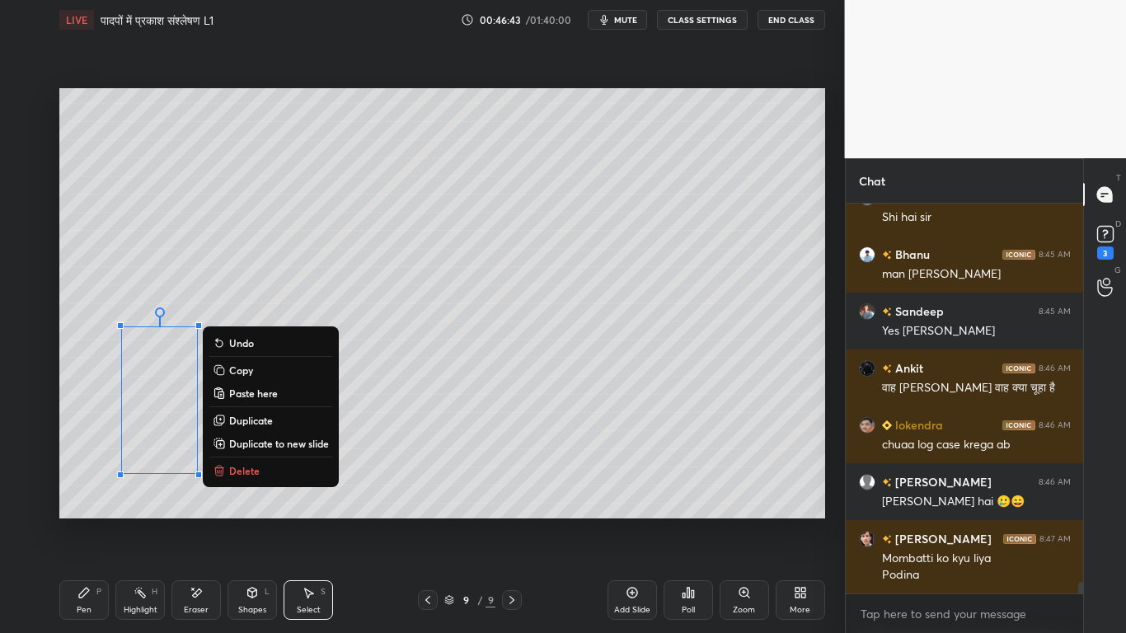
drag, startPoint x: 87, startPoint y: 369, endPoint x: 346, endPoint y: 508, distance: 293.6
click at [352, 478] on div "0 ° Undo Copy Paste here Duplicate Duplicate to new slide Delete" at bounding box center [442, 303] width 766 height 430
click at [317, 478] on div "0 ° Undo Copy Paste here Duplicate Duplicate to new slide Delete" at bounding box center [442, 303] width 766 height 430
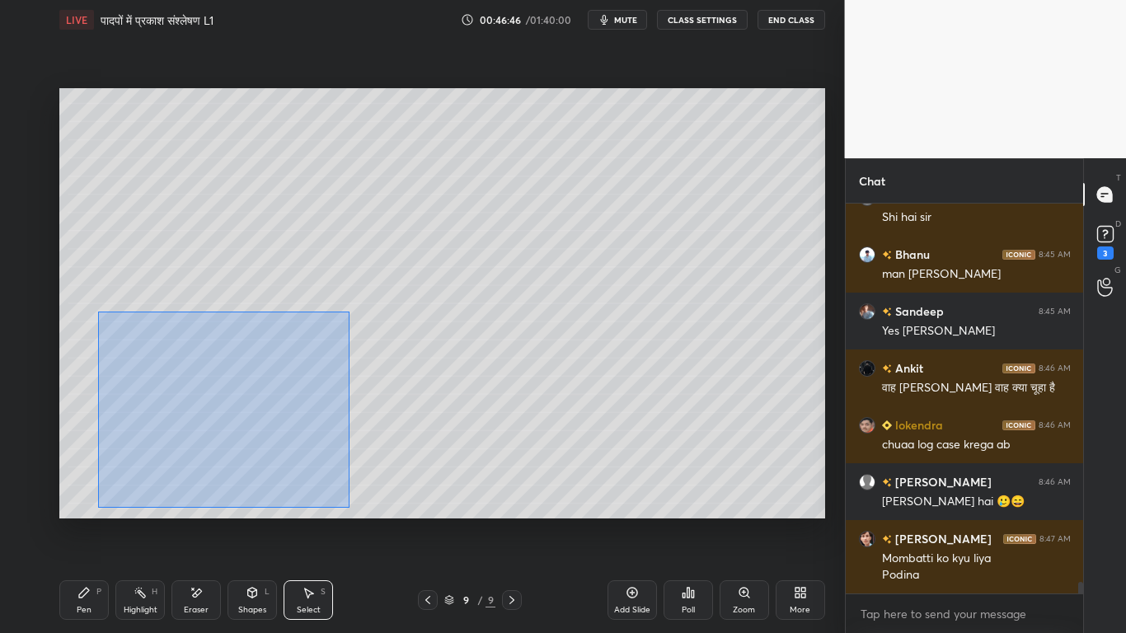
drag, startPoint x: 101, startPoint y: 333, endPoint x: 335, endPoint y: 490, distance: 281.7
click at [355, 478] on div "0 ° Undo Copy Paste here Duplicate Duplicate to new slide Delete" at bounding box center [442, 303] width 766 height 430
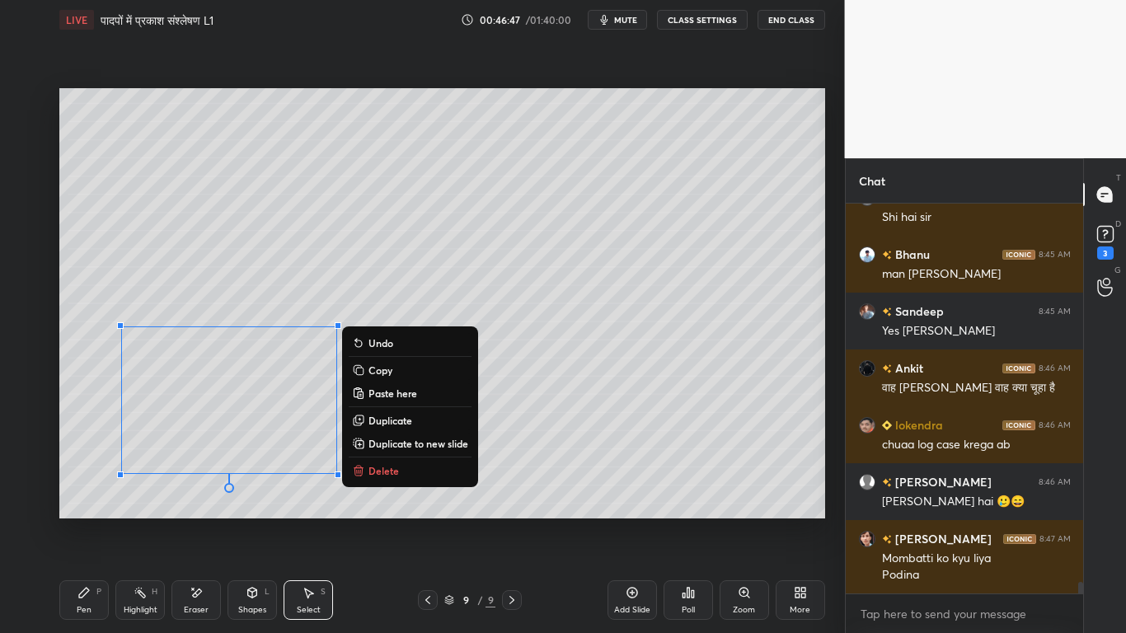
click at [379, 373] on p "Copy" at bounding box center [381, 370] width 24 height 13
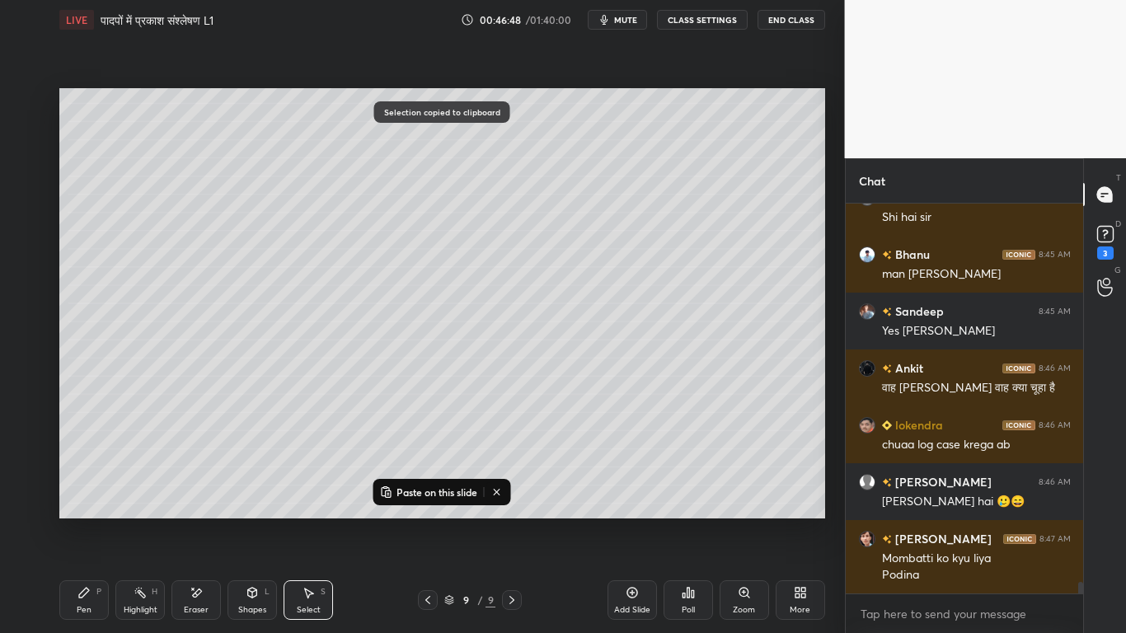
click at [430, 478] on p "Paste on this slide" at bounding box center [437, 492] width 81 height 13
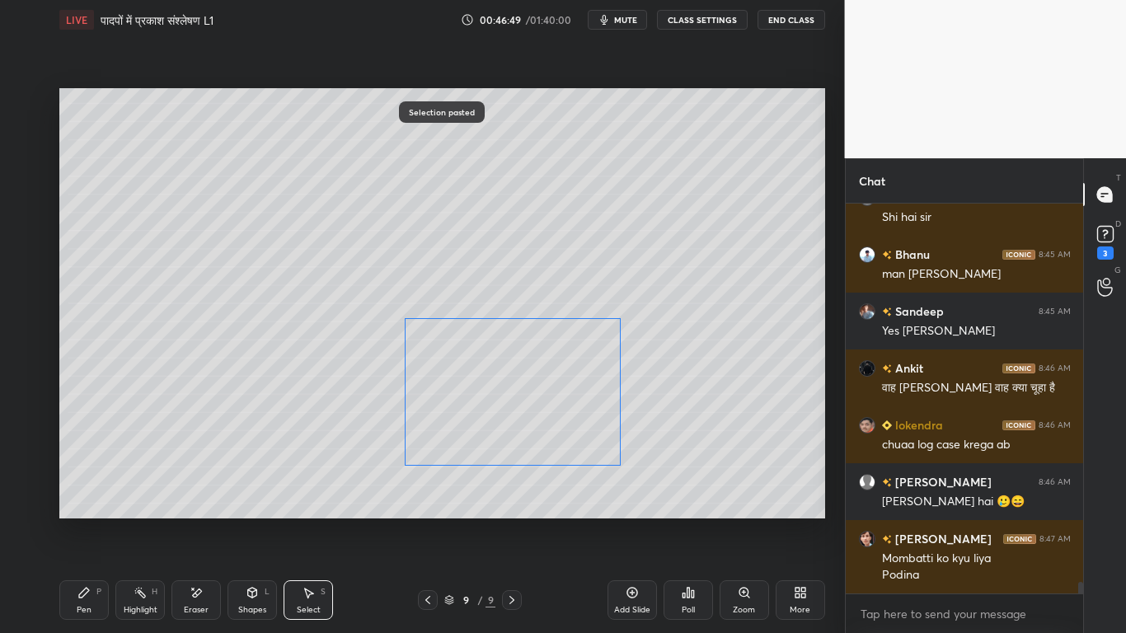
drag, startPoint x: 433, startPoint y: 400, endPoint x: 547, endPoint y: 383, distance: 115.0
click at [547, 383] on div "0 ° Undo Copy Paste here Duplicate Duplicate to new slide Delete" at bounding box center [442, 303] width 766 height 430
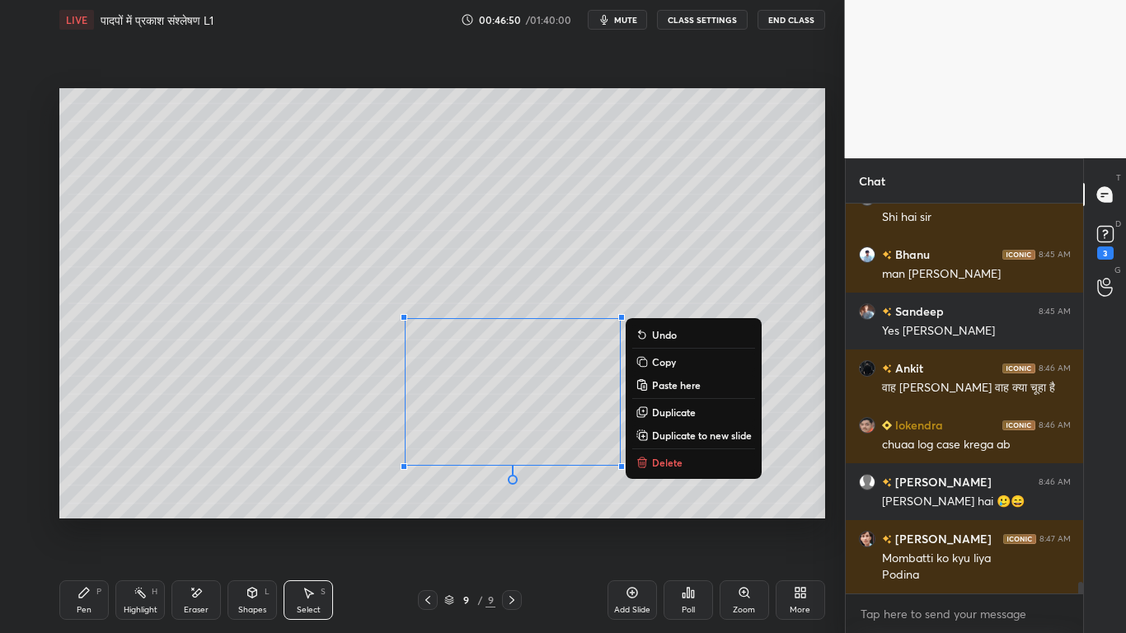
click at [315, 478] on div "0 ° Undo Copy Paste here Duplicate Duplicate to new slide Delete" at bounding box center [442, 303] width 766 height 430
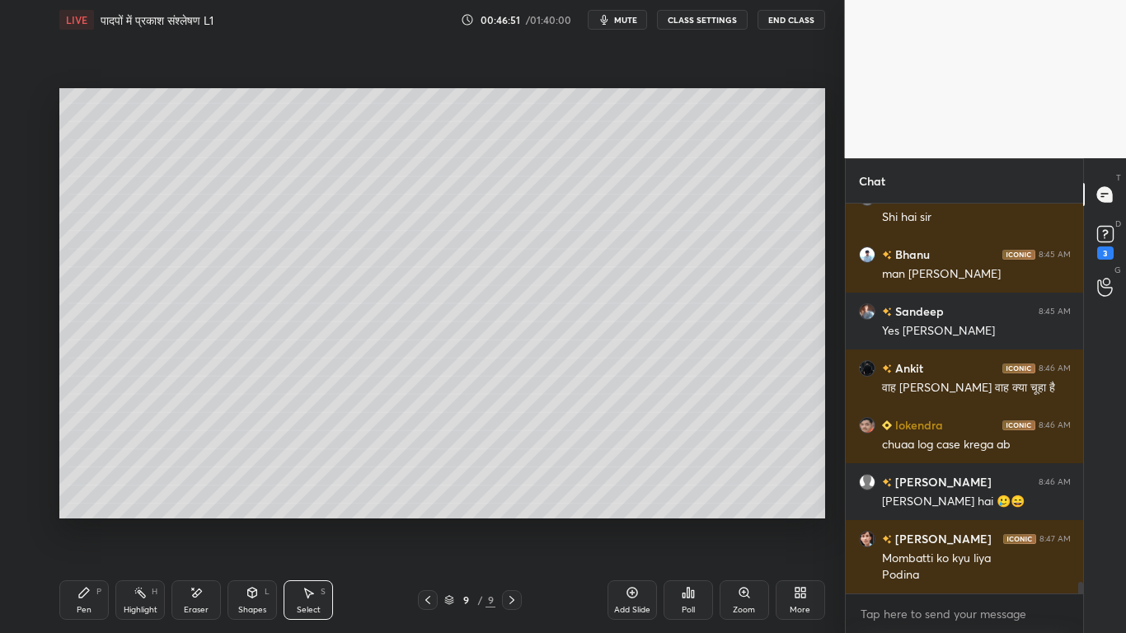
drag, startPoint x: 87, startPoint y: 601, endPoint x: 90, endPoint y: 592, distance: 9.7
click at [84, 478] on div "Pen P" at bounding box center [83, 600] width 49 height 40
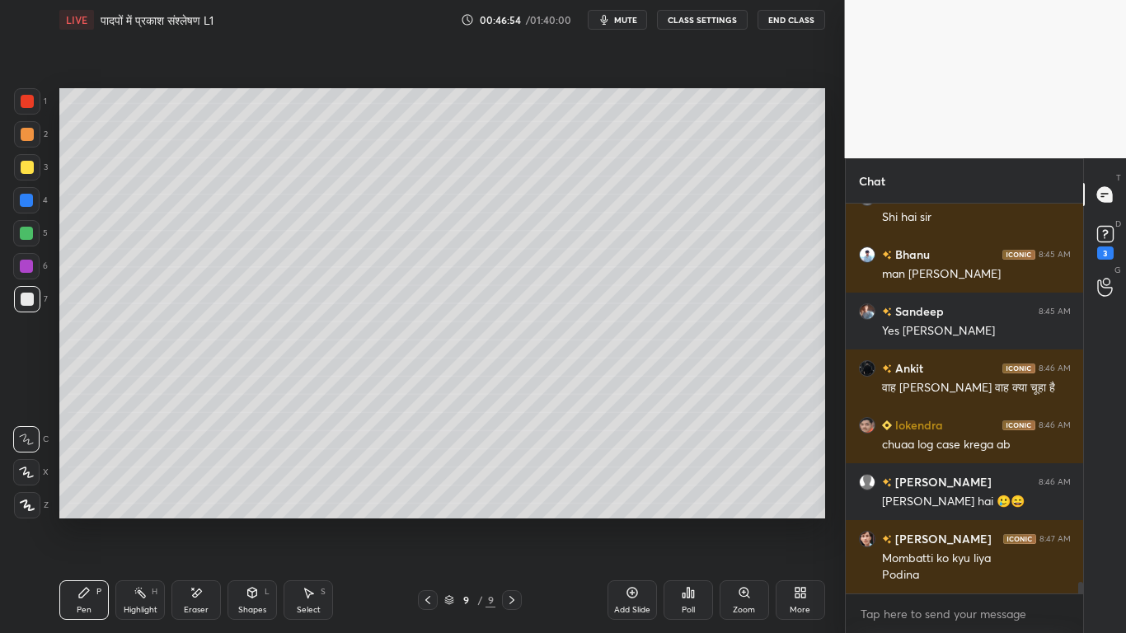
click at [27, 162] on div at bounding box center [27, 167] width 13 height 13
click at [21, 303] on div at bounding box center [27, 299] width 13 height 13
click at [21, 296] on div at bounding box center [27, 299] width 13 height 13
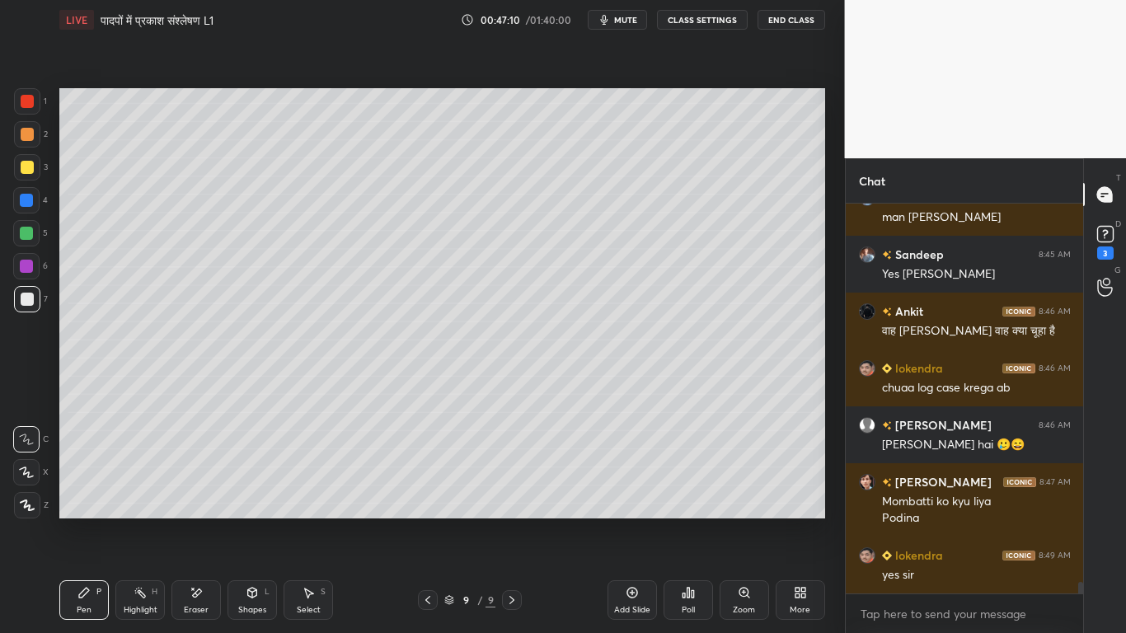
click at [21, 170] on div at bounding box center [27, 167] width 13 height 13
click at [17, 294] on div at bounding box center [27, 299] width 26 height 26
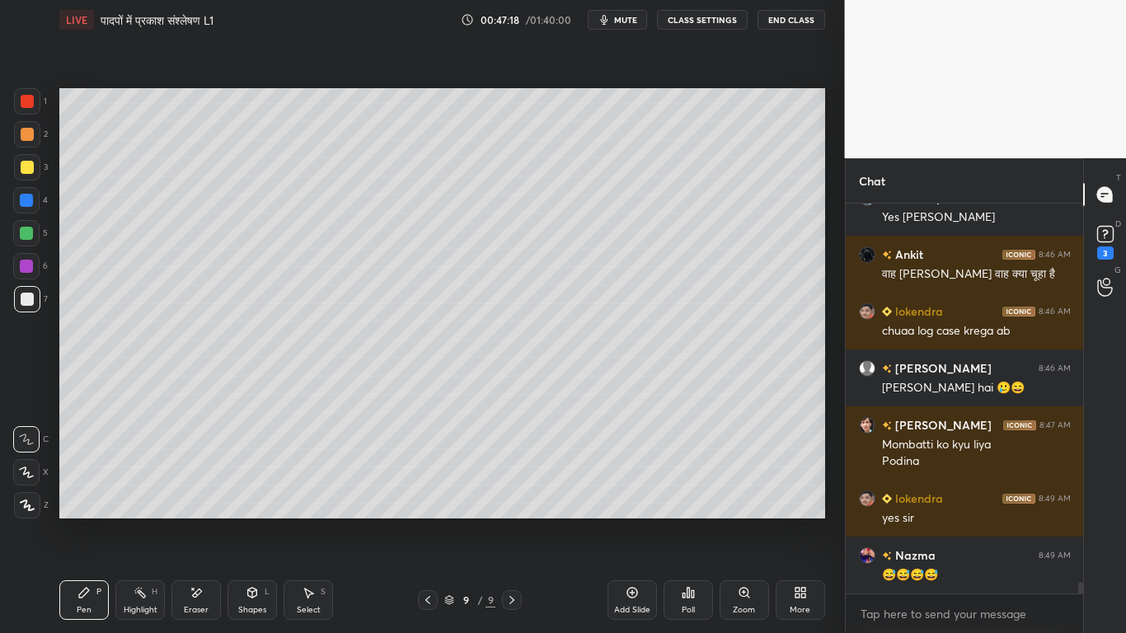
click at [24, 295] on div at bounding box center [27, 299] width 13 height 13
click at [623, 478] on div "Add Slide" at bounding box center [632, 600] width 49 height 40
click at [32, 300] on div at bounding box center [27, 299] width 13 height 13
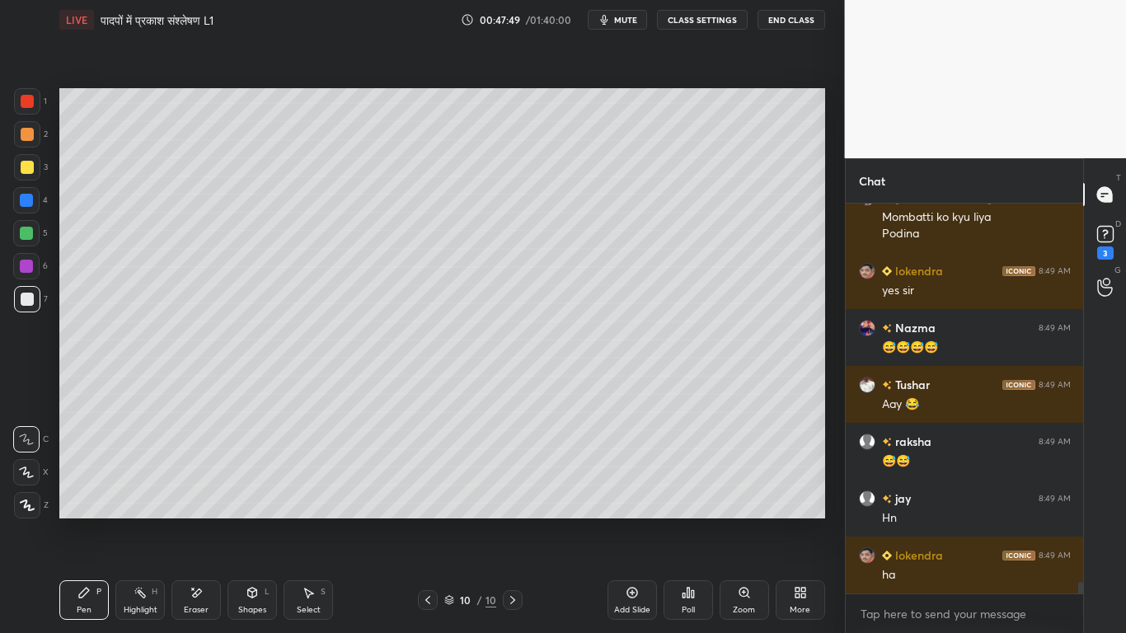
scroll to position [13116, 0]
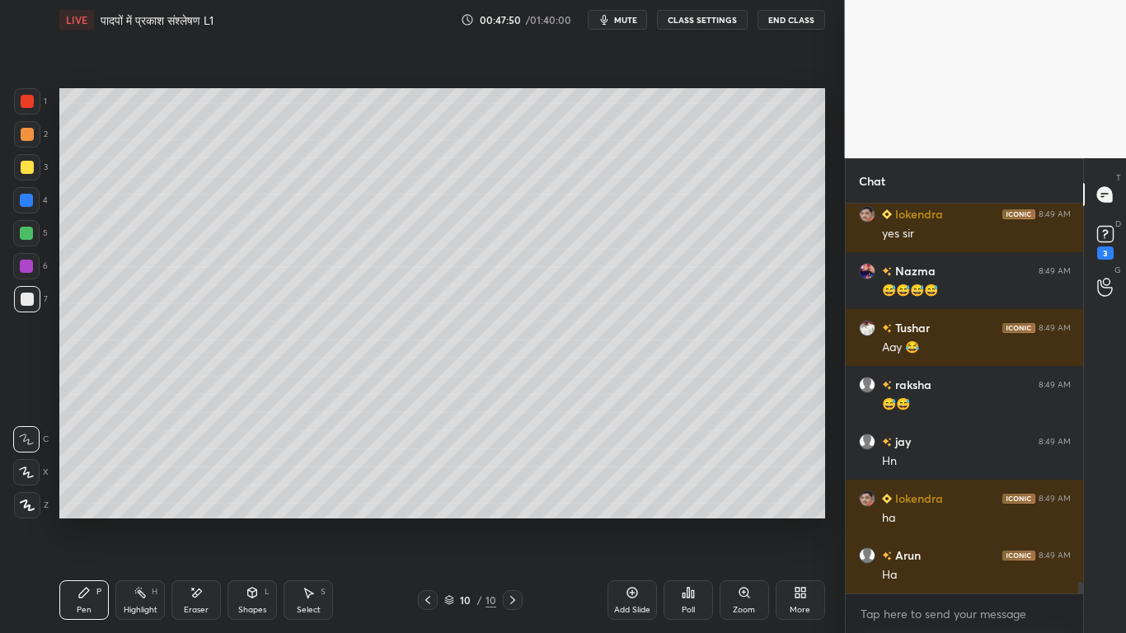
drag, startPoint x: 196, startPoint y: 602, endPoint x: 216, endPoint y: 552, distance: 53.3
click at [201, 478] on div "Eraser" at bounding box center [195, 600] width 49 height 40
click at [96, 478] on div "Pen P" at bounding box center [83, 600] width 49 height 40
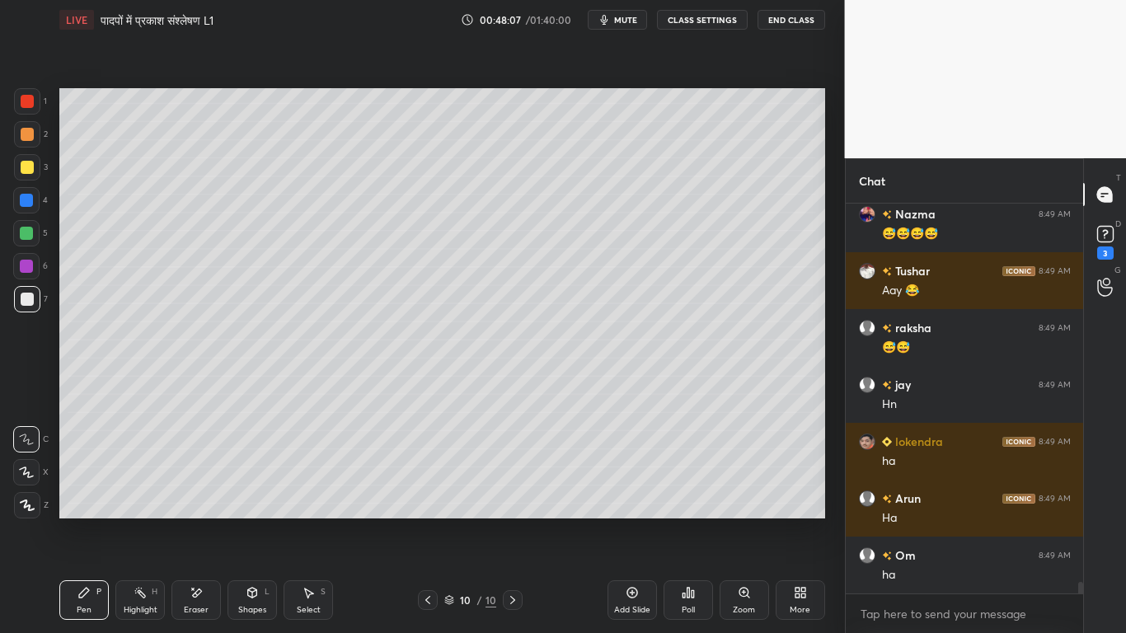
drag, startPoint x: 190, startPoint y: 593, endPoint x: 199, endPoint y: 585, distance: 11.7
click at [194, 478] on icon at bounding box center [196, 593] width 13 height 14
click at [87, 478] on div "Pen" at bounding box center [84, 610] width 15 height 8
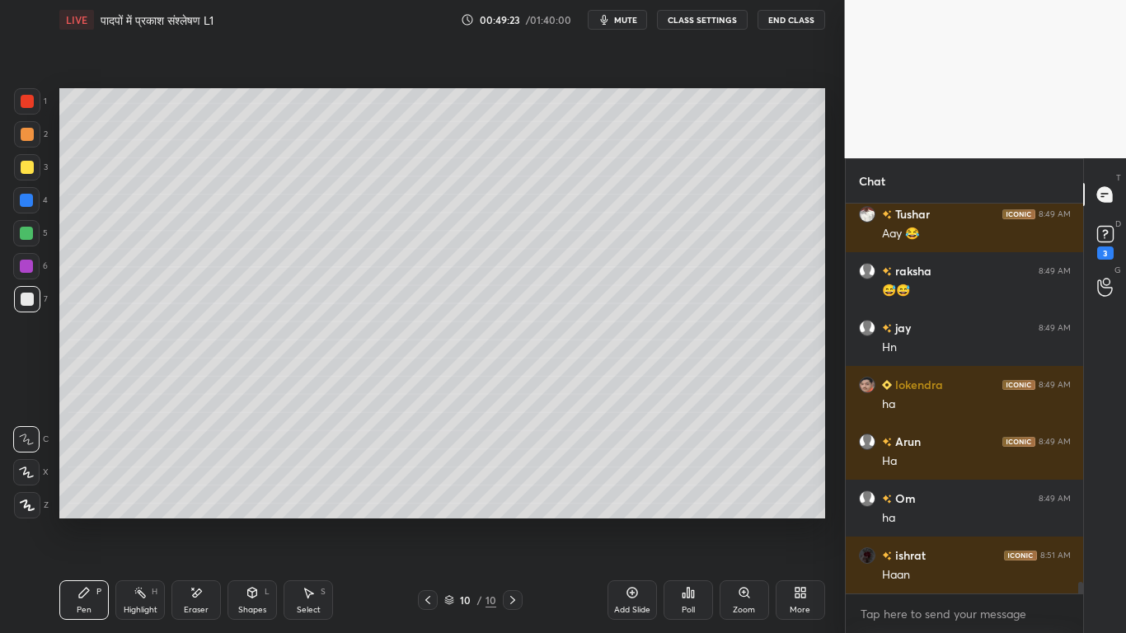
scroll to position [13287, 0]
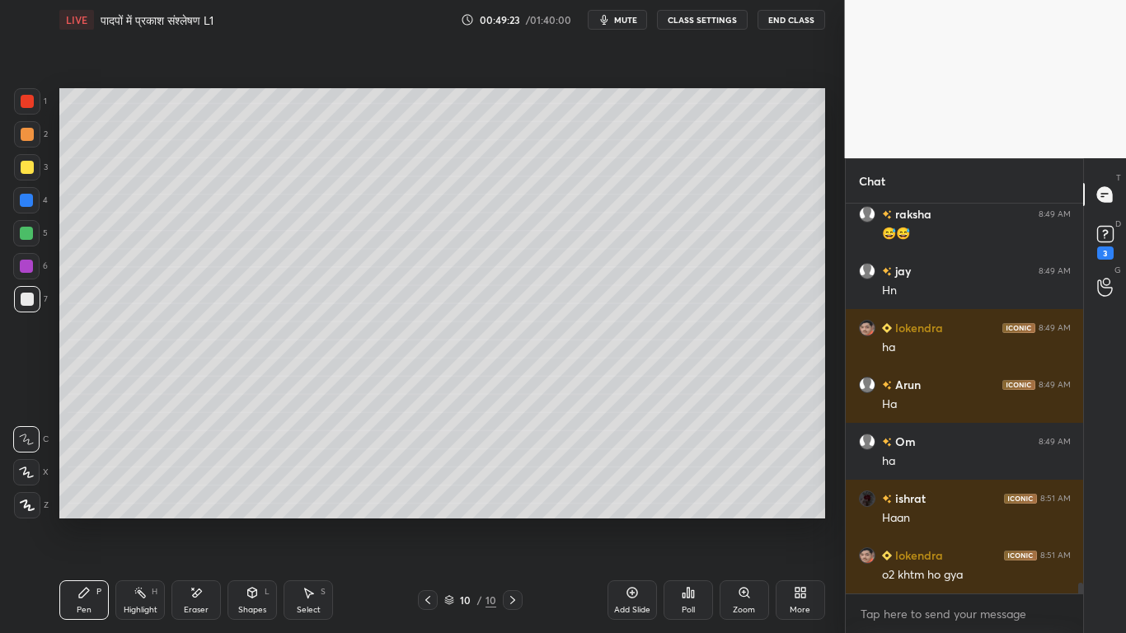
click at [190, 478] on icon at bounding box center [196, 593] width 13 height 14
click at [86, 478] on icon at bounding box center [84, 592] width 13 height 13
click at [28, 171] on div at bounding box center [27, 167] width 13 height 13
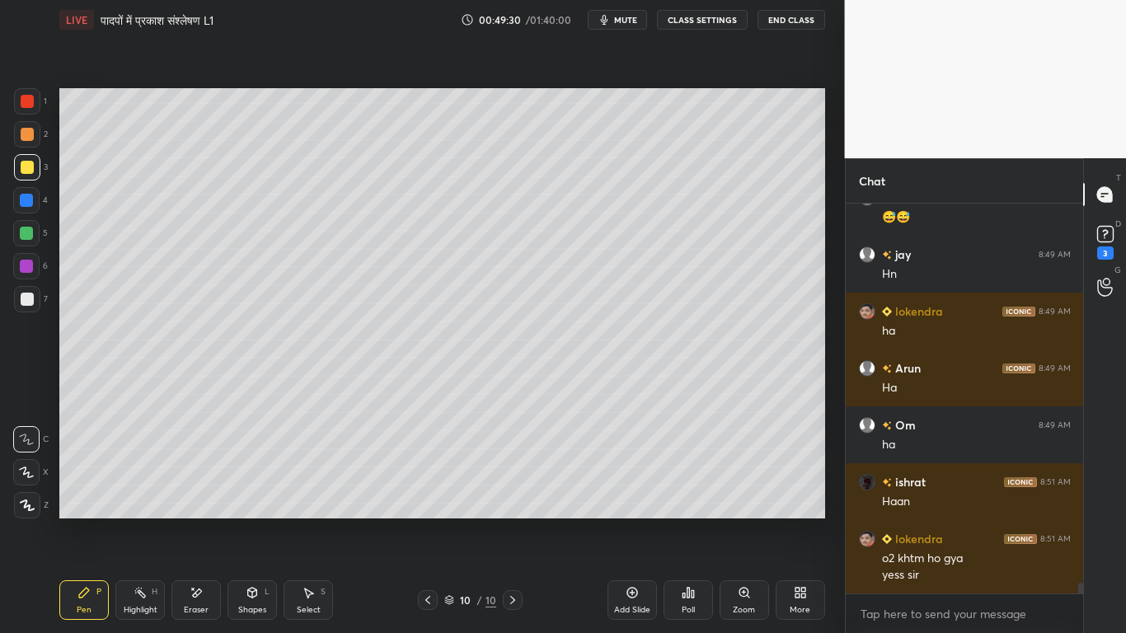
scroll to position [13360, 0]
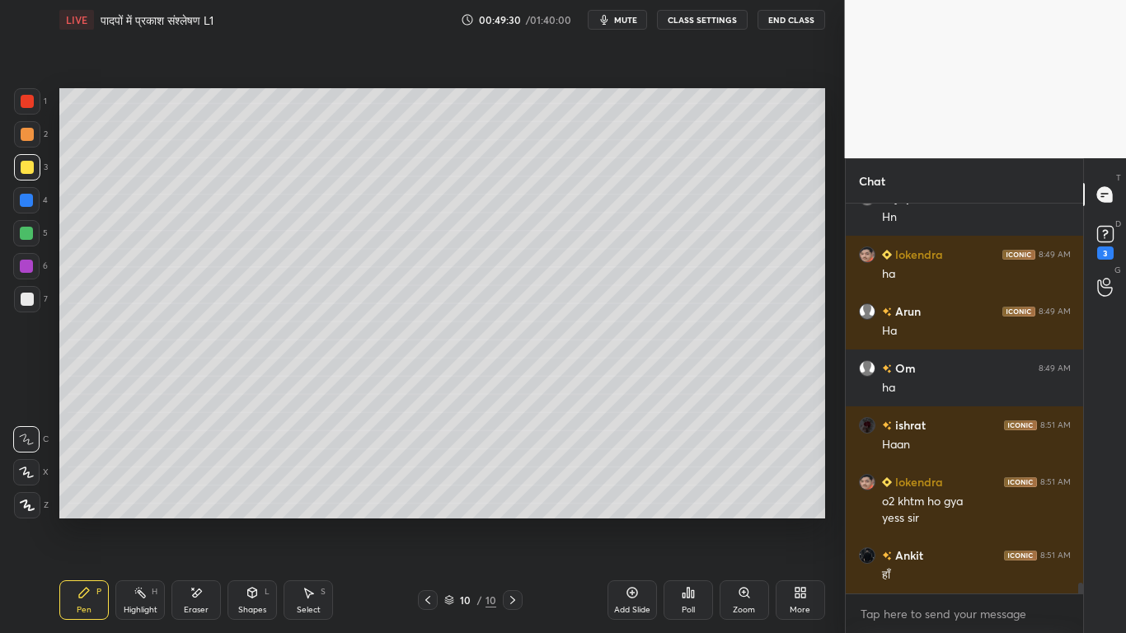
click at [22, 300] on div at bounding box center [27, 299] width 13 height 13
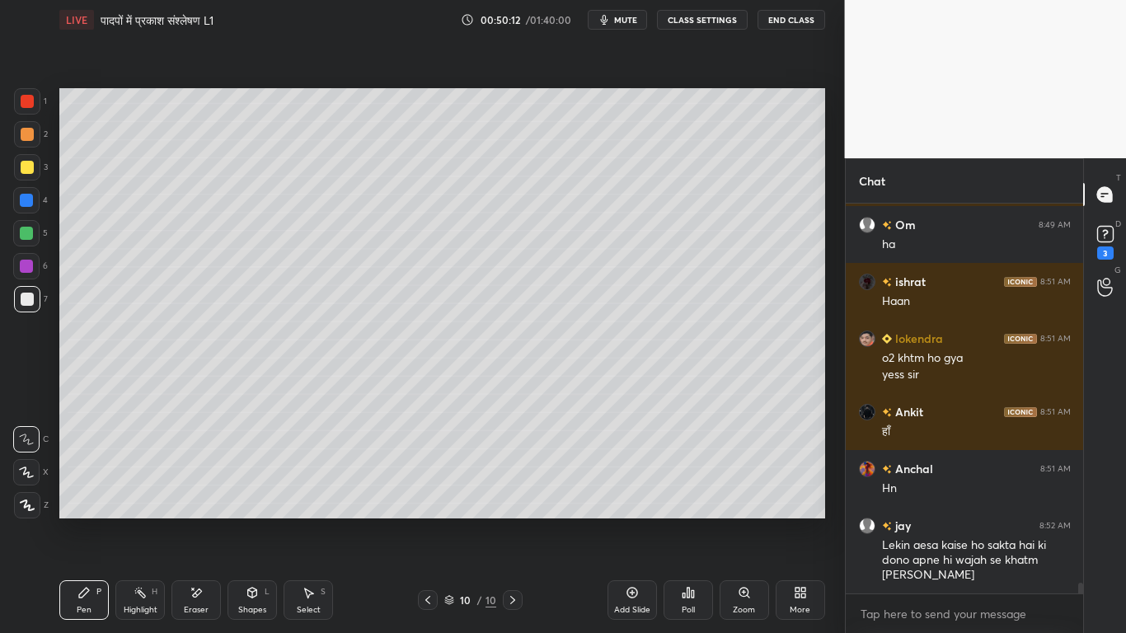
scroll to position [13520, 0]
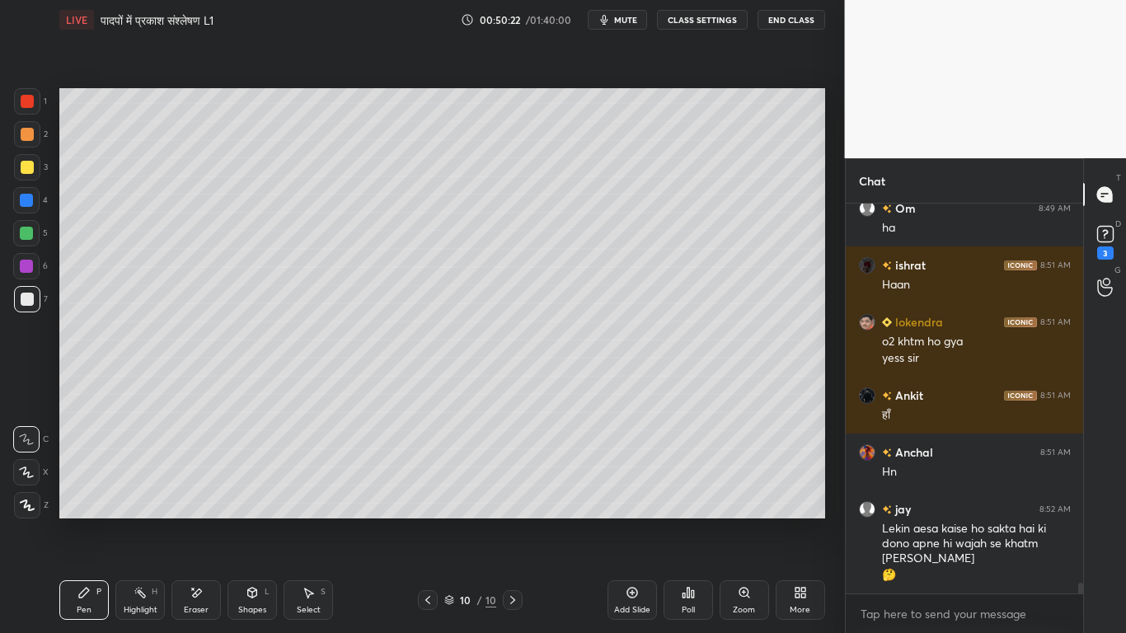
click at [28, 301] on div at bounding box center [27, 299] width 13 height 13
click at [20, 160] on div at bounding box center [27, 167] width 26 height 26
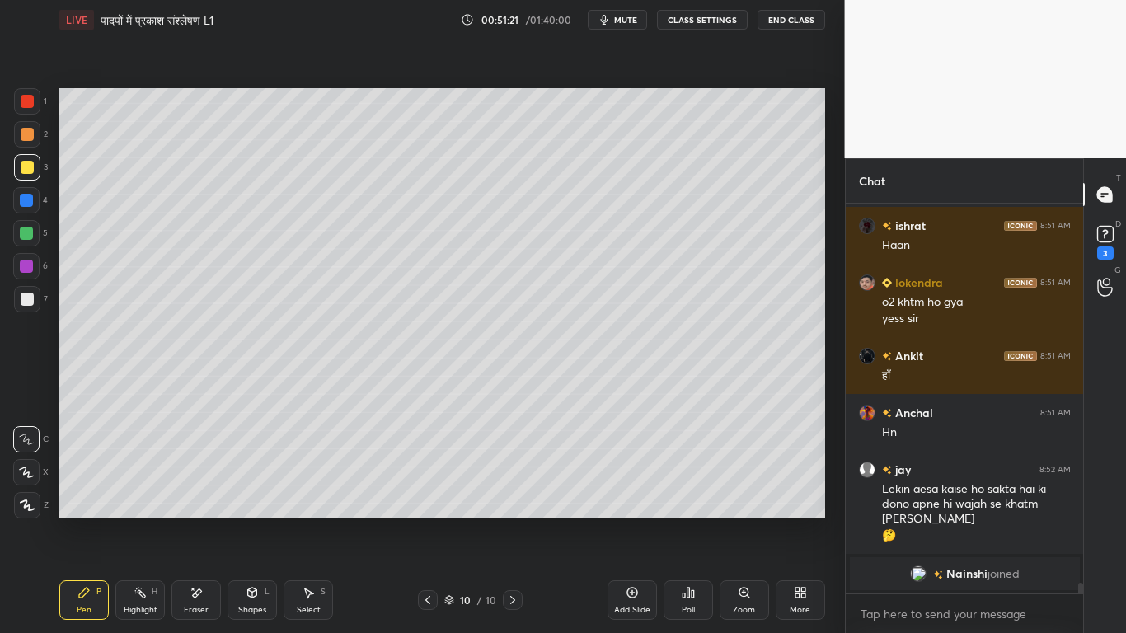
click at [22, 304] on div at bounding box center [27, 299] width 13 height 13
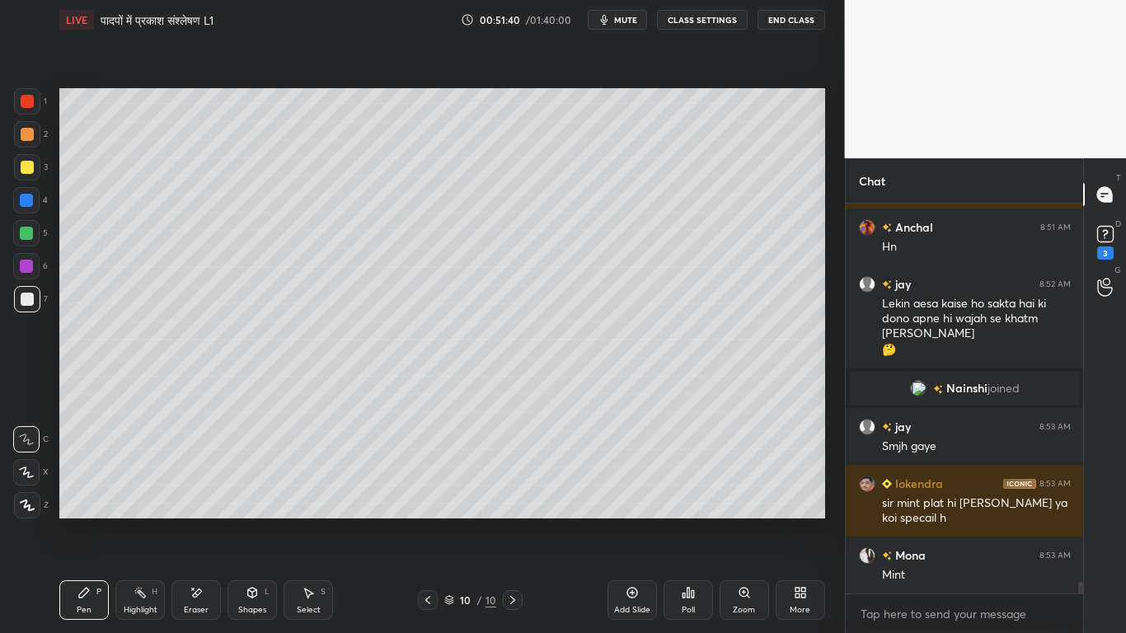
scroll to position [12909, 0]
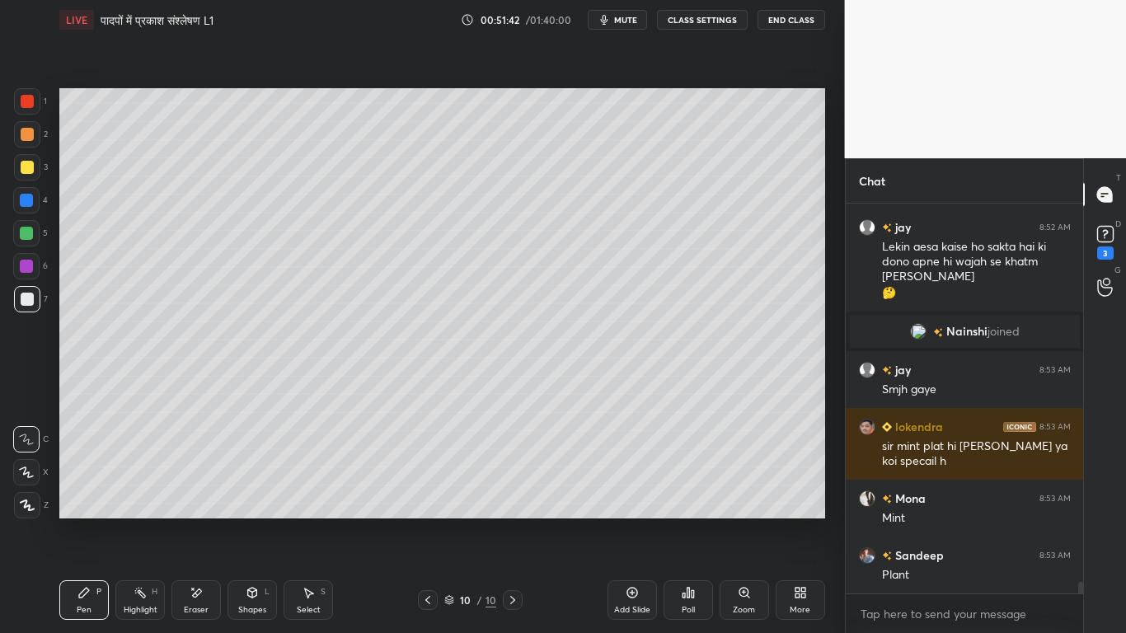
click at [31, 171] on div at bounding box center [27, 167] width 13 height 13
click at [23, 303] on div at bounding box center [27, 299] width 13 height 13
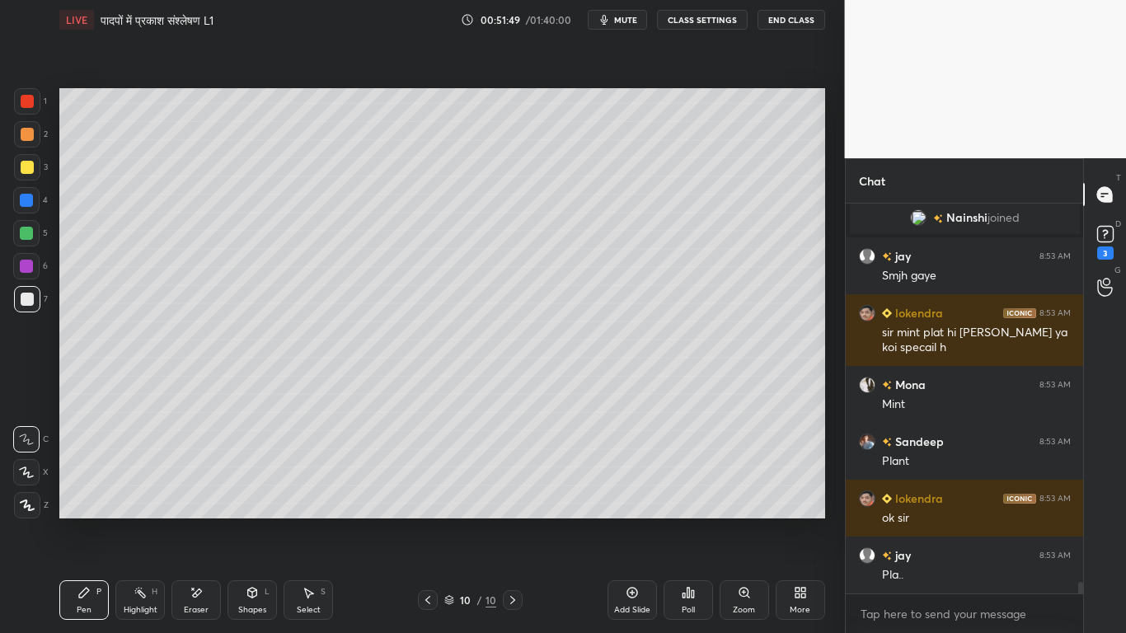
scroll to position [13080, 0]
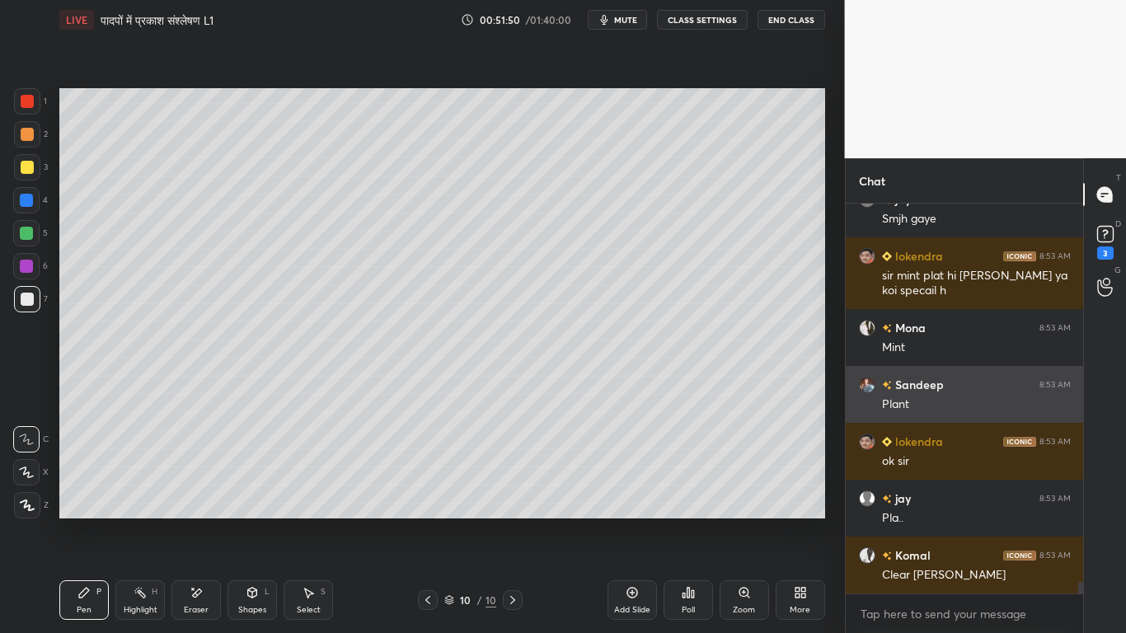
click at [862, 367] on div "Sandeep 8:53 AM Plant" at bounding box center [965, 394] width 238 height 57
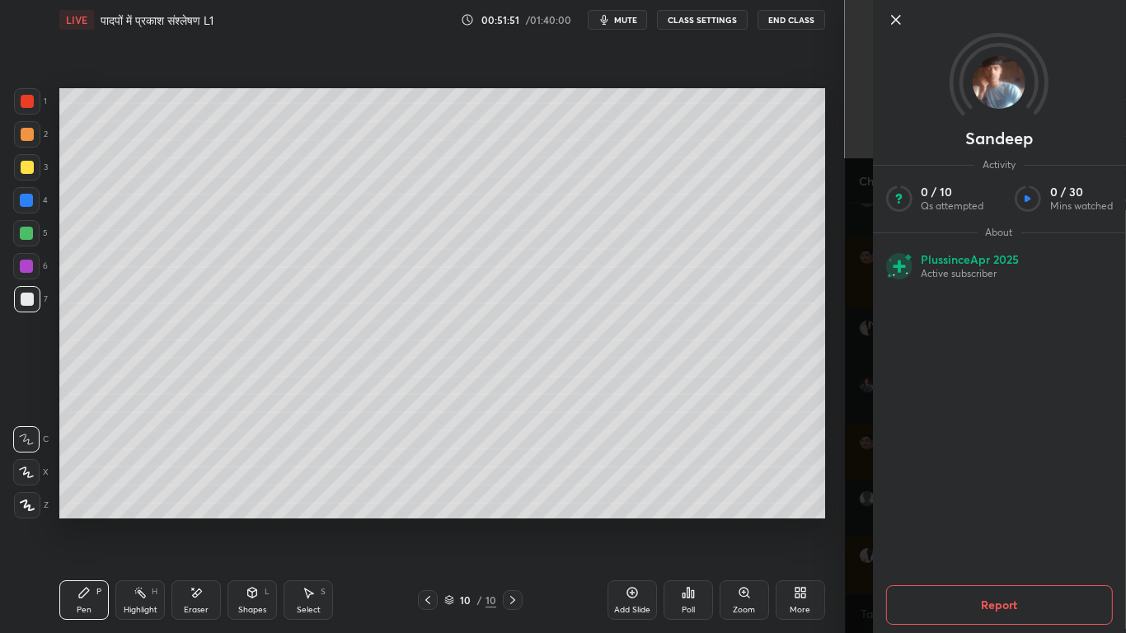
click at [862, 364] on div "Sandeep Activity 0 / 10 Qs attempted 0 / 30 Mins watched About Plus since [DATE…" at bounding box center [986, 316] width 282 height 633
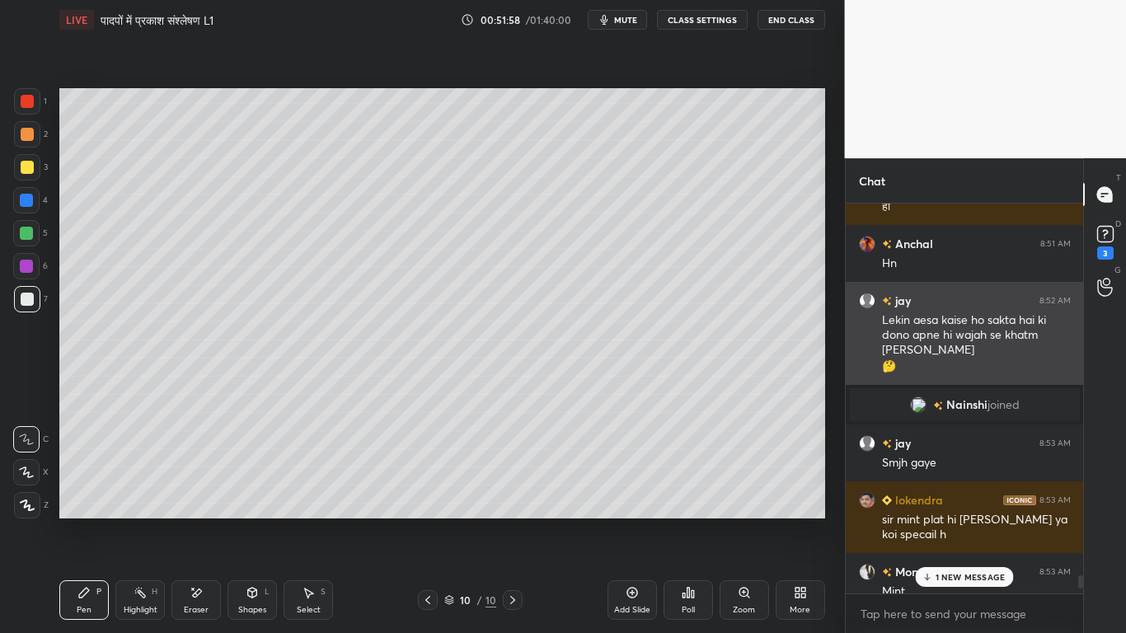
scroll to position [13137, 0]
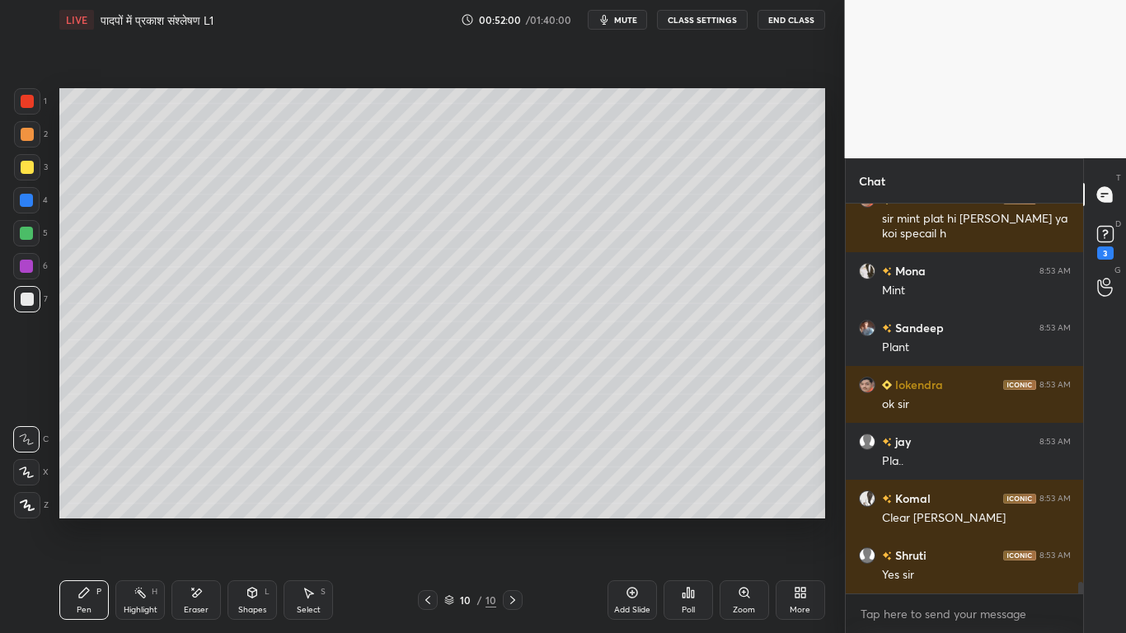
click at [21, 171] on div at bounding box center [27, 167] width 13 height 13
click at [22, 295] on div at bounding box center [27, 299] width 13 height 13
click at [26, 264] on div at bounding box center [26, 266] width 13 height 13
click at [25, 228] on div at bounding box center [26, 233] width 13 height 13
click at [23, 173] on div at bounding box center [27, 167] width 13 height 13
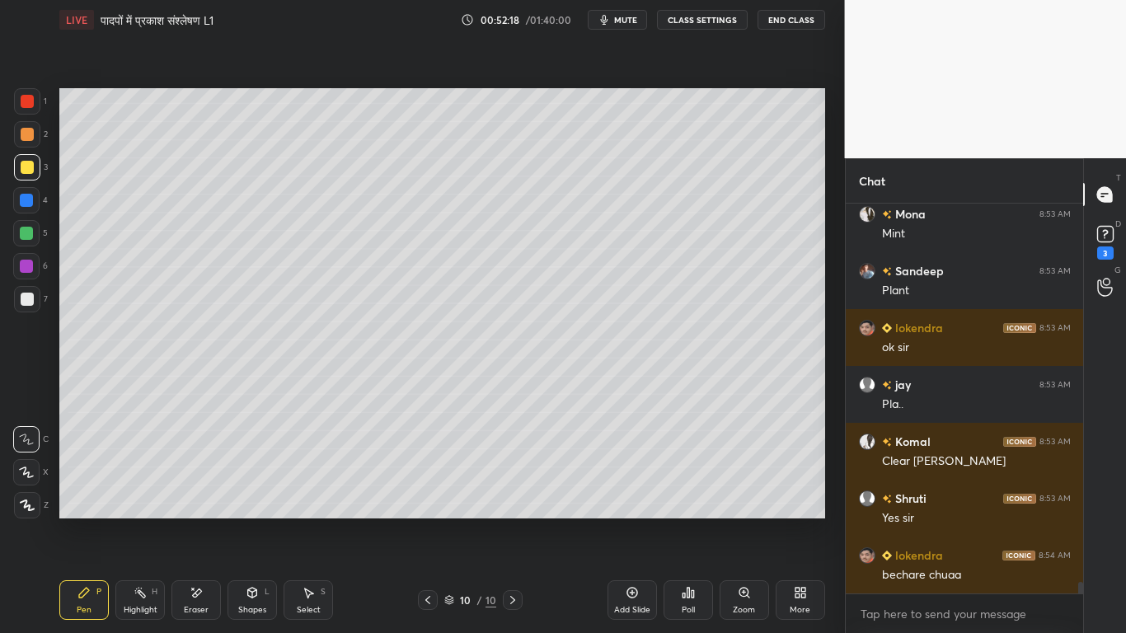
scroll to position [13251, 0]
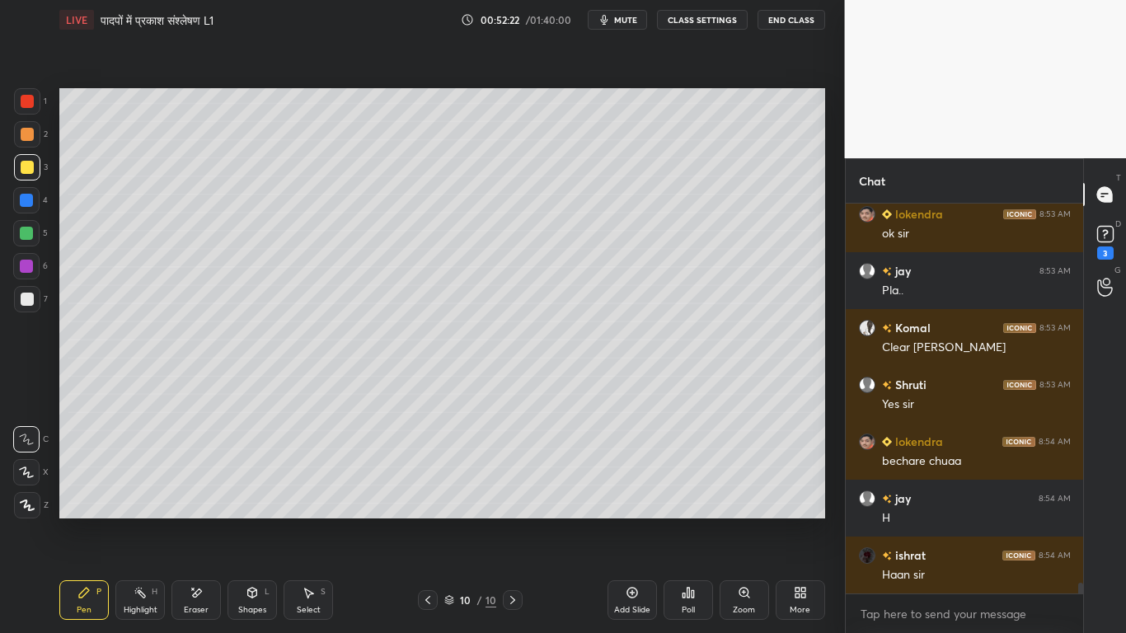
click at [26, 301] on div at bounding box center [27, 299] width 13 height 13
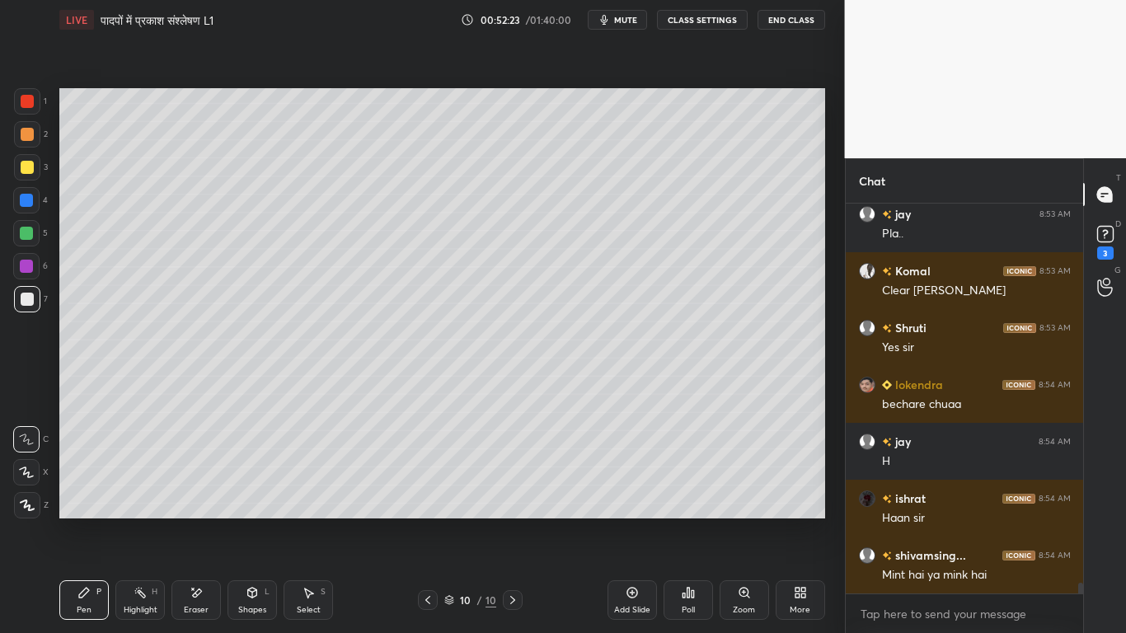
click at [21, 169] on div at bounding box center [27, 167] width 13 height 13
click at [23, 303] on div at bounding box center [27, 299] width 13 height 13
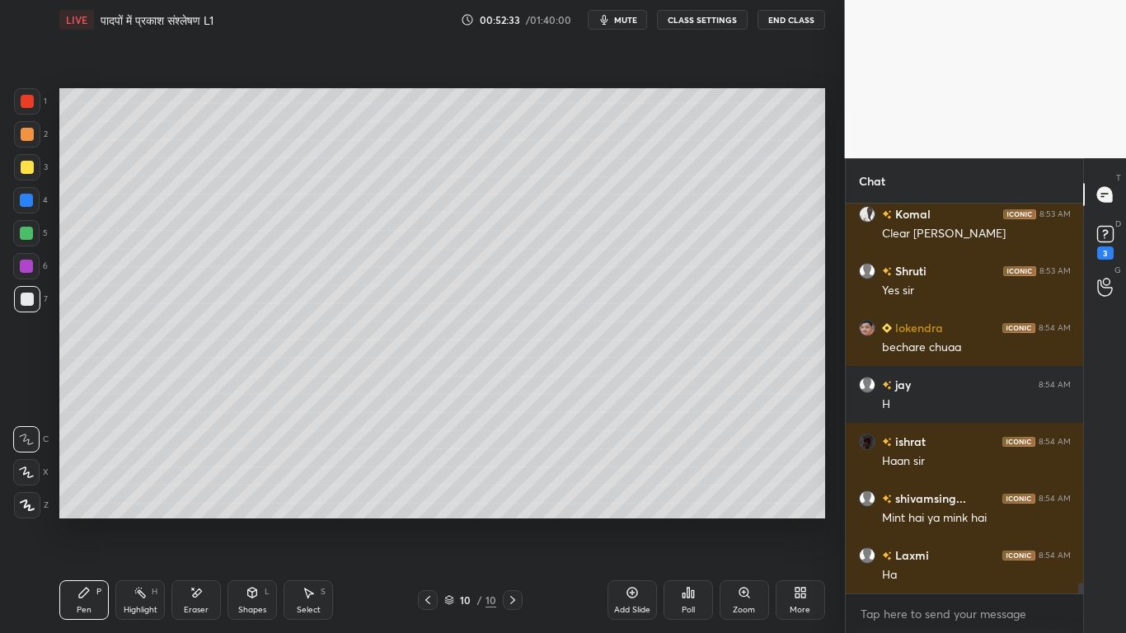
scroll to position [13493, 0]
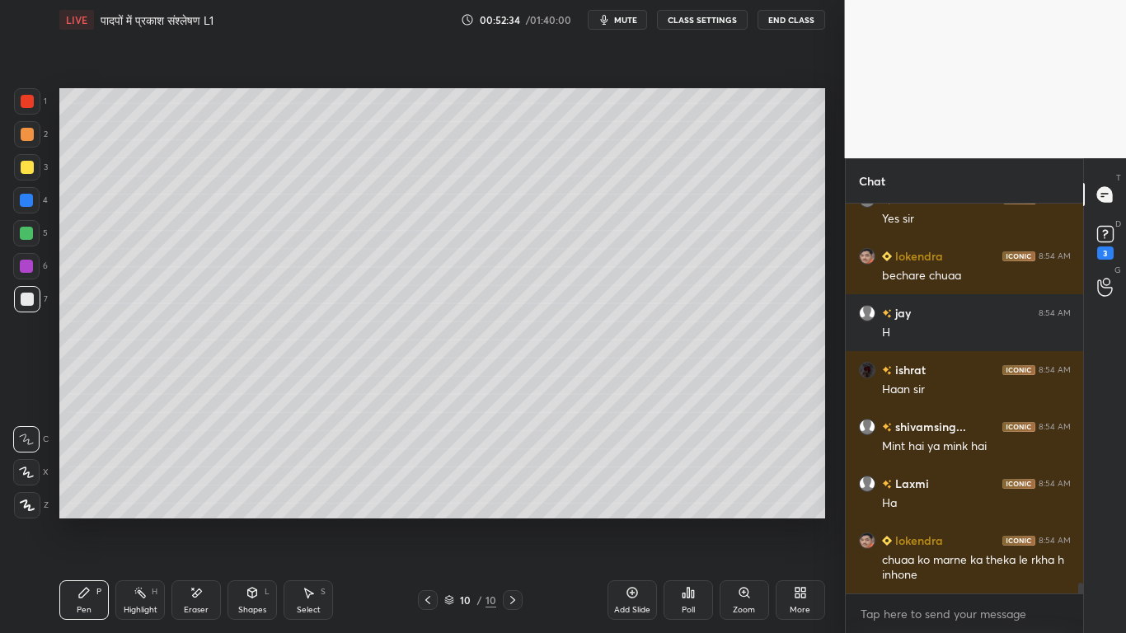
click at [193, 478] on icon at bounding box center [196, 593] width 13 height 14
click at [29, 437] on icon at bounding box center [26, 439] width 13 height 13
click at [93, 478] on div "Pen P" at bounding box center [83, 600] width 49 height 40
click at [622, 478] on div "Add Slide" at bounding box center [632, 600] width 49 height 40
click at [21, 275] on div at bounding box center [26, 266] width 26 height 26
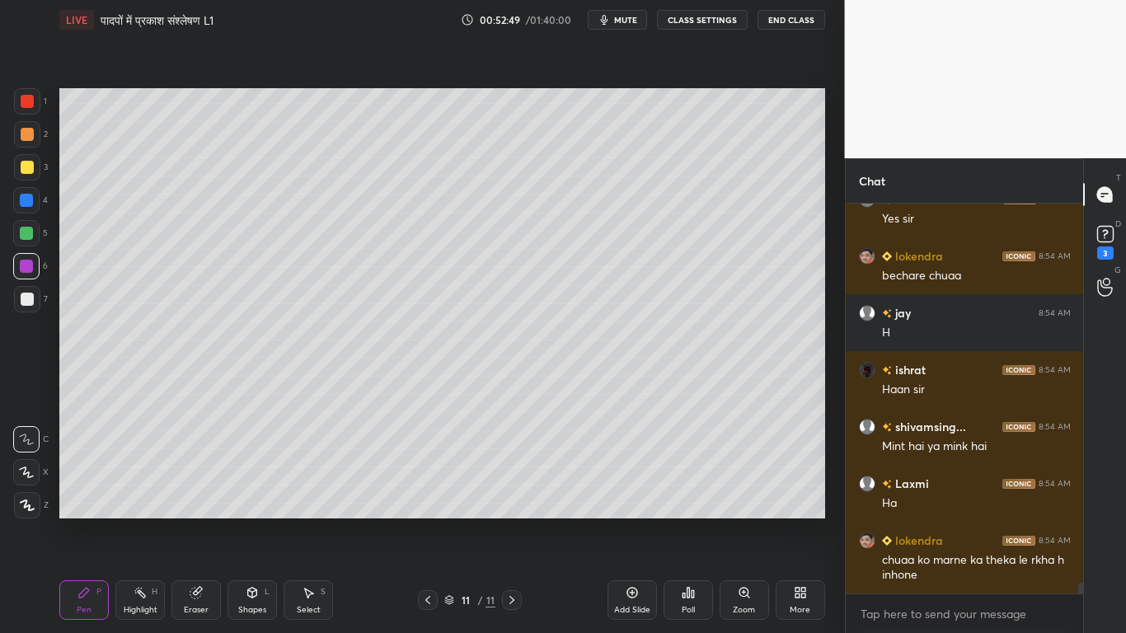
click at [23, 167] on div at bounding box center [27, 167] width 13 height 13
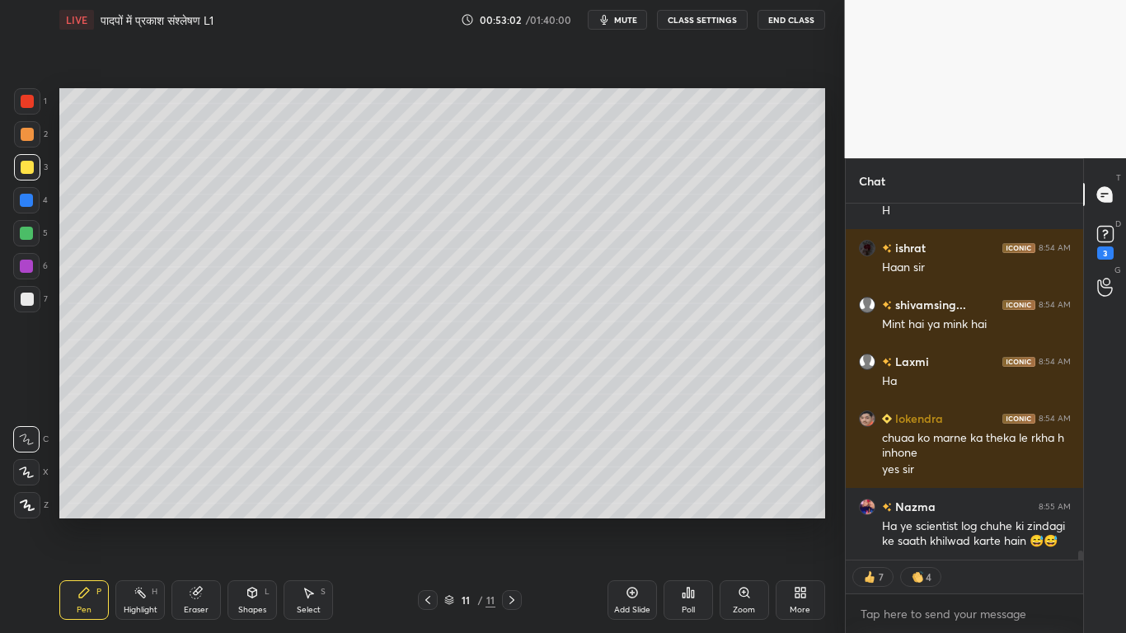
scroll to position [13687, 0]
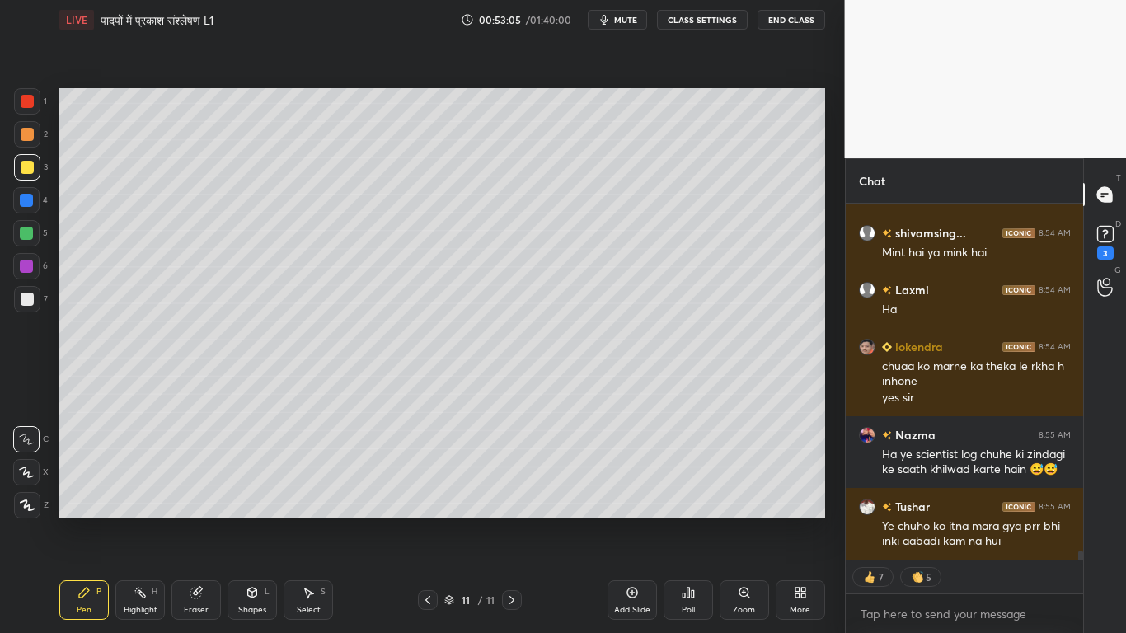
click at [22, 299] on div at bounding box center [27, 299] width 13 height 13
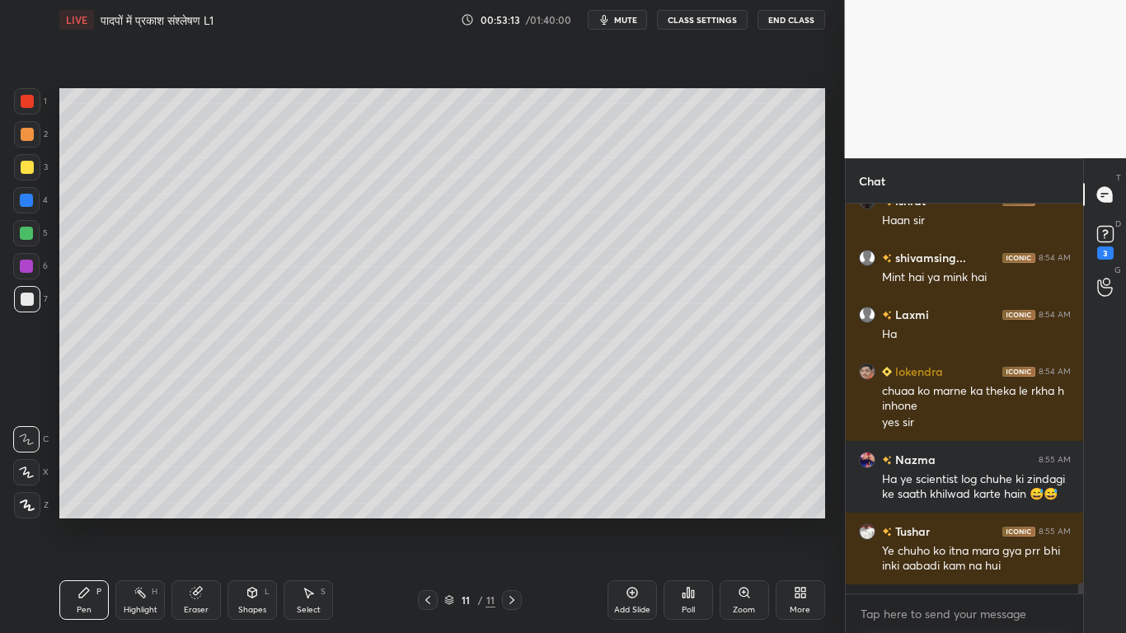
scroll to position [13653, 0]
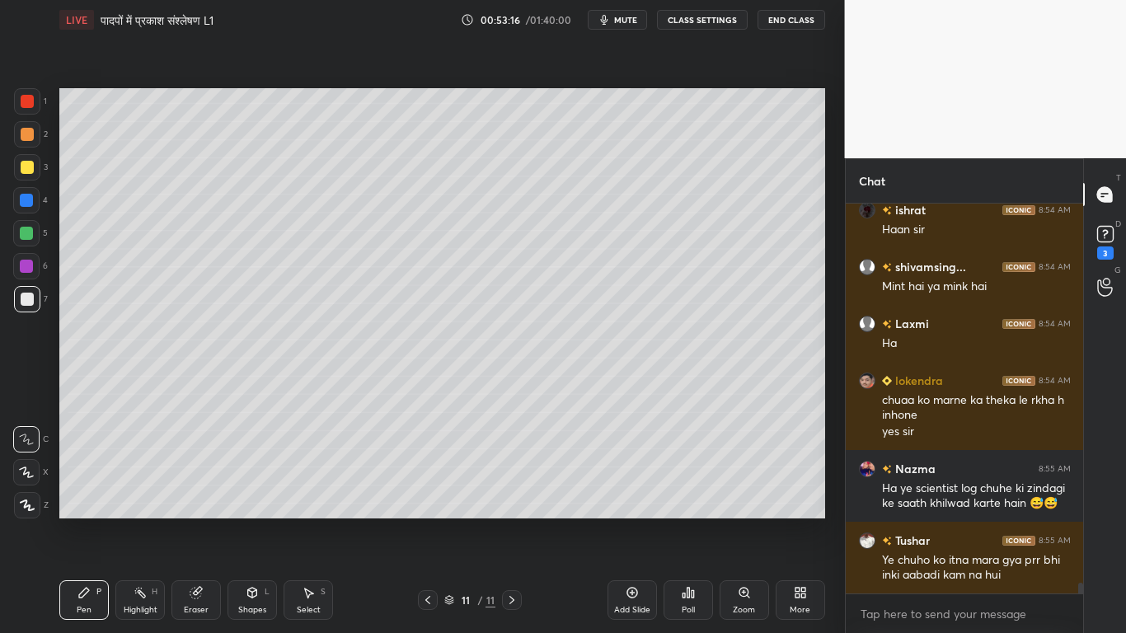
click at [21, 166] on div at bounding box center [27, 167] width 13 height 13
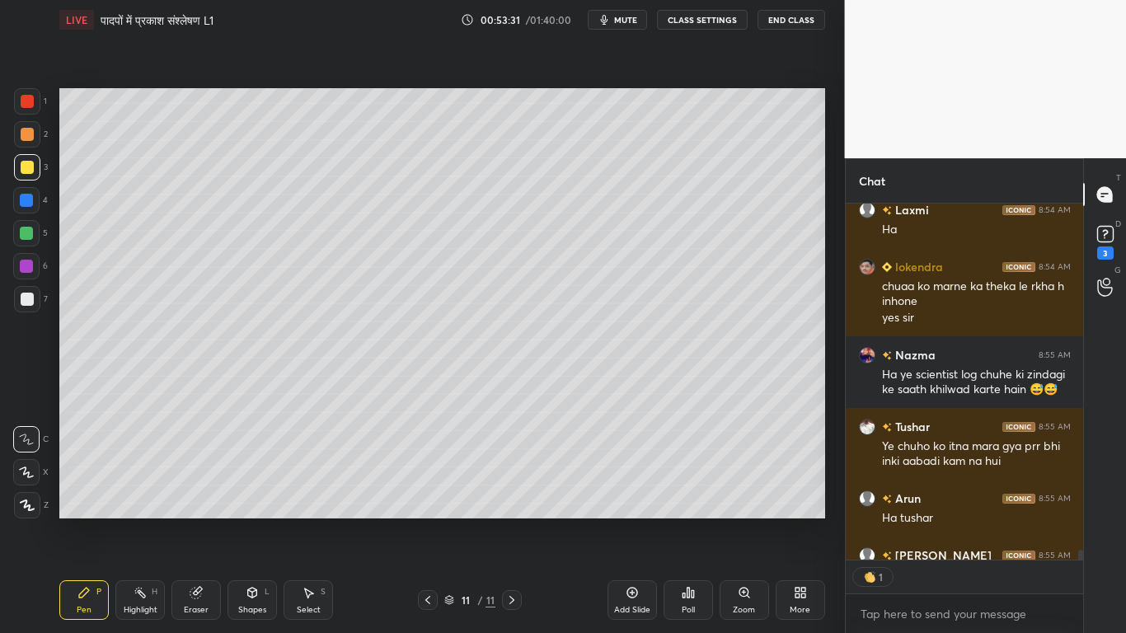
scroll to position [351, 233]
drag, startPoint x: 195, startPoint y: 604, endPoint x: 213, endPoint y: 553, distance: 54.2
click at [199, 478] on div "Eraser" at bounding box center [195, 600] width 49 height 40
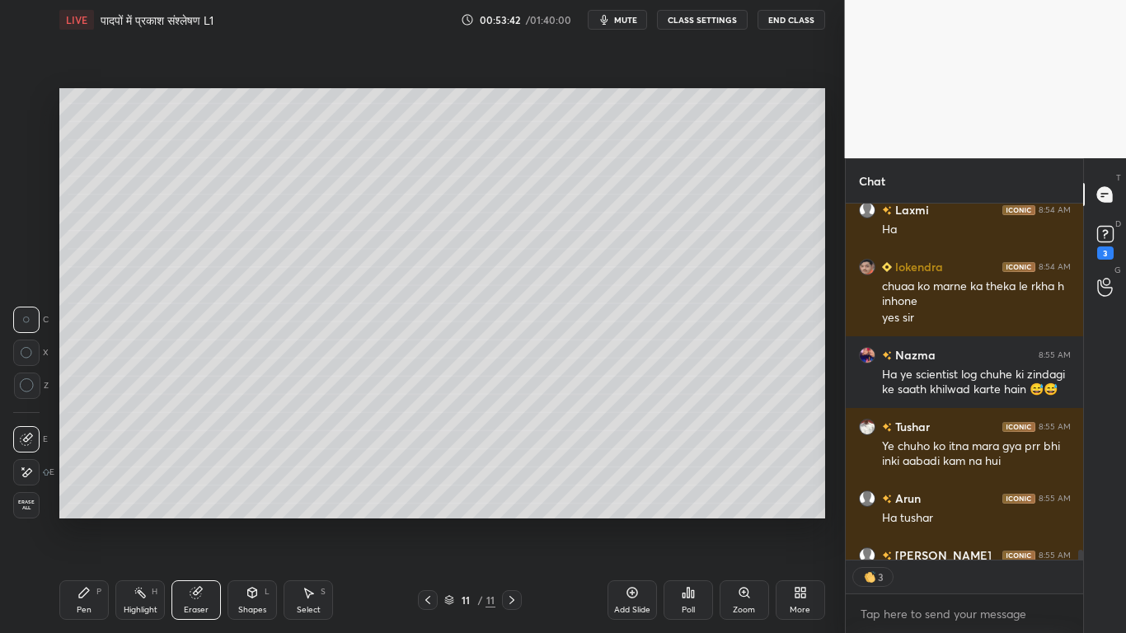
drag, startPoint x: 86, startPoint y: 604, endPoint x: 101, endPoint y: 590, distance: 19.9
click at [86, 478] on div "Pen P" at bounding box center [83, 600] width 49 height 40
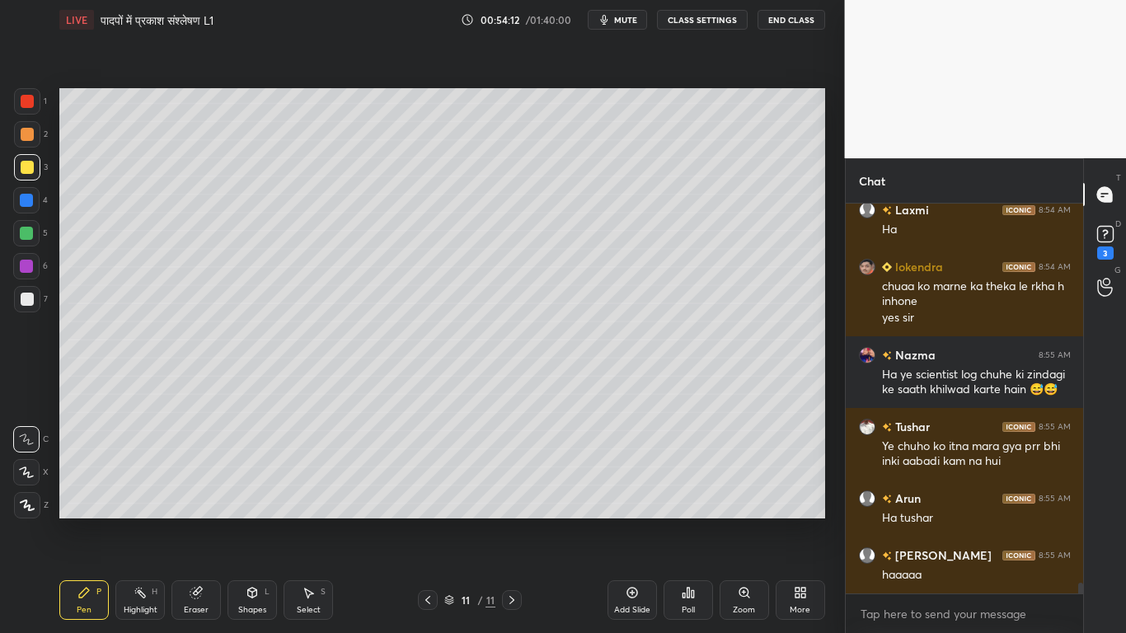
scroll to position [13824, 0]
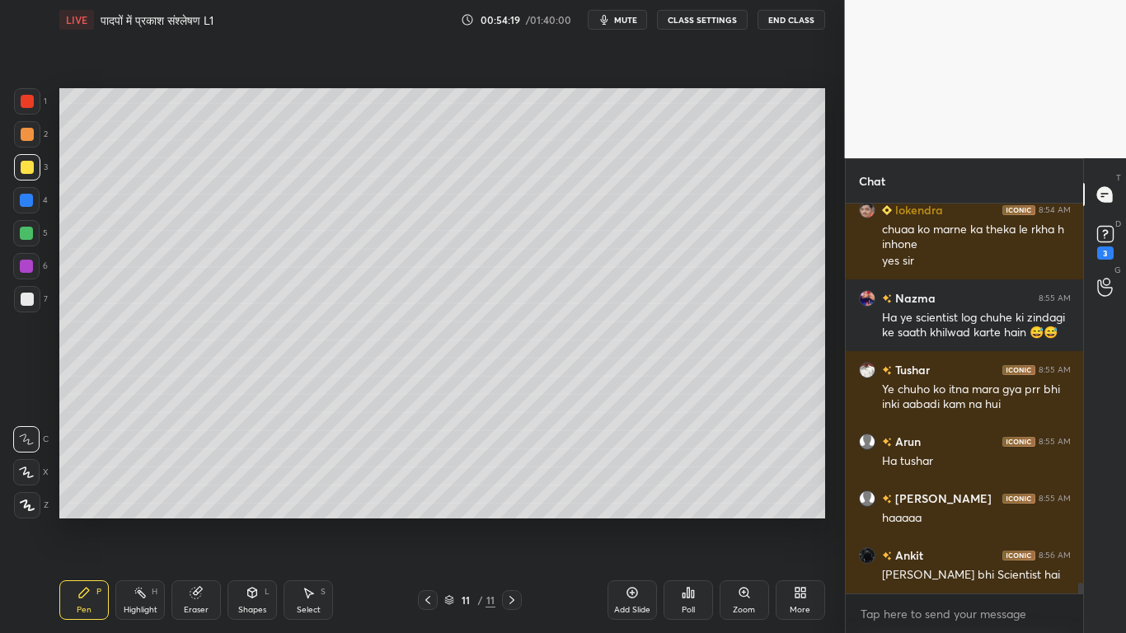
click at [209, 478] on div "Eraser" at bounding box center [195, 600] width 49 height 40
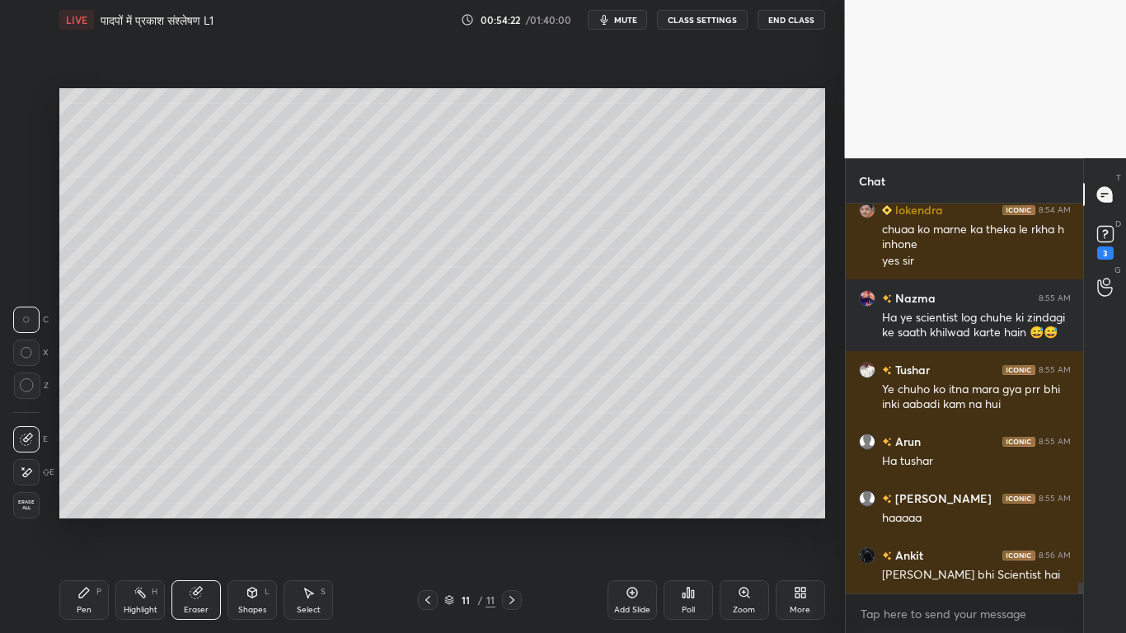
drag, startPoint x: 81, startPoint y: 594, endPoint x: 125, endPoint y: 566, distance: 52.6
click at [85, 478] on icon at bounding box center [84, 593] width 10 height 10
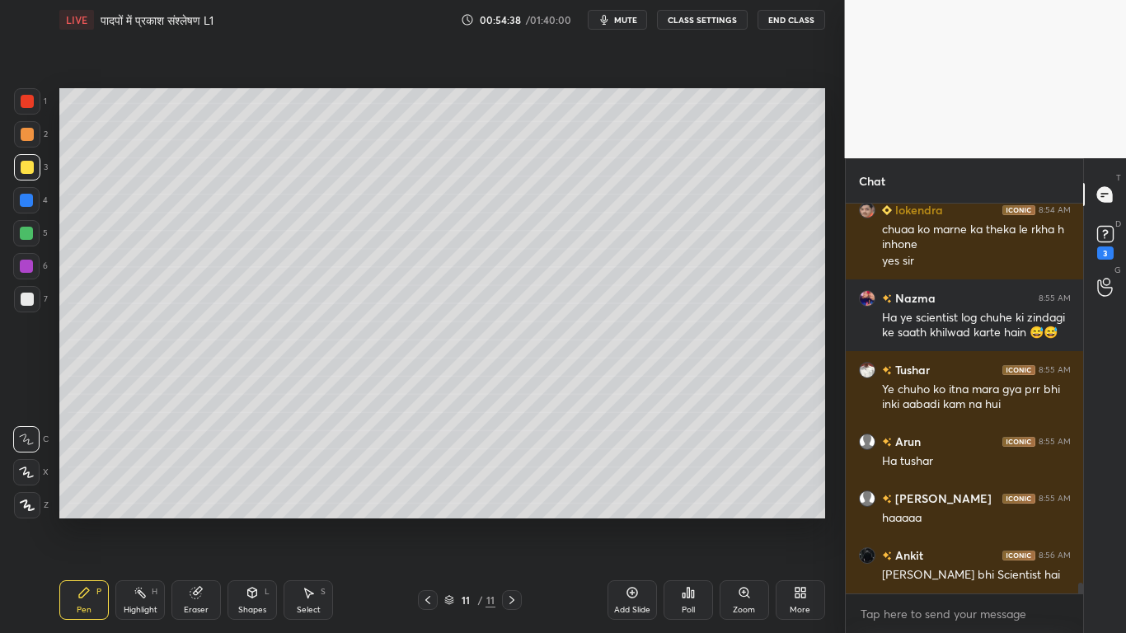
click at [212, 478] on div "Eraser" at bounding box center [195, 600] width 49 height 40
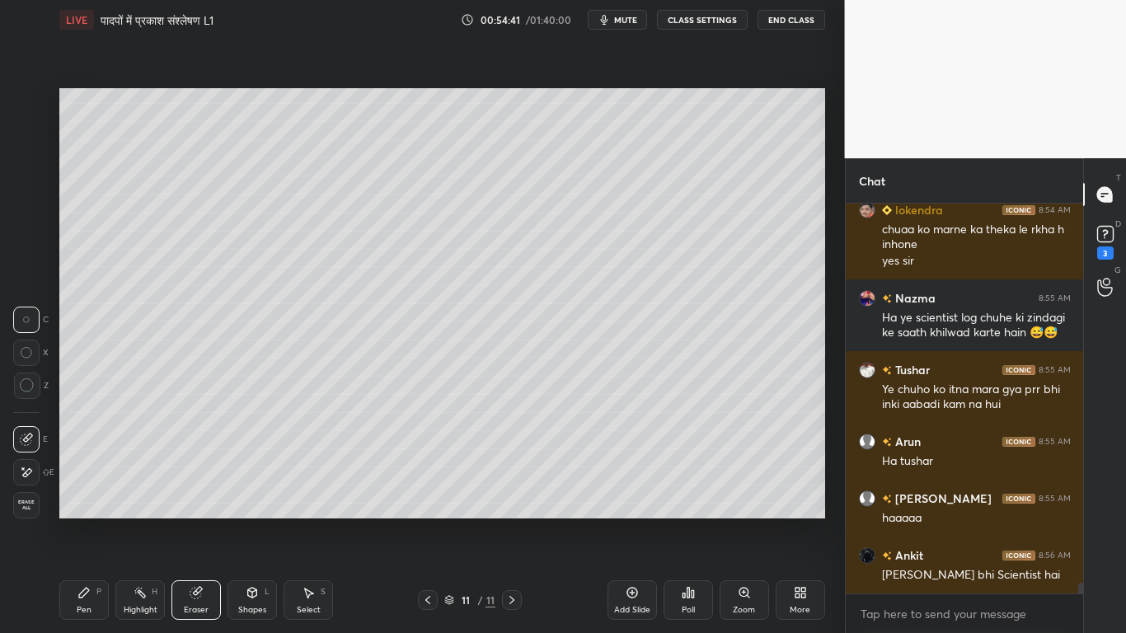
click at [76, 478] on div "Pen P" at bounding box center [83, 600] width 49 height 40
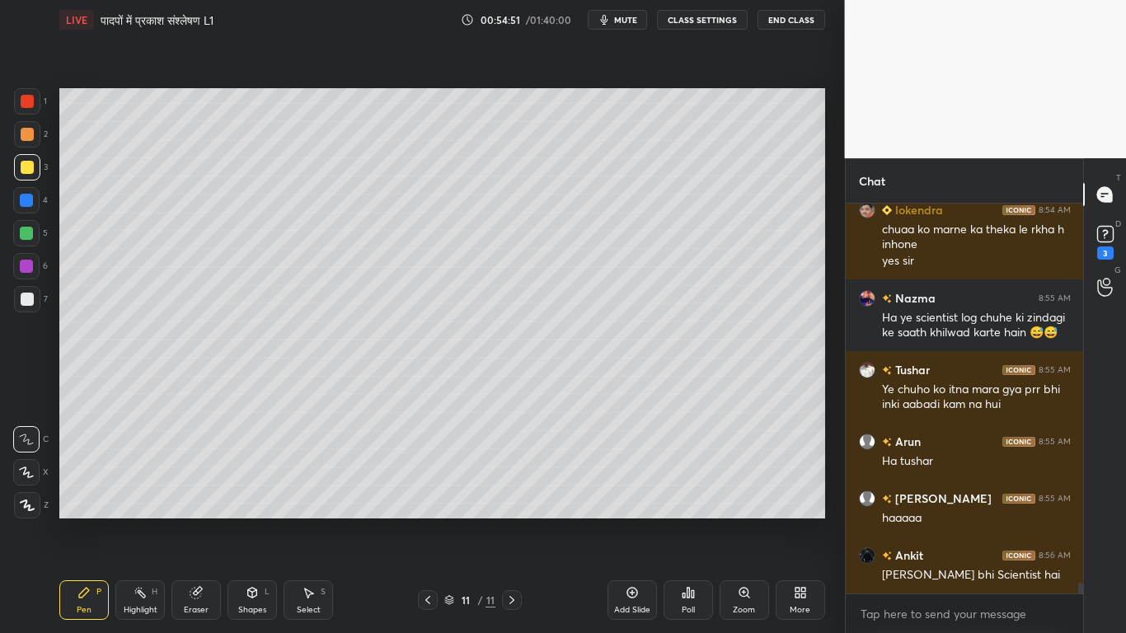
scroll to position [13880, 0]
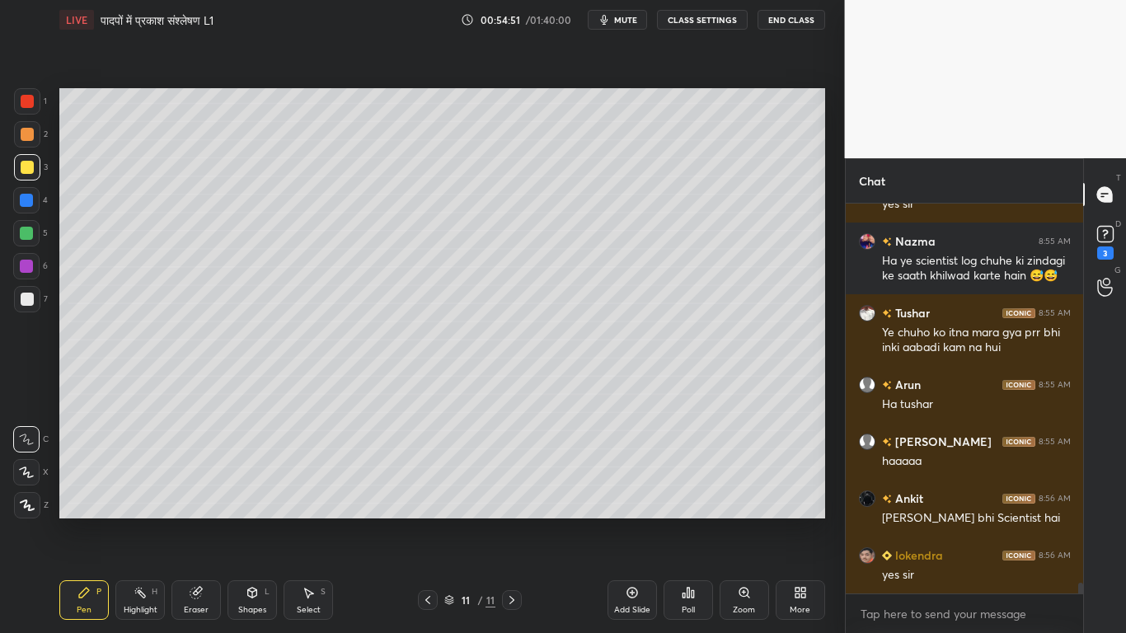
click at [24, 301] on div at bounding box center [27, 299] width 13 height 13
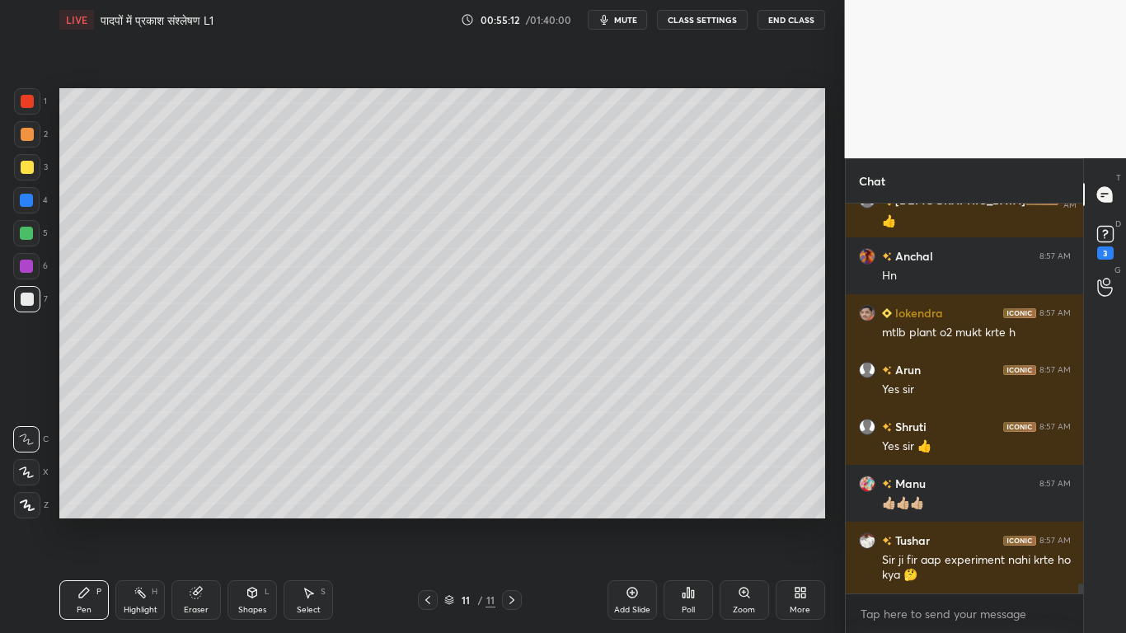
scroll to position [14635, 0]
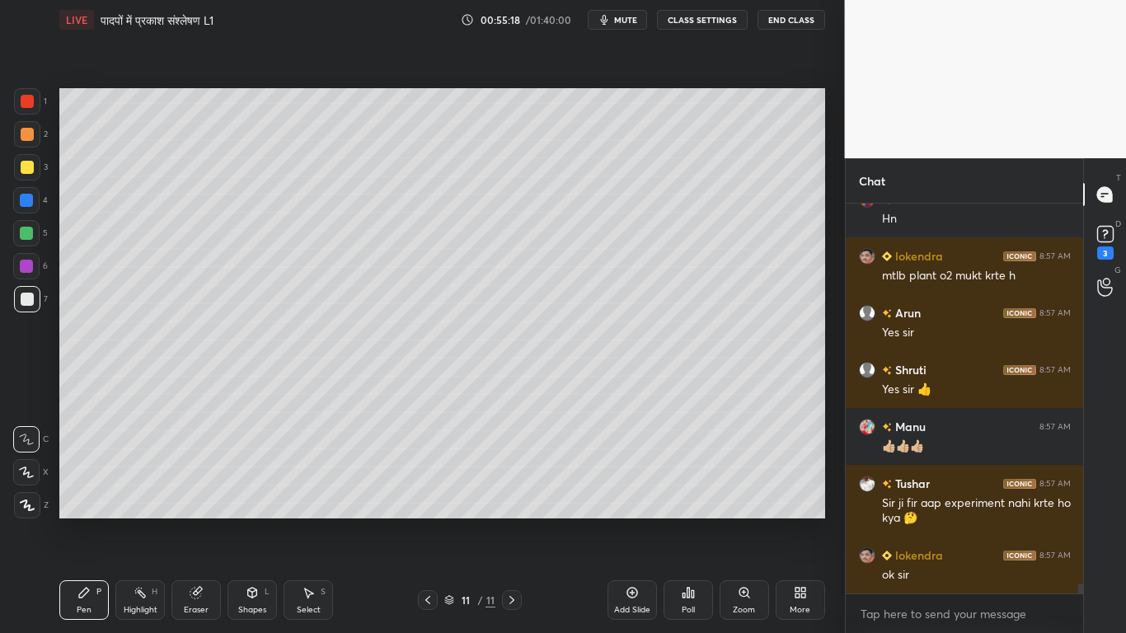
click at [27, 171] on div at bounding box center [27, 167] width 13 height 13
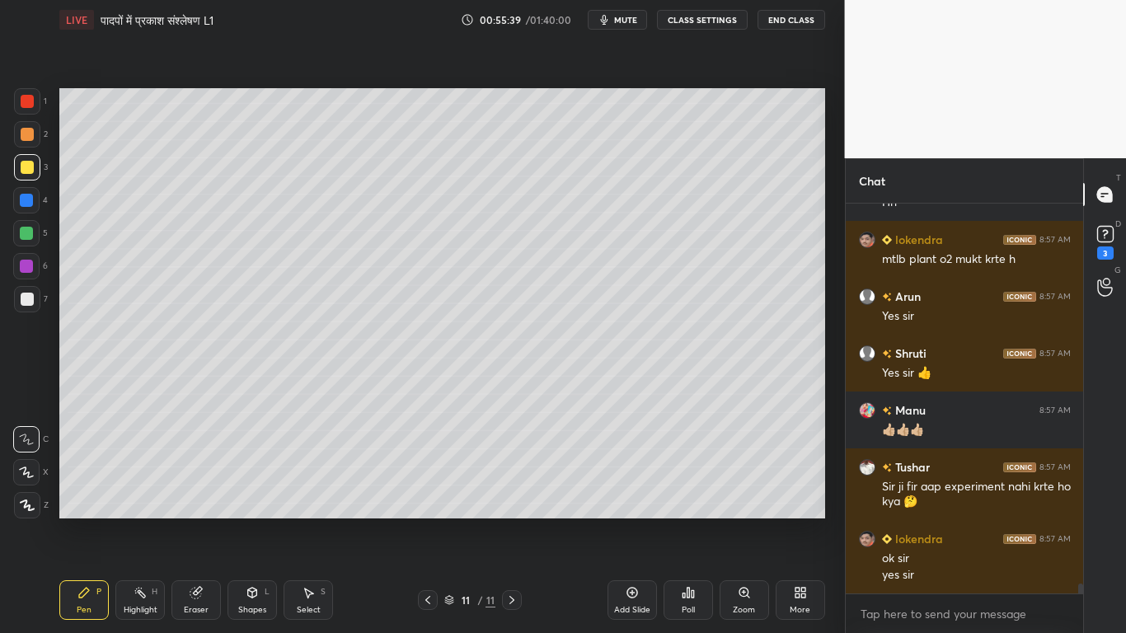
click at [21, 301] on div at bounding box center [27, 299] width 13 height 13
click at [23, 174] on div at bounding box center [27, 167] width 26 height 26
click at [21, 300] on div at bounding box center [27, 299] width 13 height 13
click at [23, 159] on div at bounding box center [27, 167] width 26 height 26
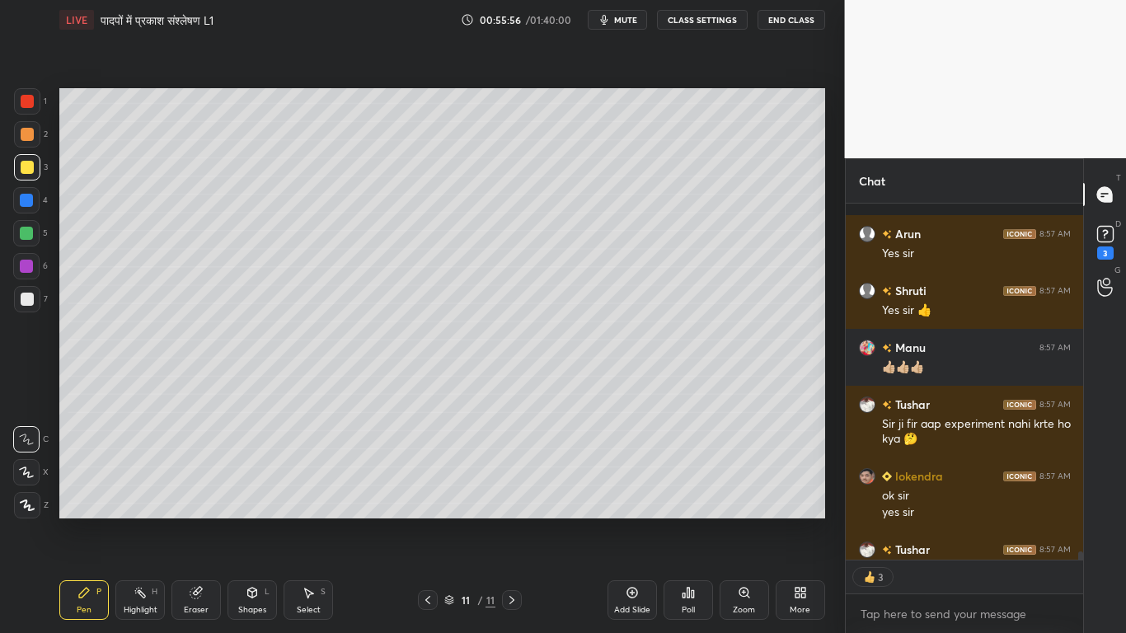
scroll to position [14799, 0]
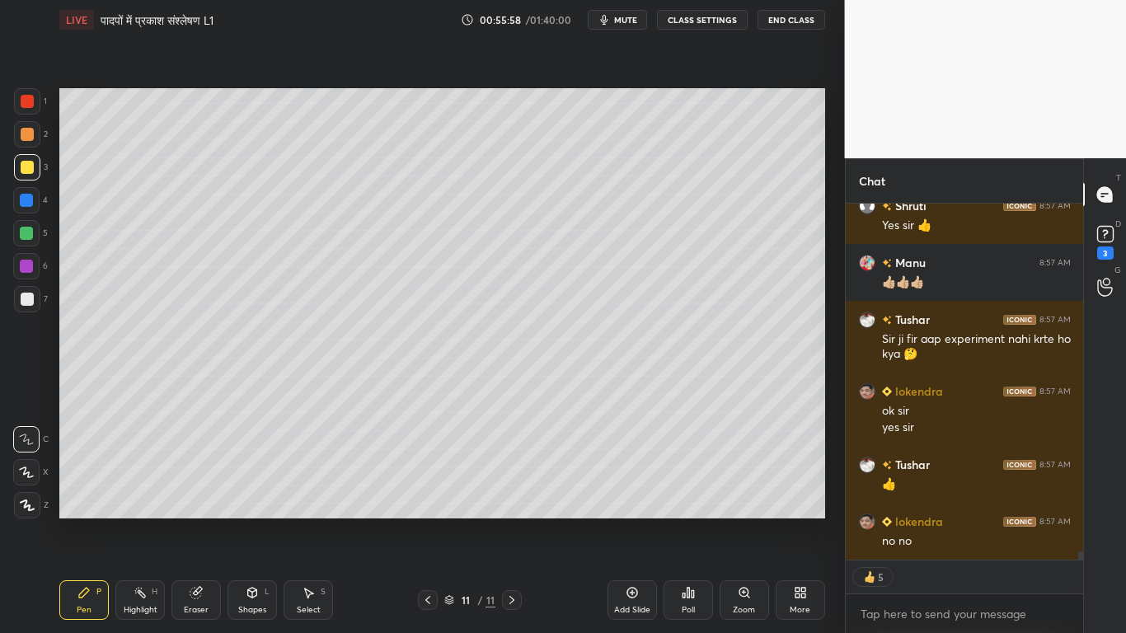
click at [24, 308] on div at bounding box center [27, 299] width 26 height 26
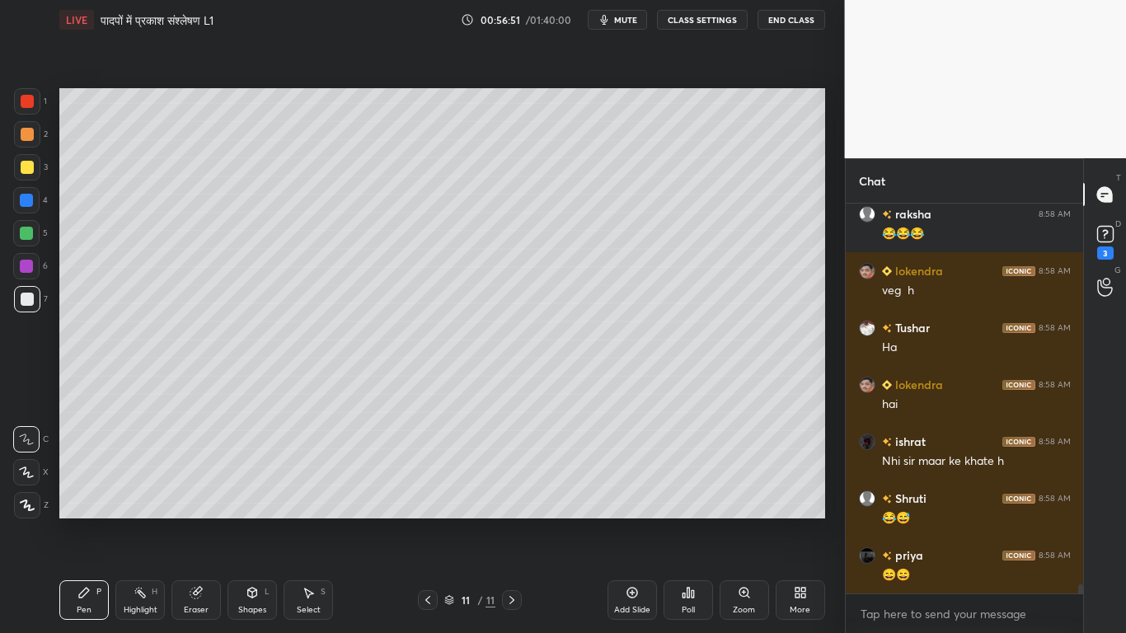
scroll to position [16346, 0]
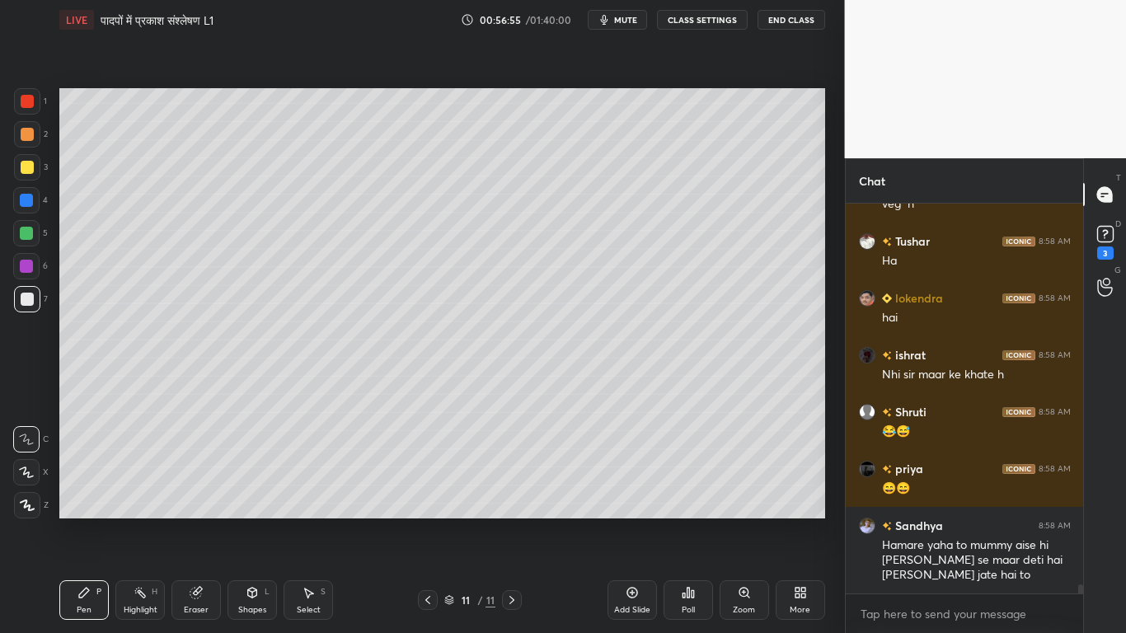
click at [21, 169] on div at bounding box center [27, 167] width 13 height 13
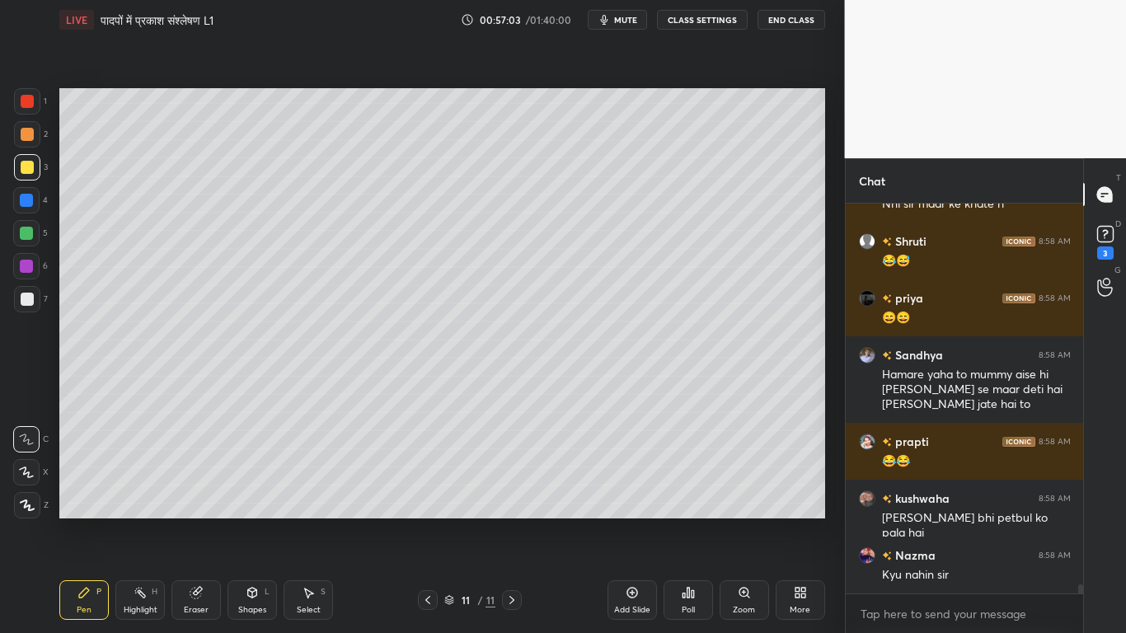
scroll to position [16573, 0]
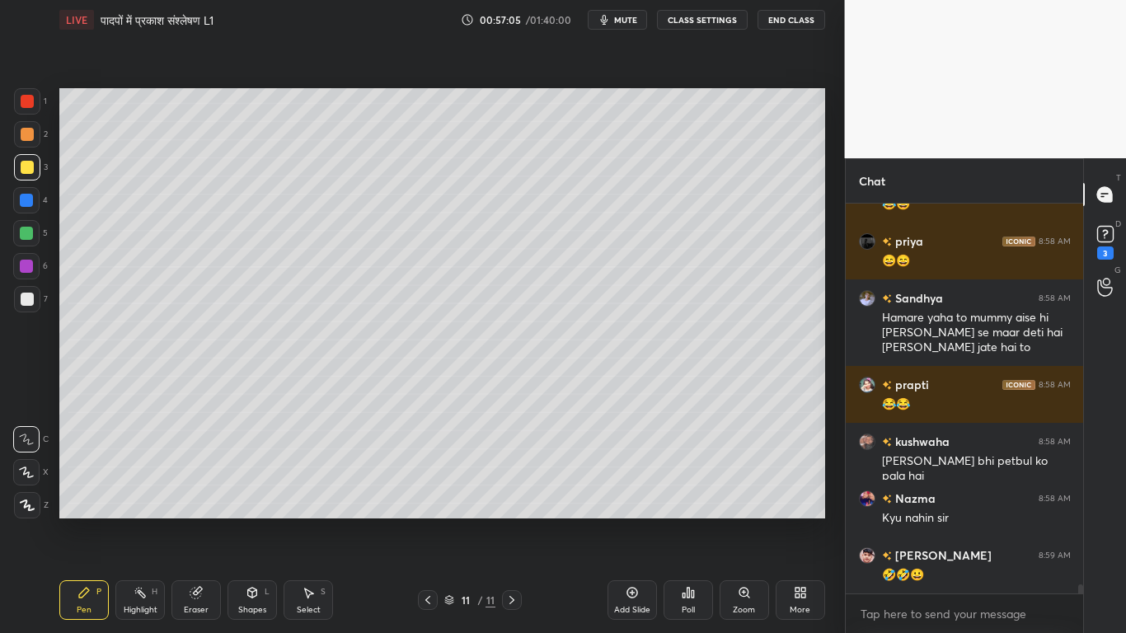
click at [21, 306] on div at bounding box center [27, 299] width 26 height 26
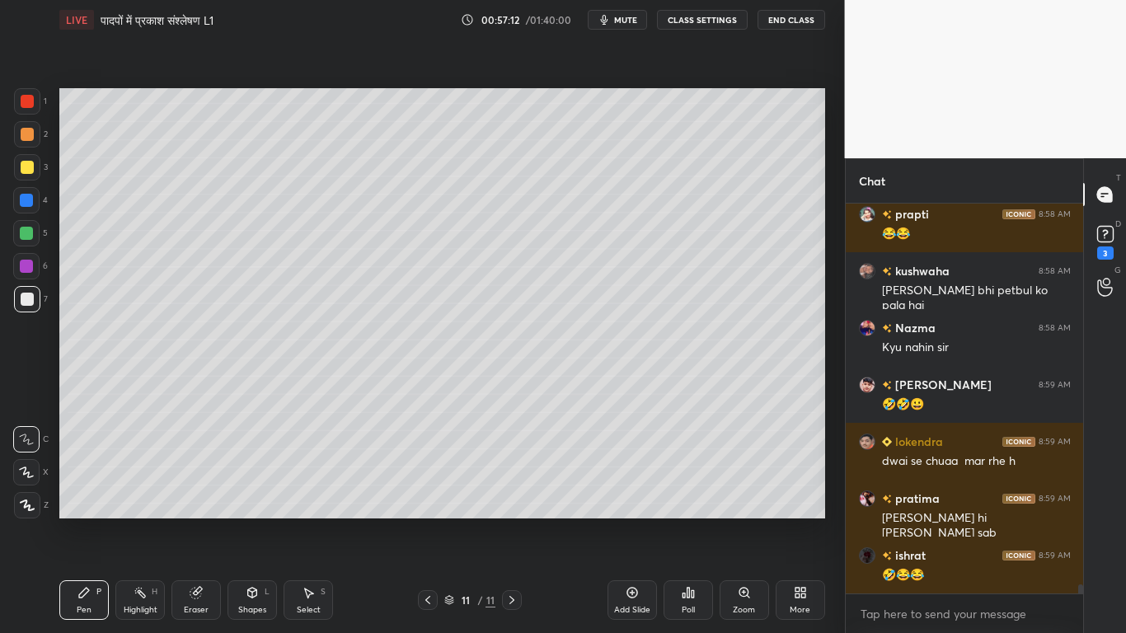
scroll to position [16801, 0]
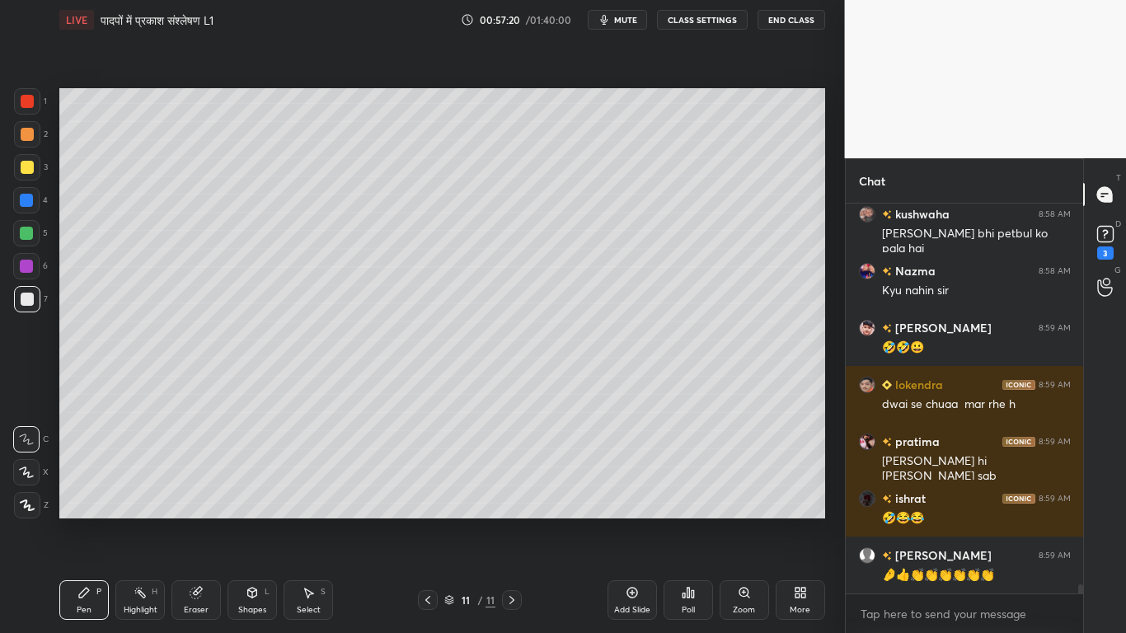
click at [21, 166] on div at bounding box center [27, 167] width 13 height 13
click at [24, 302] on div at bounding box center [27, 299] width 13 height 13
click at [24, 163] on div at bounding box center [27, 167] width 13 height 13
click at [25, 298] on div at bounding box center [27, 299] width 13 height 13
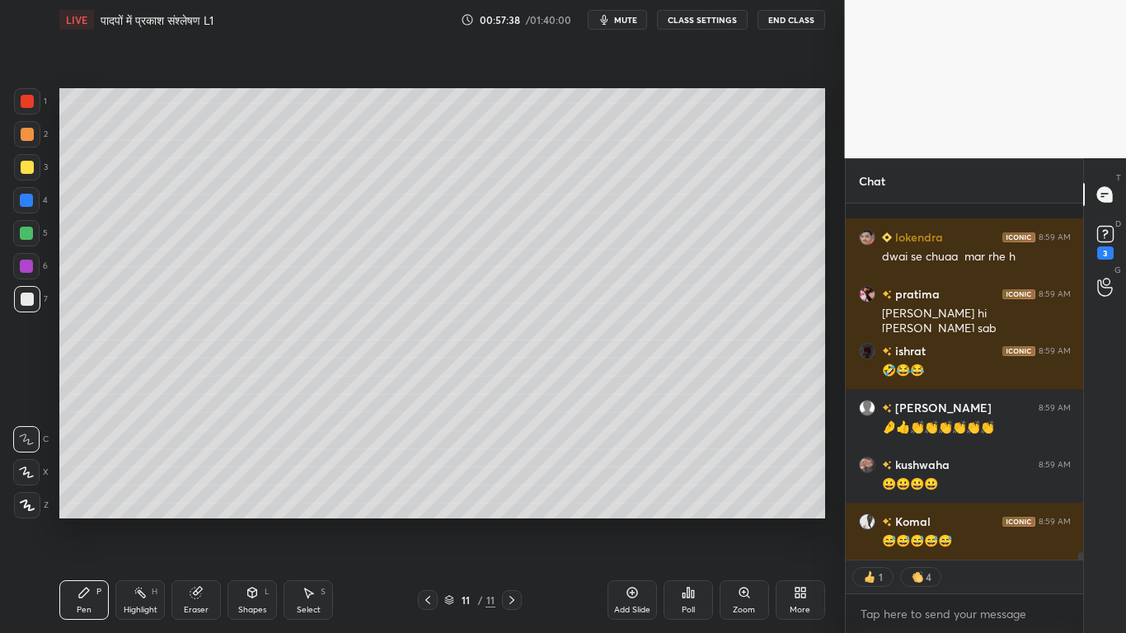
scroll to position [17020, 0]
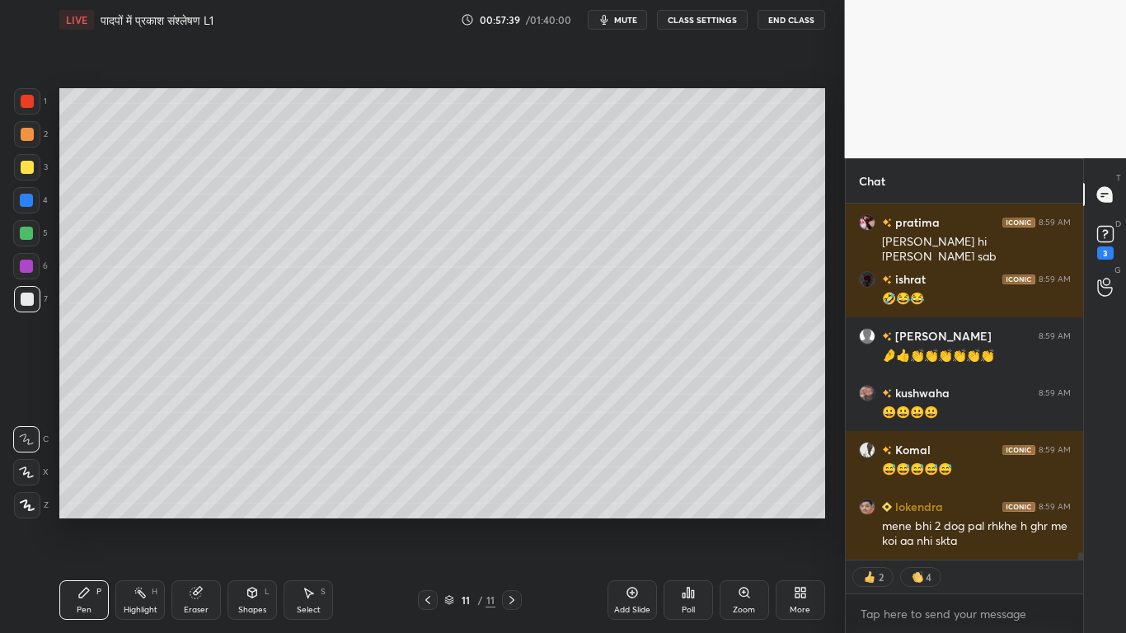
click at [632, 478] on icon at bounding box center [632, 593] width 11 height 11
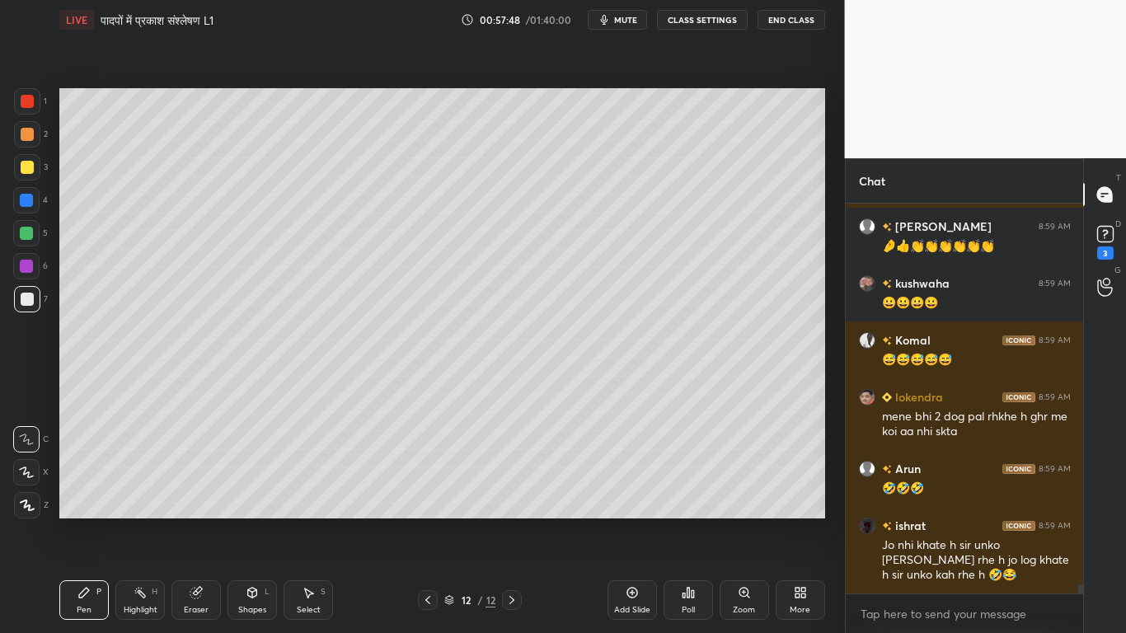
scroll to position [17130, 0]
click at [26, 298] on div at bounding box center [27, 299] width 13 height 13
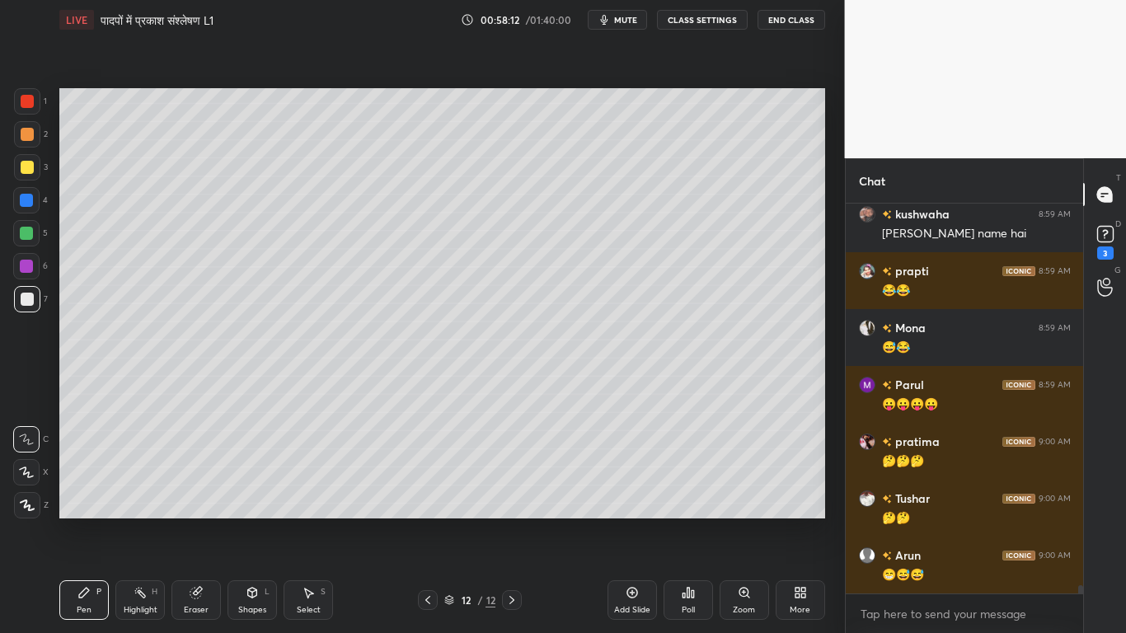
scroll to position [17585, 0]
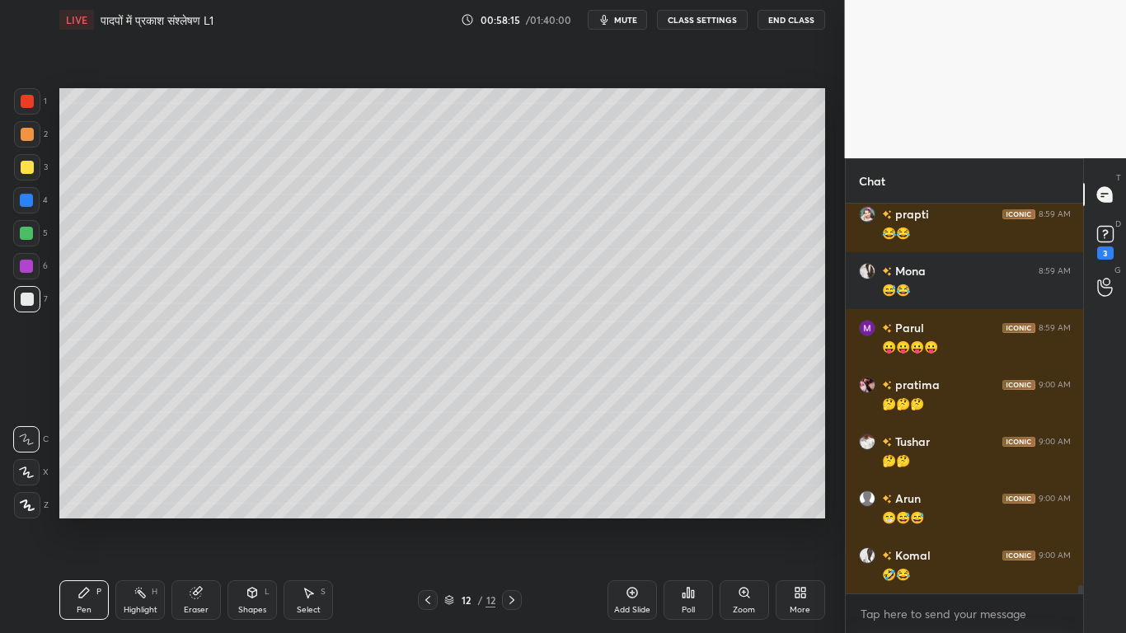
click at [23, 162] on div at bounding box center [27, 167] width 13 height 13
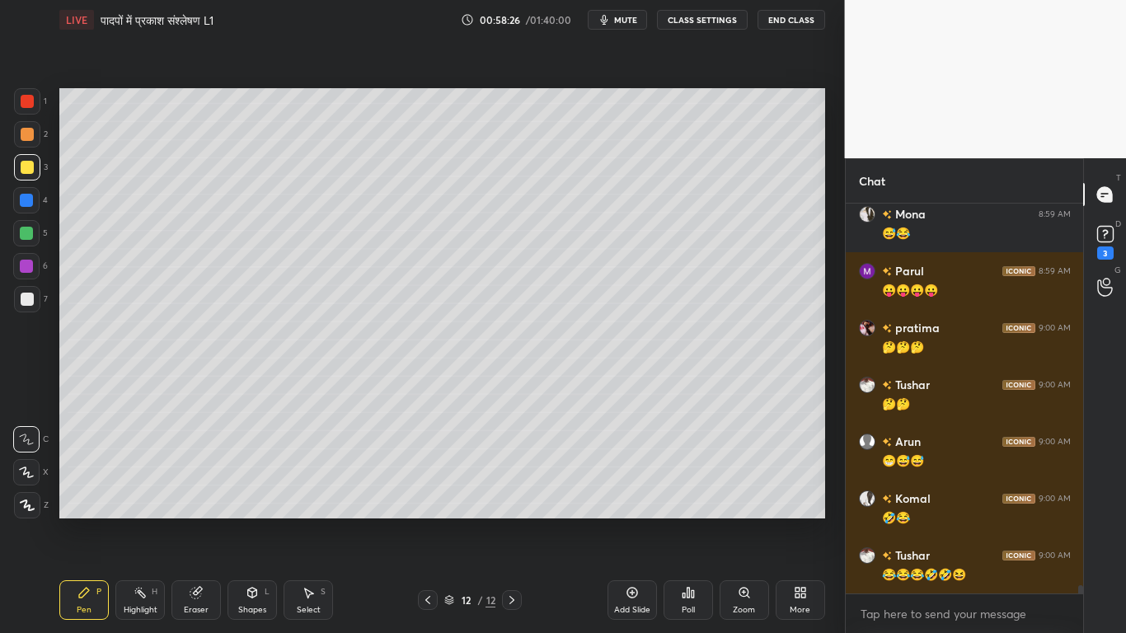
click at [11, 307] on div "1 2 3 4 5 6 7 C X Z C X Z E E Erase all H H" at bounding box center [26, 303] width 53 height 430
click at [22, 301] on div at bounding box center [27, 299] width 13 height 13
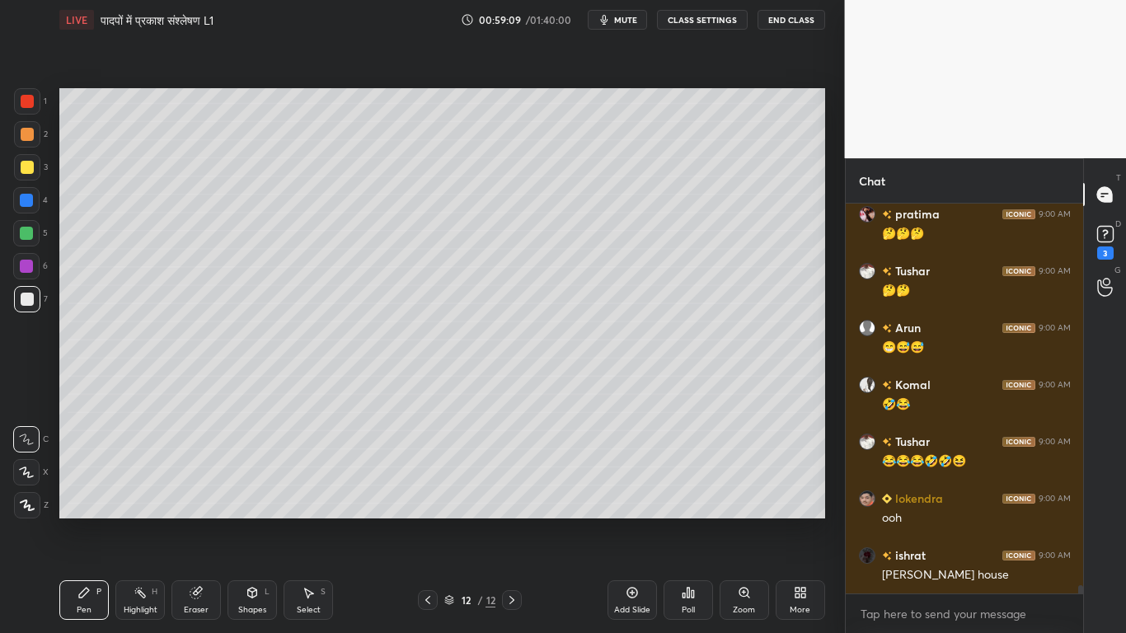
scroll to position [17812, 0]
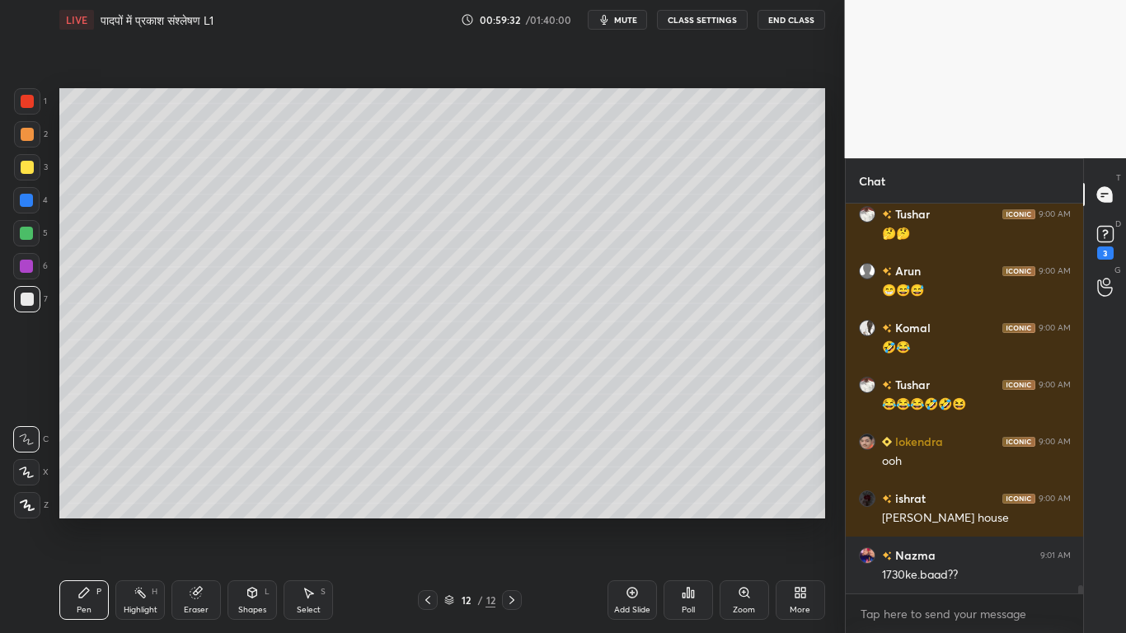
click at [16, 161] on div at bounding box center [27, 167] width 26 height 26
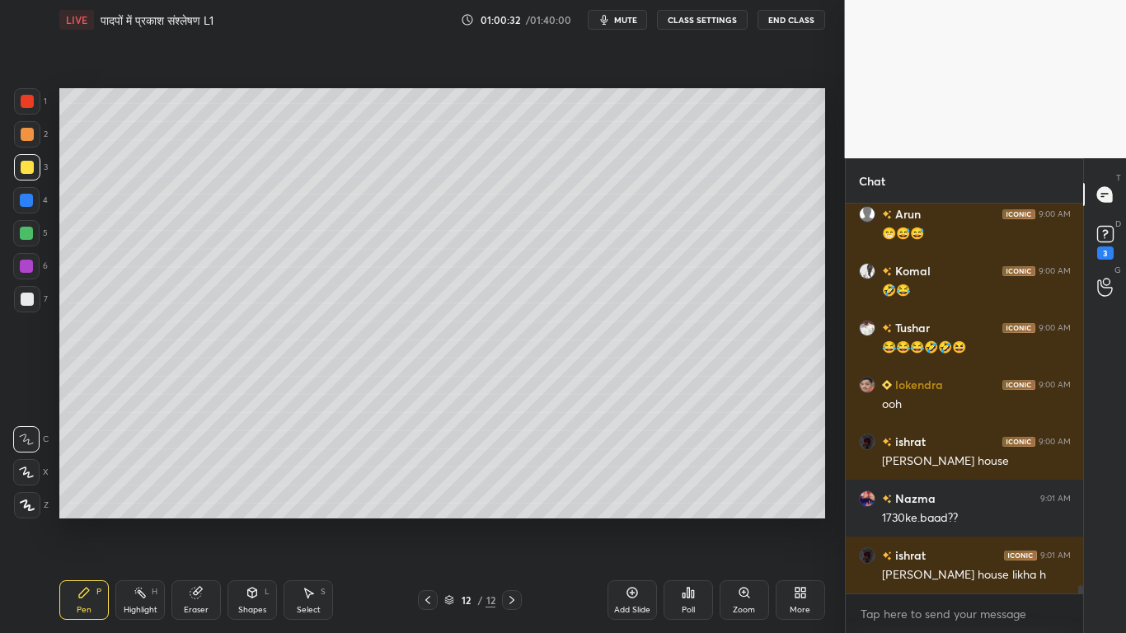
click at [28, 300] on div at bounding box center [27, 299] width 13 height 13
click at [29, 170] on div at bounding box center [27, 167] width 13 height 13
click at [31, 286] on div at bounding box center [27, 299] width 26 height 26
click at [32, 168] on div at bounding box center [27, 167] width 13 height 13
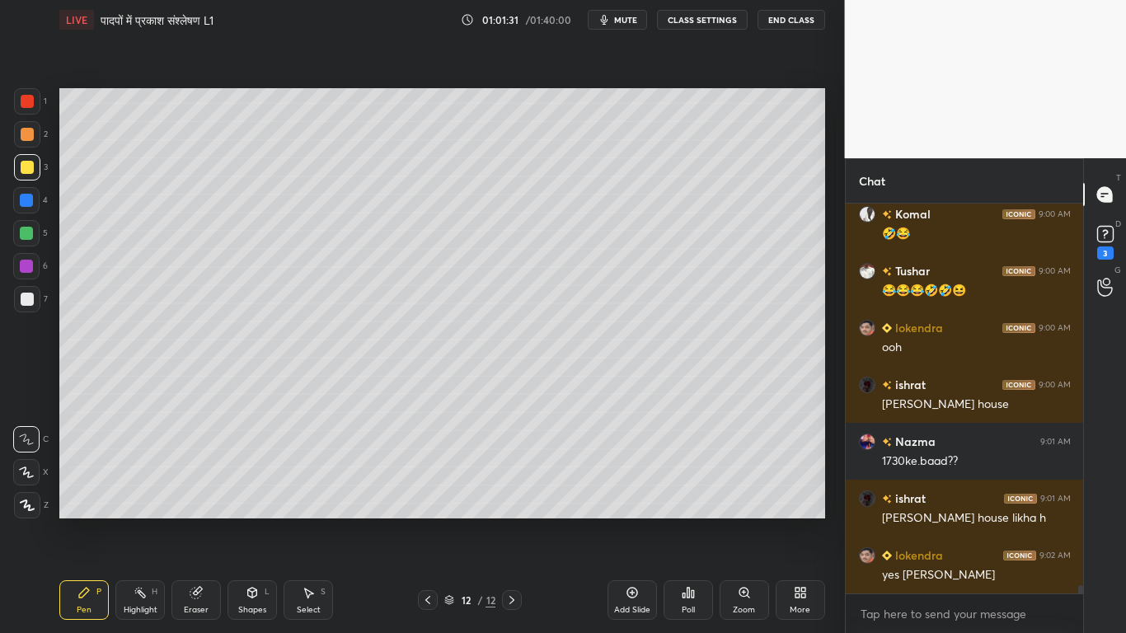
click at [24, 299] on div at bounding box center [27, 299] width 13 height 13
click at [427, 478] on icon at bounding box center [427, 600] width 13 height 13
click at [424, 478] on icon at bounding box center [427, 600] width 13 height 13
click at [427, 478] on icon at bounding box center [427, 600] width 13 height 13
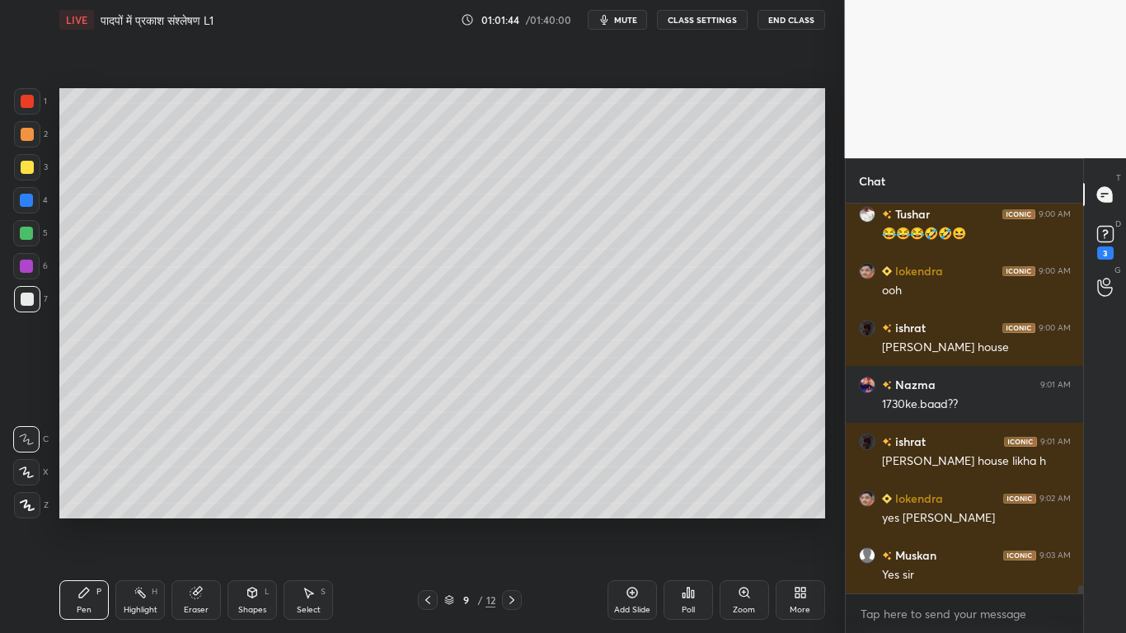
scroll to position [18040, 0]
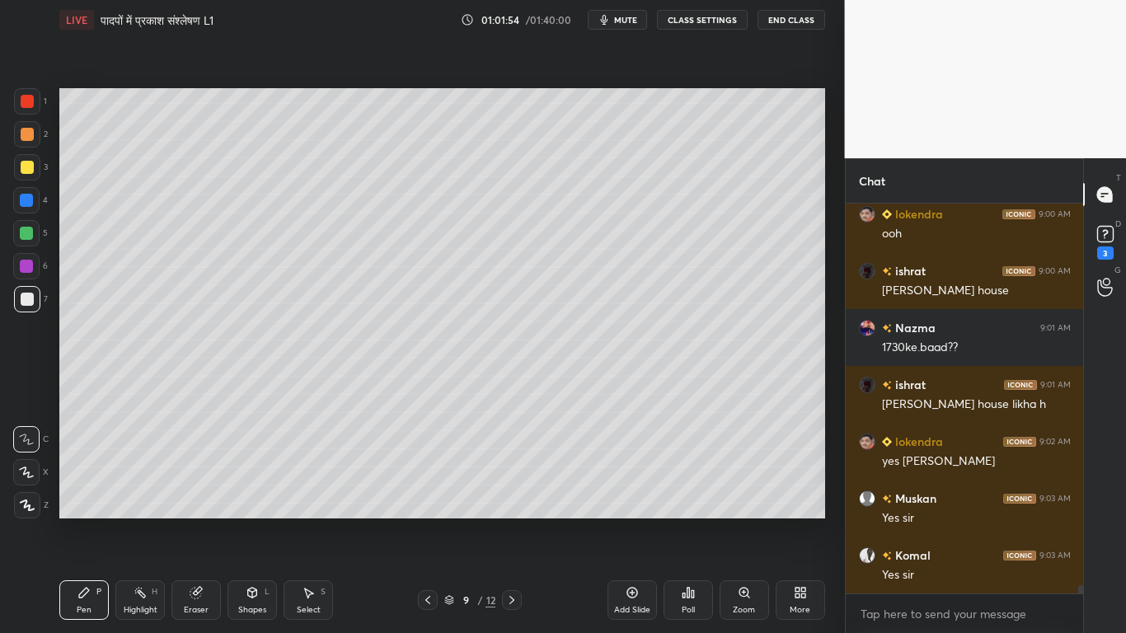
click at [511, 478] on icon at bounding box center [512, 600] width 5 height 8
click at [509, 478] on icon at bounding box center [511, 600] width 13 height 13
click at [513, 478] on icon at bounding box center [511, 600] width 13 height 13
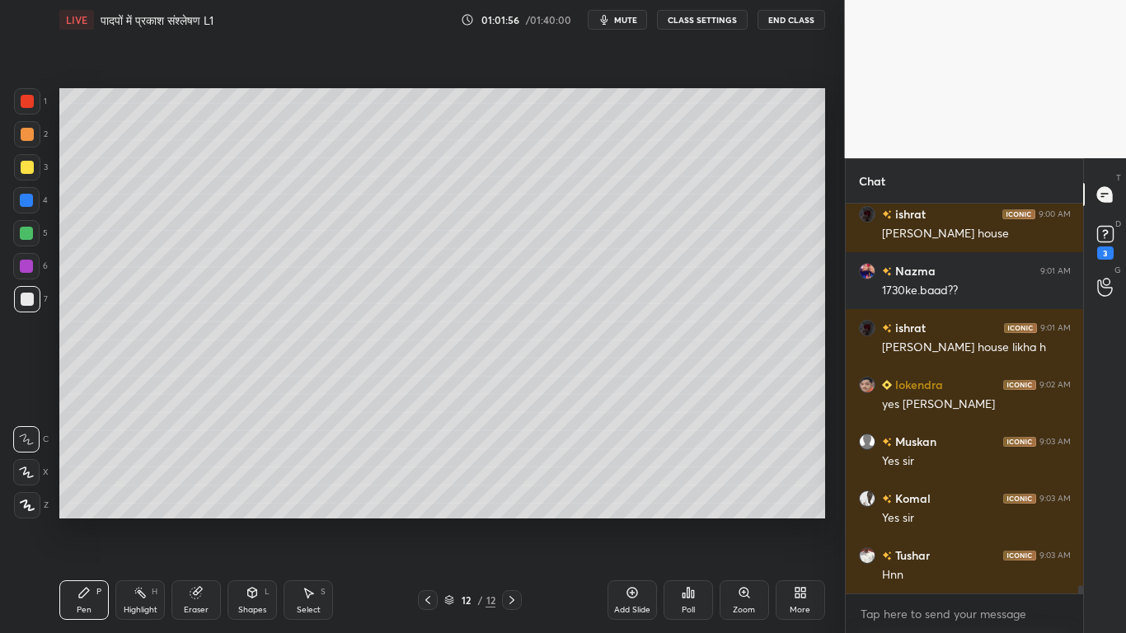
click at [511, 478] on div "Pen P Highlight H Eraser Shapes L Select S 12 / 12 Add Slide Poll Zoom More" at bounding box center [442, 600] width 766 height 66
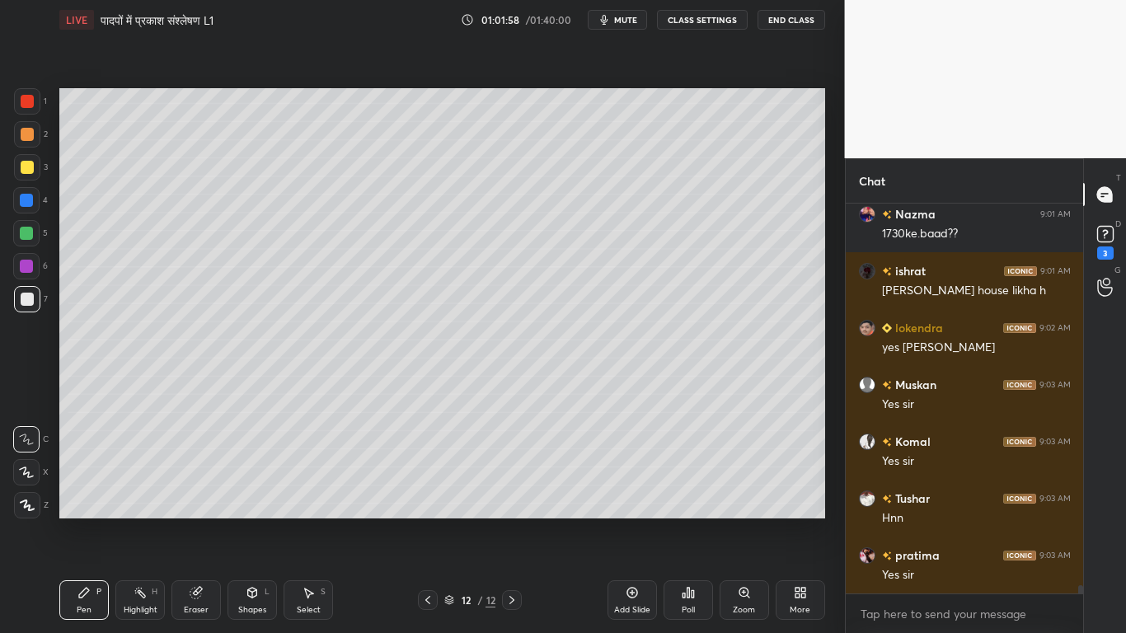
click at [26, 311] on div at bounding box center [27, 299] width 26 height 26
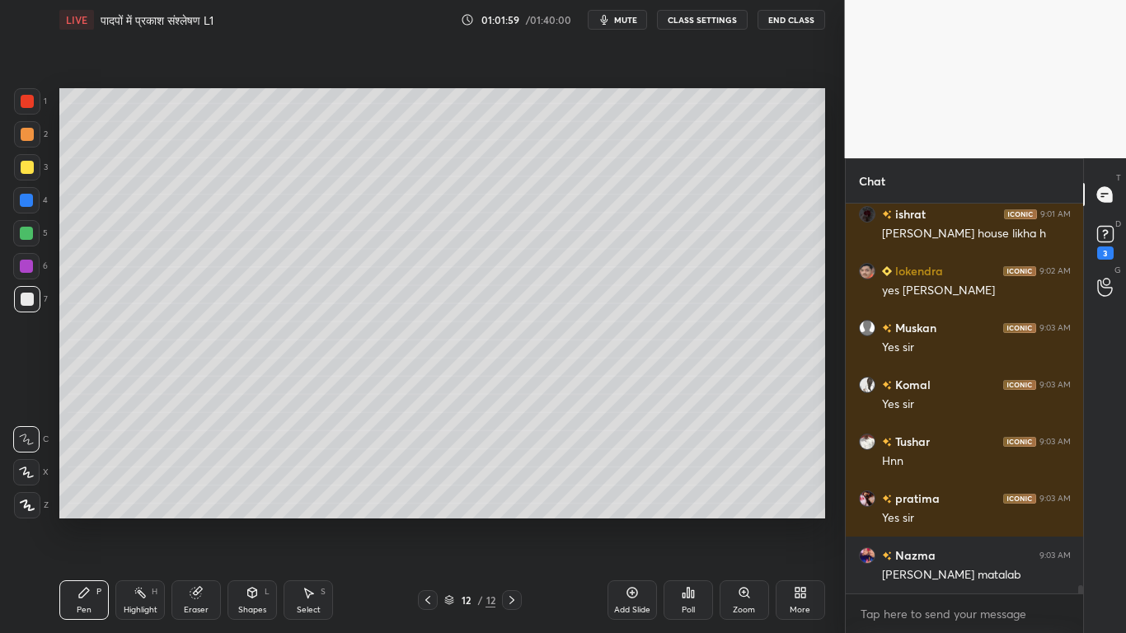
click at [24, 167] on div at bounding box center [27, 167] width 13 height 13
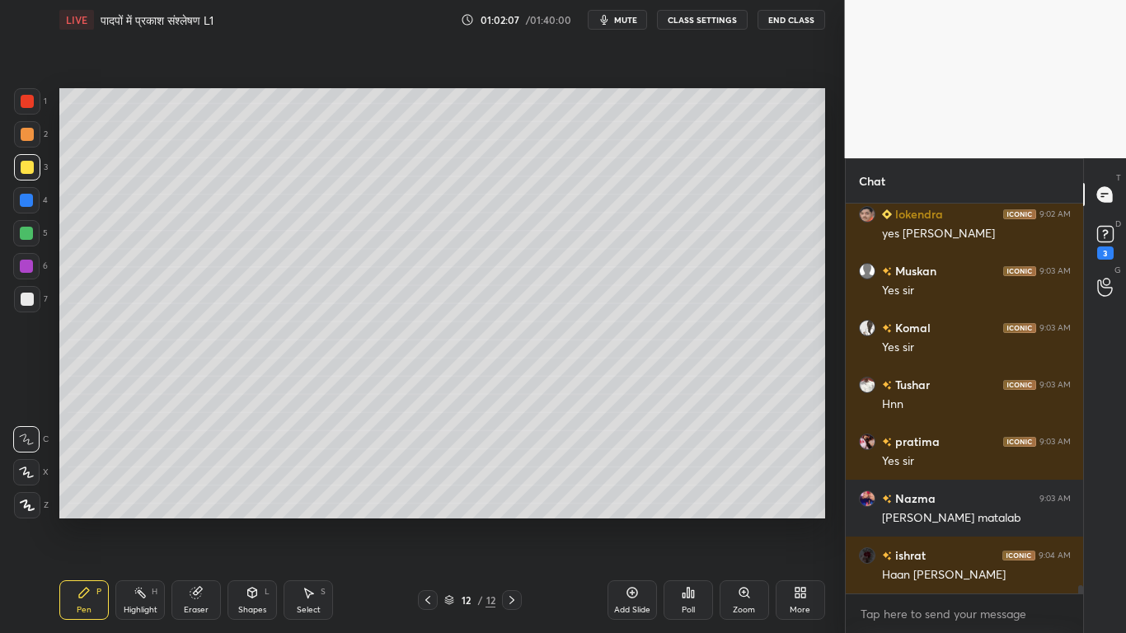
scroll to position [18325, 0]
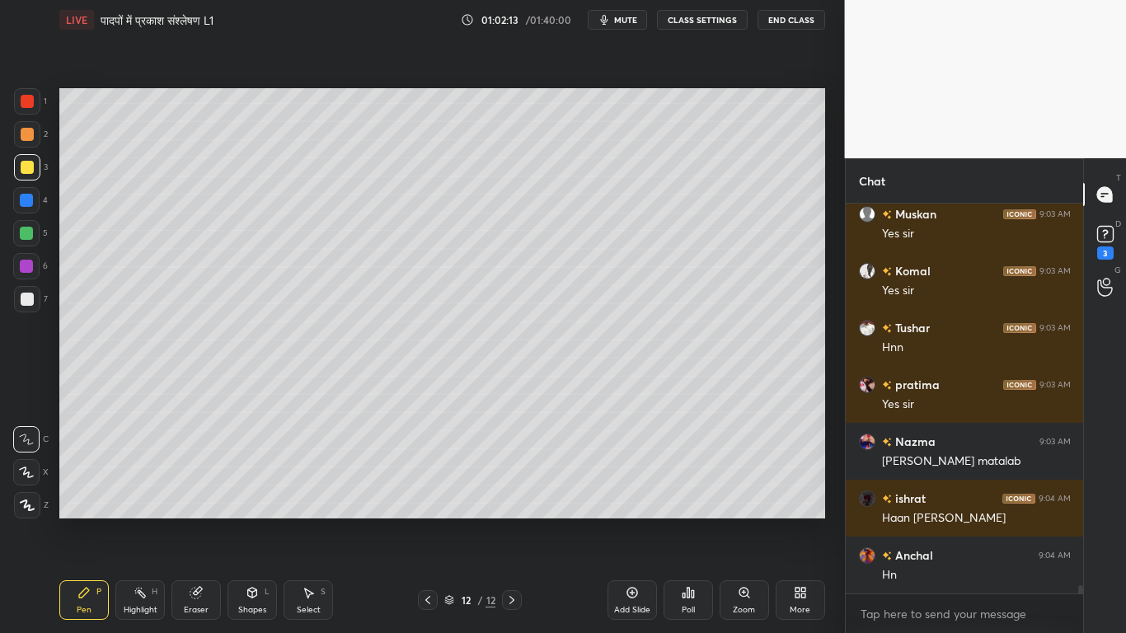
click at [427, 478] on icon at bounding box center [427, 600] width 13 height 13
click at [430, 478] on icon at bounding box center [427, 600] width 13 height 13
click at [431, 478] on icon at bounding box center [427, 600] width 13 height 13
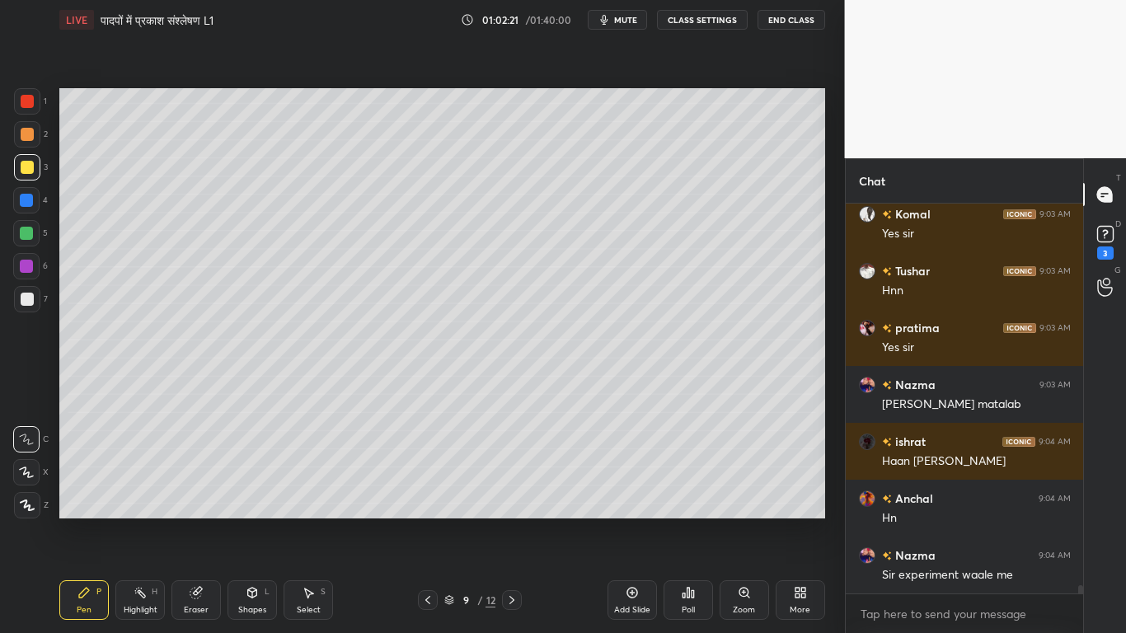
click at [200, 478] on icon at bounding box center [195, 593] width 11 height 11
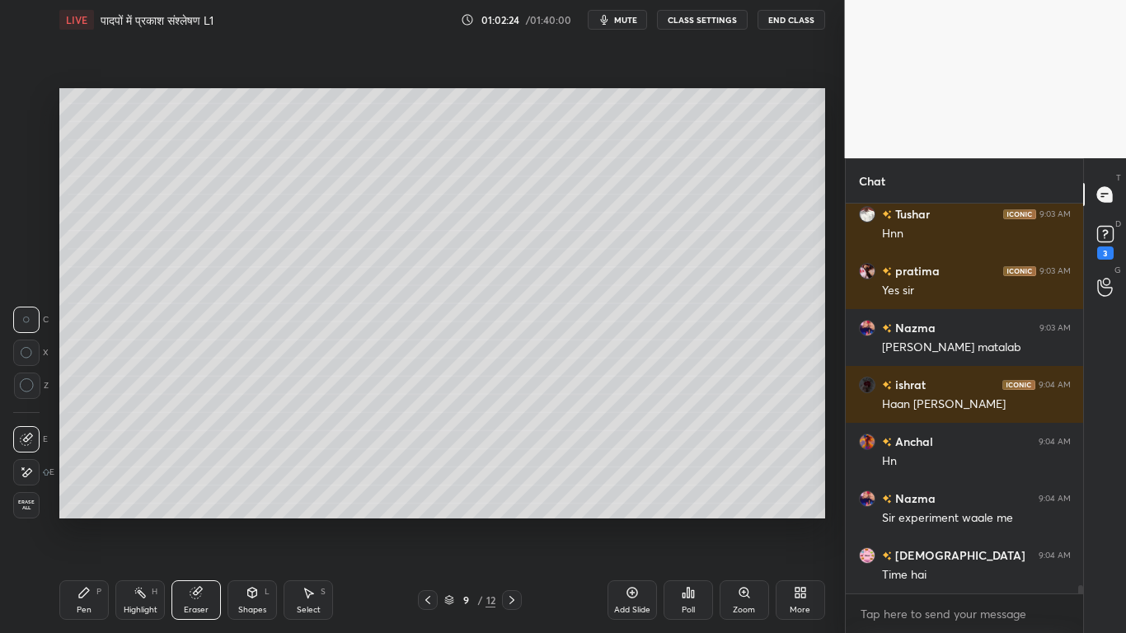
scroll to position [18495, 0]
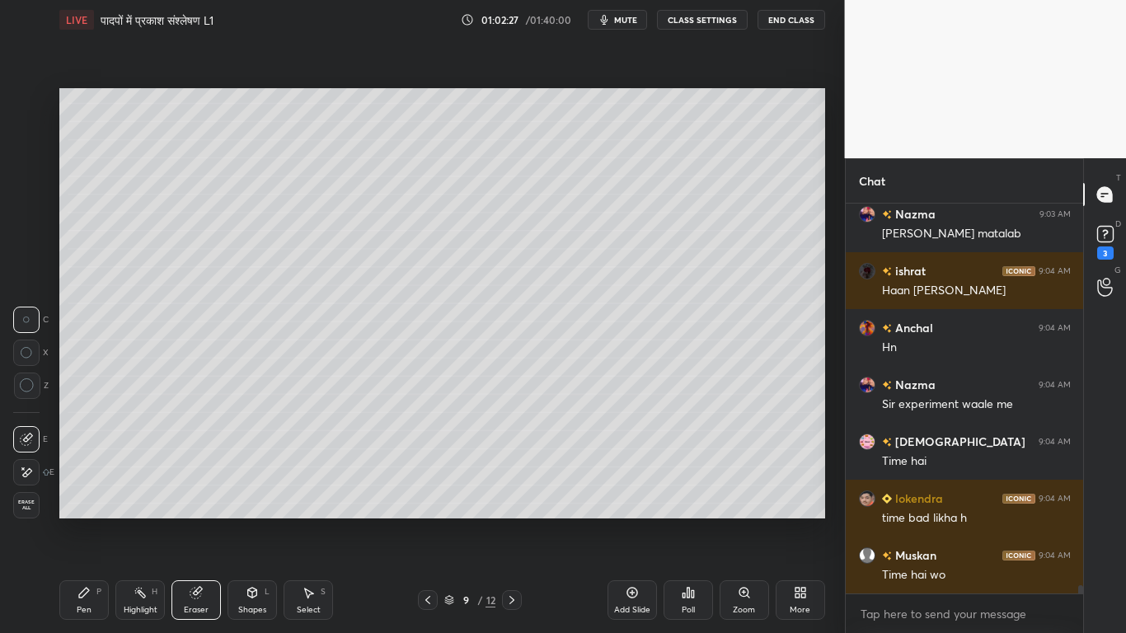
click at [73, 478] on div "Pen P" at bounding box center [83, 600] width 49 height 40
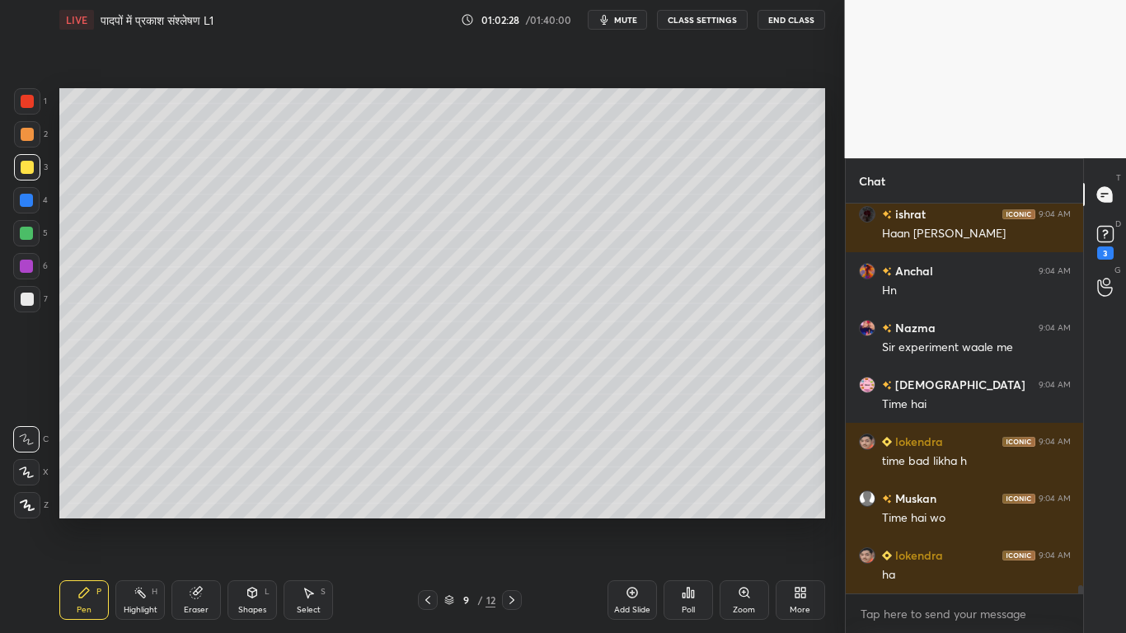
scroll to position [18649, 0]
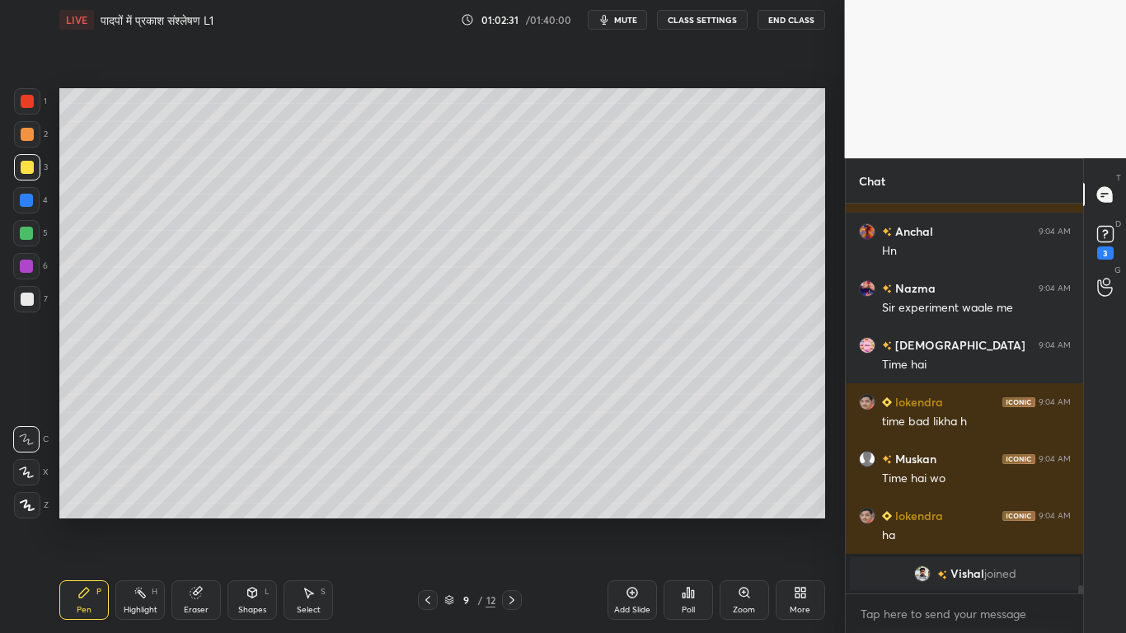
click at [193, 478] on icon at bounding box center [195, 593] width 11 height 11
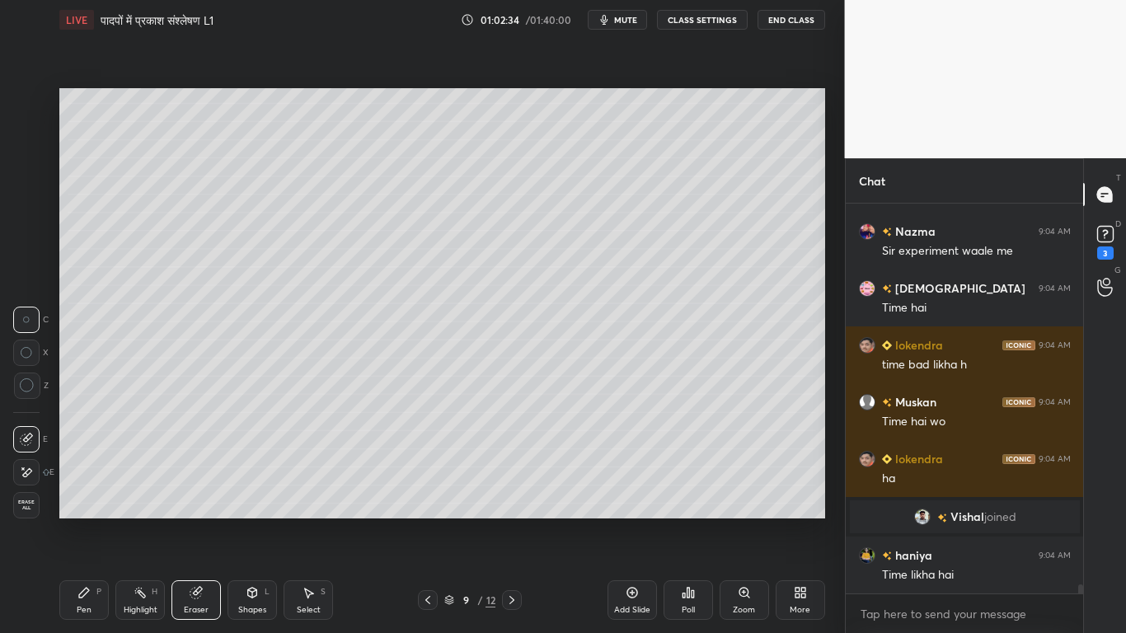
scroll to position [16849, 0]
click at [513, 478] on icon at bounding box center [511, 600] width 13 height 13
click at [514, 478] on icon at bounding box center [511, 600] width 13 height 13
click at [514, 478] on icon at bounding box center [512, 600] width 5 height 8
click at [513, 478] on icon at bounding box center [512, 600] width 5 height 8
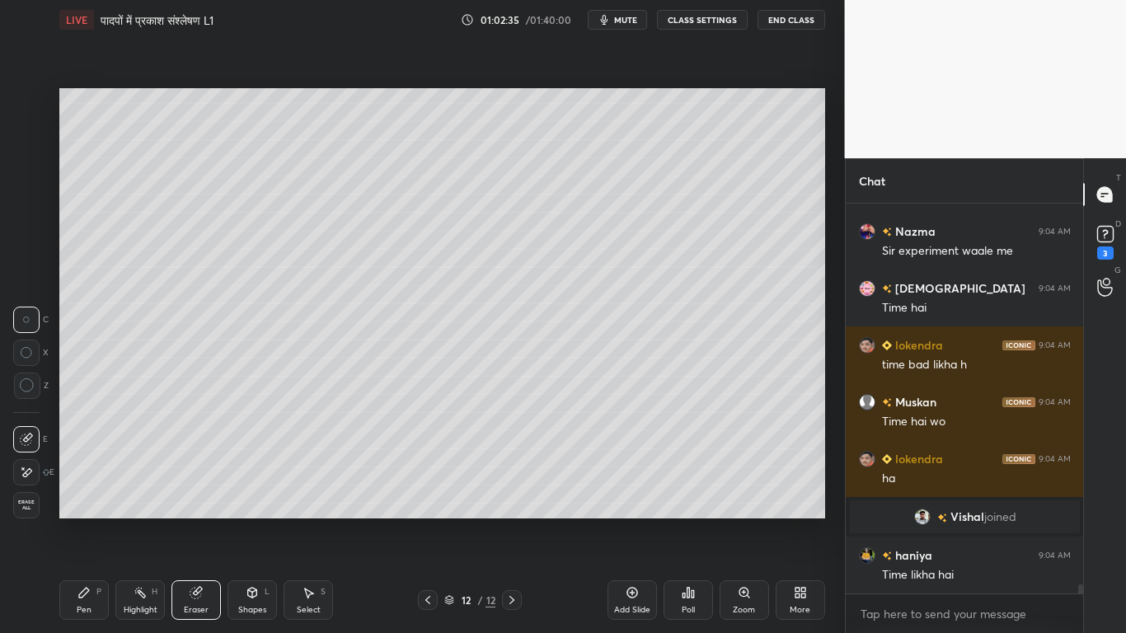
click at [512, 478] on icon at bounding box center [511, 600] width 13 height 13
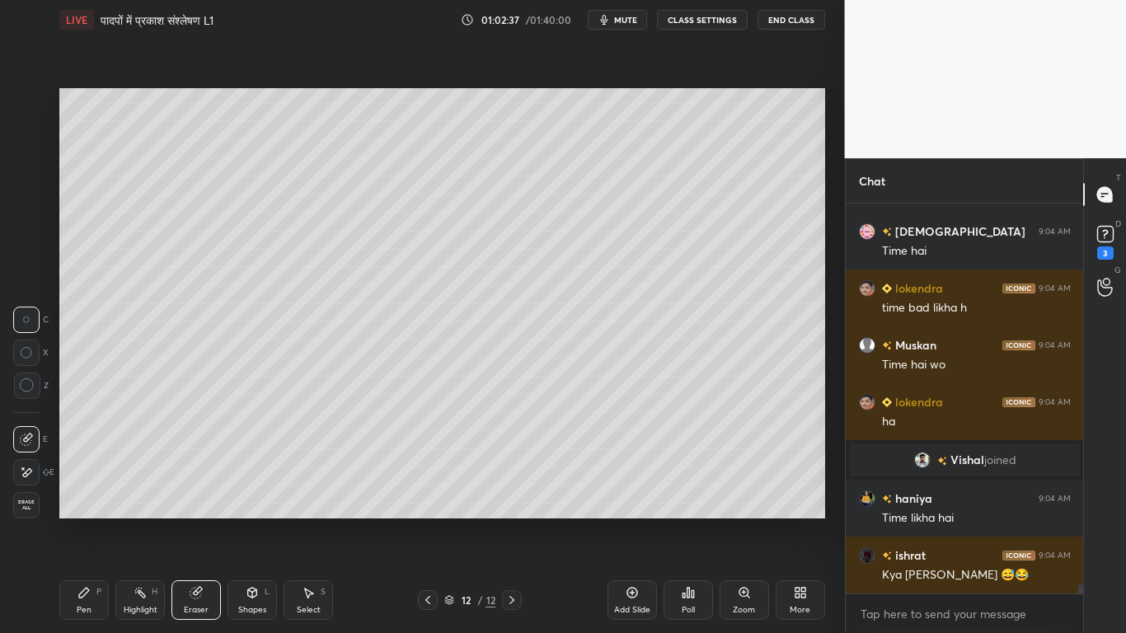
click at [76, 478] on div "Pen P" at bounding box center [83, 600] width 49 height 40
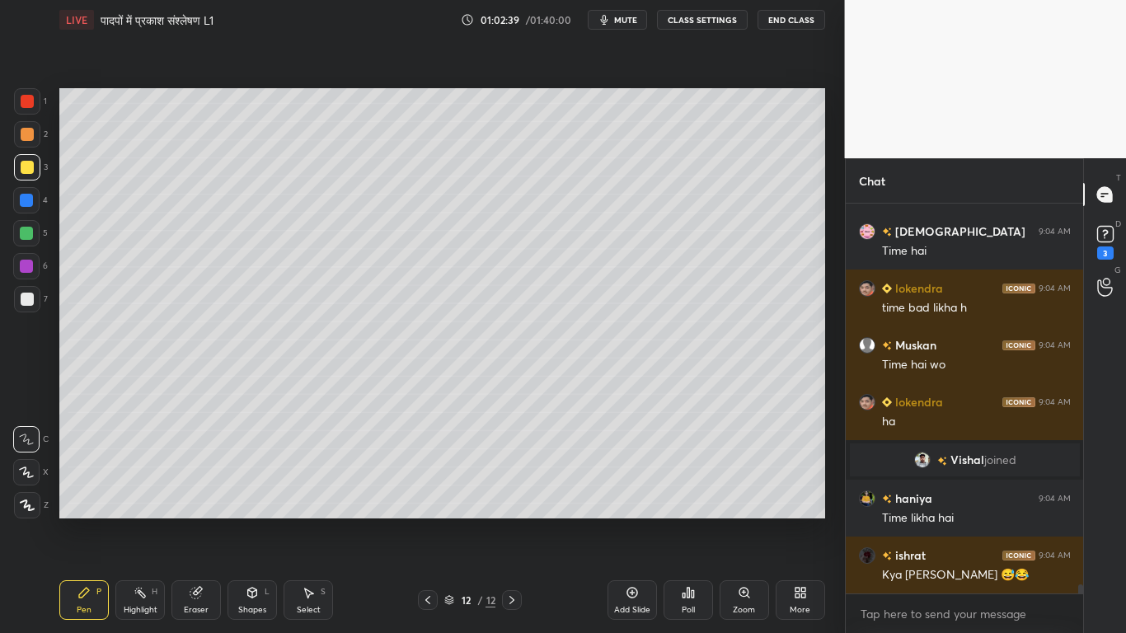
click at [34, 306] on div at bounding box center [27, 299] width 26 height 26
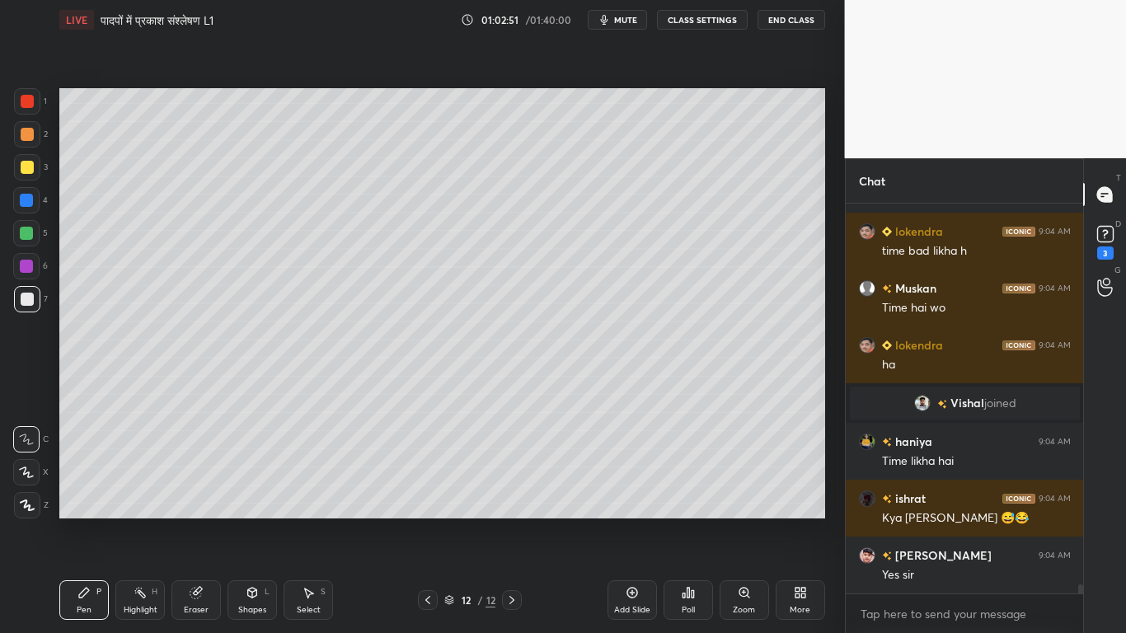
scroll to position [17020, 0]
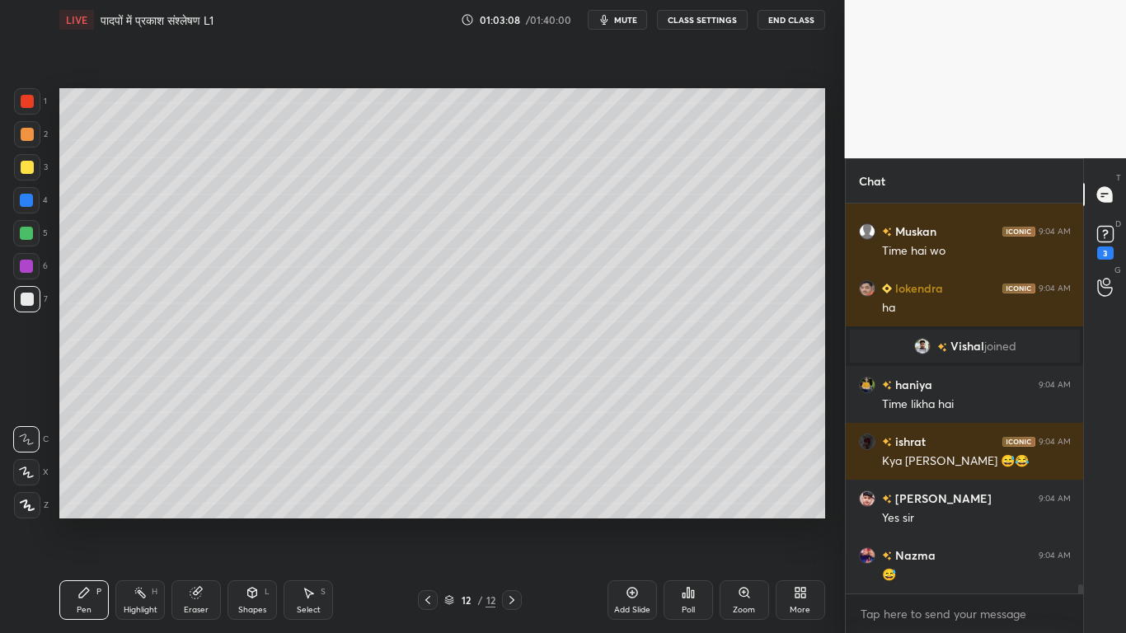
click at [24, 163] on div at bounding box center [27, 167] width 13 height 13
click at [636, 478] on div "Add Slide" at bounding box center [632, 600] width 49 height 40
drag, startPoint x: 22, startPoint y: 299, endPoint x: 8, endPoint y: 302, distance: 14.2
click at [20, 299] on div at bounding box center [27, 299] width 26 height 26
click at [25, 177] on div at bounding box center [27, 167] width 26 height 26
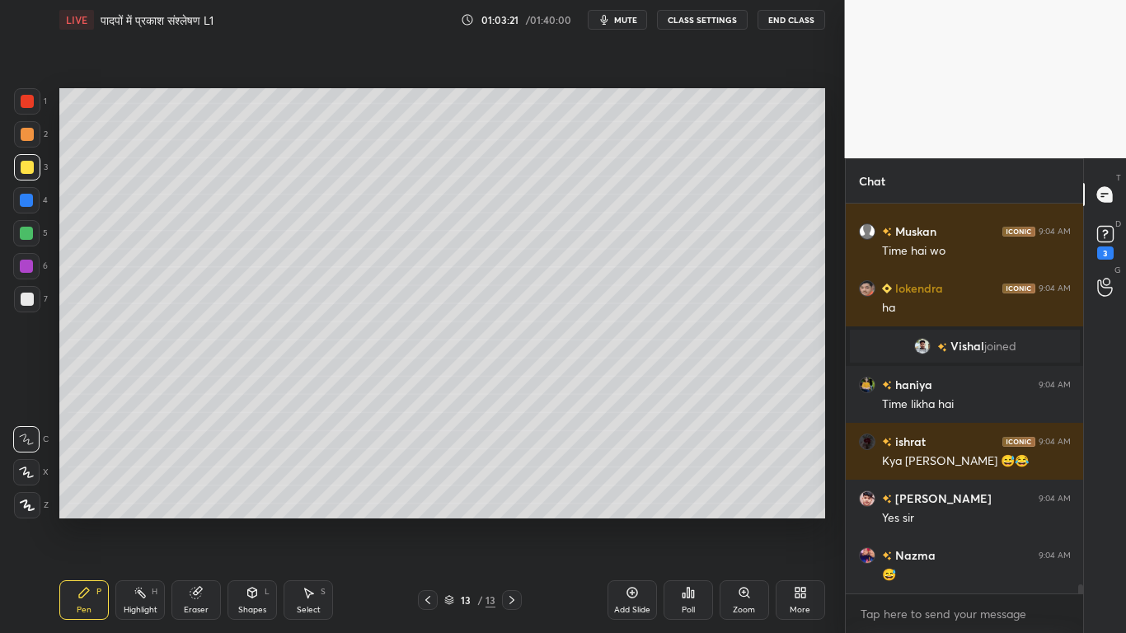
click at [21, 298] on div at bounding box center [27, 299] width 13 height 13
drag, startPoint x: 242, startPoint y: 607, endPoint x: 237, endPoint y: 592, distance: 15.4
click at [242, 478] on div "Shapes" at bounding box center [252, 610] width 28 height 8
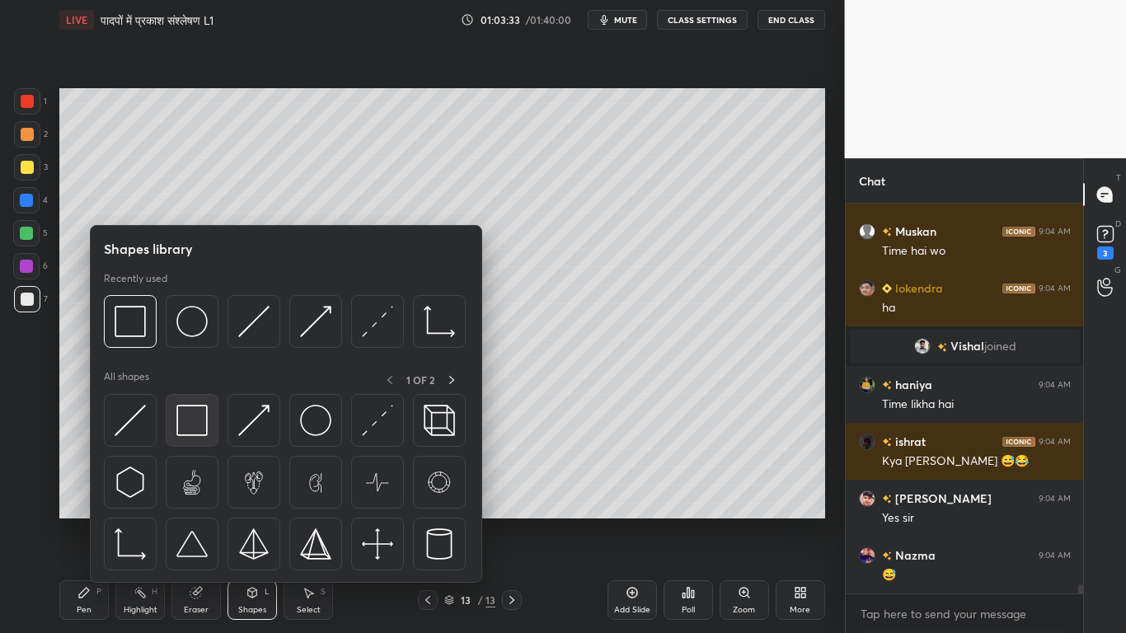
click at [188, 425] on img at bounding box center [191, 420] width 31 height 31
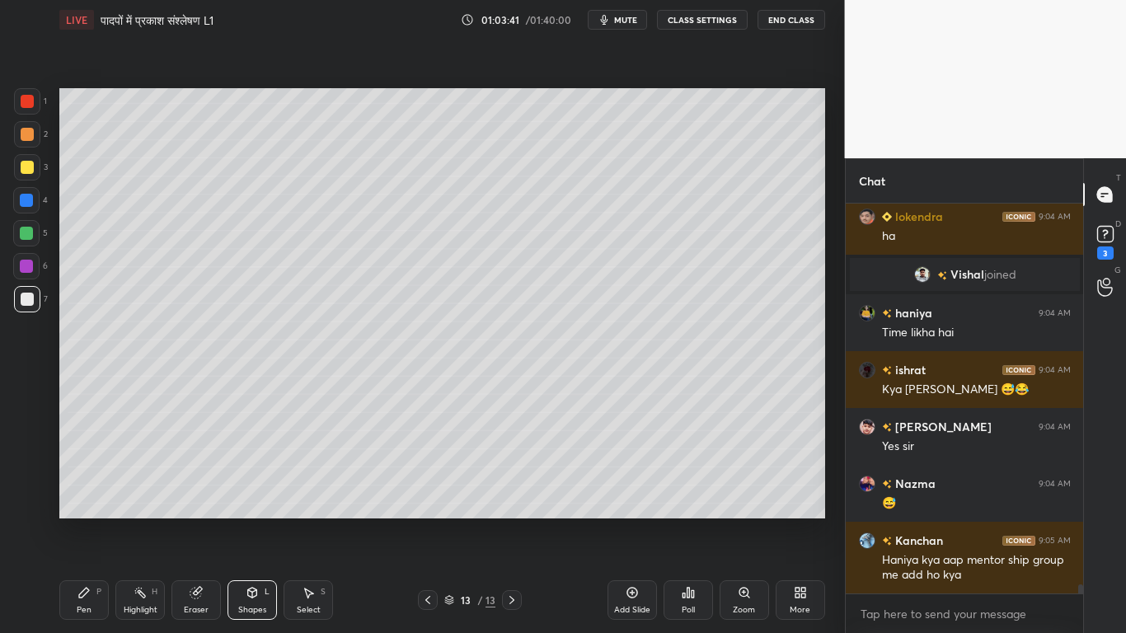
scroll to position [17131, 0]
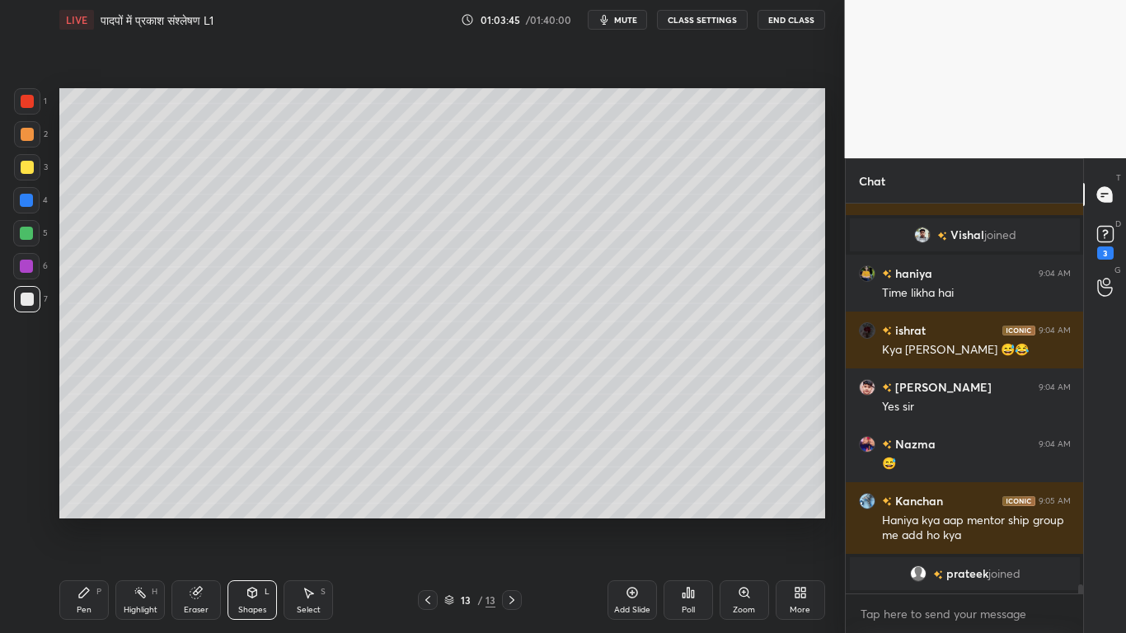
click at [250, 478] on div "Shapes" at bounding box center [252, 610] width 28 height 8
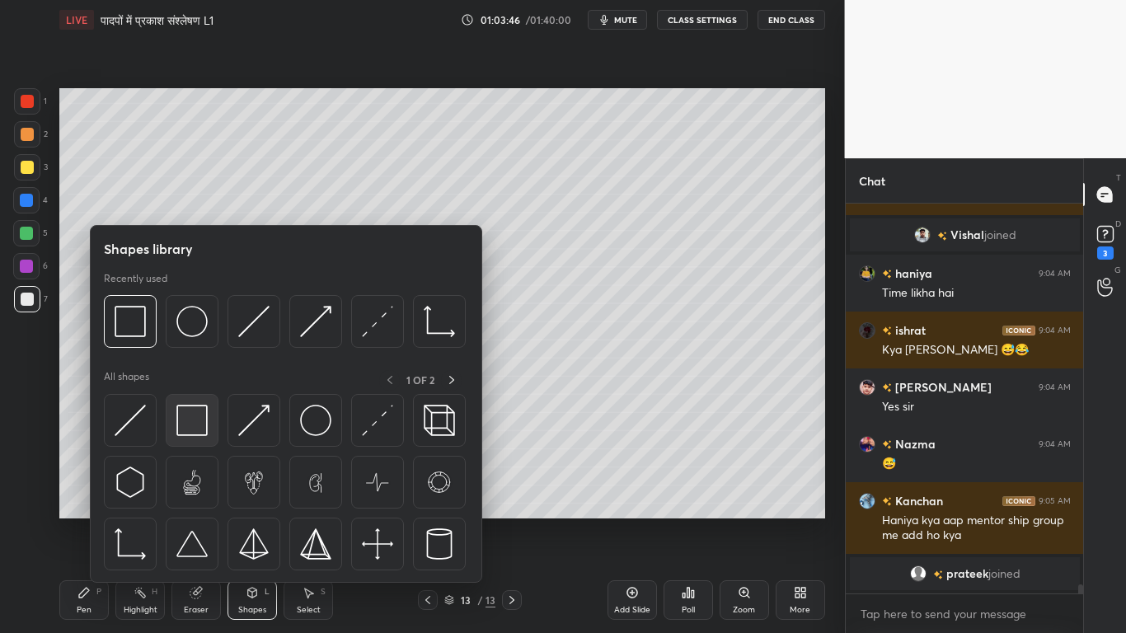
click at [195, 416] on img at bounding box center [191, 420] width 31 height 31
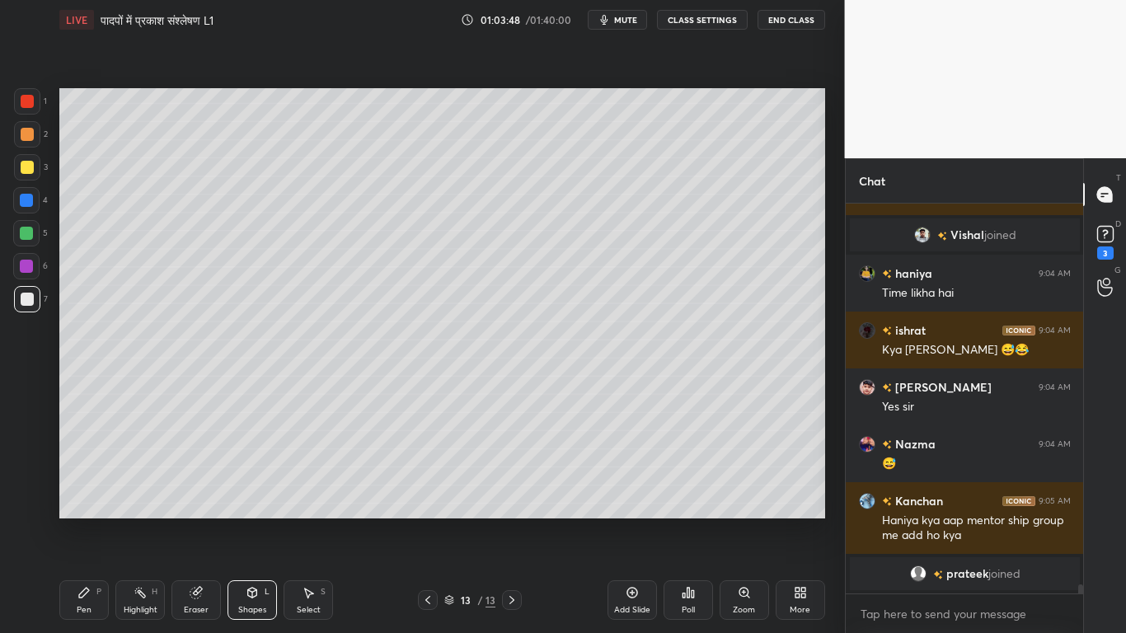
click at [249, 478] on div "Shapes L" at bounding box center [252, 600] width 49 height 40
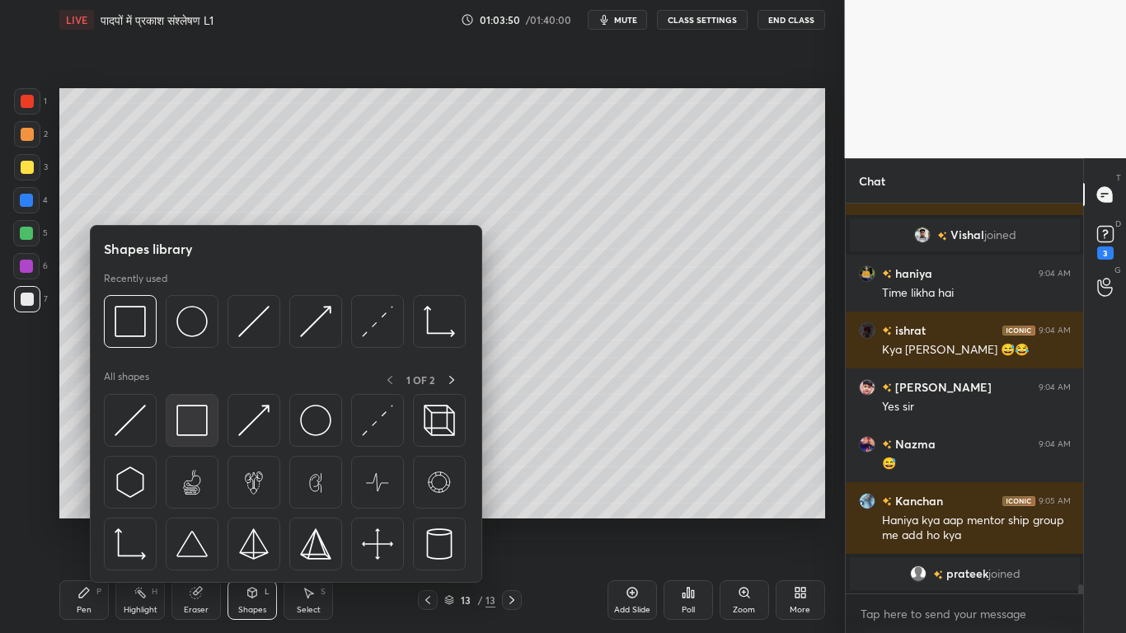
click at [185, 415] on img at bounding box center [191, 420] width 31 height 31
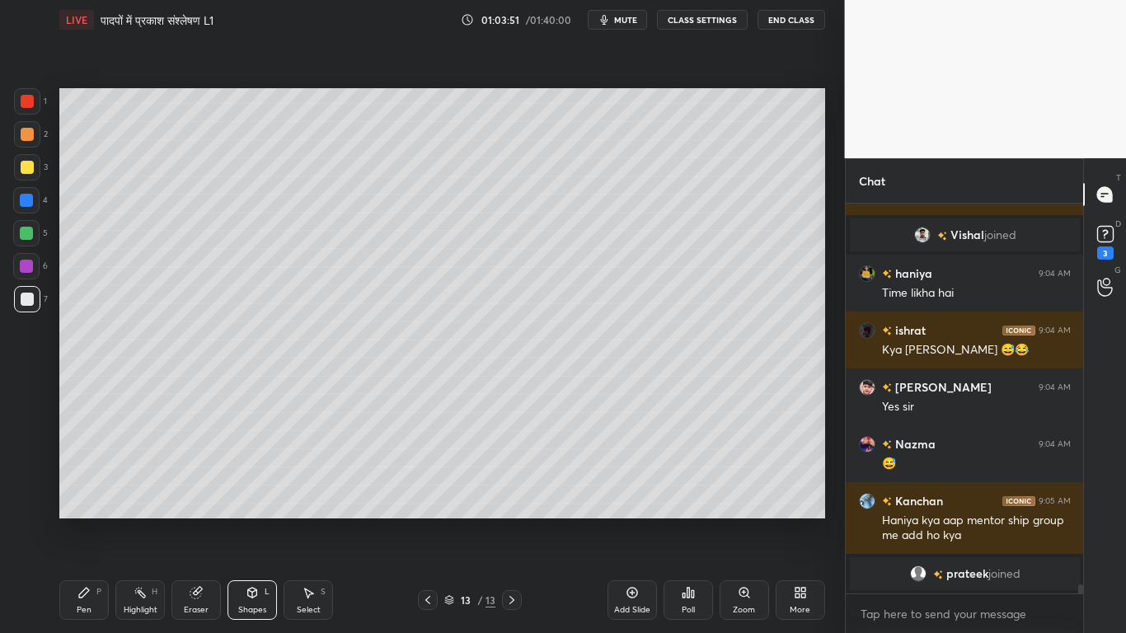
click at [24, 168] on div at bounding box center [27, 167] width 13 height 13
drag, startPoint x: 87, startPoint y: 599, endPoint x: 87, endPoint y: 590, distance: 8.3
click at [87, 478] on icon at bounding box center [84, 592] width 13 height 13
click at [245, 478] on div "Shapes L" at bounding box center [252, 600] width 49 height 40
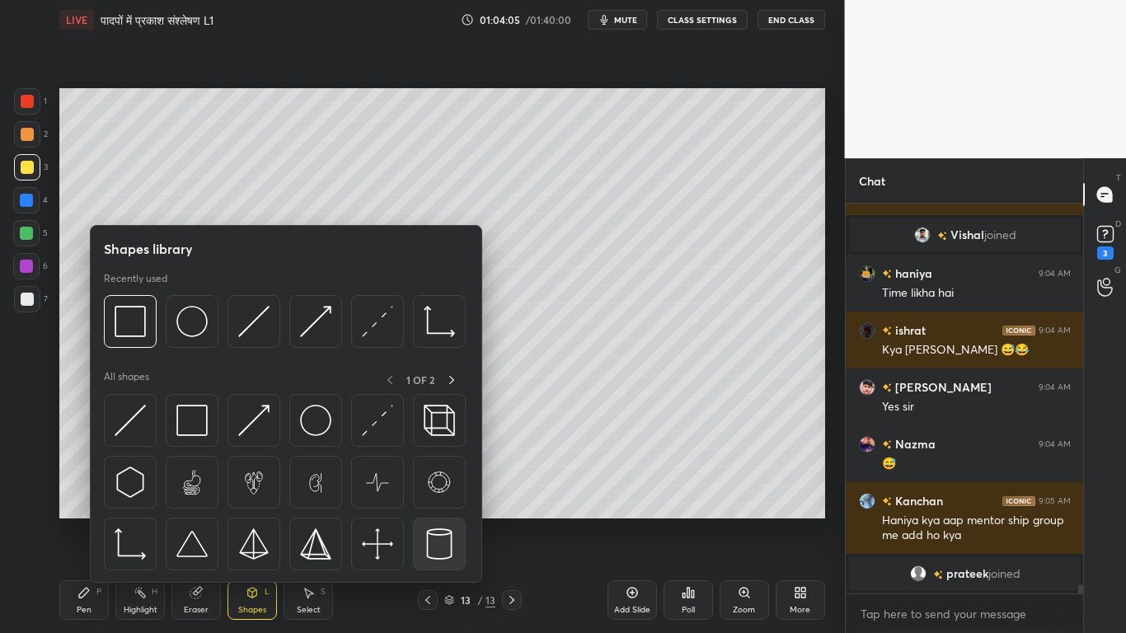
click at [441, 478] on img at bounding box center [439, 544] width 31 height 31
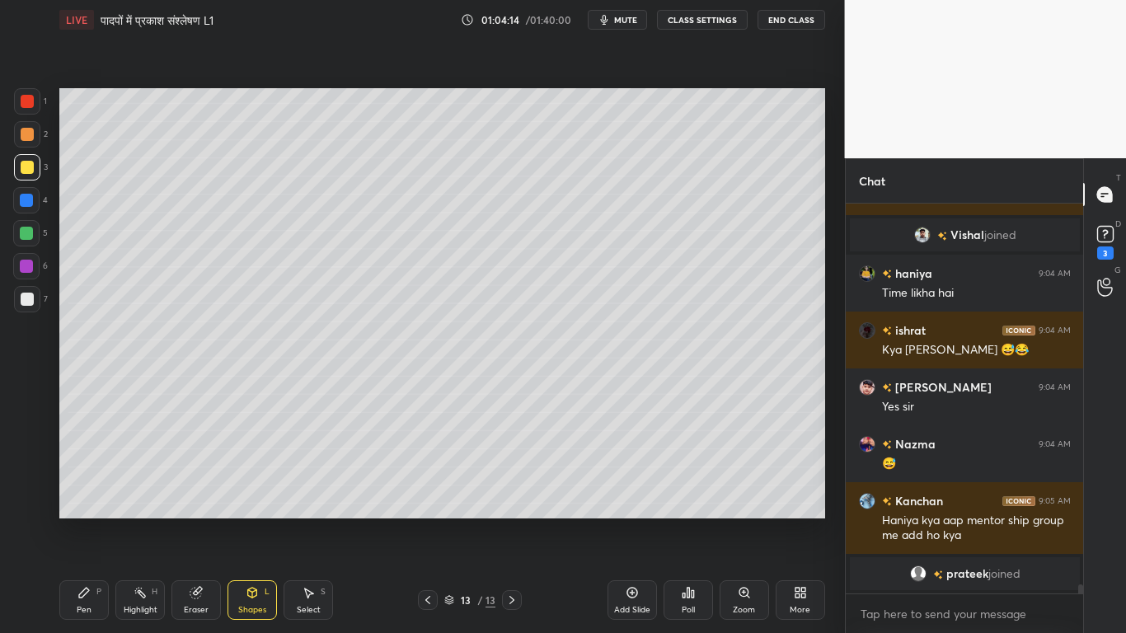
click at [186, 478] on div "Eraser" at bounding box center [196, 610] width 25 height 8
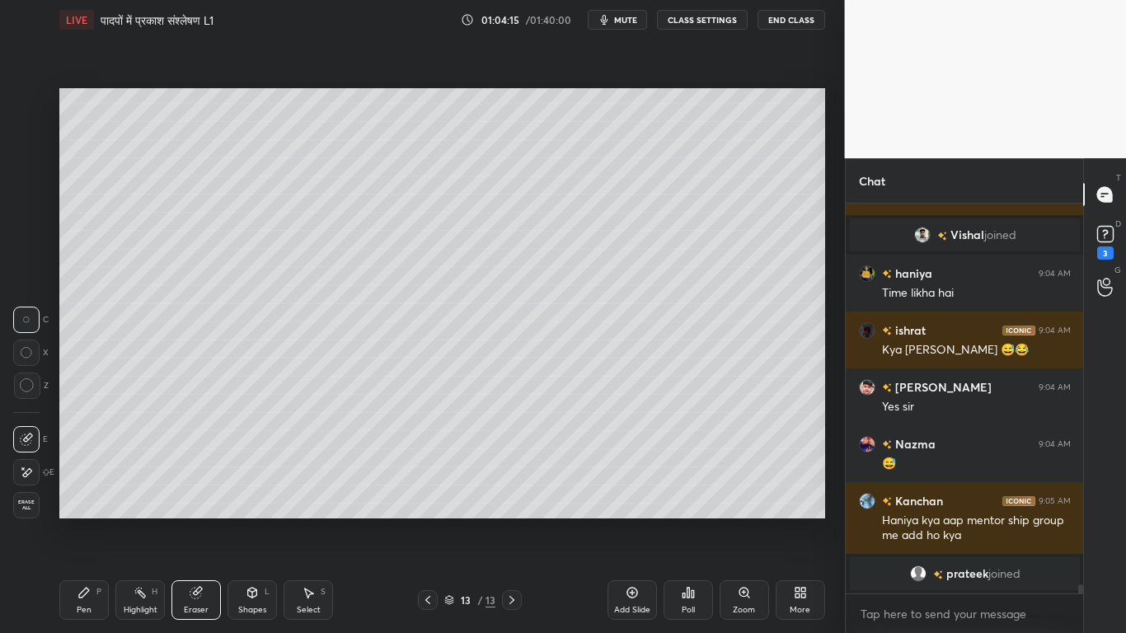
click at [26, 469] on icon at bounding box center [26, 473] width 13 height 14
click at [26, 430] on div at bounding box center [26, 439] width 26 height 26
click at [80, 478] on div "Pen P" at bounding box center [83, 600] width 49 height 40
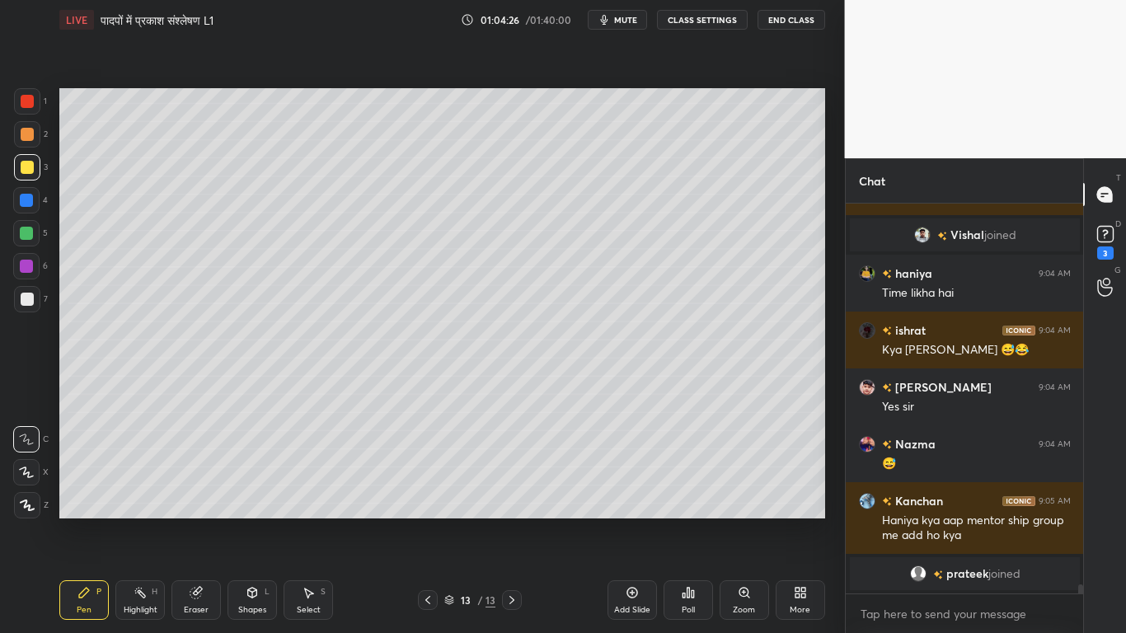
click at [300, 478] on div "Select S" at bounding box center [308, 600] width 49 height 40
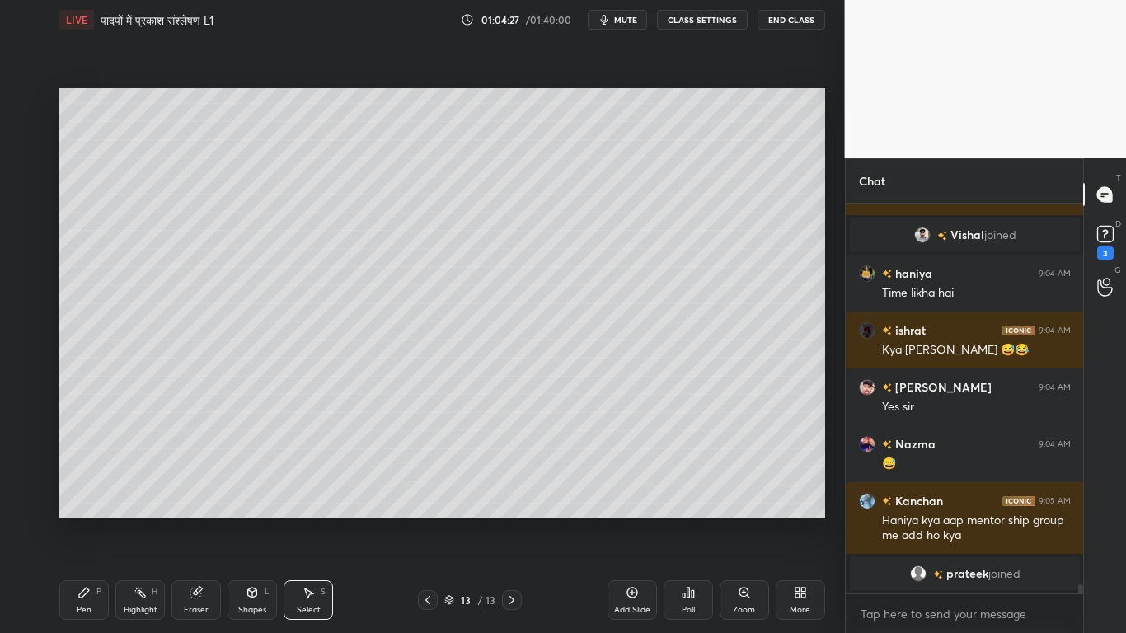
drag, startPoint x: 255, startPoint y: 599, endPoint x: 263, endPoint y: 583, distance: 18.4
click at [254, 478] on div "Shapes L" at bounding box center [252, 600] width 49 height 40
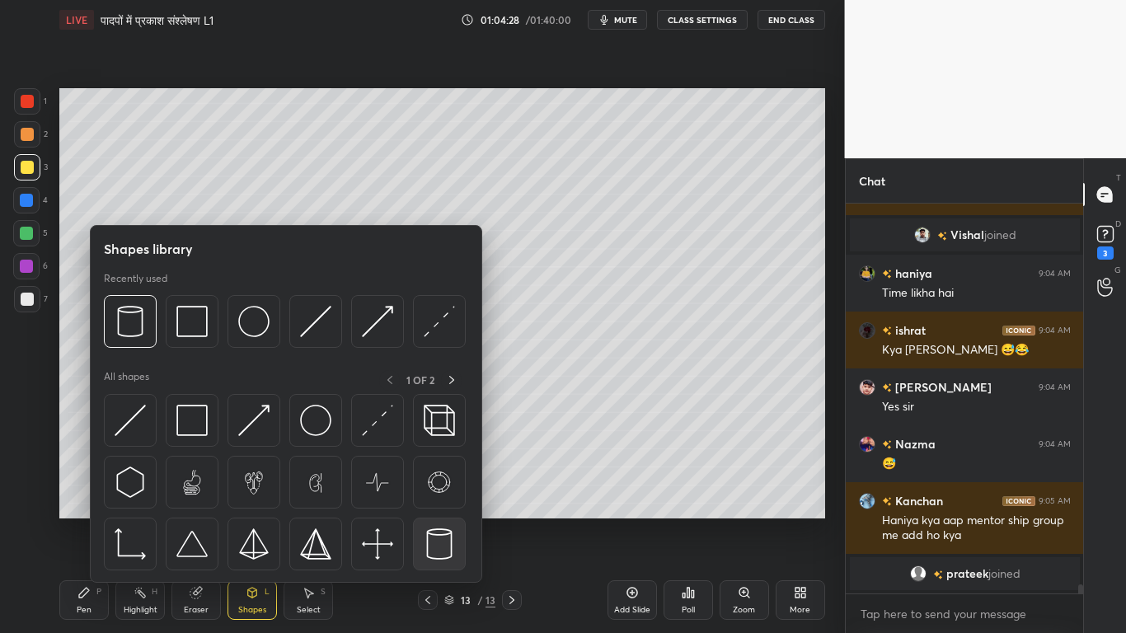
click at [429, 478] on img at bounding box center [439, 544] width 31 height 31
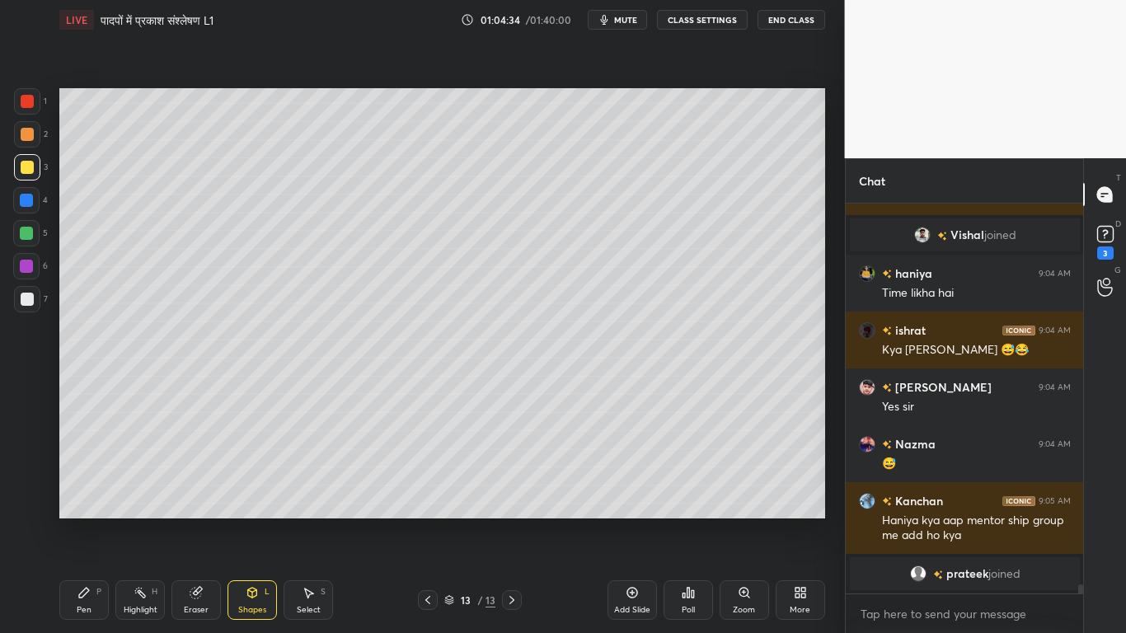
click at [26, 297] on div at bounding box center [27, 299] width 13 height 13
click at [26, 298] on div at bounding box center [27, 299] width 13 height 13
drag, startPoint x: 89, startPoint y: 589, endPoint x: 160, endPoint y: 525, distance: 95.2
click at [92, 478] on div "Pen P" at bounding box center [83, 600] width 49 height 40
click at [30, 169] on div at bounding box center [27, 167] width 13 height 13
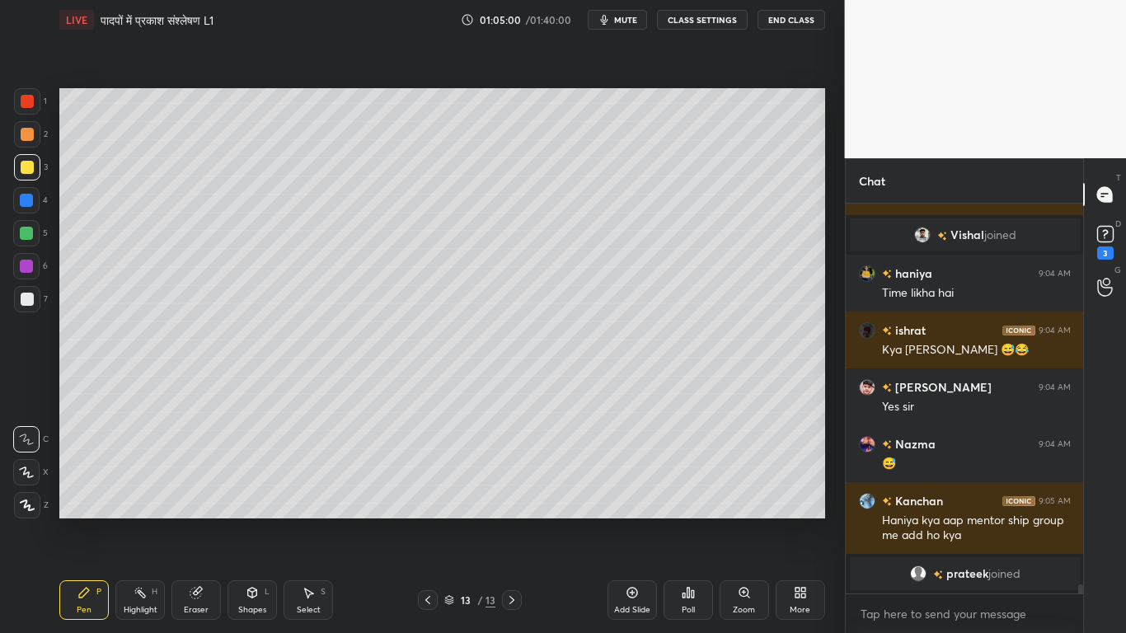
click at [26, 301] on div at bounding box center [27, 299] width 13 height 13
click at [31, 199] on div at bounding box center [26, 200] width 13 height 13
click at [243, 478] on div "Shapes L" at bounding box center [252, 600] width 49 height 40
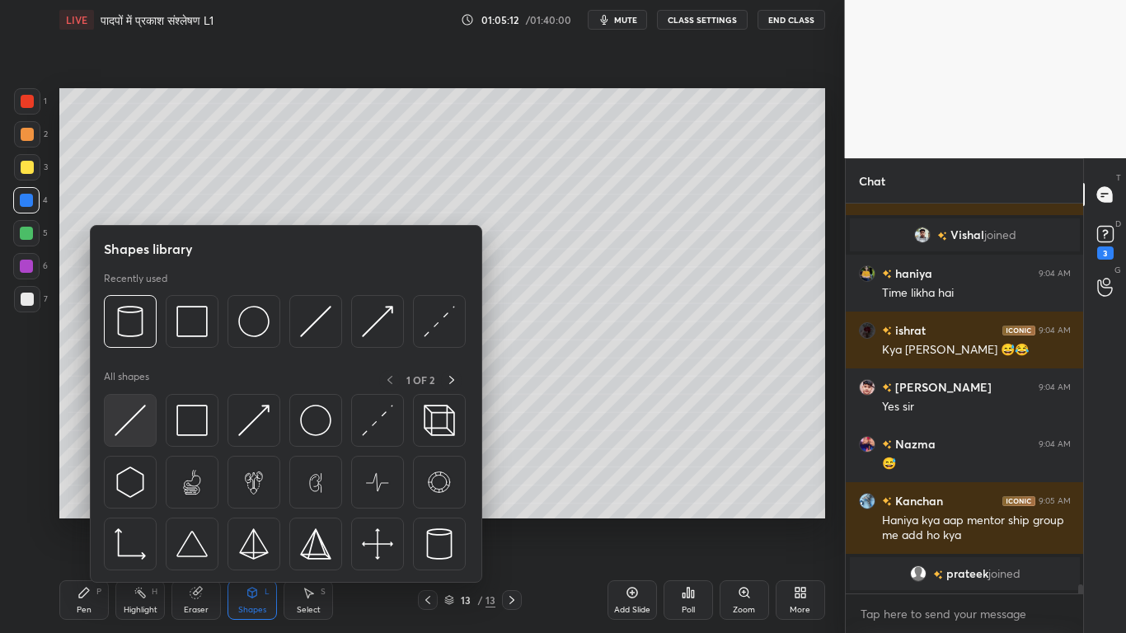
click at [136, 414] on img at bounding box center [130, 420] width 31 height 31
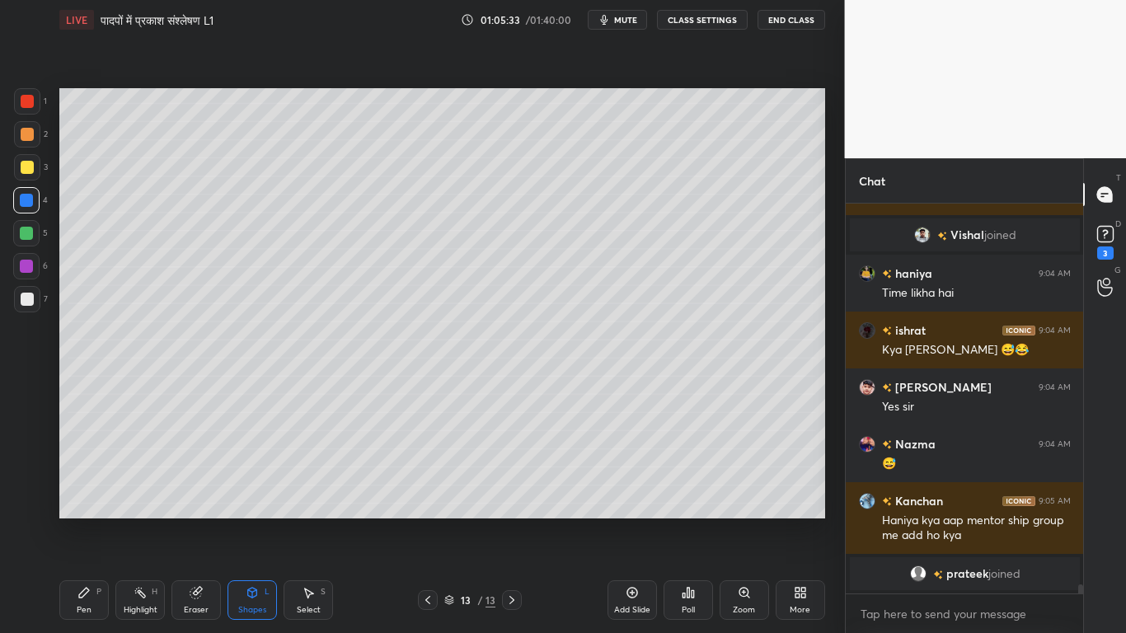
click at [21, 303] on div at bounding box center [27, 299] width 13 height 13
click at [30, 199] on div at bounding box center [26, 200] width 13 height 13
drag, startPoint x: 81, startPoint y: 602, endPoint x: 114, endPoint y: 564, distance: 50.3
click at [83, 478] on div "Pen P" at bounding box center [83, 600] width 49 height 40
click at [188, 478] on div "Eraser" at bounding box center [195, 600] width 49 height 40
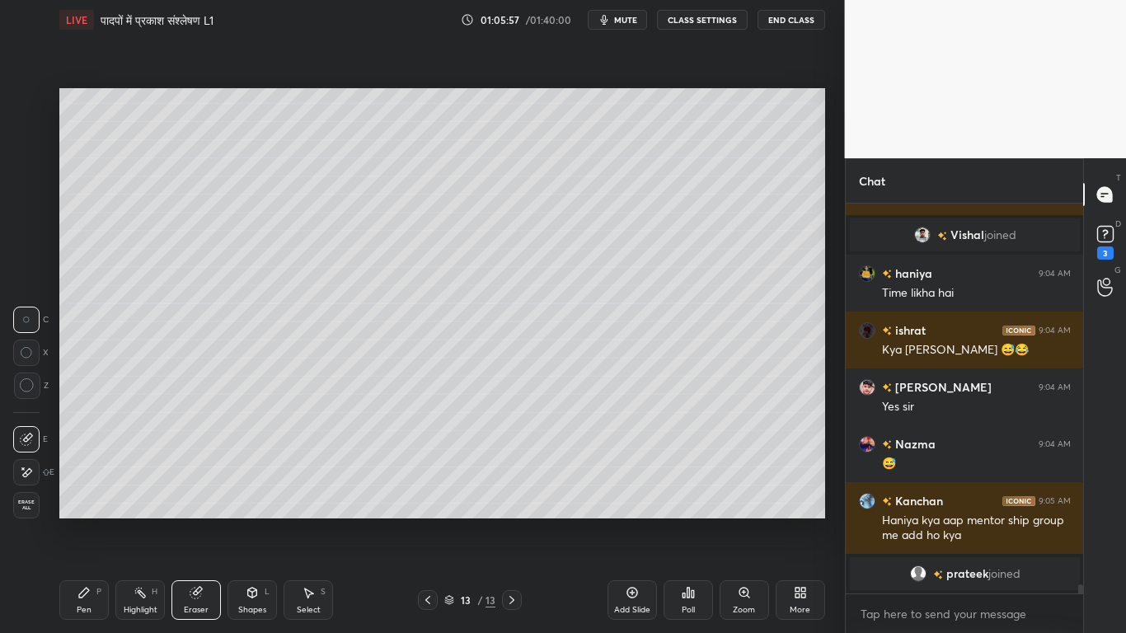
scroll to position [351, 233]
click at [25, 469] on icon at bounding box center [26, 473] width 13 height 14
click at [302, 478] on div "Select S" at bounding box center [308, 600] width 49 height 40
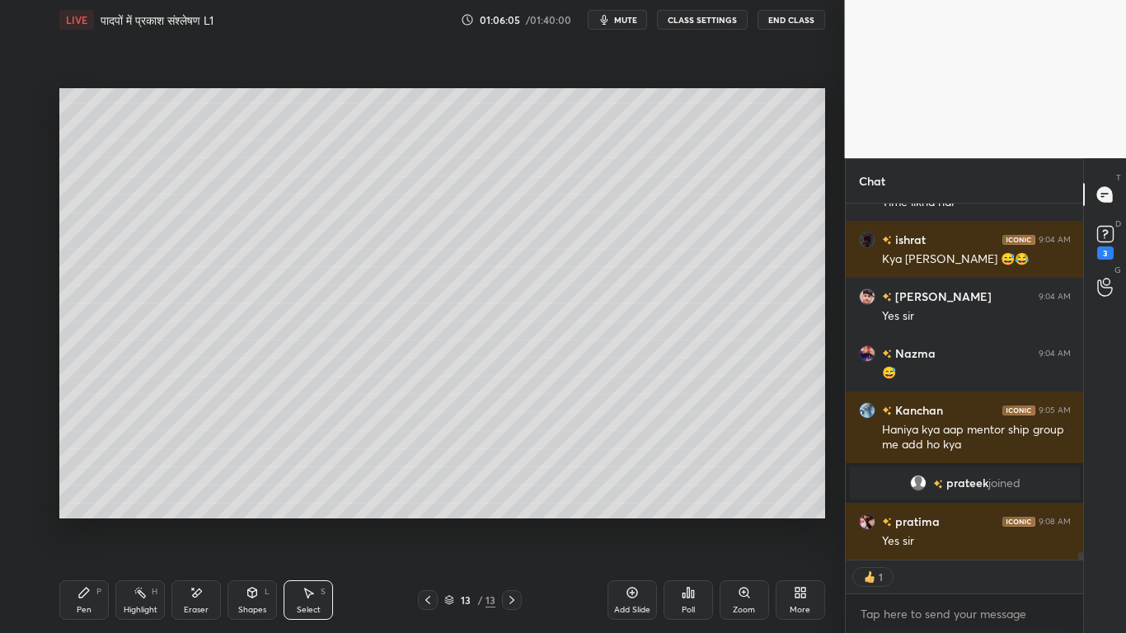
scroll to position [17128, 0]
click at [250, 478] on div "Shapes" at bounding box center [252, 610] width 28 height 8
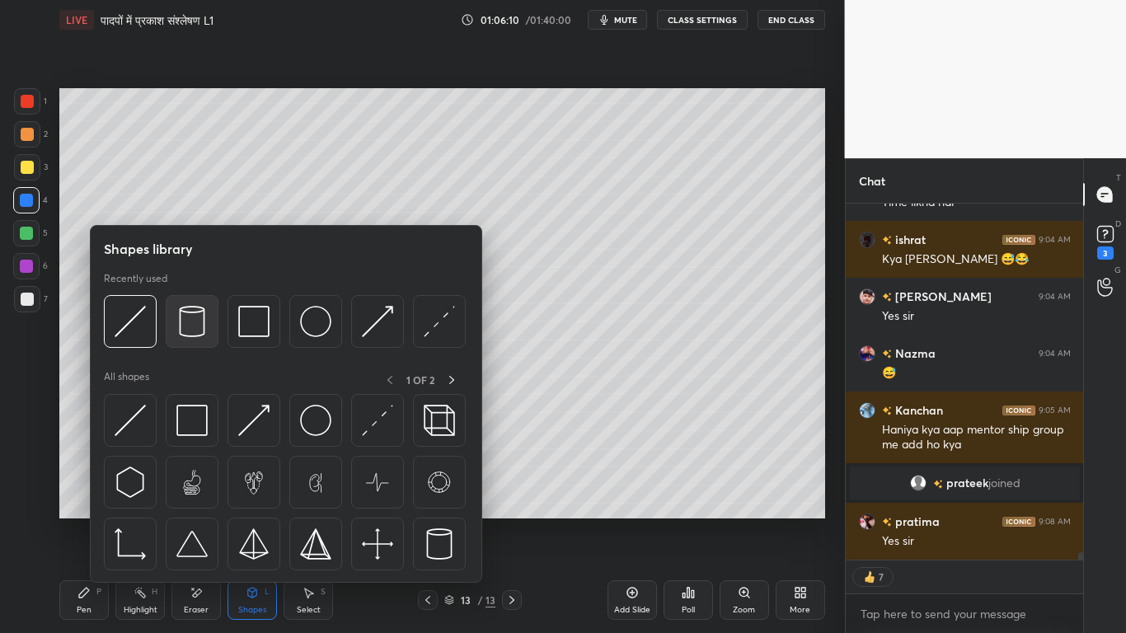
click at [190, 322] on img at bounding box center [191, 321] width 31 height 31
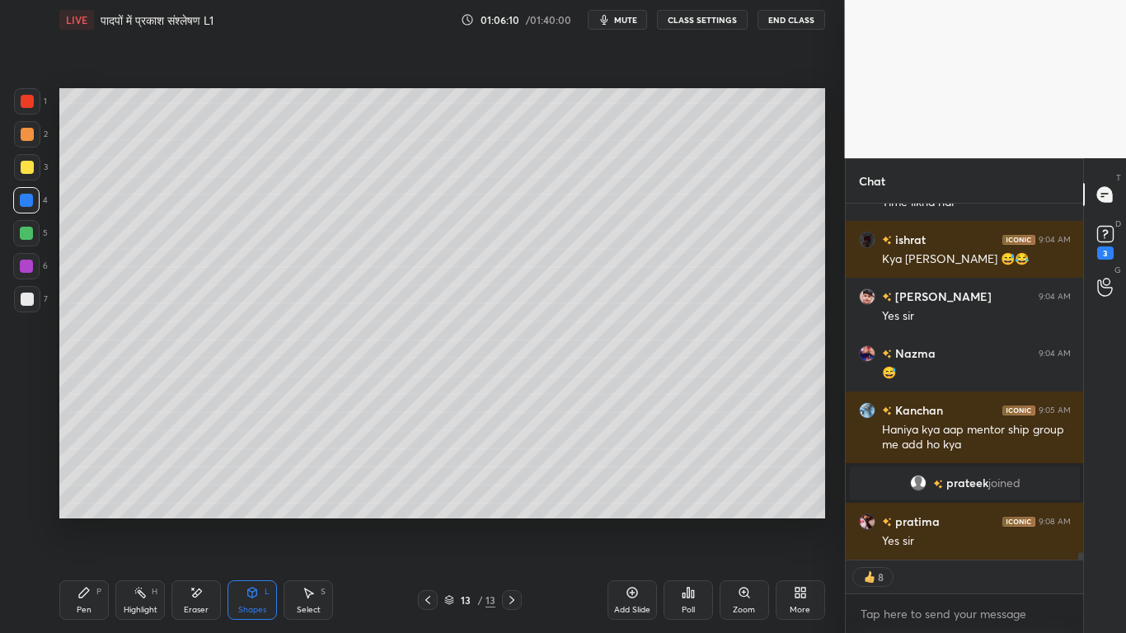
scroll to position [17185, 0]
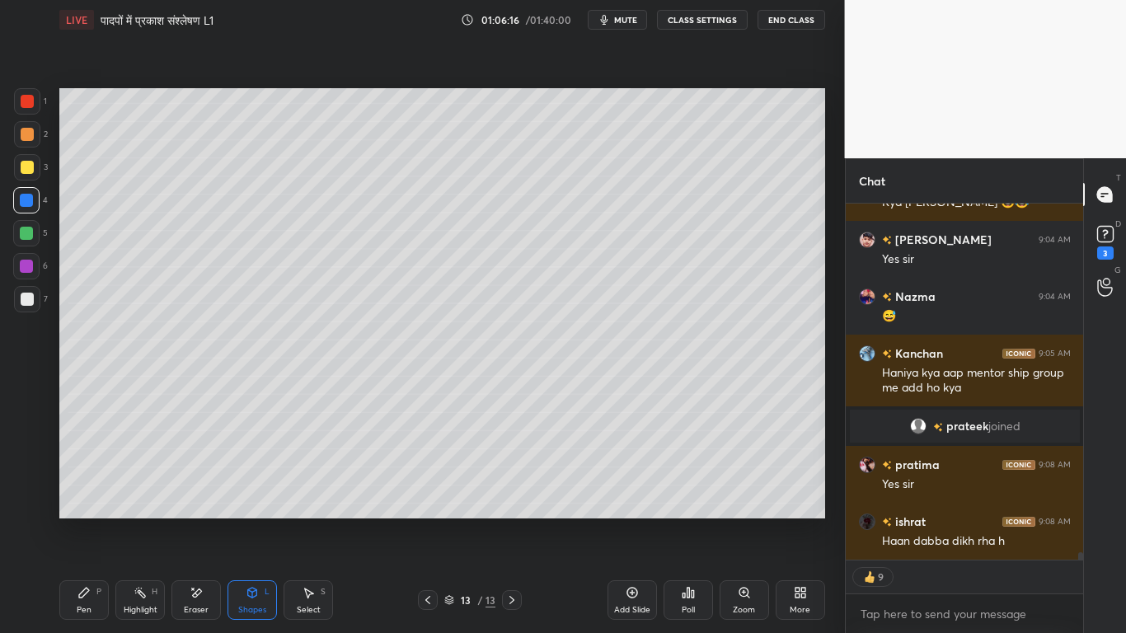
drag, startPoint x: 200, startPoint y: 586, endPoint x: 199, endPoint y: 547, distance: 39.6
click at [199, 478] on icon at bounding box center [196, 593] width 13 height 14
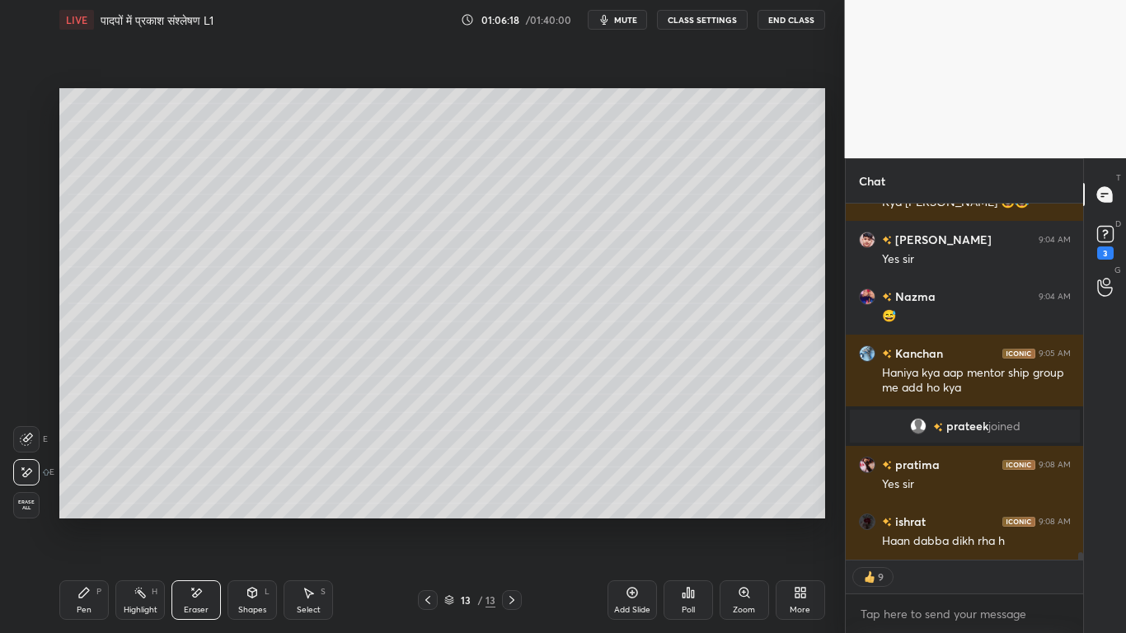
click at [31, 435] on icon at bounding box center [26, 439] width 13 height 13
drag, startPoint x: 73, startPoint y: 603, endPoint x: 86, endPoint y: 603, distance: 12.4
click at [73, 478] on div "Pen P" at bounding box center [83, 600] width 49 height 40
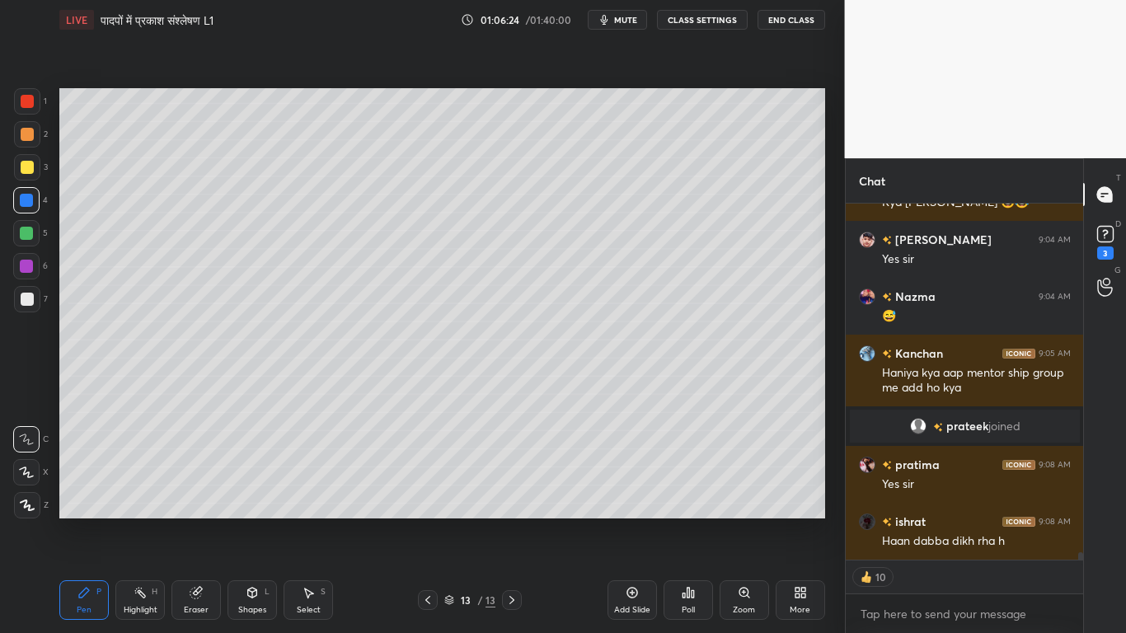
click at [246, 478] on div "Shapes L" at bounding box center [252, 600] width 49 height 40
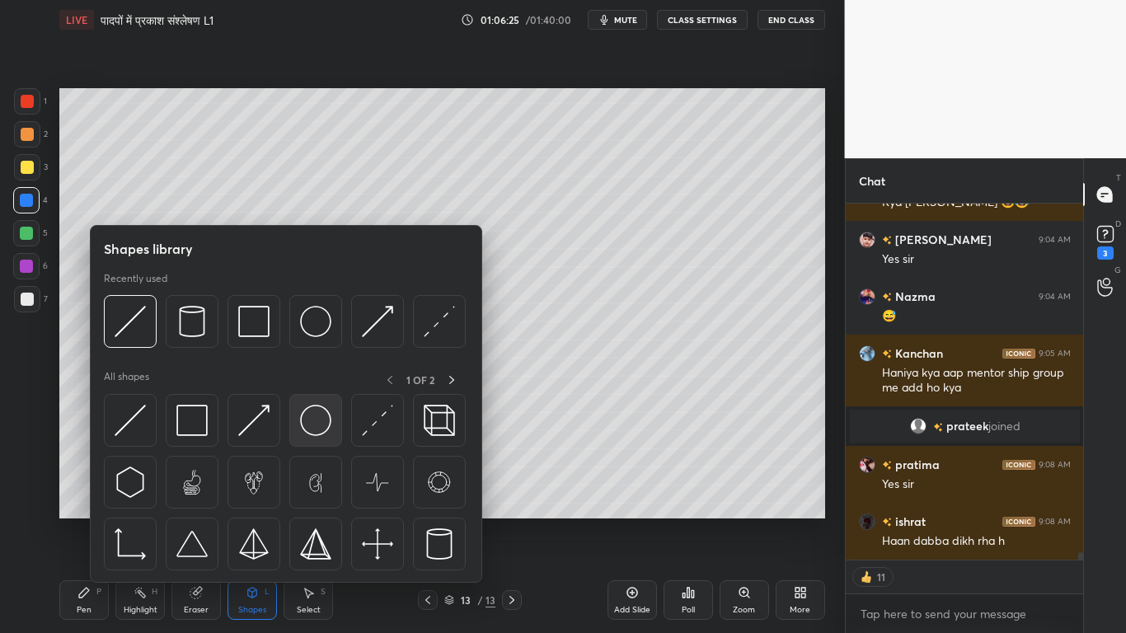
click at [313, 420] on img at bounding box center [315, 420] width 31 height 31
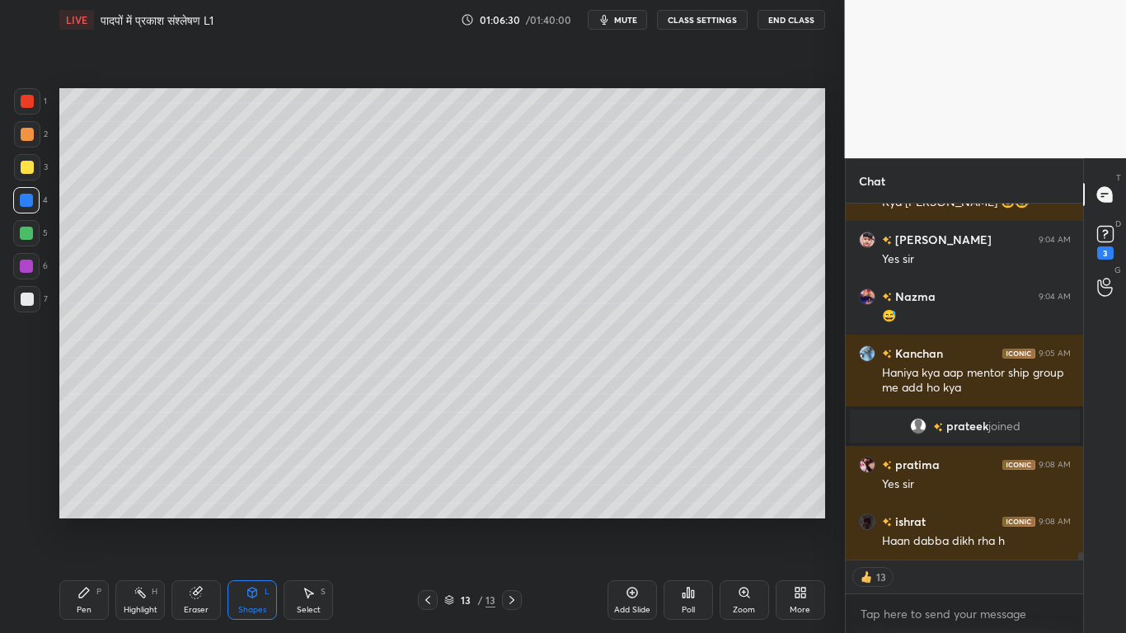
scroll to position [17257, 0]
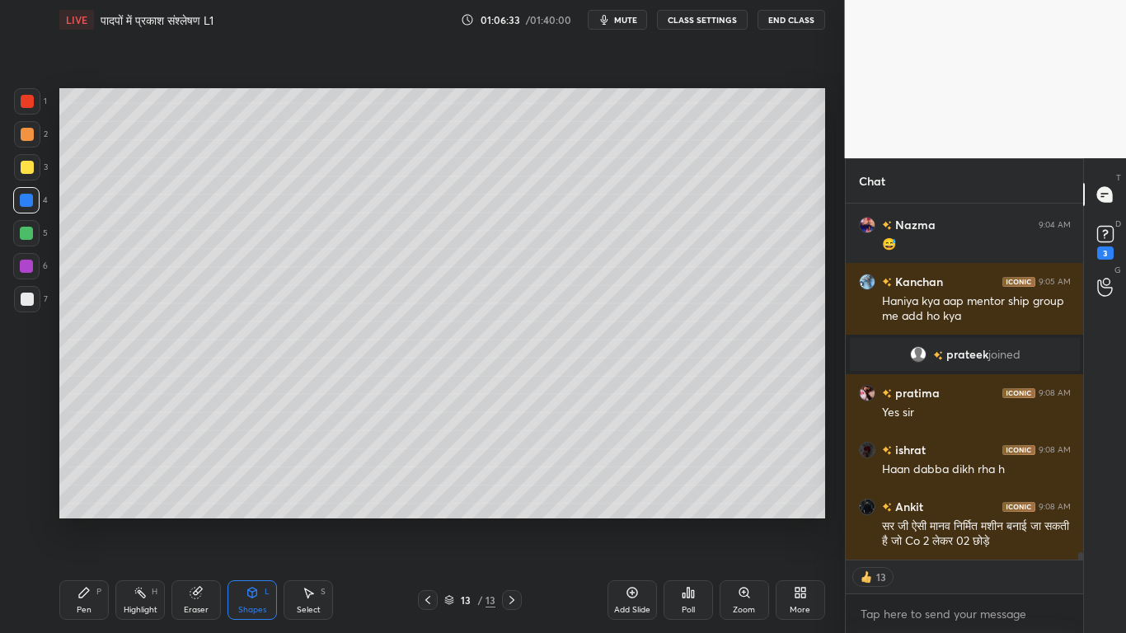
click at [196, 478] on icon at bounding box center [195, 593] width 11 height 11
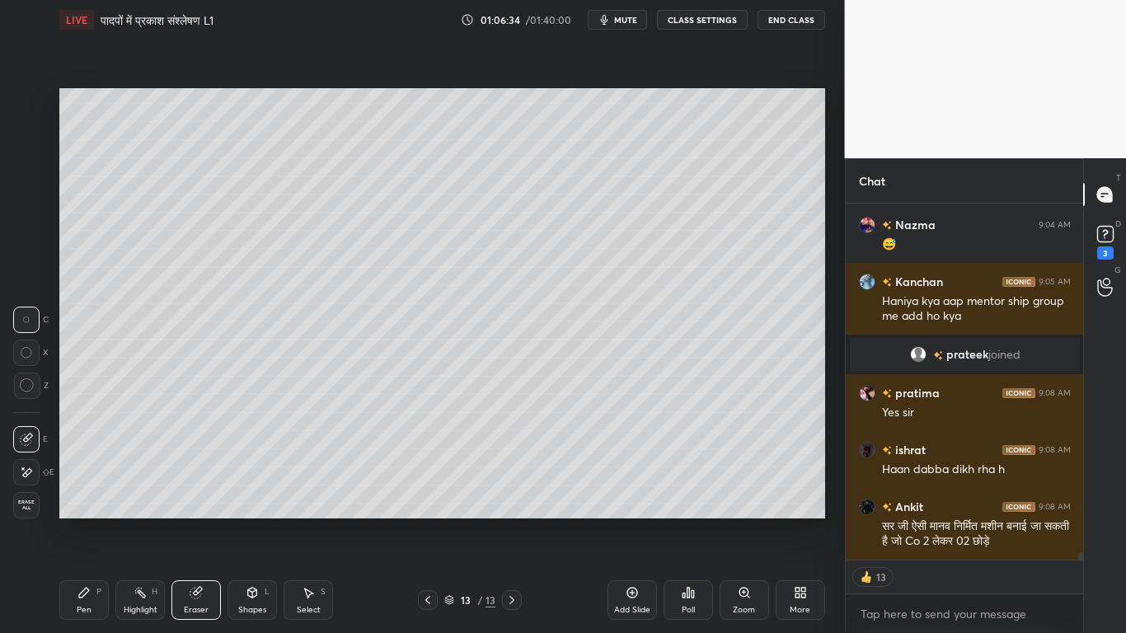
click at [256, 478] on icon at bounding box center [252, 592] width 13 height 13
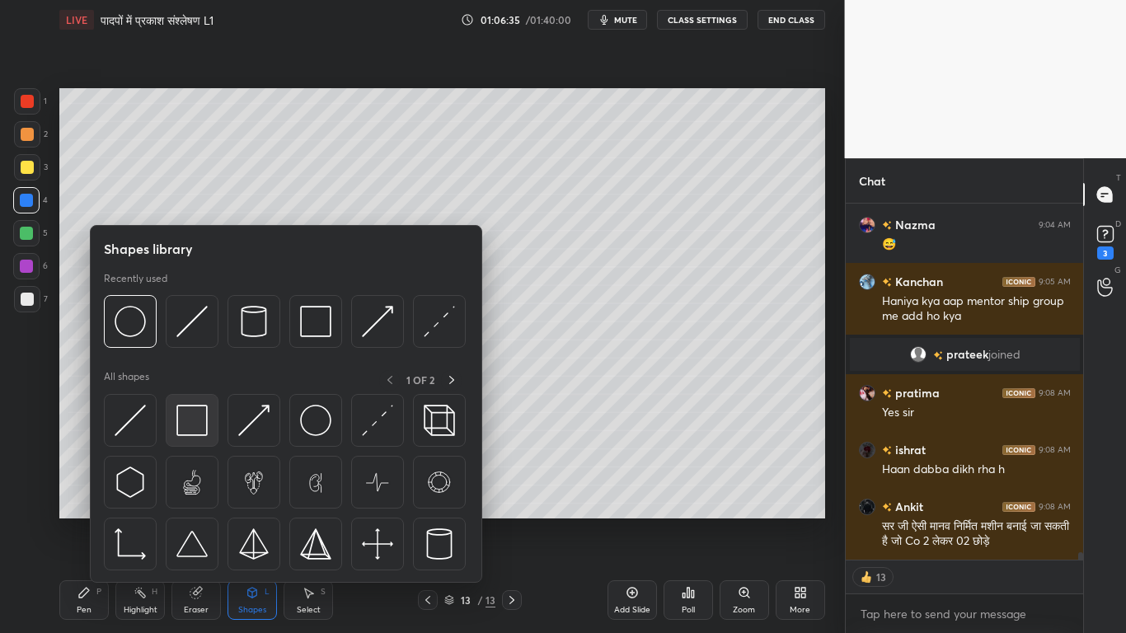
click at [191, 419] on img at bounding box center [191, 420] width 31 height 31
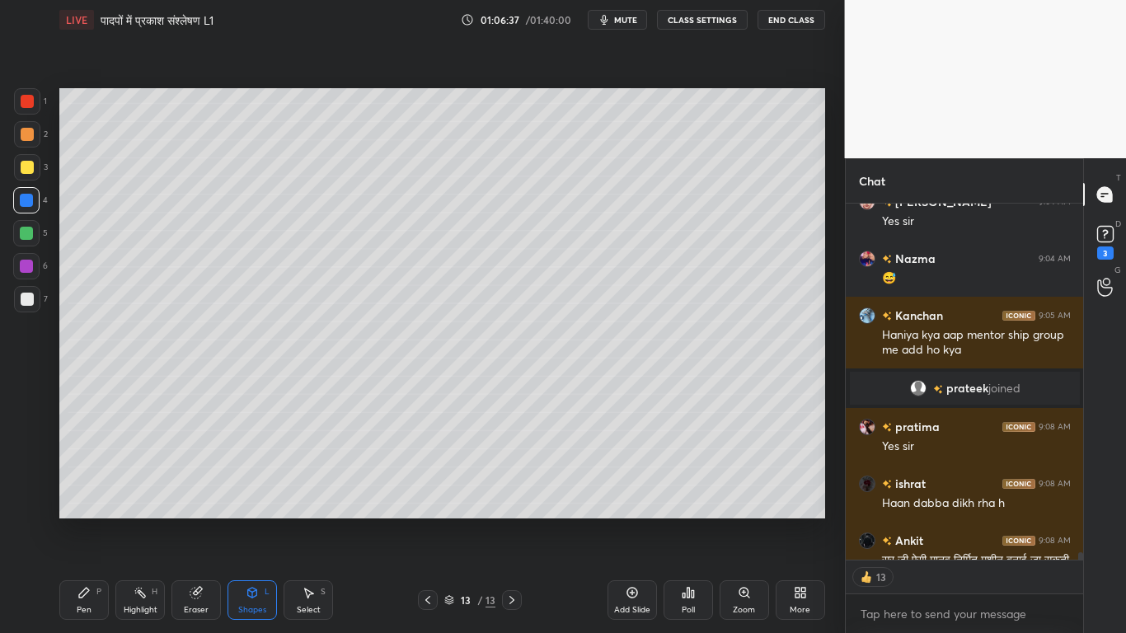
scroll to position [17223, 0]
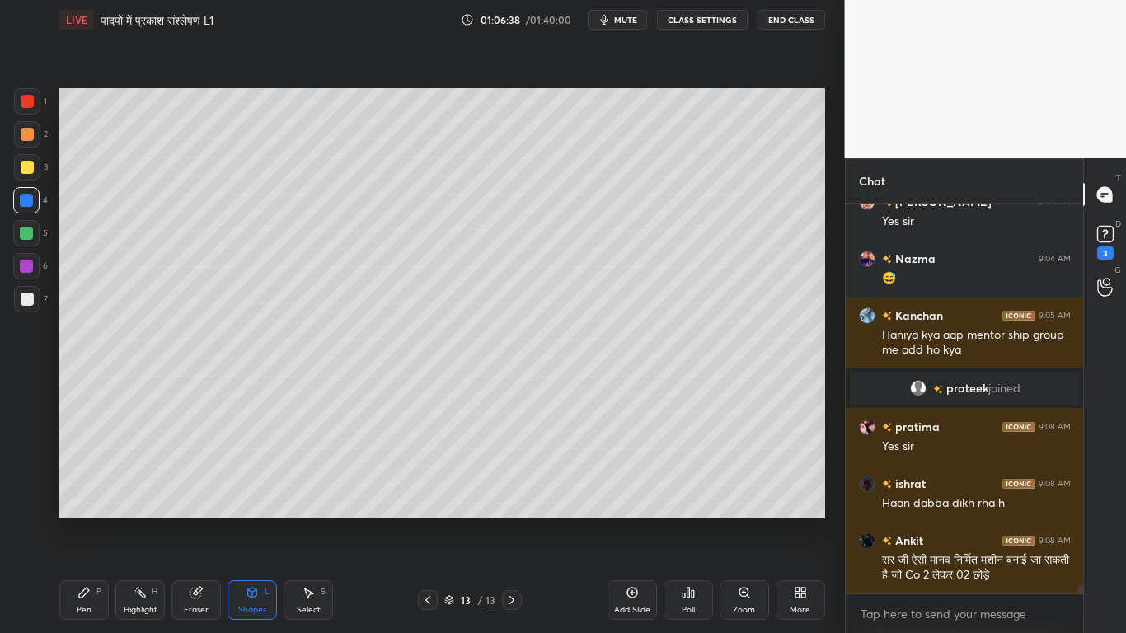
click at [27, 234] on div at bounding box center [26, 233] width 13 height 13
click at [184, 478] on div "Eraser" at bounding box center [195, 600] width 49 height 40
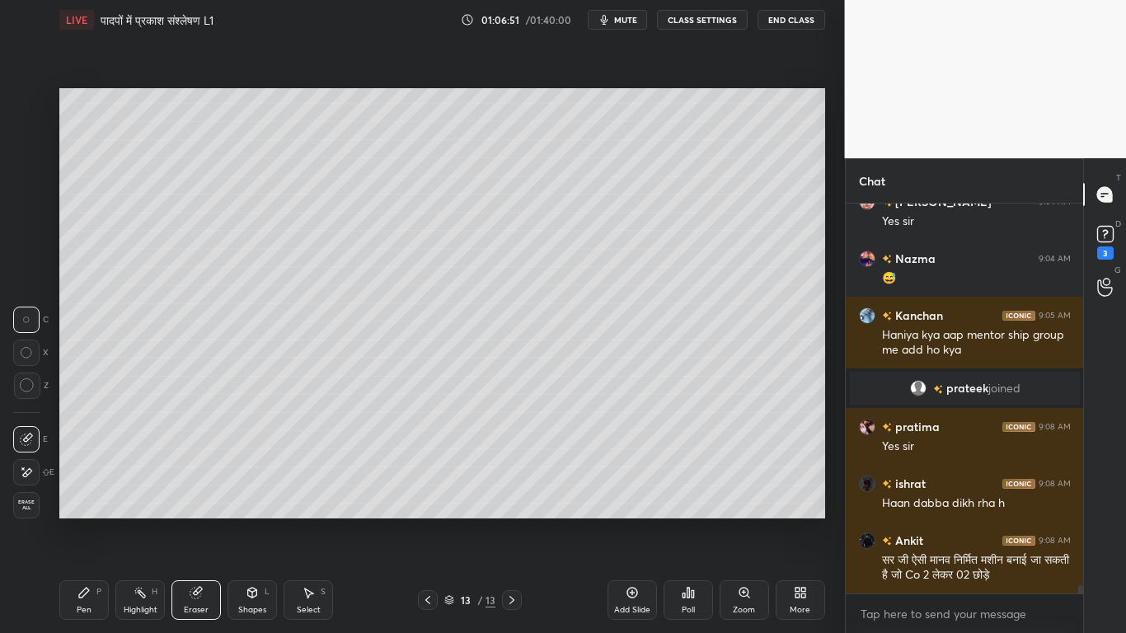
click at [251, 478] on div "Shapes" at bounding box center [252, 610] width 28 height 8
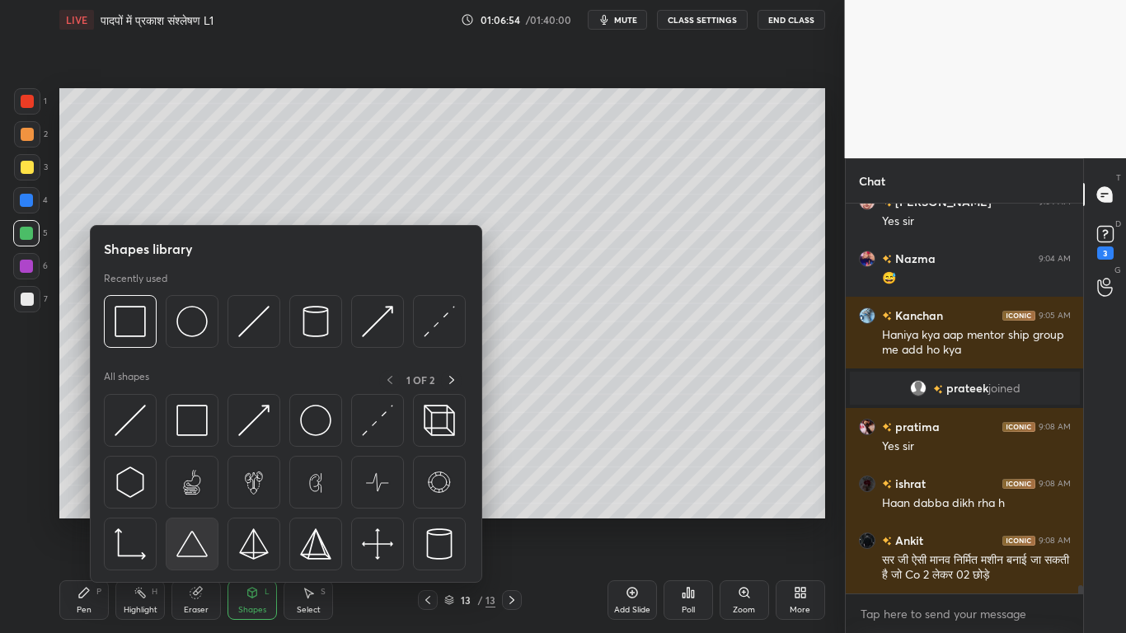
click at [193, 478] on img at bounding box center [191, 544] width 31 height 31
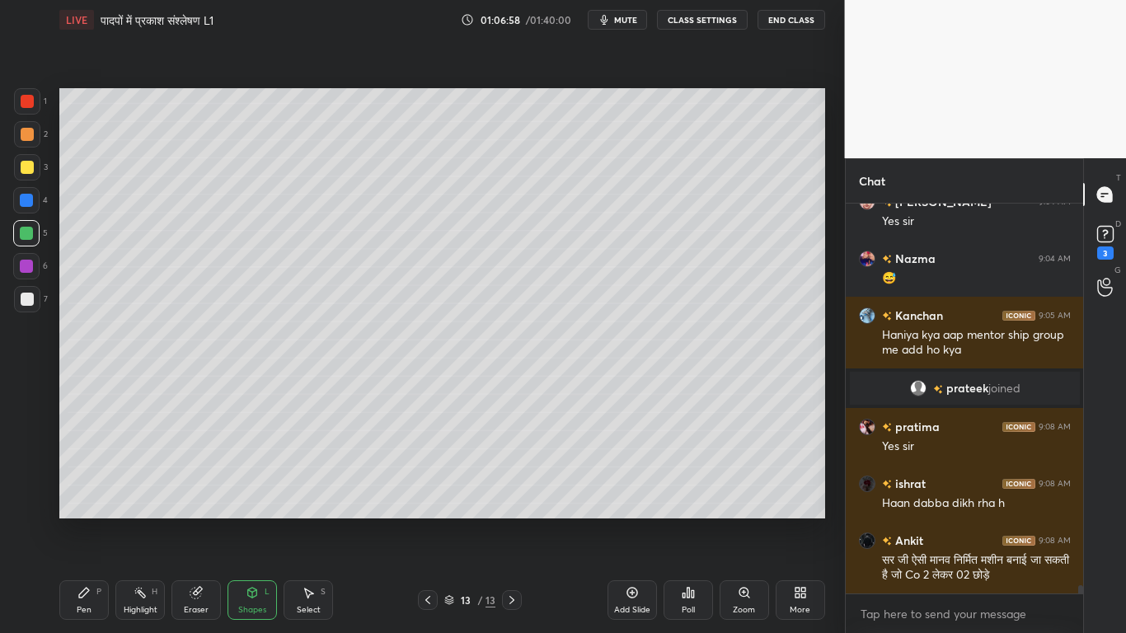
drag, startPoint x: 96, startPoint y: 588, endPoint x: 100, endPoint y: 578, distance: 10.4
click at [96, 478] on div "Pen P" at bounding box center [83, 600] width 49 height 40
drag, startPoint x: 197, startPoint y: 597, endPoint x: 207, endPoint y: 520, distance: 77.3
click at [200, 478] on g at bounding box center [196, 593] width 12 height 12
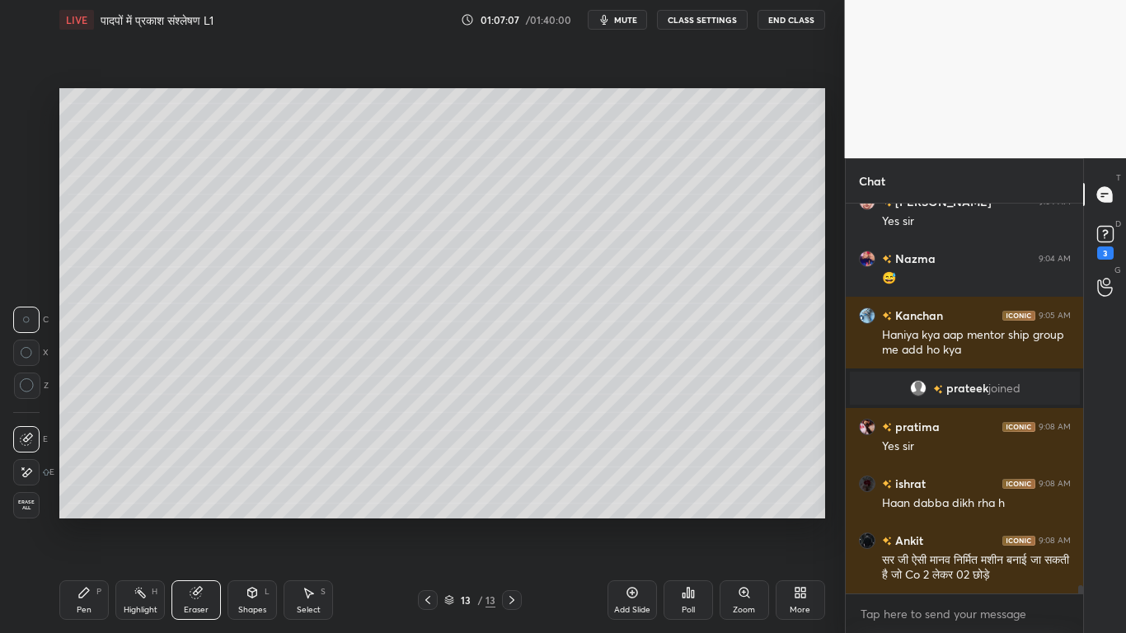
drag, startPoint x: 78, startPoint y: 604, endPoint x: 83, endPoint y: 591, distance: 13.3
click at [81, 478] on div "Pen P" at bounding box center [83, 600] width 49 height 40
click at [30, 291] on div at bounding box center [27, 299] width 26 height 26
click at [247, 478] on icon at bounding box center [252, 592] width 13 height 13
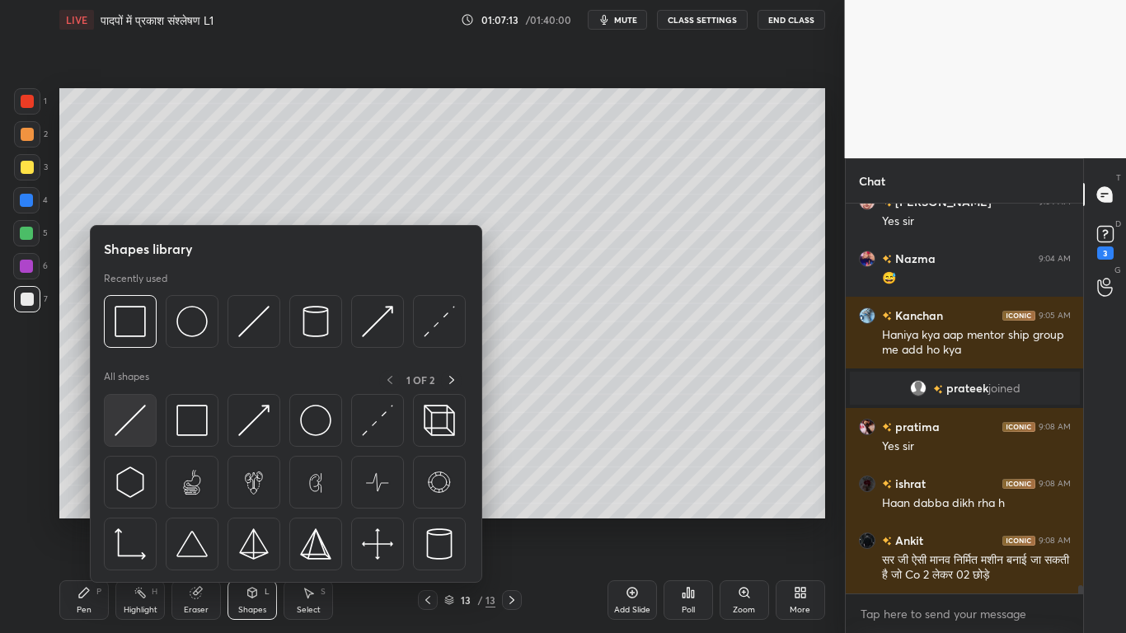
click at [142, 416] on img at bounding box center [130, 420] width 31 height 31
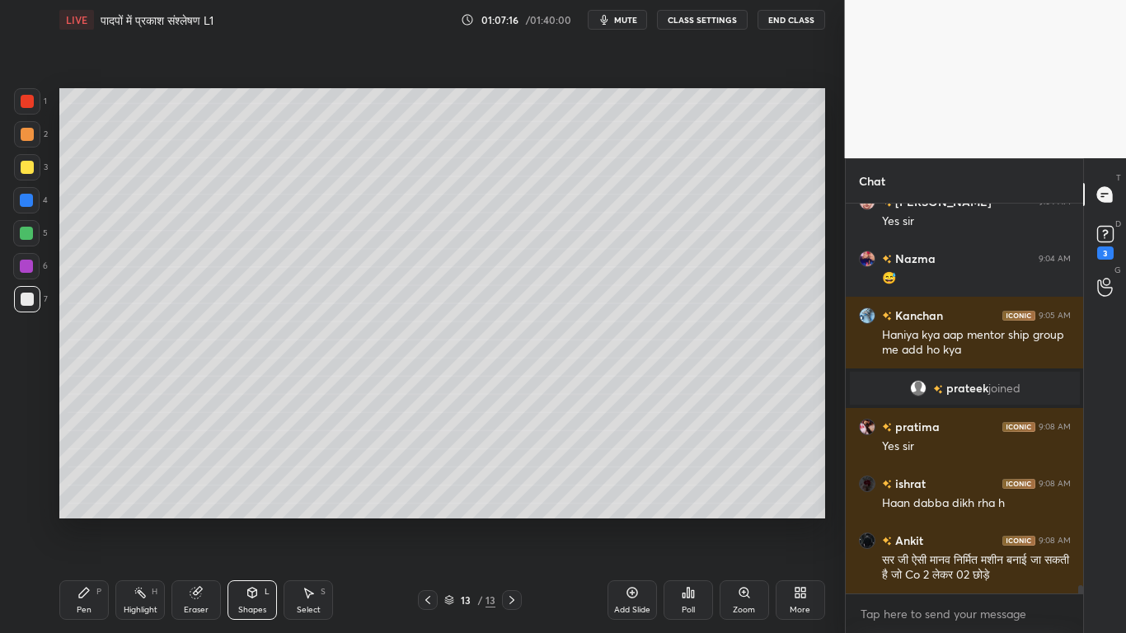
click at [28, 200] on div at bounding box center [26, 200] width 13 height 13
drag, startPoint x: 21, startPoint y: 232, endPoint x: 49, endPoint y: 245, distance: 31.0
click at [21, 233] on div at bounding box center [26, 233] width 13 height 13
click at [253, 478] on icon at bounding box center [252, 593] width 9 height 10
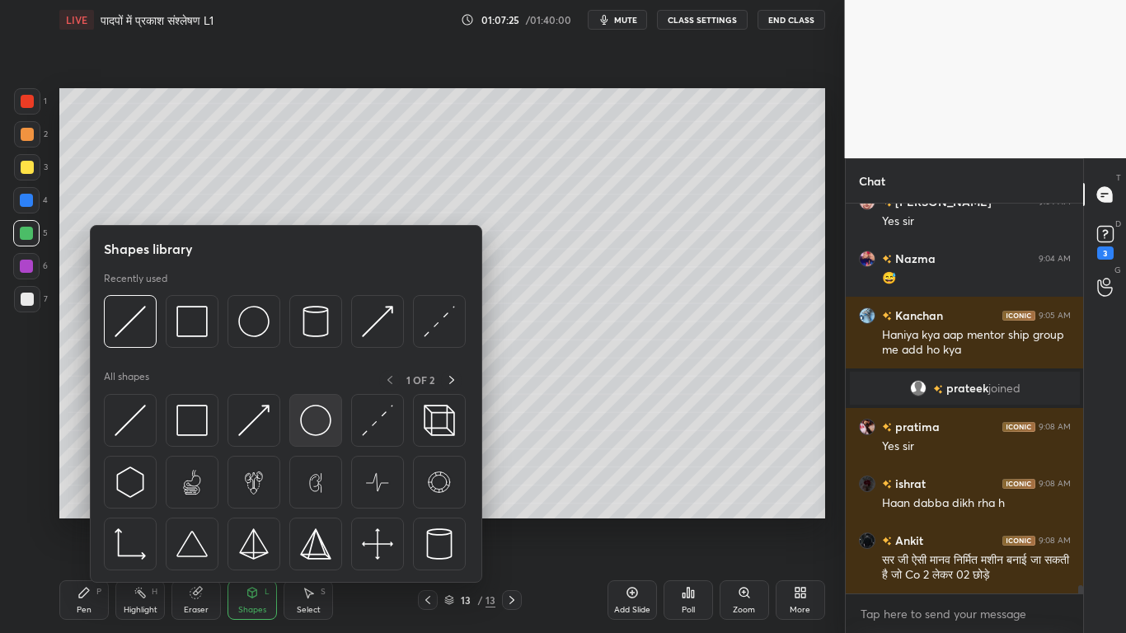
click at [304, 420] on img at bounding box center [315, 420] width 31 height 31
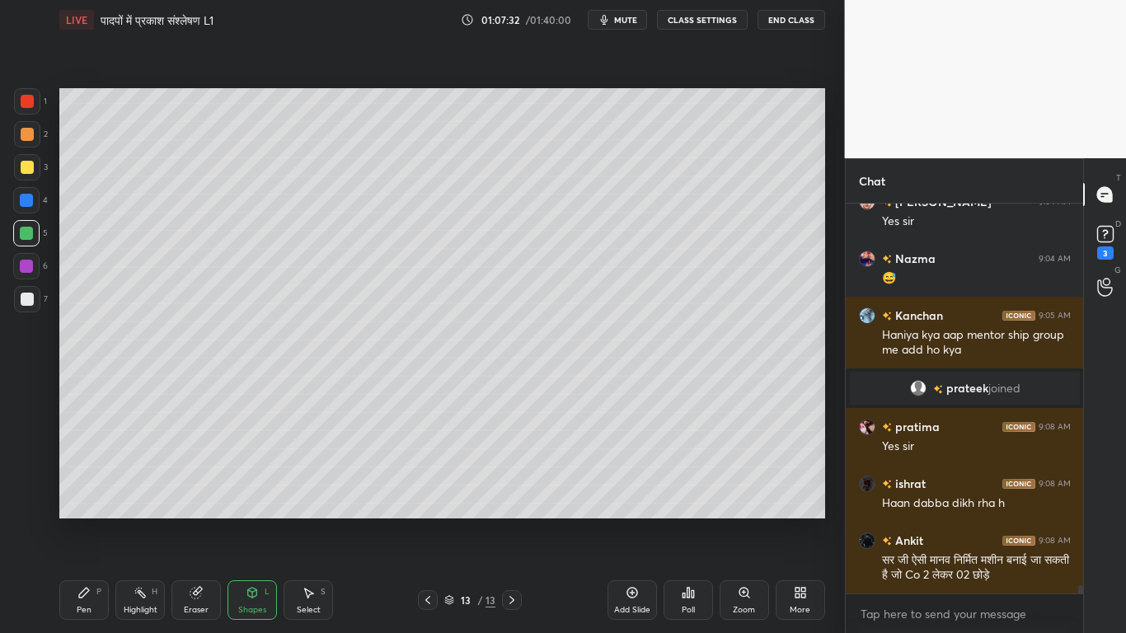
click at [90, 478] on div "Pen P" at bounding box center [83, 600] width 49 height 40
click at [25, 163] on div at bounding box center [27, 167] width 13 height 13
click at [17, 229] on div at bounding box center [26, 233] width 26 height 26
click at [24, 294] on div at bounding box center [27, 299] width 13 height 13
click at [26, 235] on div at bounding box center [26, 233] width 13 height 13
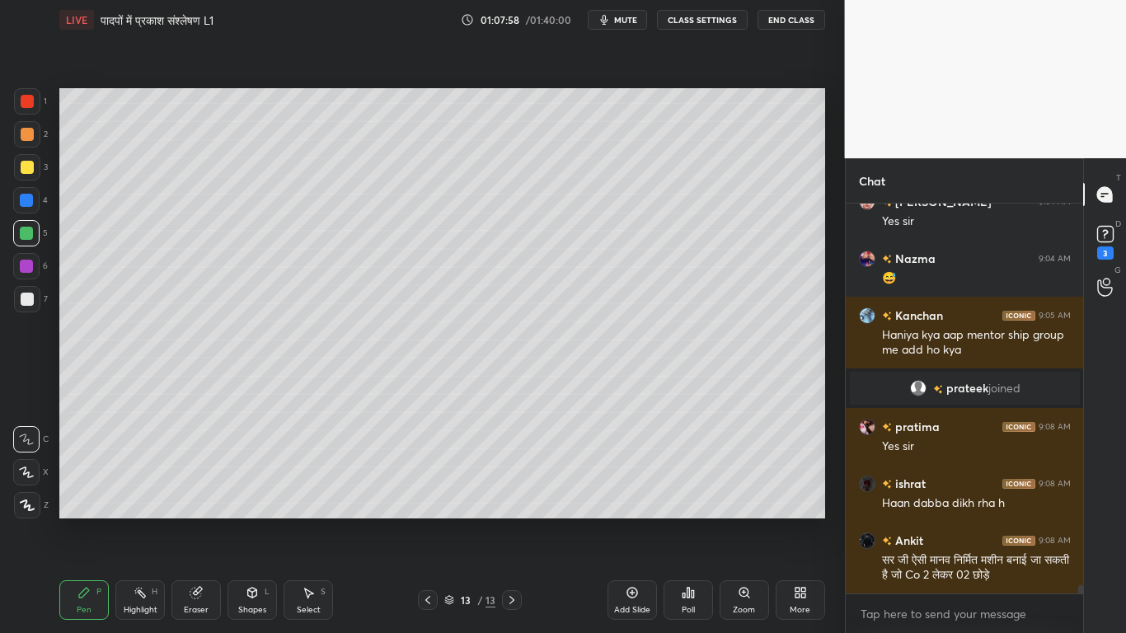
click at [31, 96] on div at bounding box center [27, 101] width 13 height 13
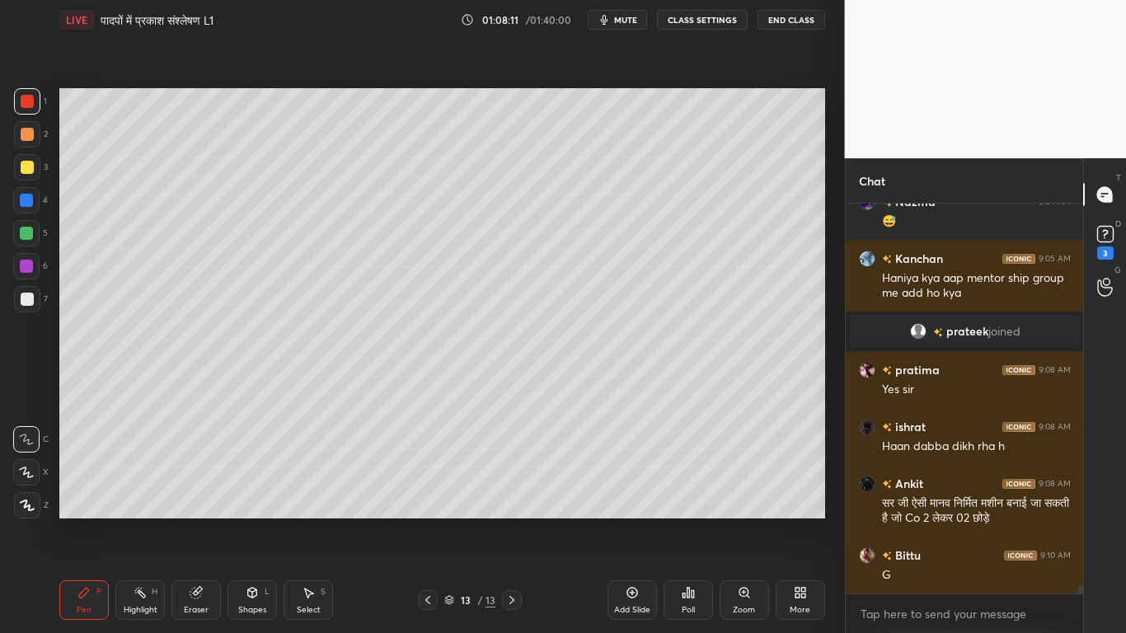
click at [21, 303] on div at bounding box center [27, 299] width 13 height 13
click at [24, 303] on div at bounding box center [27, 299] width 13 height 13
click at [22, 171] on div at bounding box center [27, 167] width 13 height 13
click at [23, 299] on div at bounding box center [27, 299] width 13 height 13
click at [27, 167] on div at bounding box center [27, 167] width 13 height 13
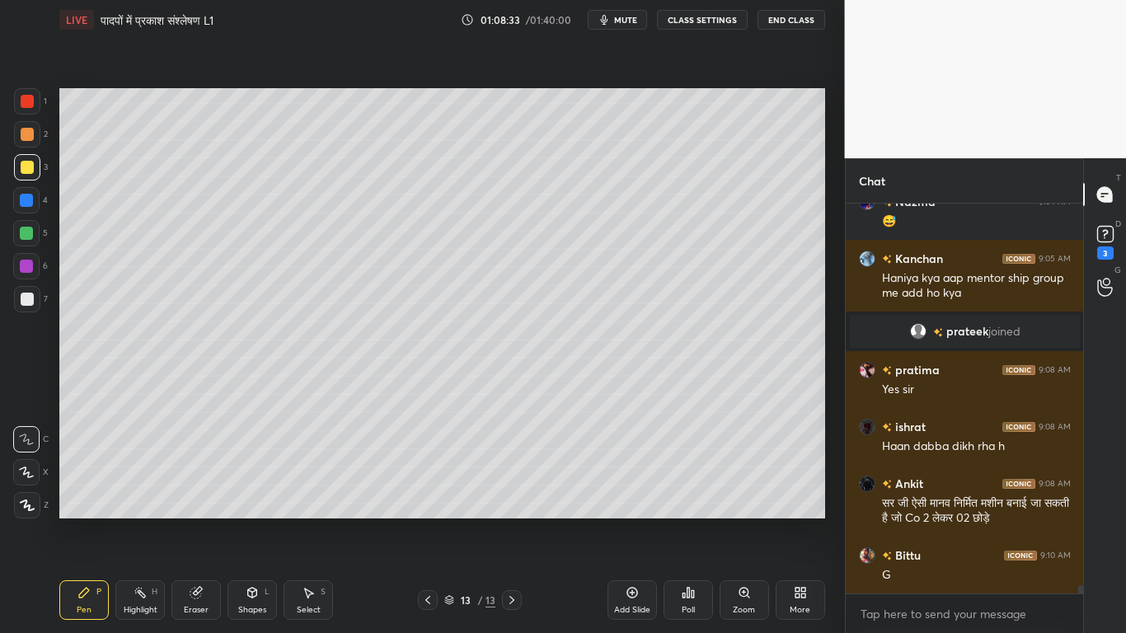
click at [16, 301] on div at bounding box center [27, 299] width 26 height 26
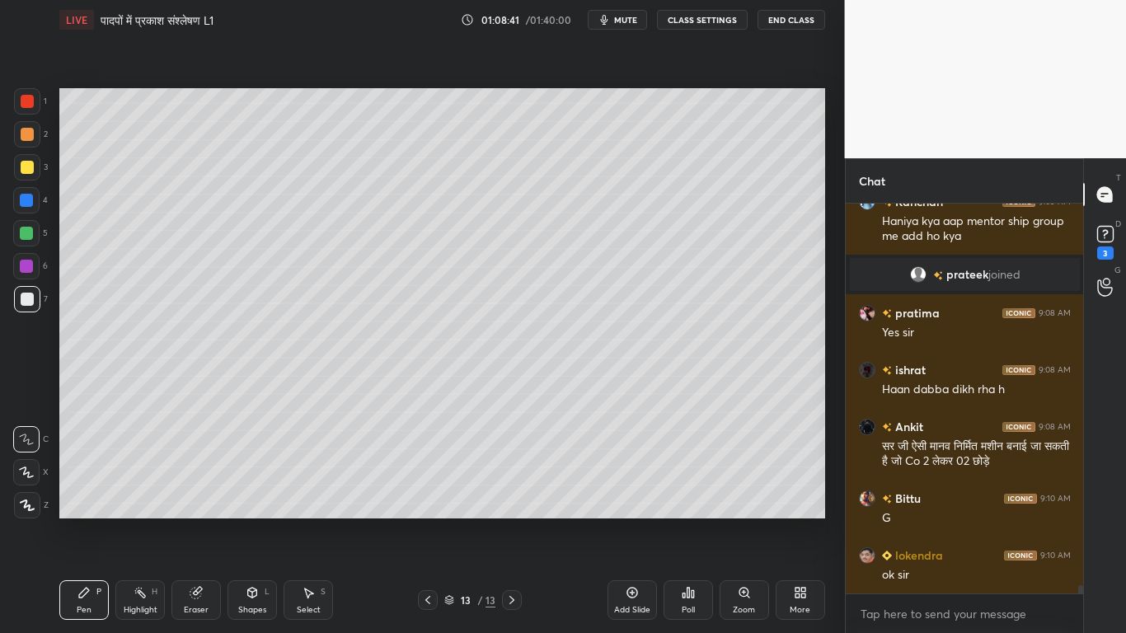
click at [23, 168] on div at bounding box center [27, 167] width 13 height 13
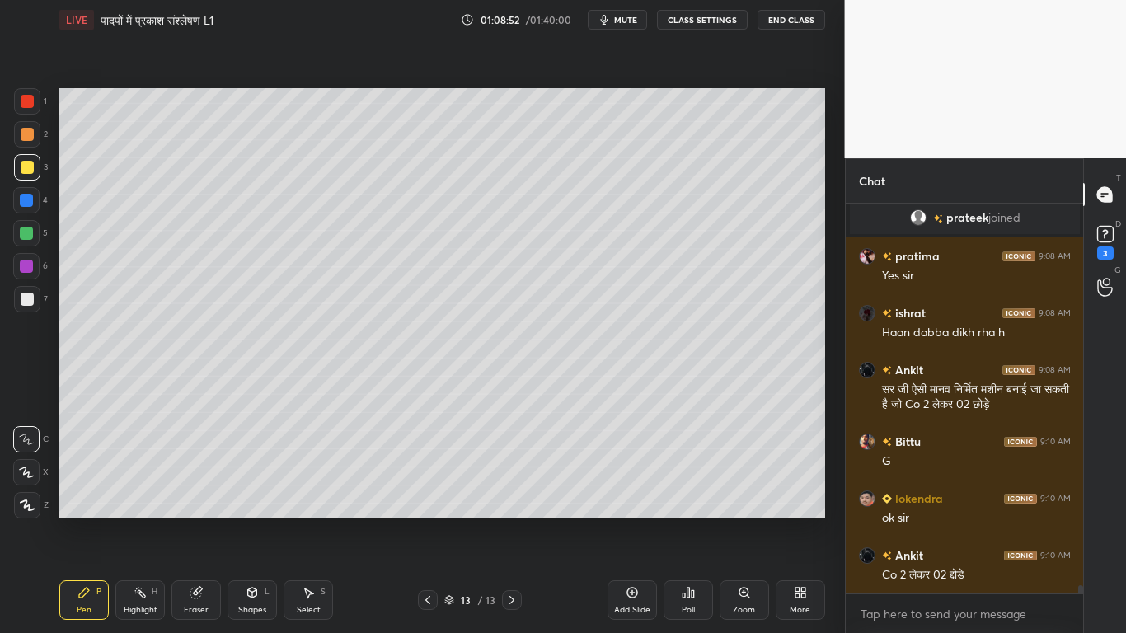
click at [27, 301] on div at bounding box center [27, 299] width 13 height 13
click at [306, 478] on icon at bounding box center [308, 592] width 13 height 13
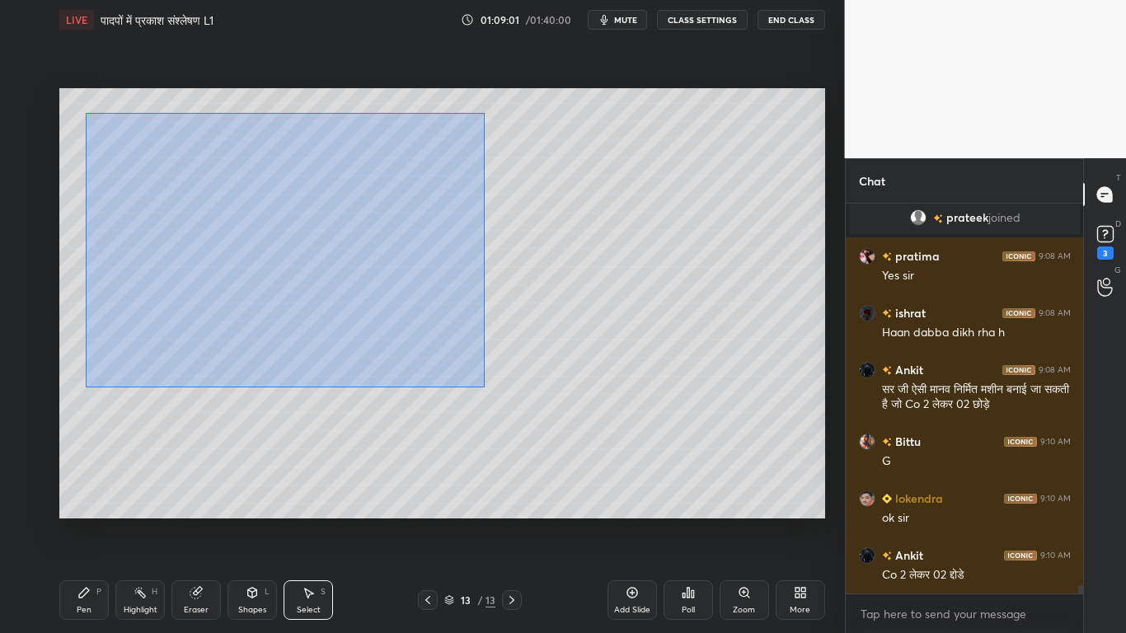
drag, startPoint x: 84, startPoint y: 109, endPoint x: 482, endPoint y: 370, distance: 475.7
click at [490, 381] on div "0 ° Undo Copy Paste here Duplicate Duplicate to new slide Delete" at bounding box center [442, 303] width 766 height 430
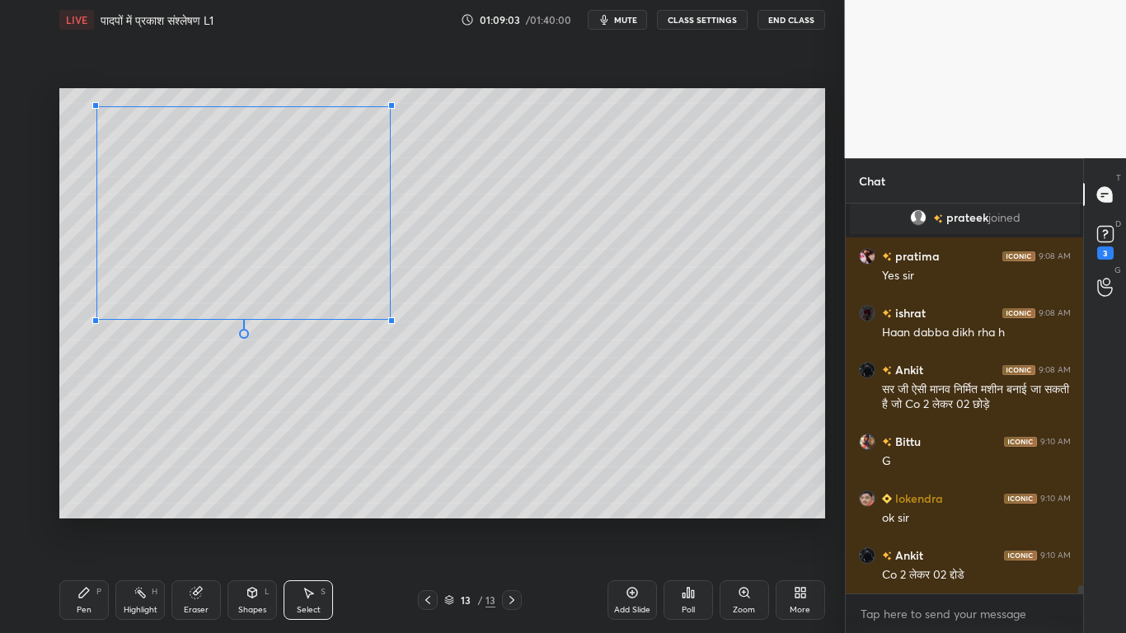
drag, startPoint x: 472, startPoint y: 362, endPoint x: 388, endPoint y: 319, distance: 93.7
click at [390, 319] on div at bounding box center [391, 320] width 7 height 7
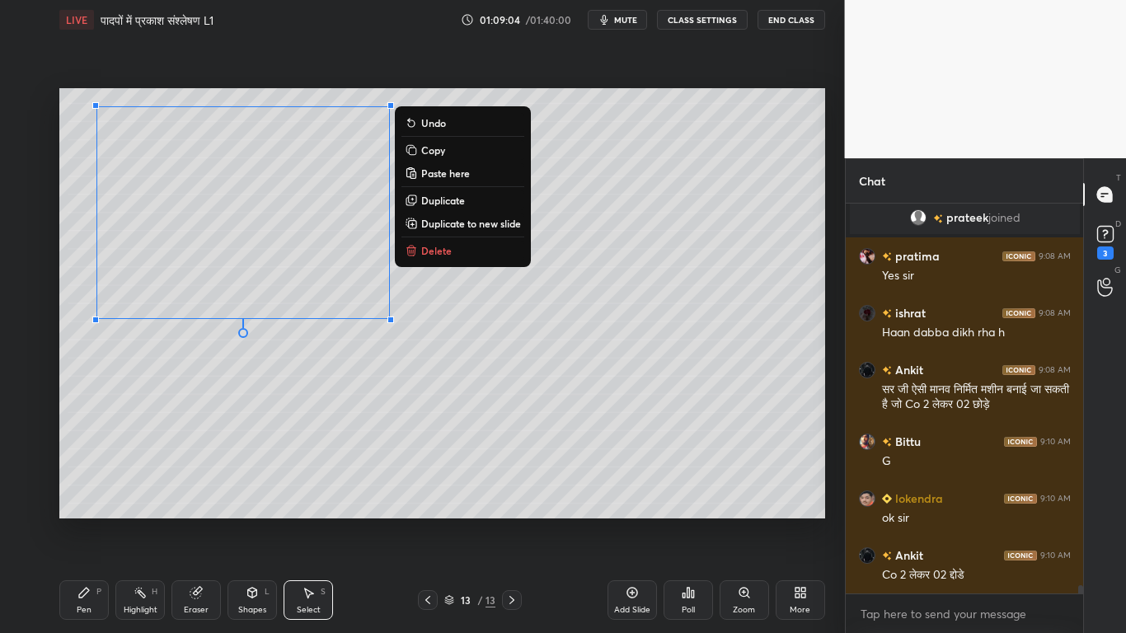
click at [430, 150] on p "Copy" at bounding box center [433, 149] width 24 height 13
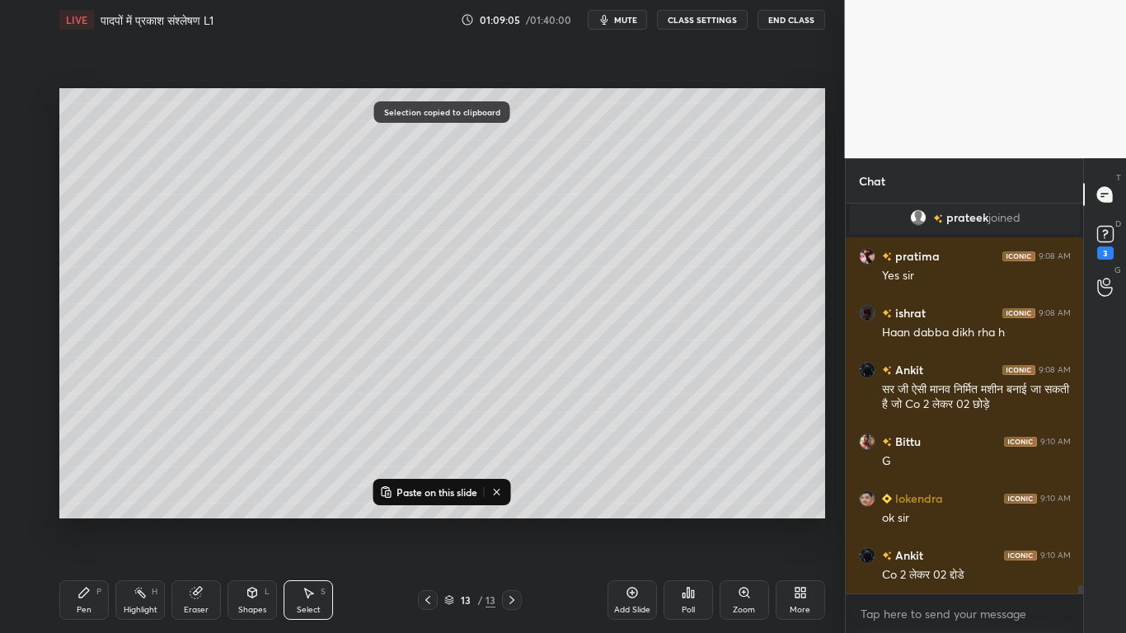
drag, startPoint x: 429, startPoint y: 491, endPoint x: 415, endPoint y: 464, distance: 29.9
click at [429, 478] on p "Paste on this slide" at bounding box center [437, 492] width 81 height 13
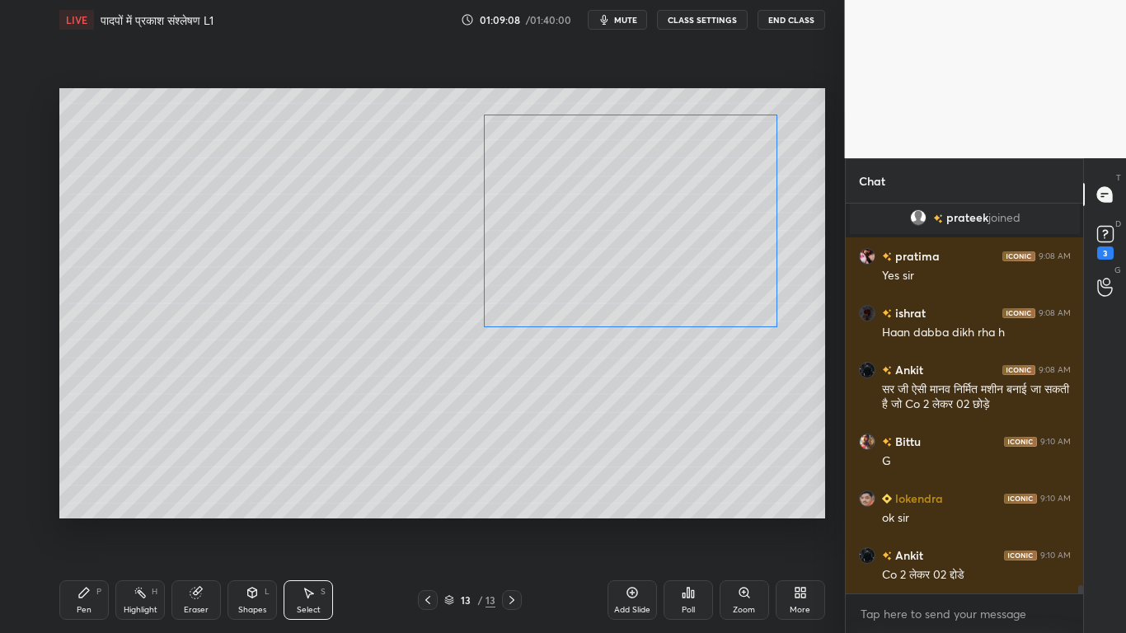
drag, startPoint x: 443, startPoint y: 295, endPoint x: 655, endPoint y: 272, distance: 213.2
click at [655, 272] on div "0 ° Undo Copy Paste here Duplicate Duplicate to new slide Delete" at bounding box center [442, 303] width 766 height 430
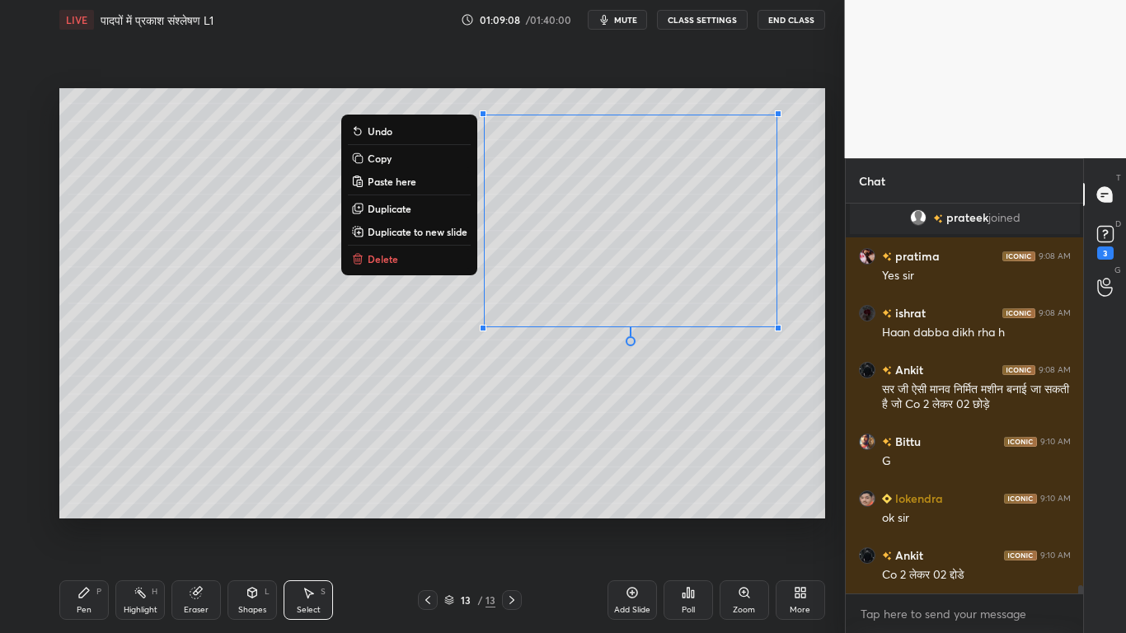
click at [469, 433] on div "0 ° Undo Copy Paste here Duplicate Duplicate to new slide Delete" at bounding box center [442, 303] width 766 height 430
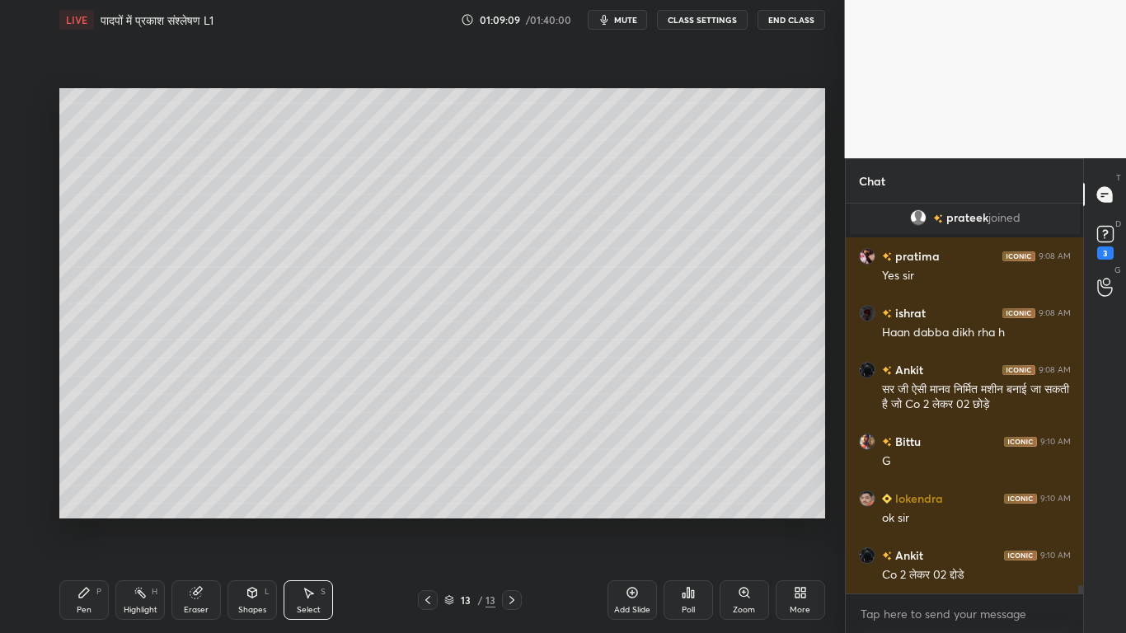
click at [193, 478] on div "Eraser" at bounding box center [196, 610] width 25 height 8
click at [78, 478] on icon at bounding box center [84, 592] width 13 height 13
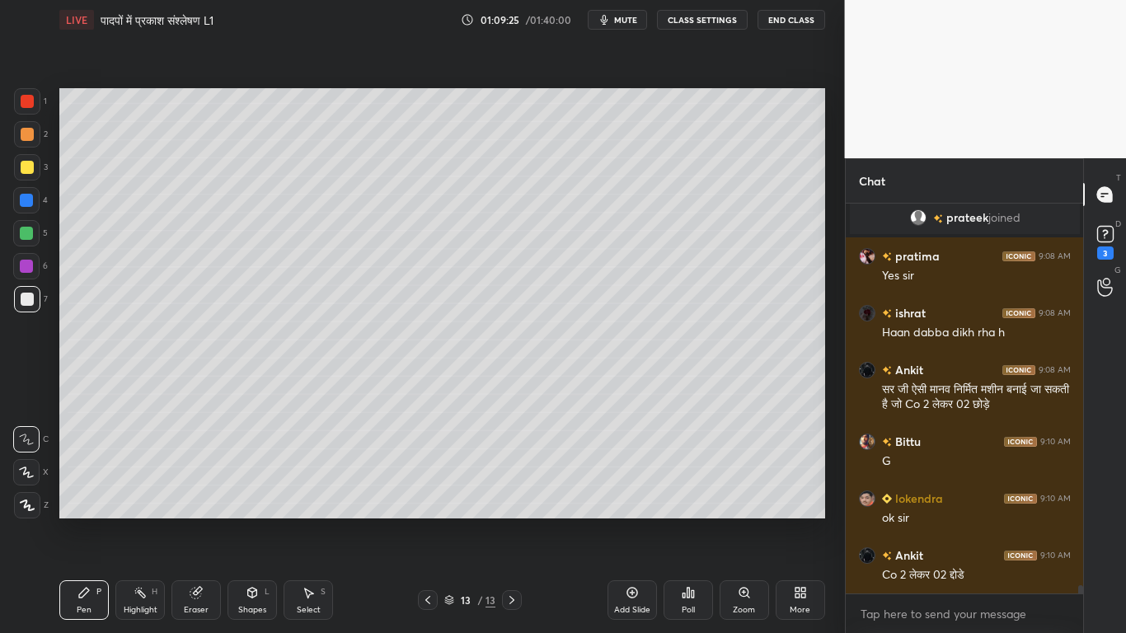
click at [29, 227] on div at bounding box center [26, 233] width 13 height 13
click at [21, 167] on div at bounding box center [27, 167] width 13 height 13
click at [21, 301] on div at bounding box center [27, 299] width 13 height 13
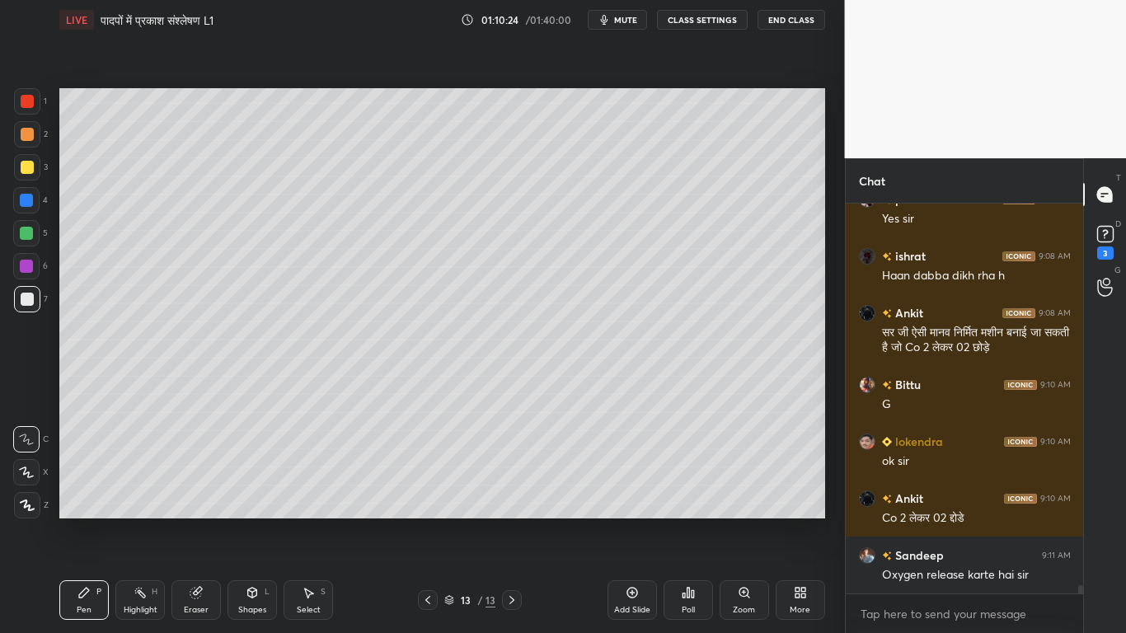
scroll to position [17507, 0]
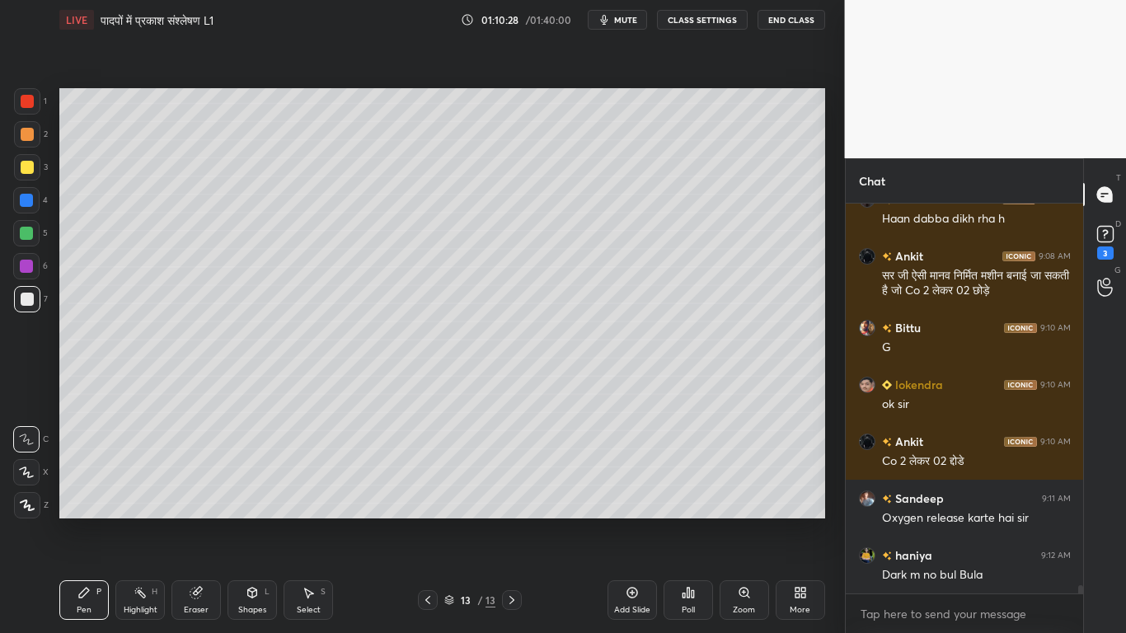
click at [192, 478] on div "Eraser" at bounding box center [195, 600] width 49 height 40
drag, startPoint x: 95, startPoint y: 594, endPoint x: 106, endPoint y: 571, distance: 26.6
click at [96, 478] on div "P" at bounding box center [98, 592] width 5 height 8
click at [21, 169] on div at bounding box center [27, 167] width 13 height 13
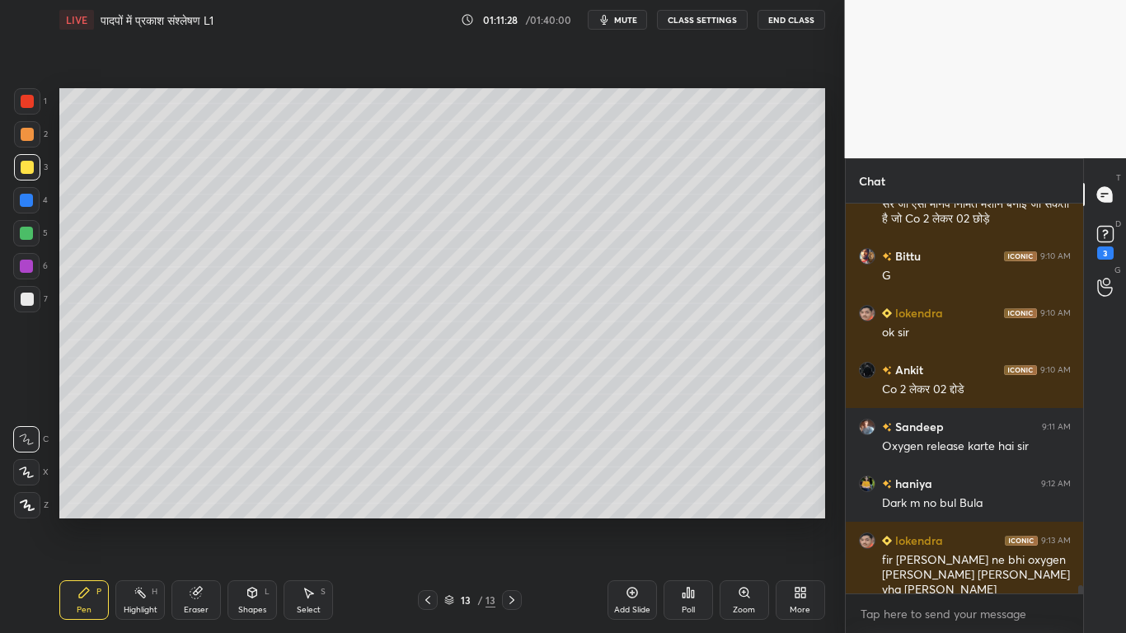
click at [26, 303] on div at bounding box center [27, 299] width 13 height 13
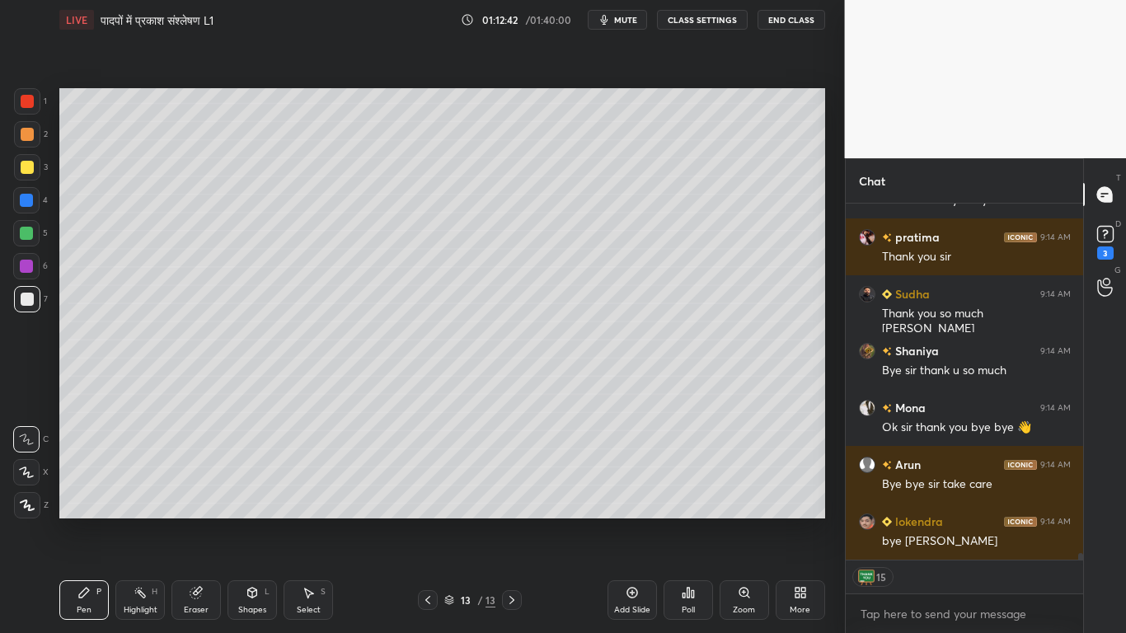
scroll to position [19100, 0]
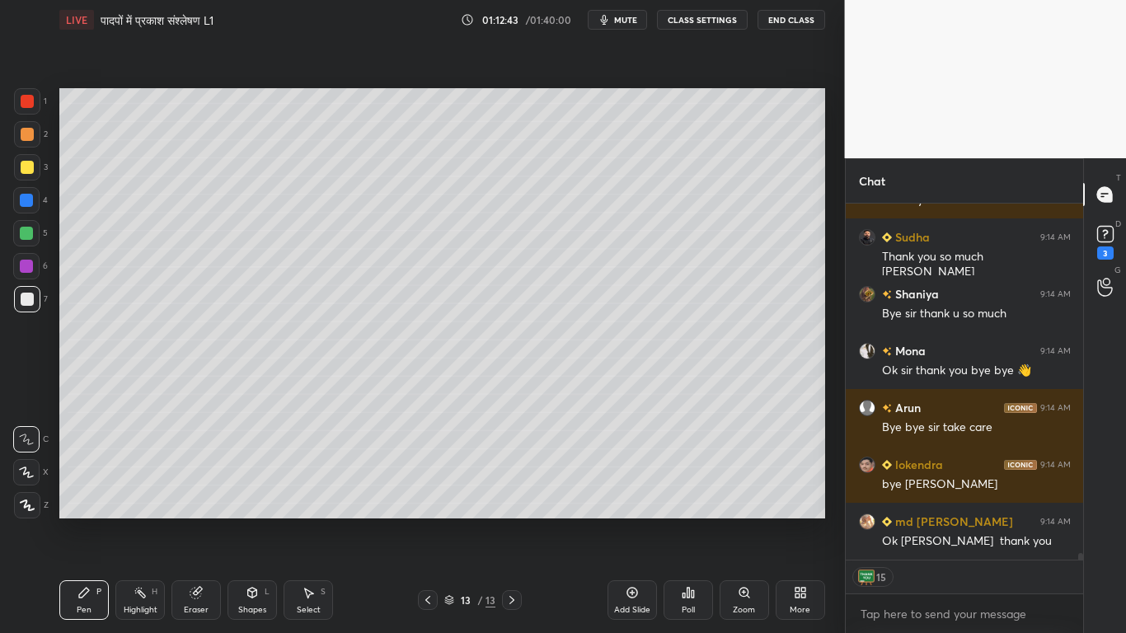
click at [792, 19] on button "End Class" at bounding box center [792, 20] width 68 height 20
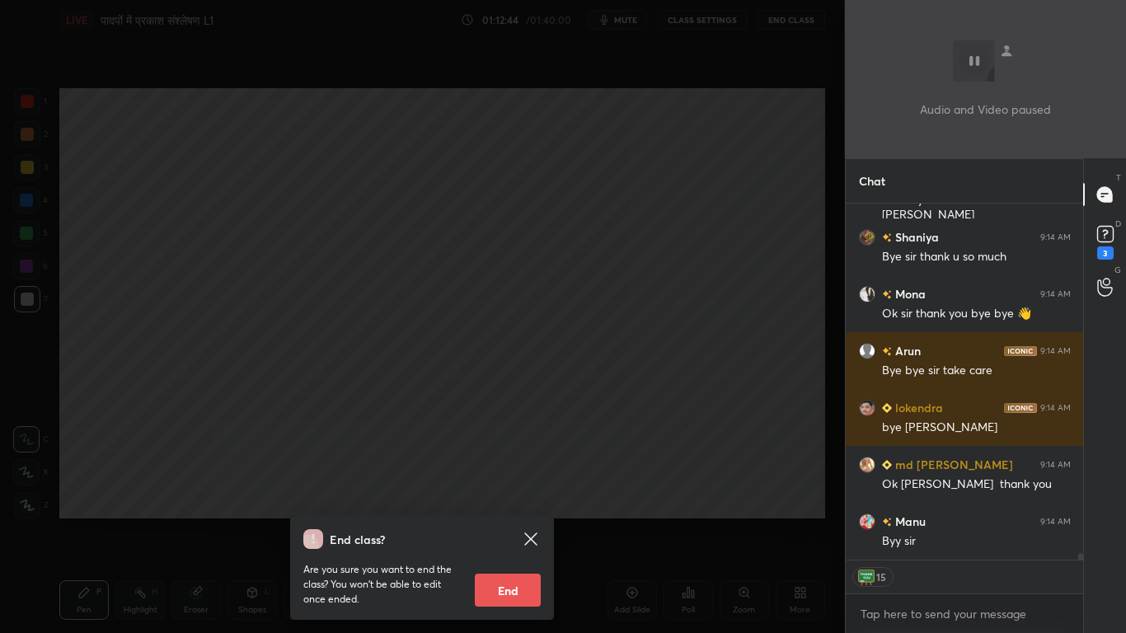
click at [513, 478] on button "End" at bounding box center [508, 590] width 66 height 33
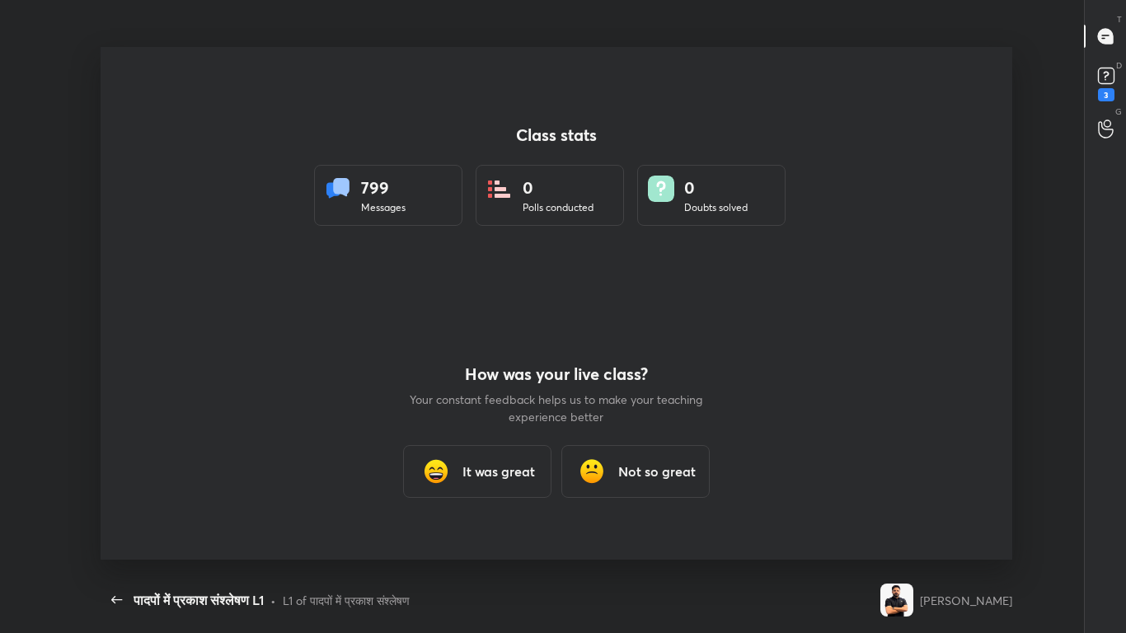
scroll to position [6, 1]
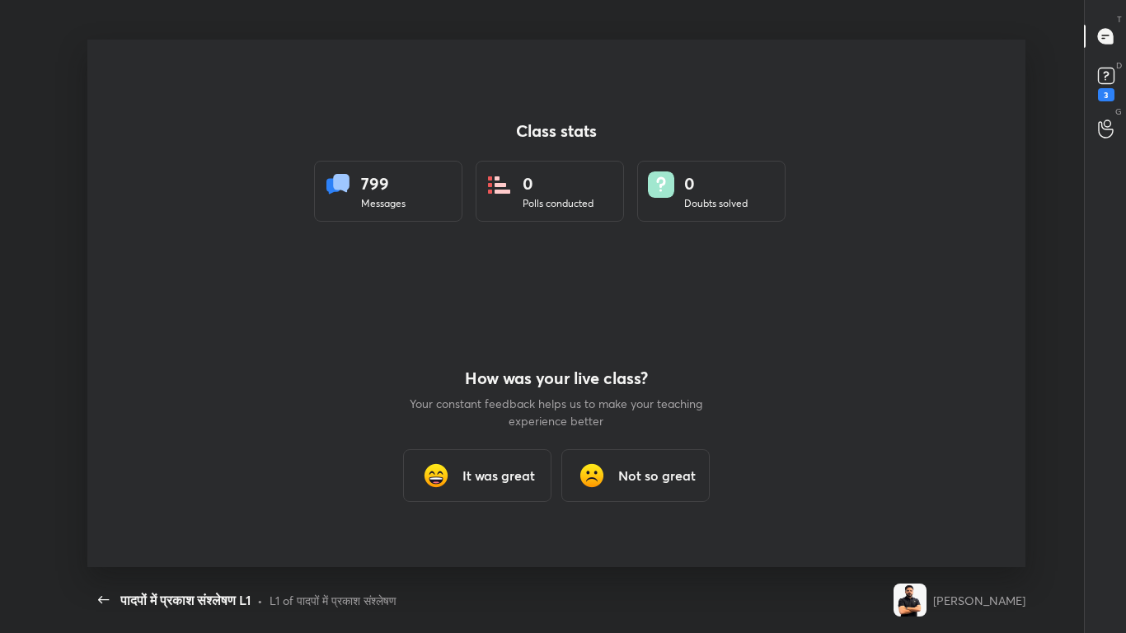
click at [500, 478] on h3 "It was great" at bounding box center [499, 476] width 73 height 20
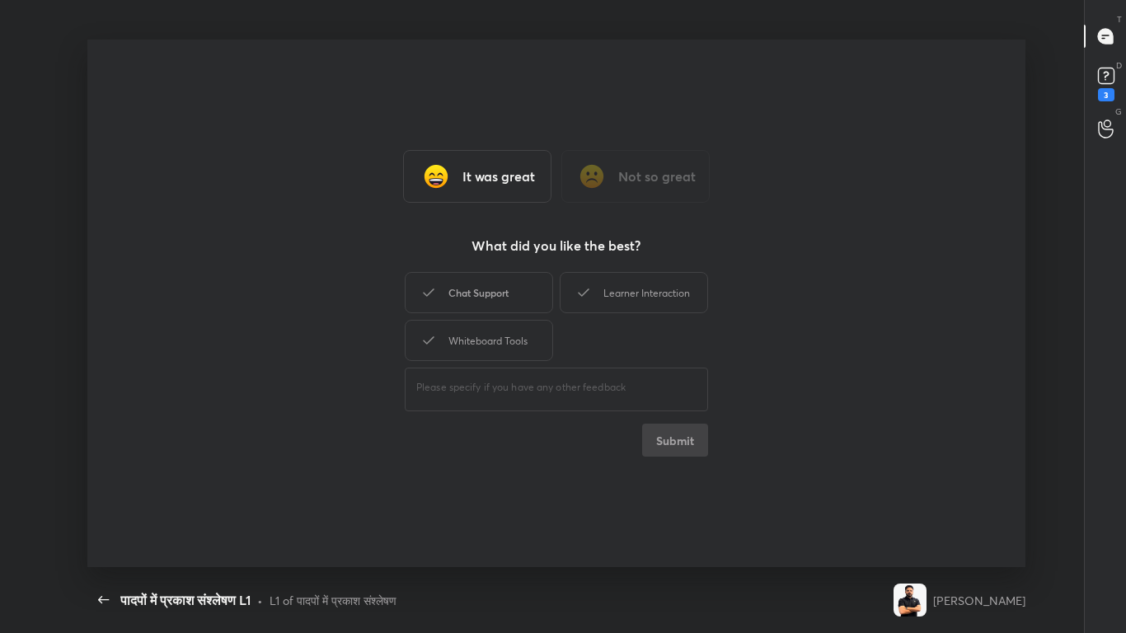
type textarea "x"
click at [489, 305] on div "Chat Support" at bounding box center [479, 292] width 148 height 41
click at [674, 439] on button "Submit" at bounding box center [675, 440] width 66 height 33
